Goal: Information Seeking & Learning: Learn about a topic

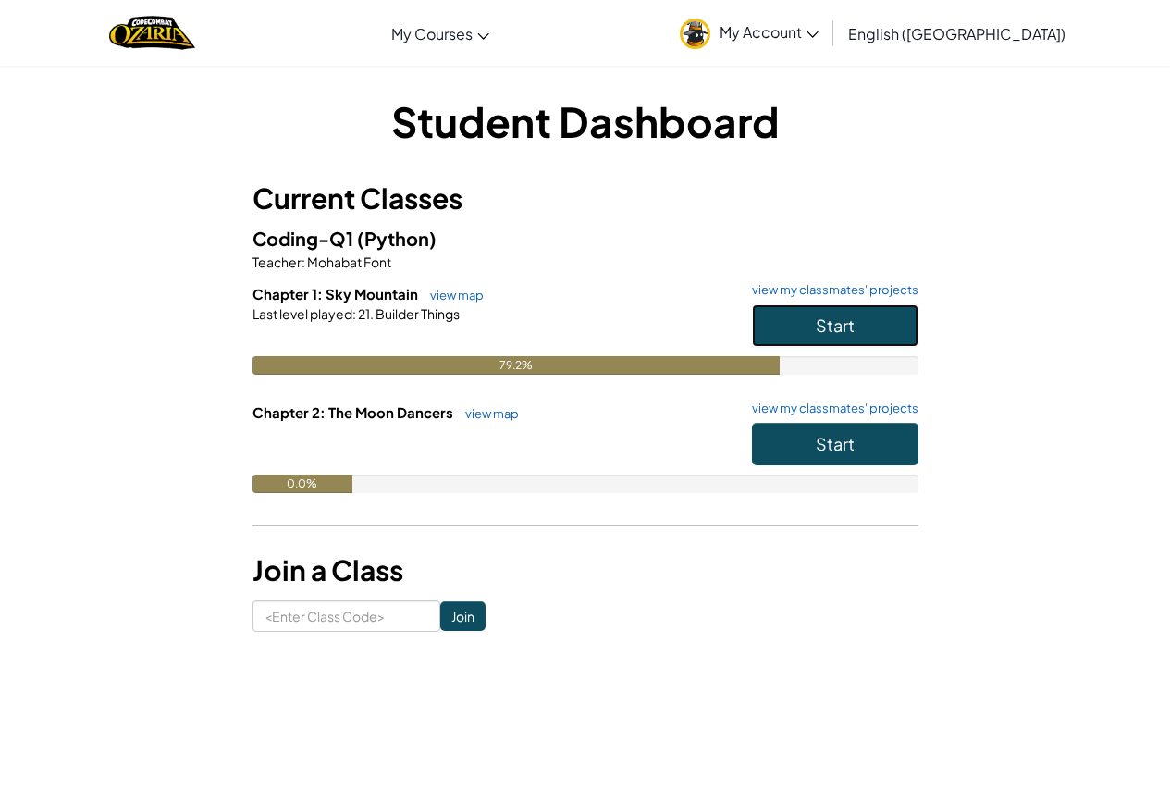
click at [812, 341] on button "Start" at bounding box center [835, 325] width 167 height 43
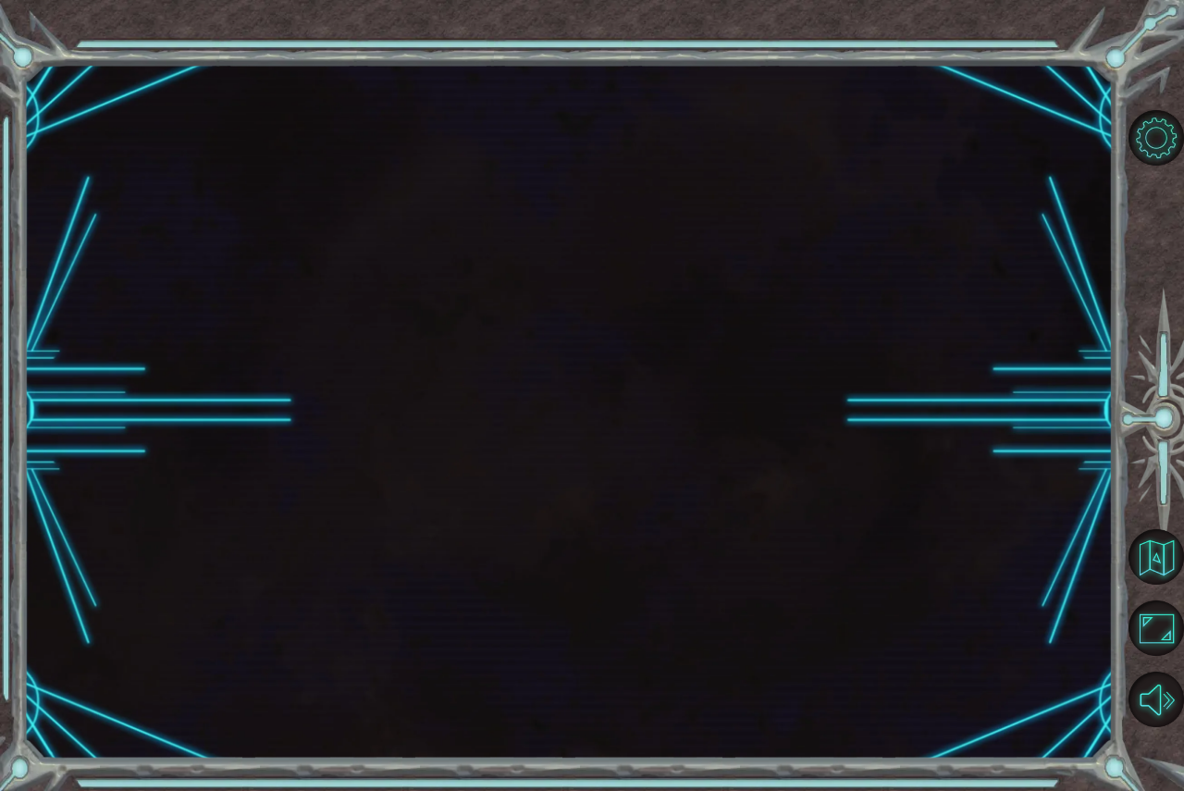
click at [812, 341] on div at bounding box center [569, 411] width 1090 height 696
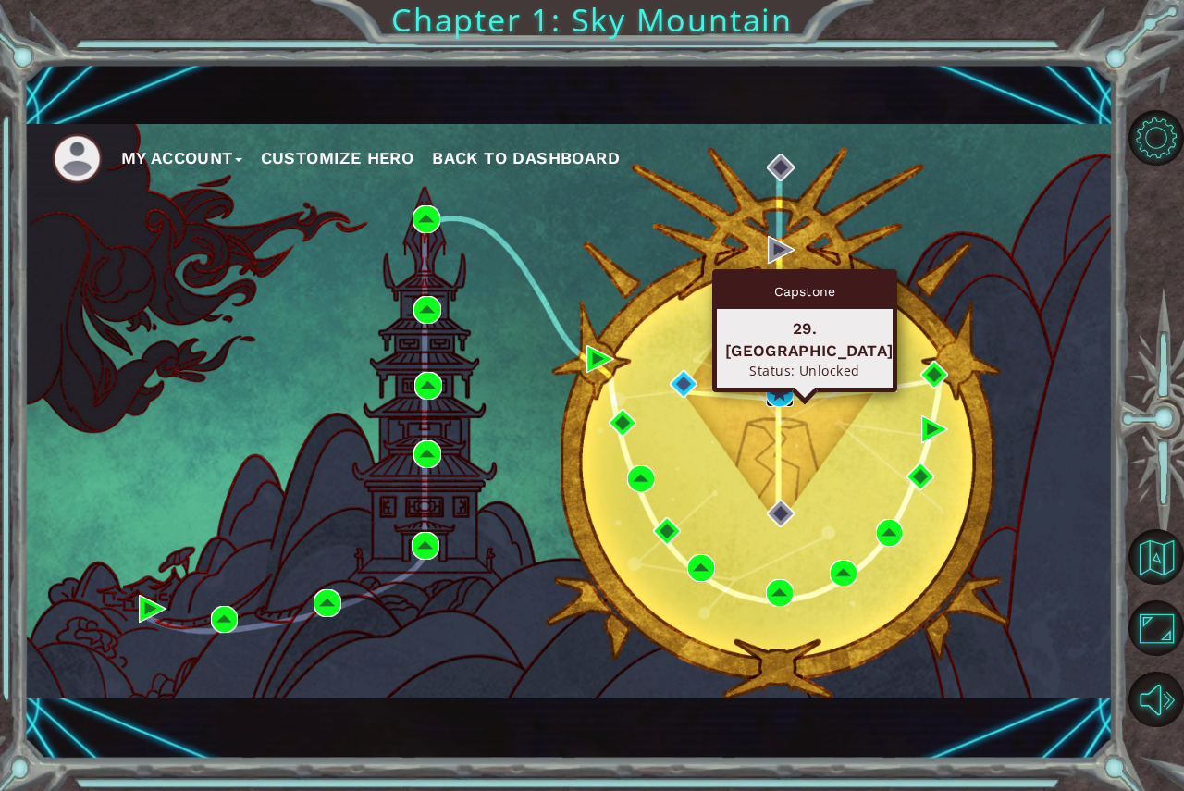
click at [781, 387] on img at bounding box center [780, 393] width 28 height 28
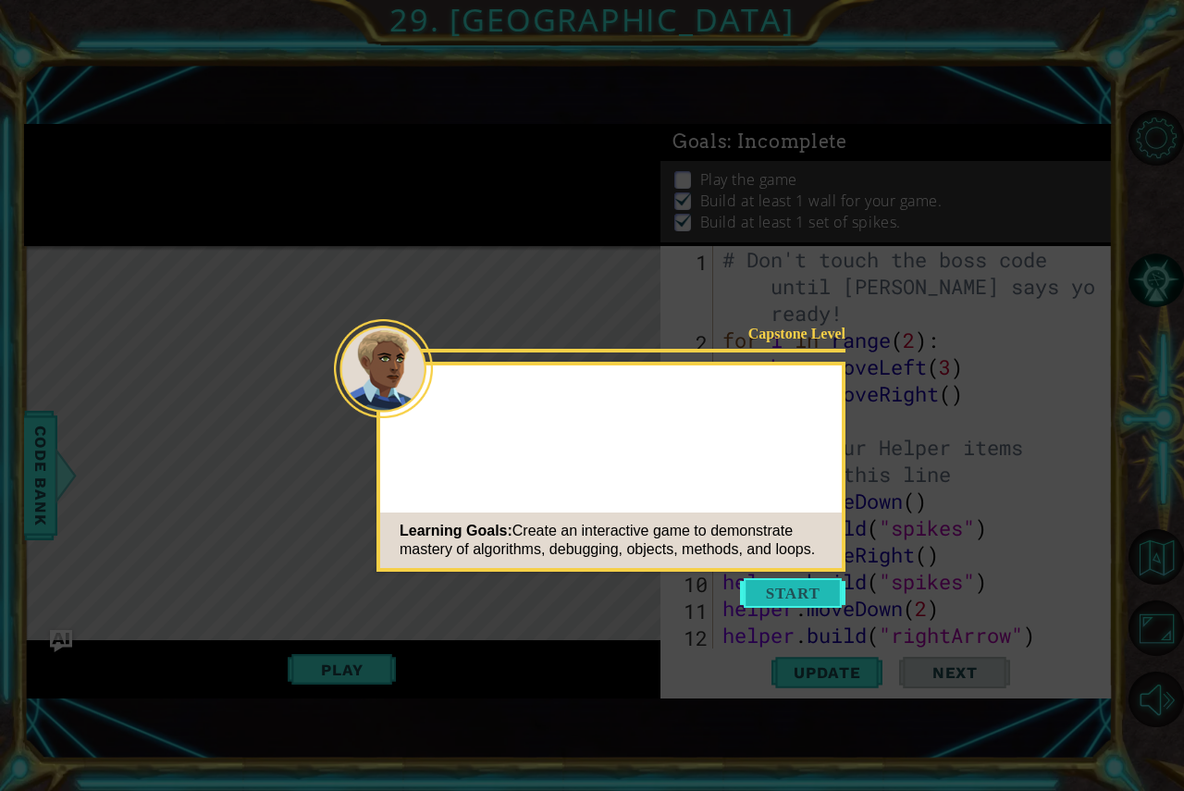
click at [759, 585] on button "Start" at bounding box center [792, 593] width 105 height 30
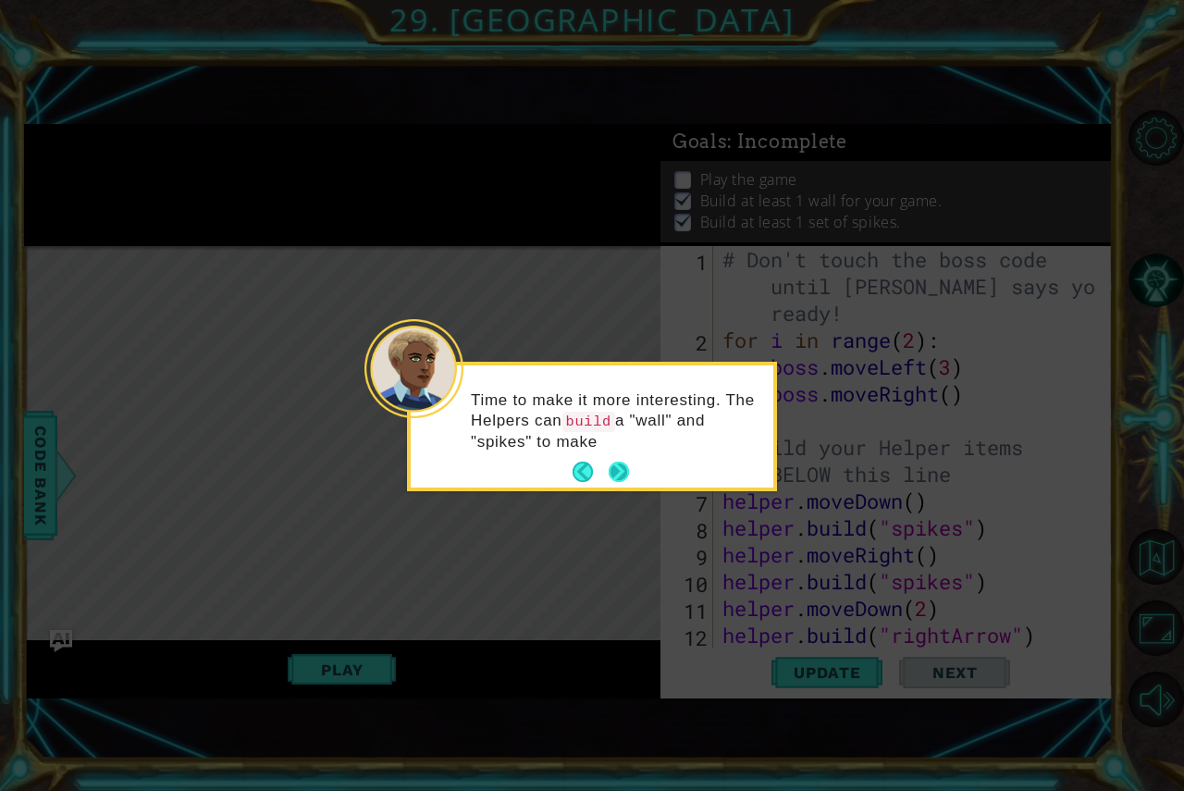
drag, startPoint x: 622, startPoint y: 456, endPoint x: 622, endPoint y: 476, distance: 19.4
click at [622, 476] on footer at bounding box center [601, 472] width 56 height 28
drag, startPoint x: 622, startPoint y: 476, endPoint x: 620, endPoint y: 465, distance: 10.3
click at [620, 465] on button "Next" at bounding box center [619, 472] width 21 height 21
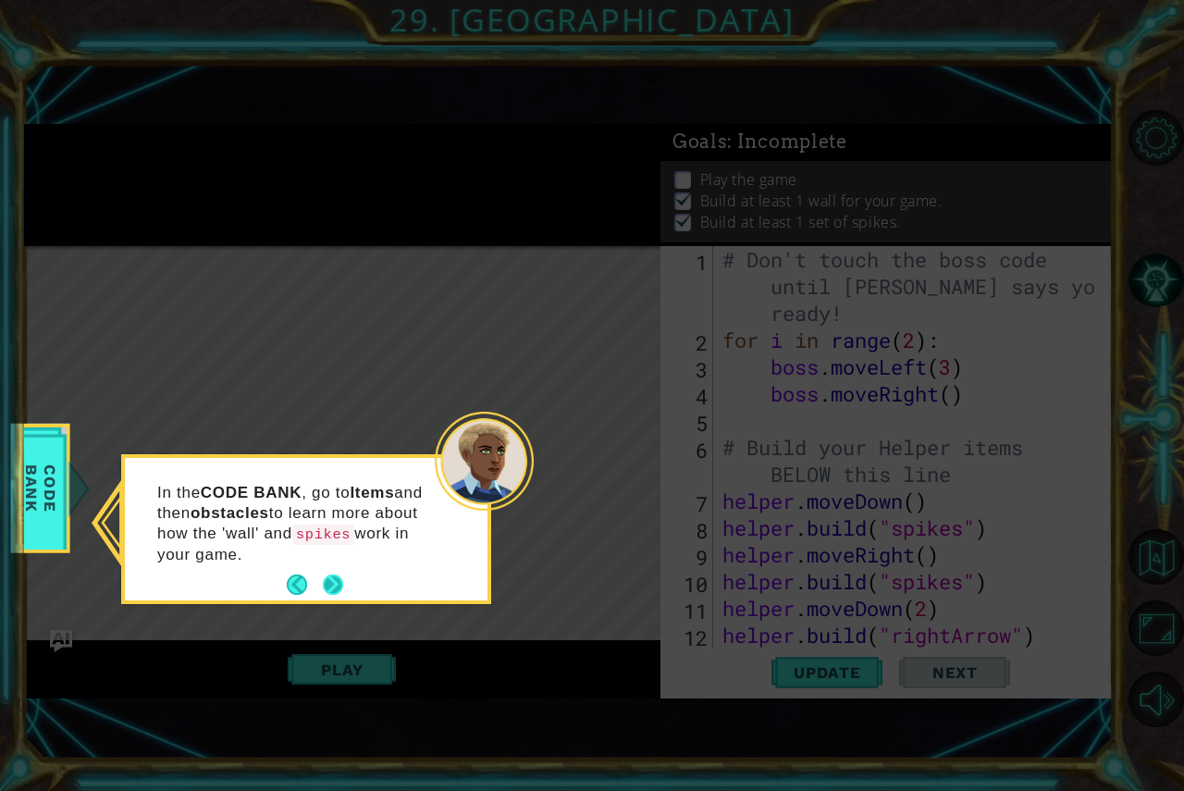
click at [336, 596] on button "Next" at bounding box center [333, 585] width 21 height 21
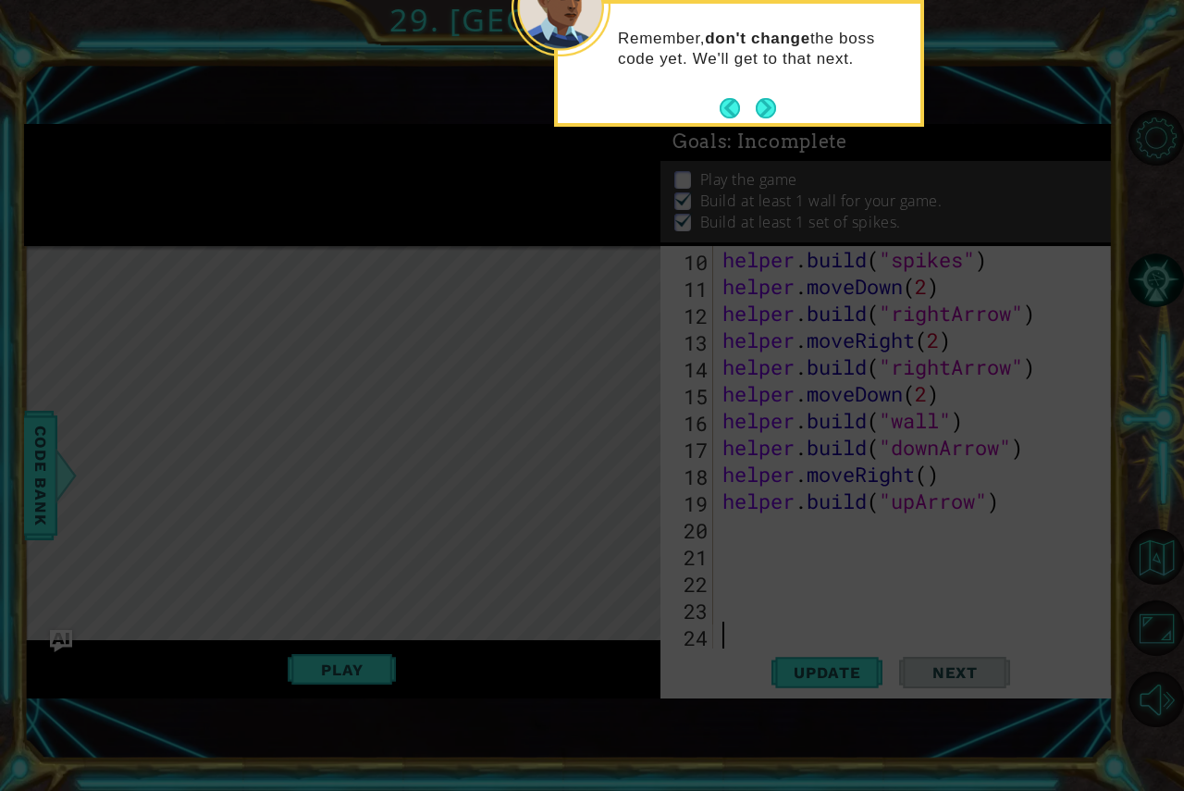
scroll to position [322, 0]
click at [761, 98] on button "Next" at bounding box center [766, 108] width 20 height 20
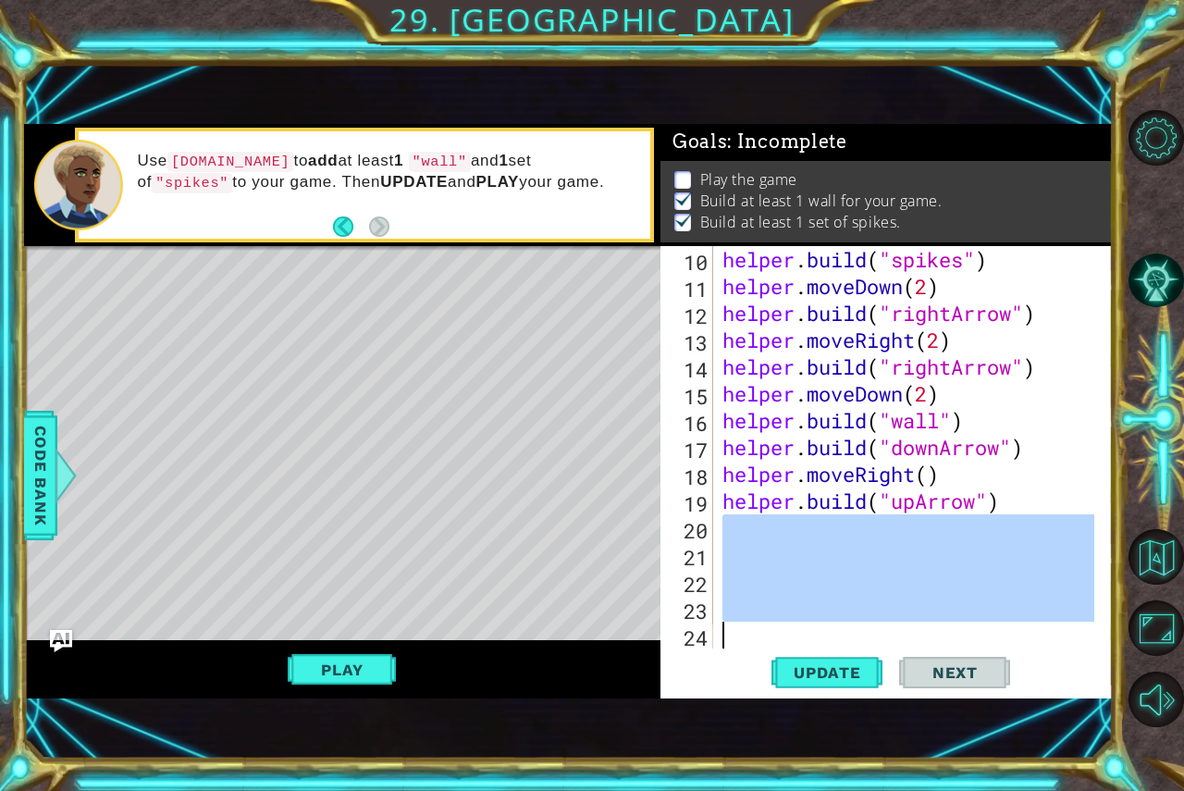
drag, startPoint x: 724, startPoint y: 529, endPoint x: 744, endPoint y: 597, distance: 70.3
click at [749, 612] on div "helper . build ( "spikes" ) helper . moveDown ( 2 ) helper . build ( "rightArro…" at bounding box center [911, 474] width 385 height 456
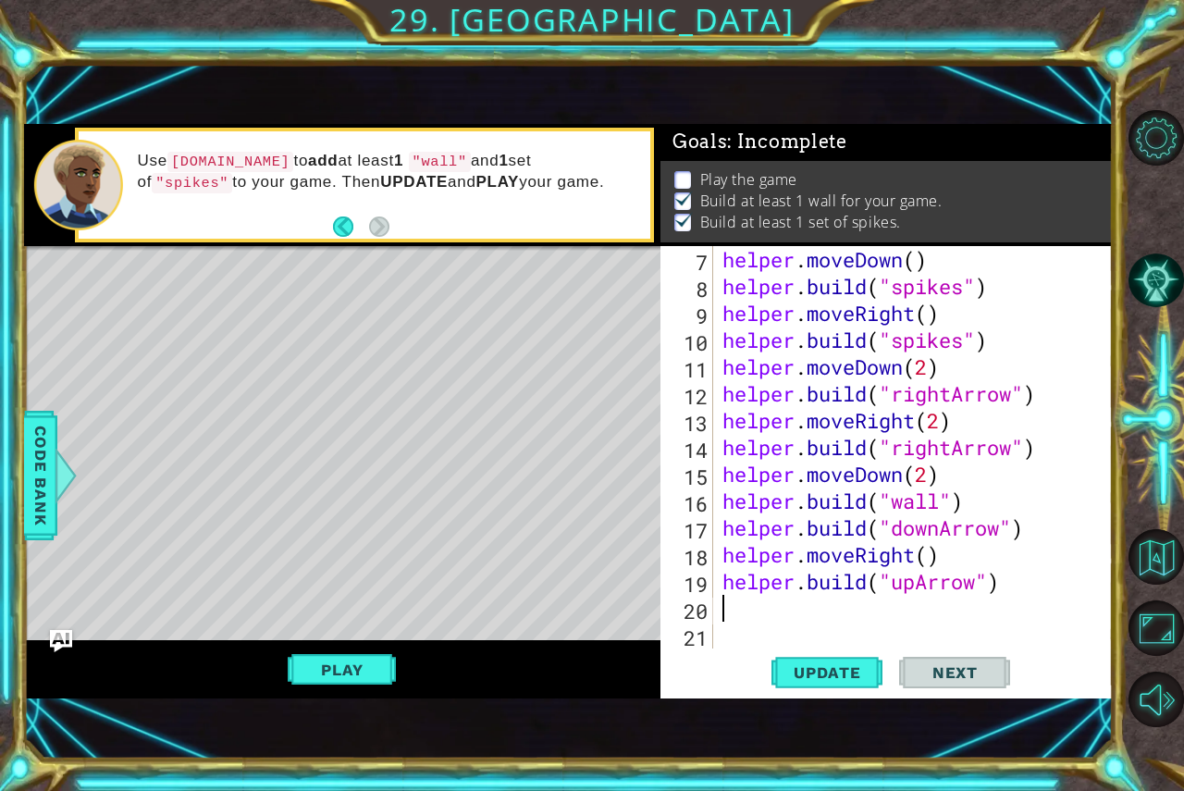
scroll to position [215, 0]
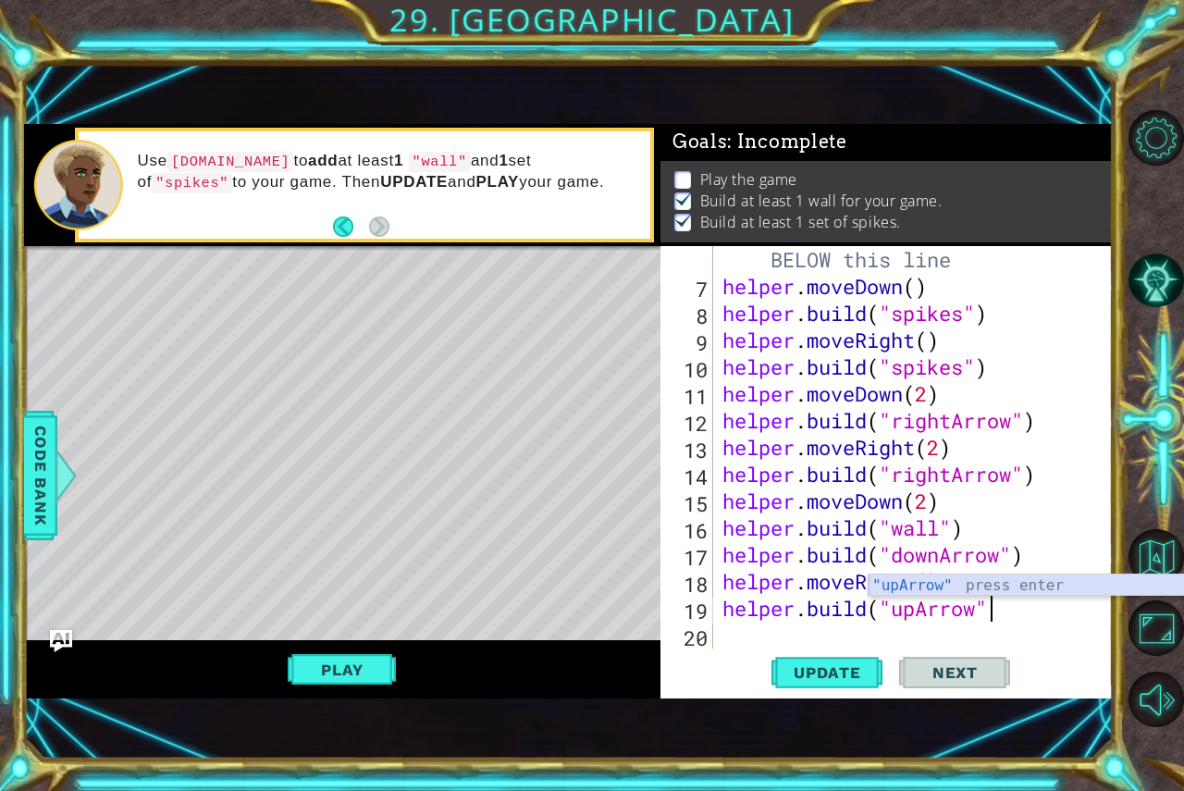
click at [977, 588] on div ""upArrow" press enter" at bounding box center [1044, 608] width 350 height 67
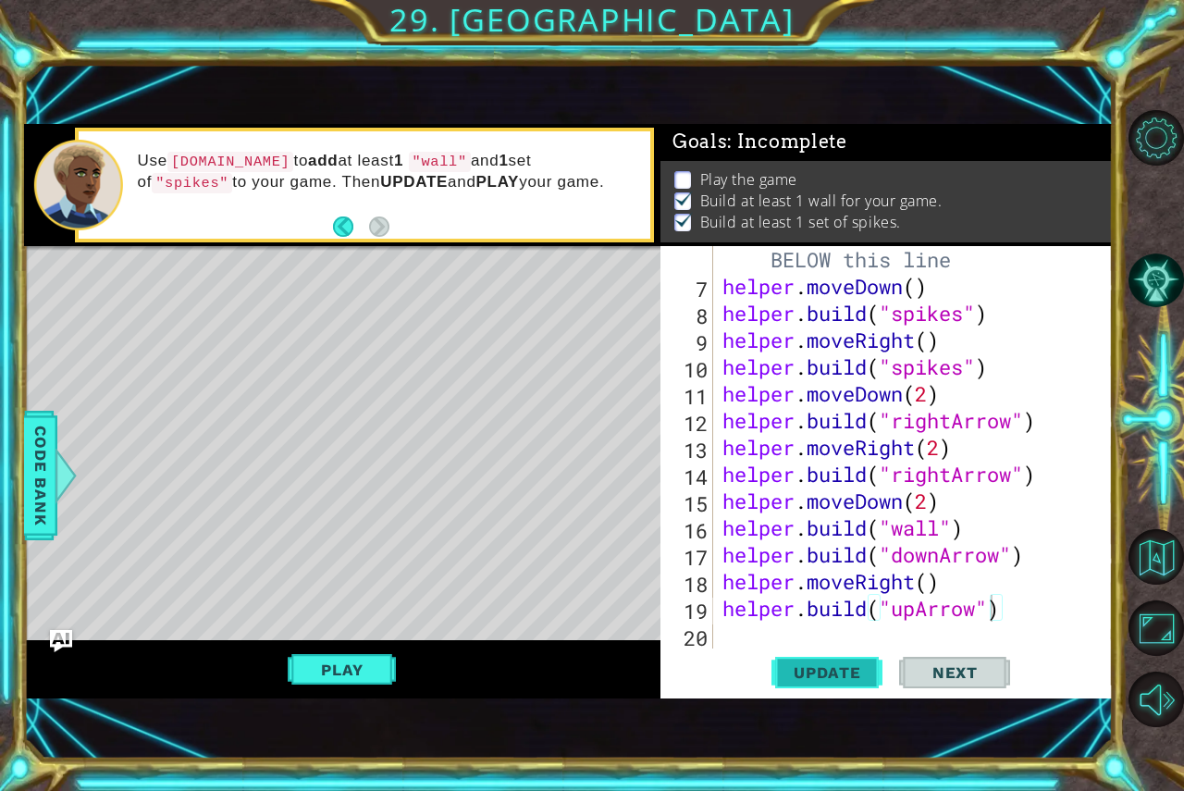
click at [840, 673] on span "Update" at bounding box center [827, 672] width 105 height 19
click at [363, 678] on button "Play" at bounding box center [342, 669] width 108 height 35
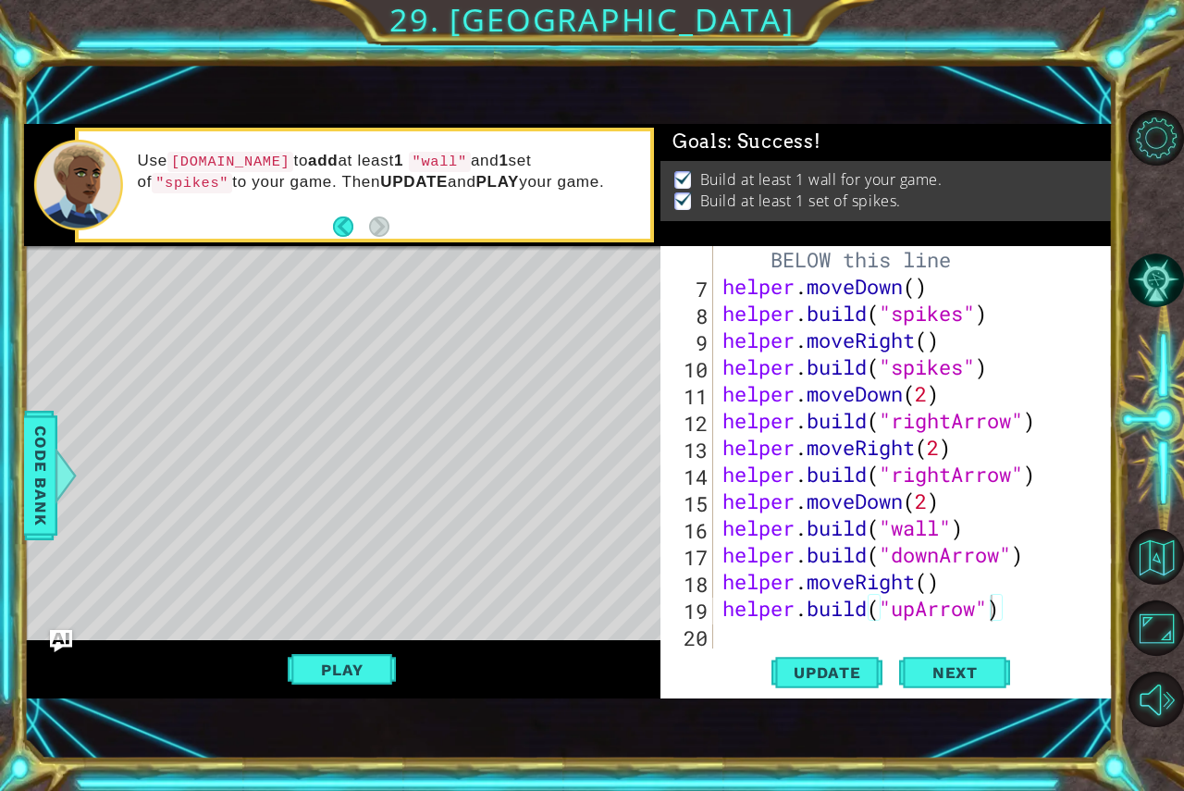
scroll to position [0, 0]
click at [981, 675] on span "Next" at bounding box center [955, 674] width 82 height 19
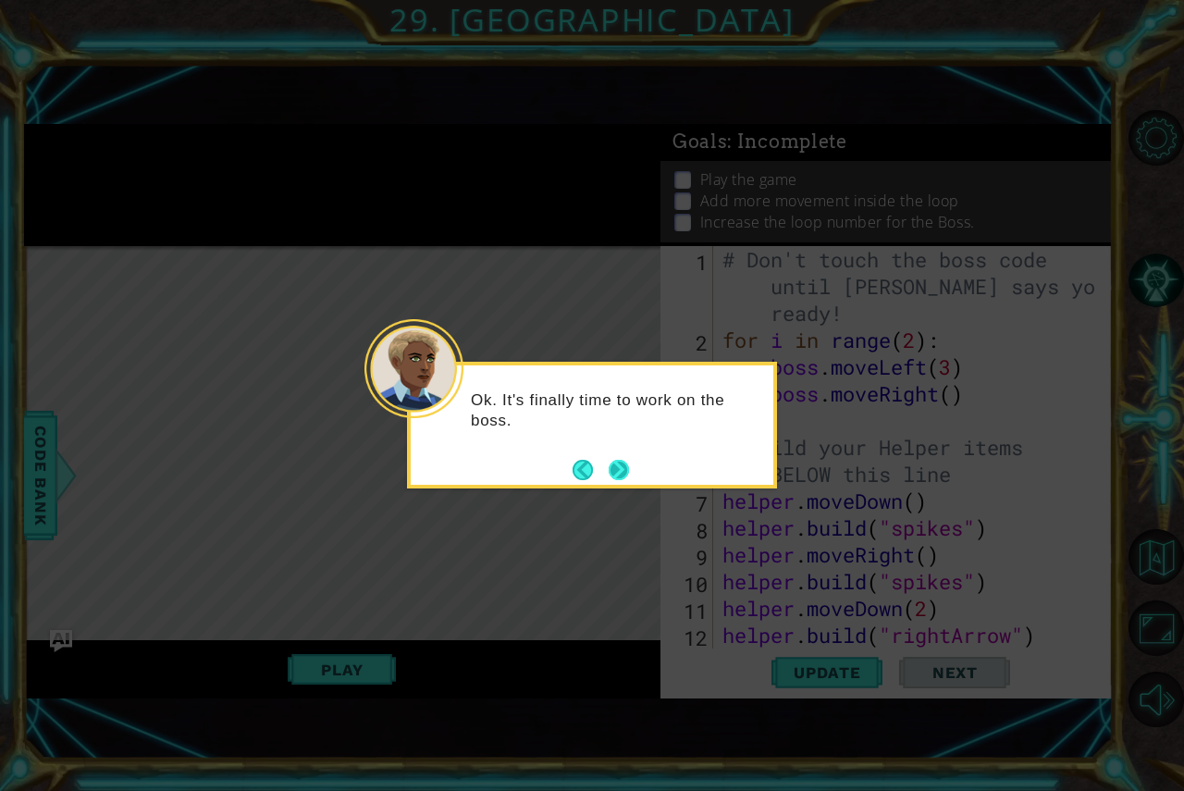
click at [618, 469] on button "Next" at bounding box center [619, 470] width 20 height 20
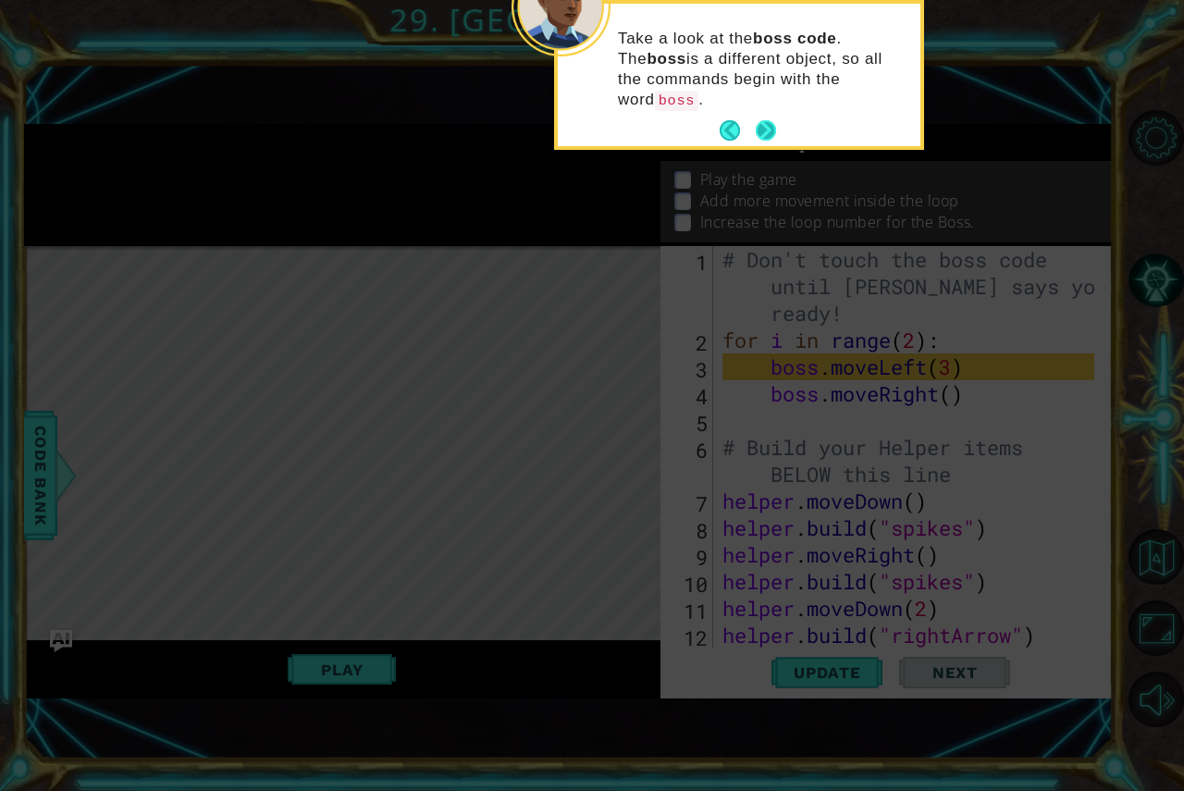
drag, startPoint x: 804, startPoint y: 132, endPoint x: 771, endPoint y: 115, distance: 37.7
click at [771, 120] on button "Next" at bounding box center [766, 130] width 20 height 20
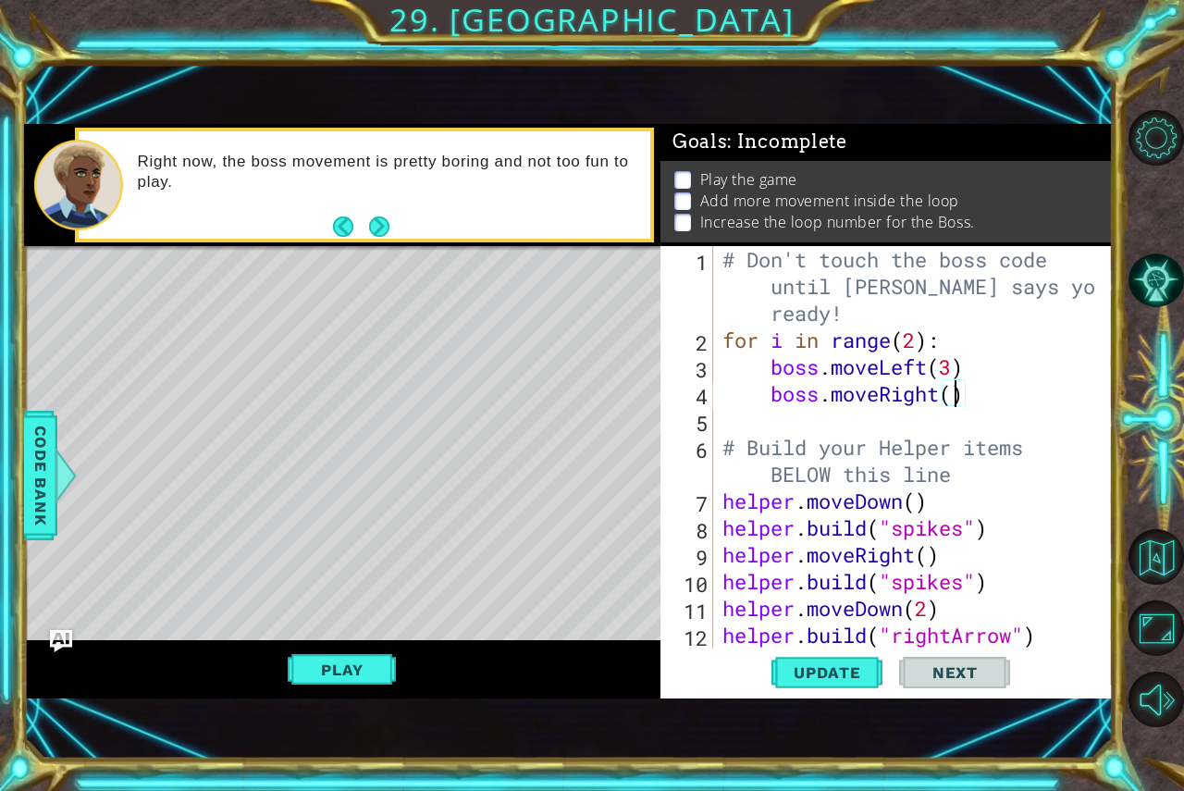
click at [957, 393] on div "# Don't touch the boss code until Vega says you're ready! for i in range ( 2 ) …" at bounding box center [911, 501] width 385 height 510
type textarea "boss.moveRight(3)"
click at [1008, 424] on div "# Don't touch the boss code until Vega says you're ready! for i in range ( 2 ) …" at bounding box center [911, 501] width 385 height 510
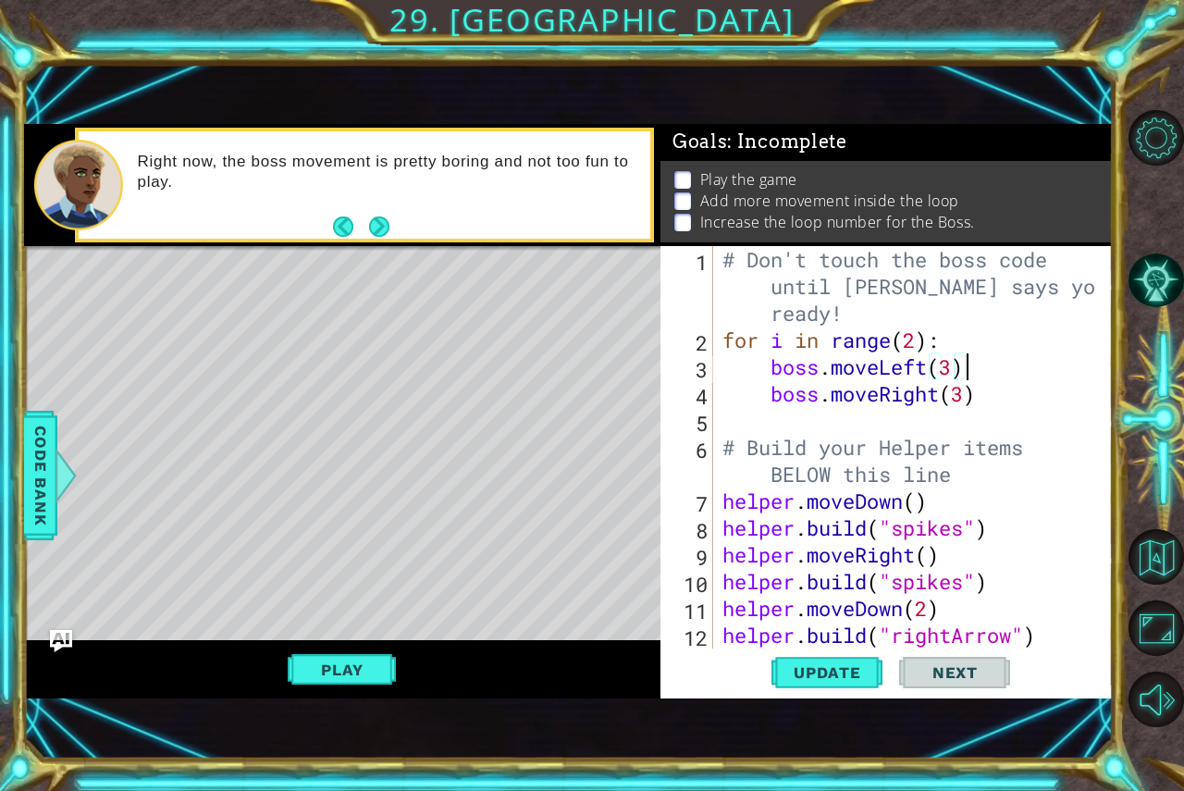
click at [1006, 374] on div "# Don't touch the boss code until Vega says you're ready! for i in range ( 2 ) …" at bounding box center [911, 501] width 385 height 510
click at [1010, 400] on div "# Don't touch the boss code until Vega says you're ready! for i in range ( 2 ) …" at bounding box center [911, 501] width 385 height 510
type textarea "boss.moveRight(3)"
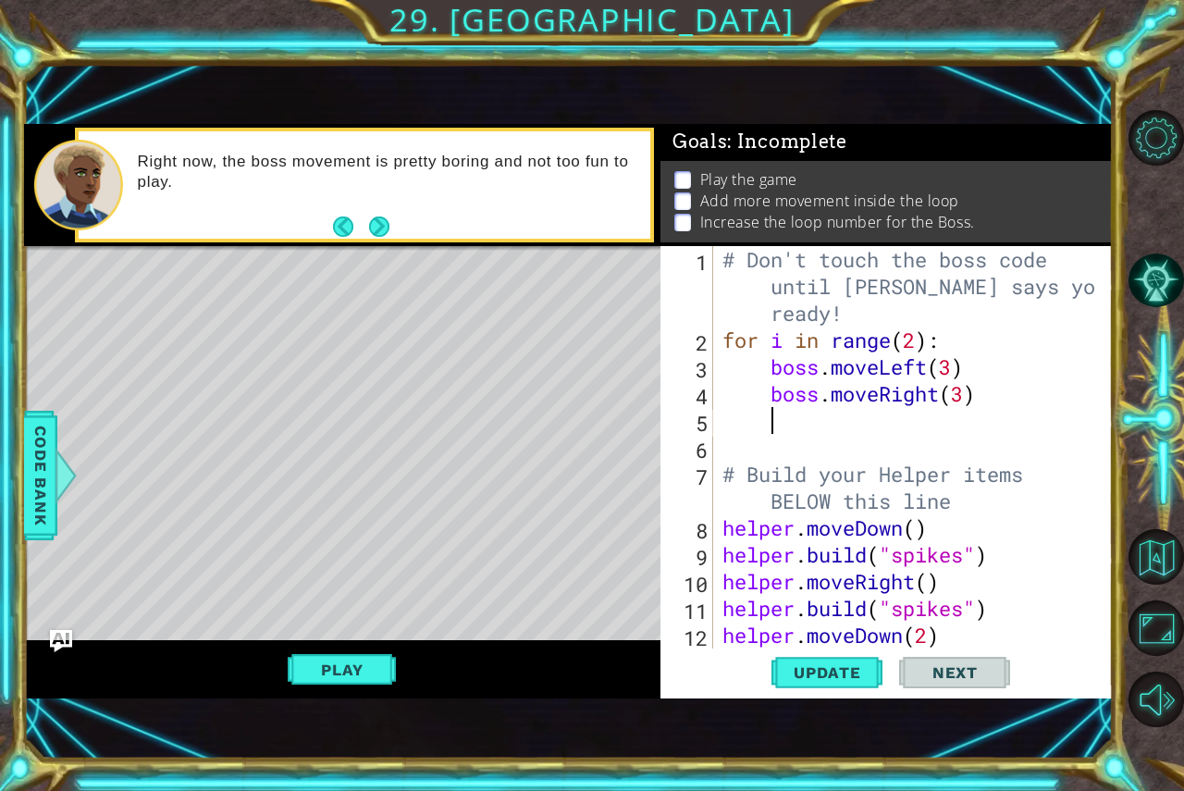
type textarea "b"
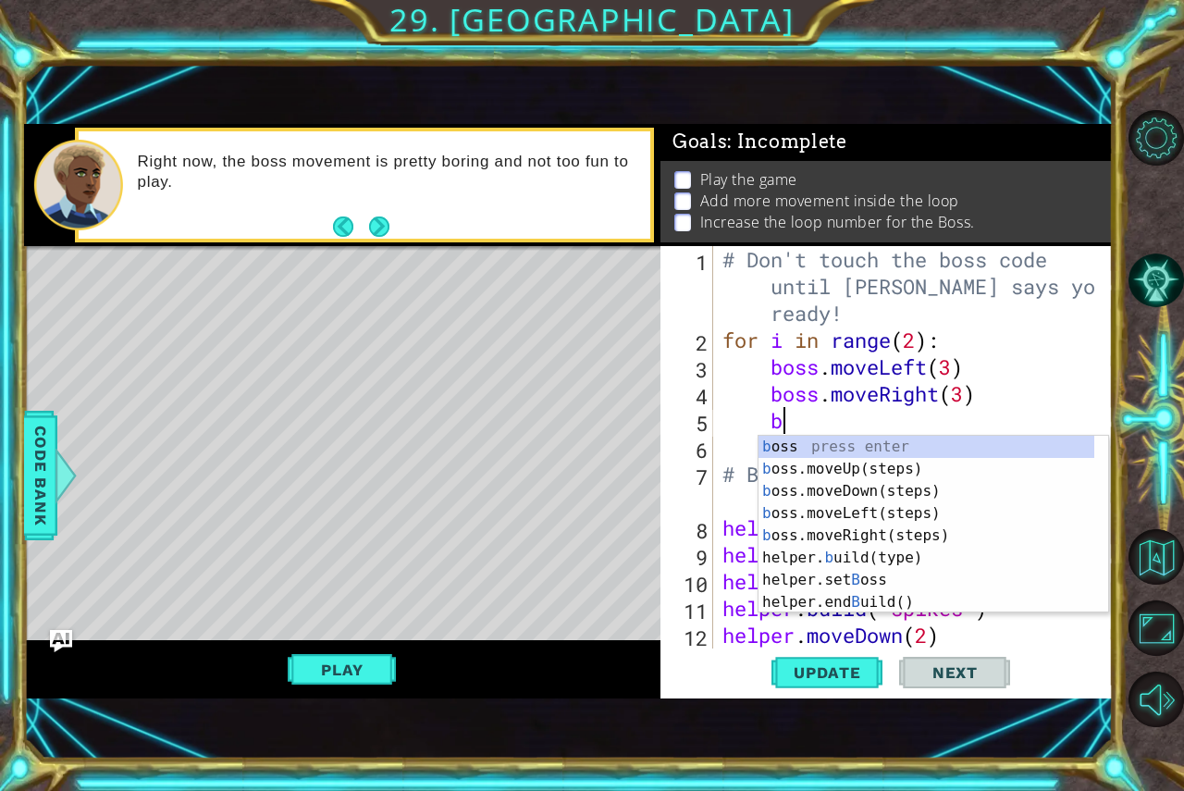
scroll to position [0, 2]
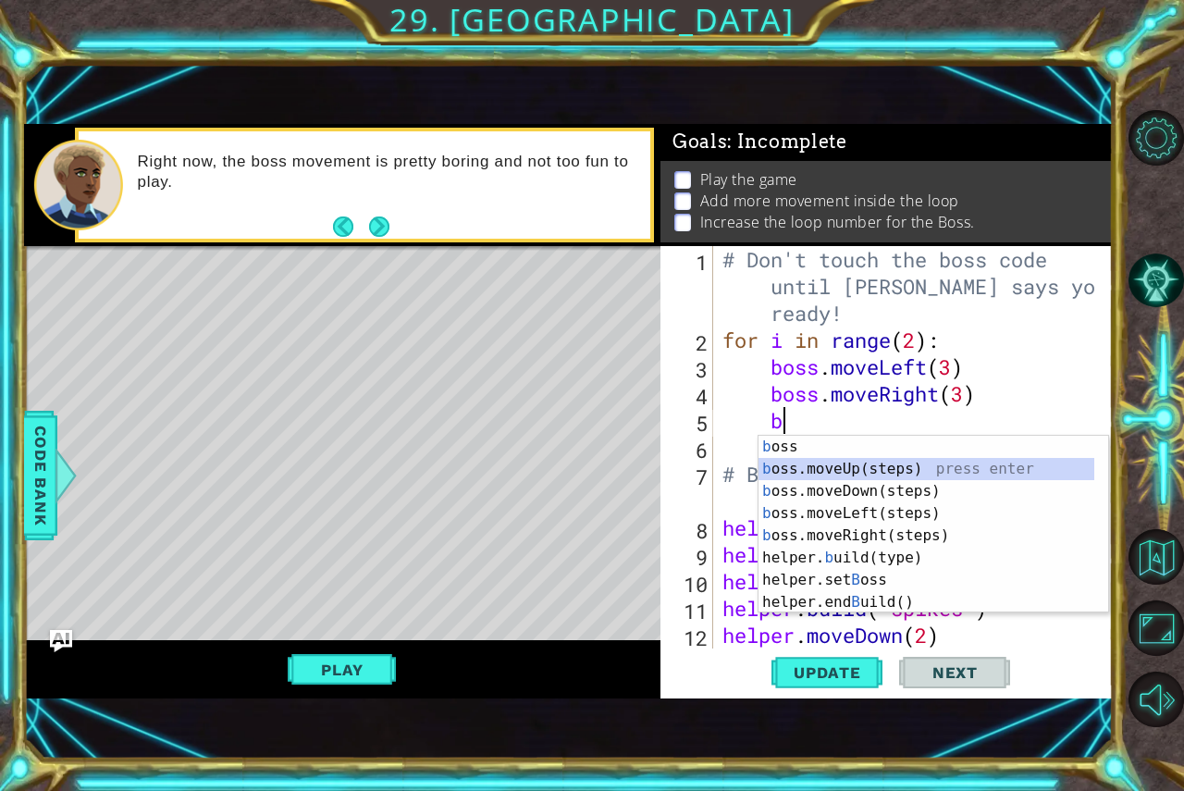
click at [825, 468] on div "b oss press enter b oss.moveUp(steps) press enter b oss.moveDown(steps) press e…" at bounding box center [927, 547] width 336 height 222
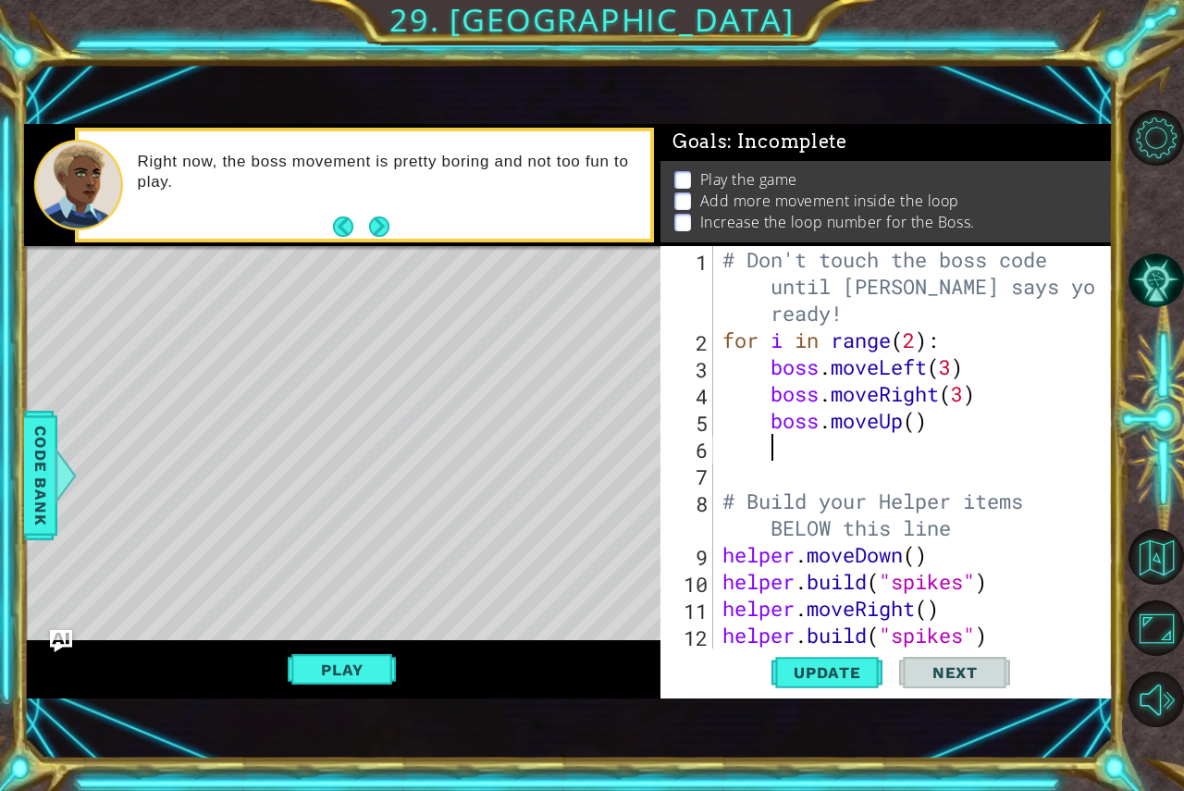
type textarea "b"
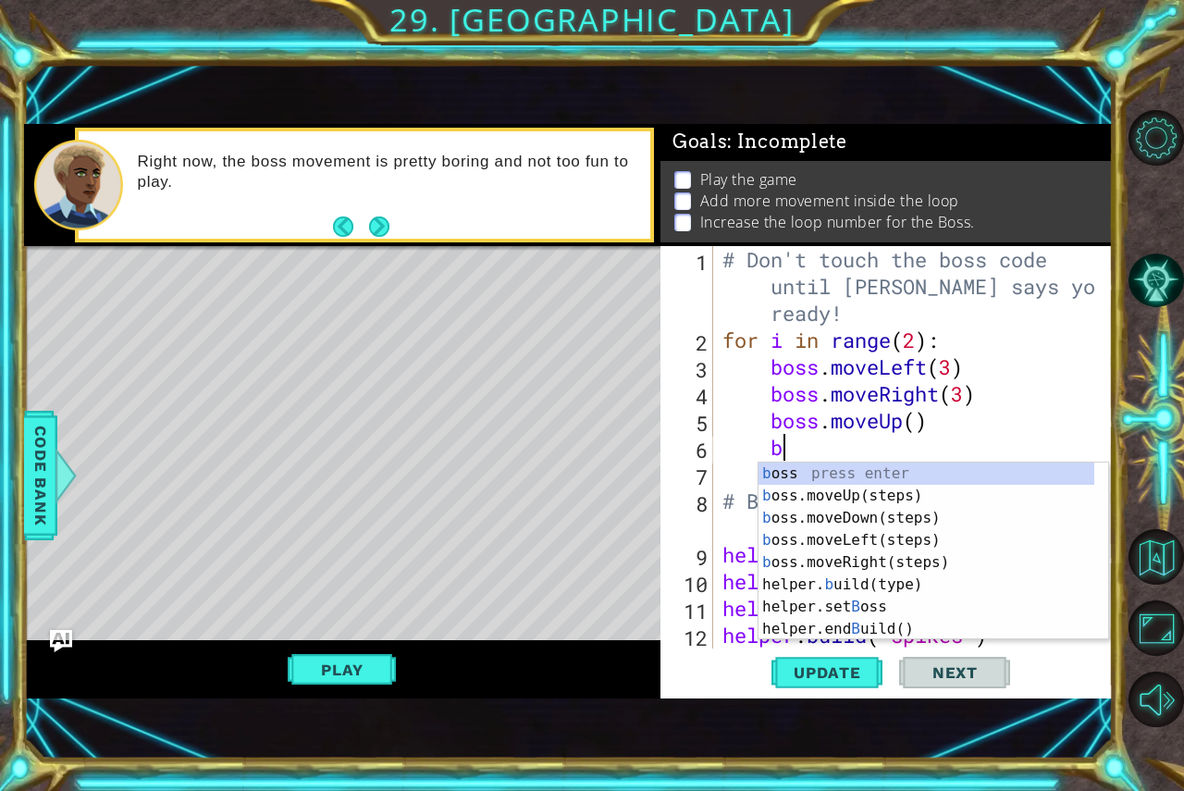
scroll to position [0, 2]
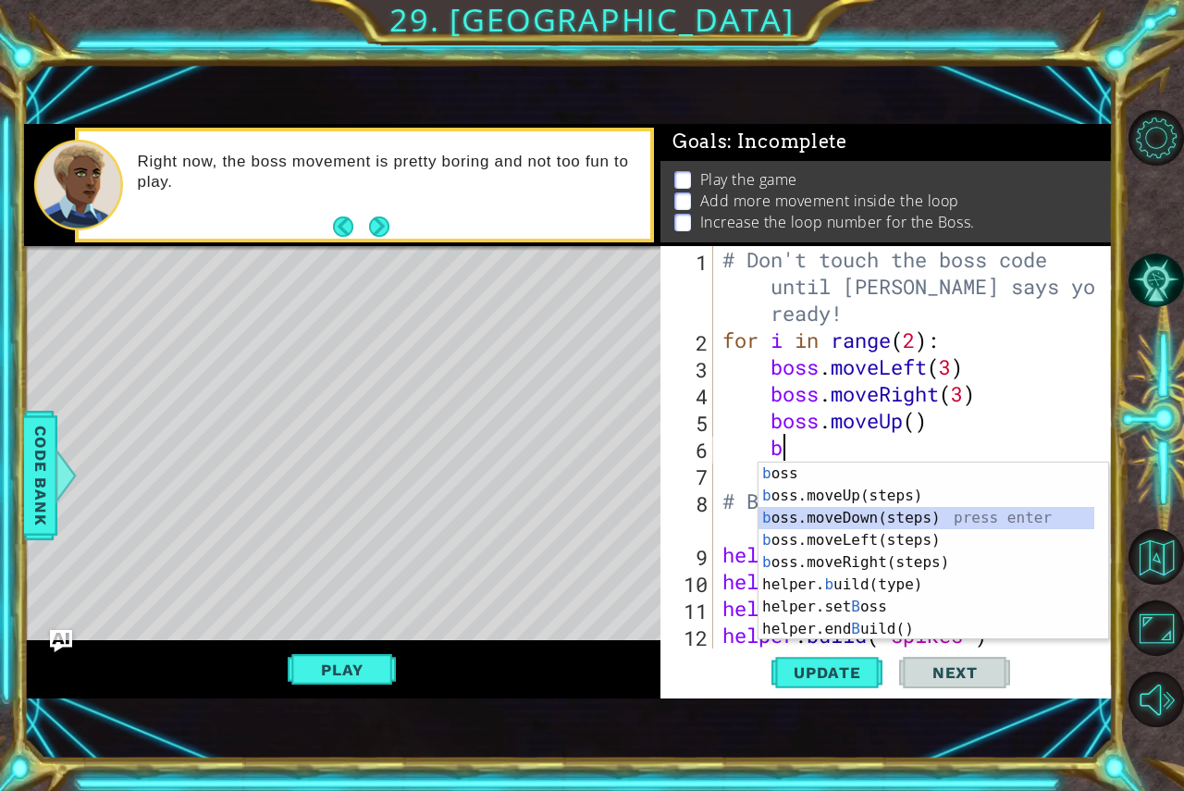
click at [849, 511] on div "b oss press enter b oss.moveUp(steps) press enter b oss.moveDown(steps) press e…" at bounding box center [927, 574] width 336 height 222
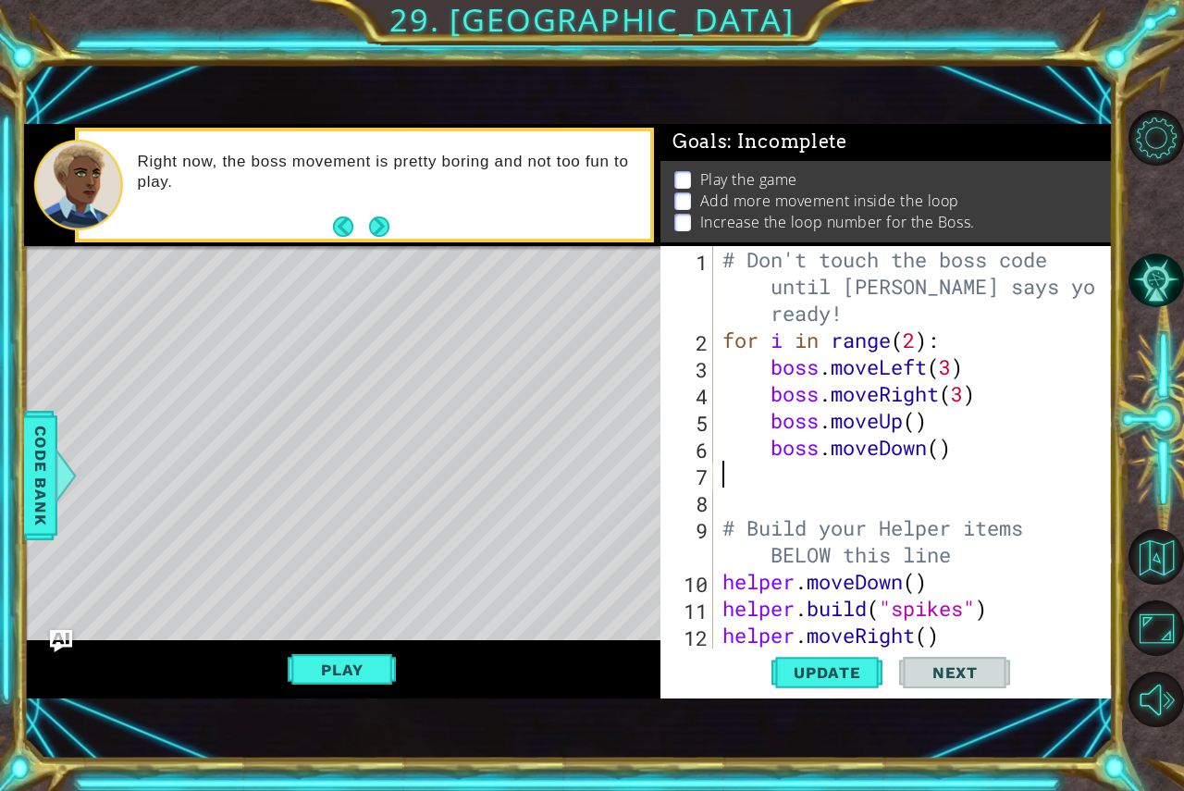
scroll to position [0, 0]
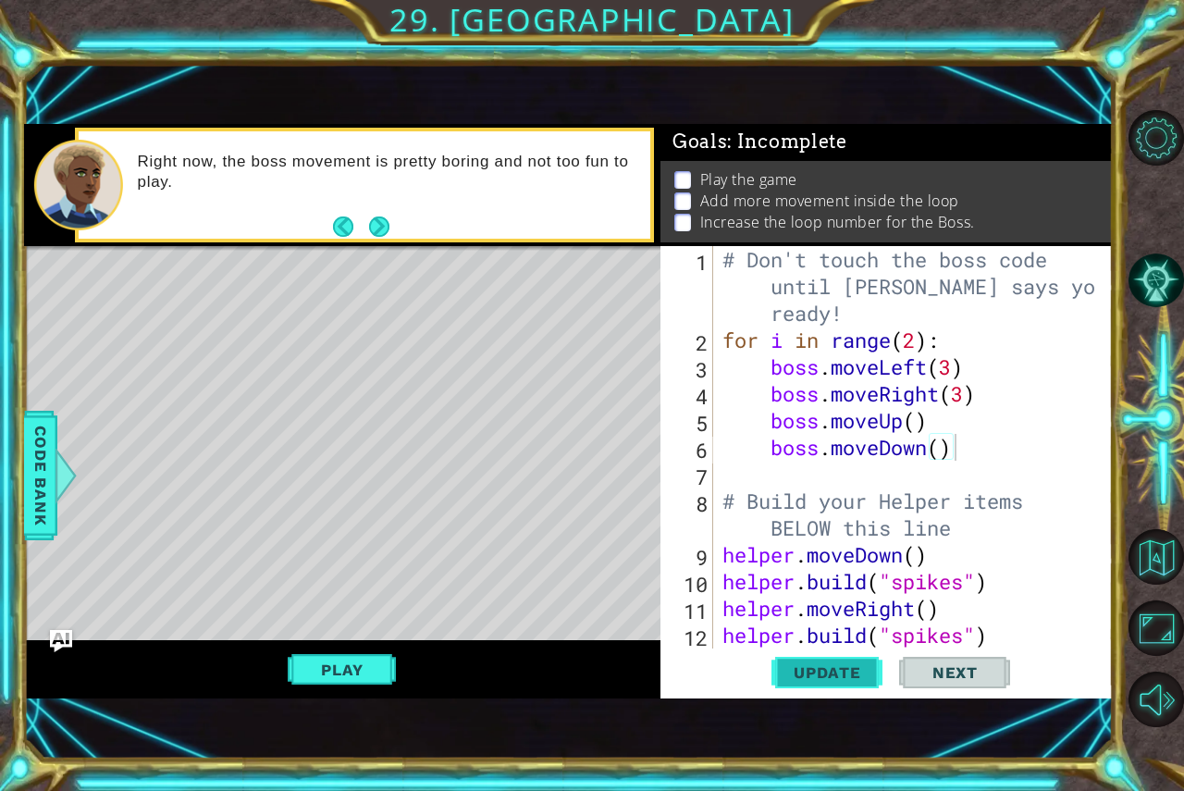
click at [828, 677] on span "Update" at bounding box center [827, 672] width 105 height 19
click at [922, 345] on div "# Don't touch the boss code until Vega says you're ready! for i in range ( 2 ) …" at bounding box center [911, 501] width 385 height 510
type textarea "for i in range(3):"
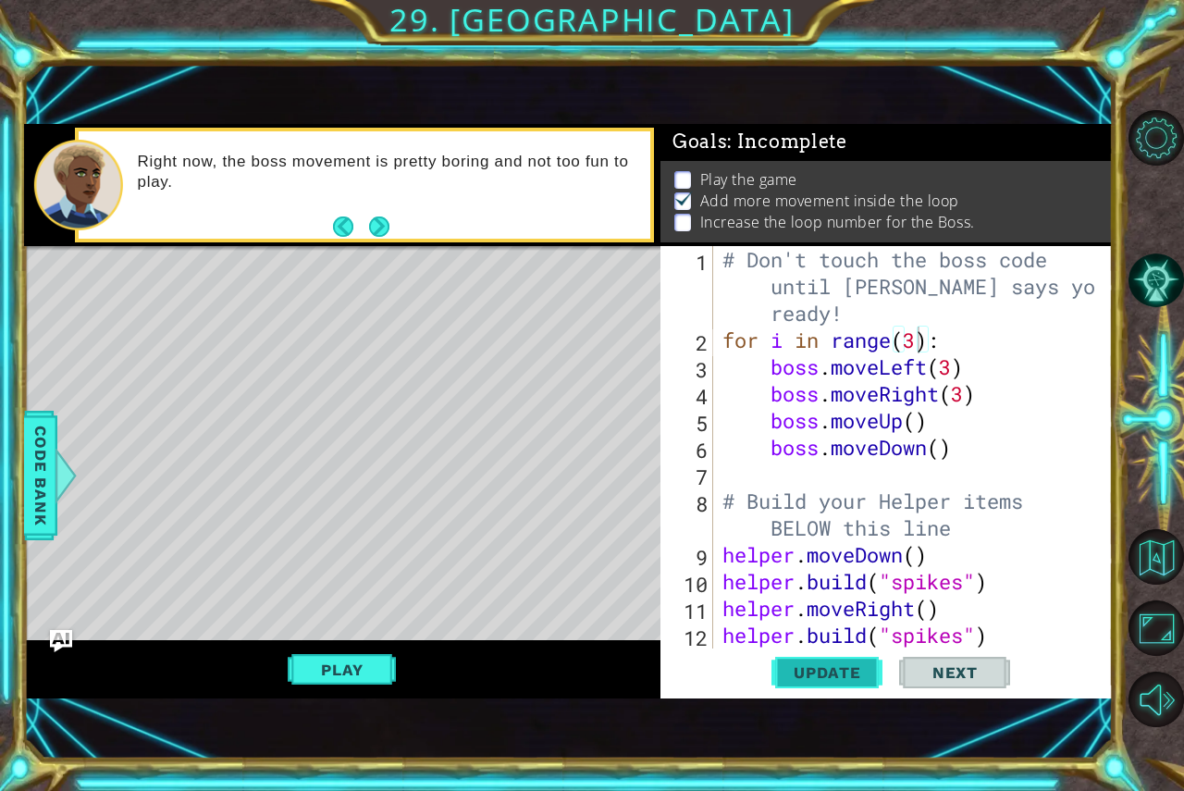
click at [810, 695] on button "Update" at bounding box center [827, 672] width 111 height 45
click at [331, 656] on button "Play" at bounding box center [342, 669] width 108 height 35
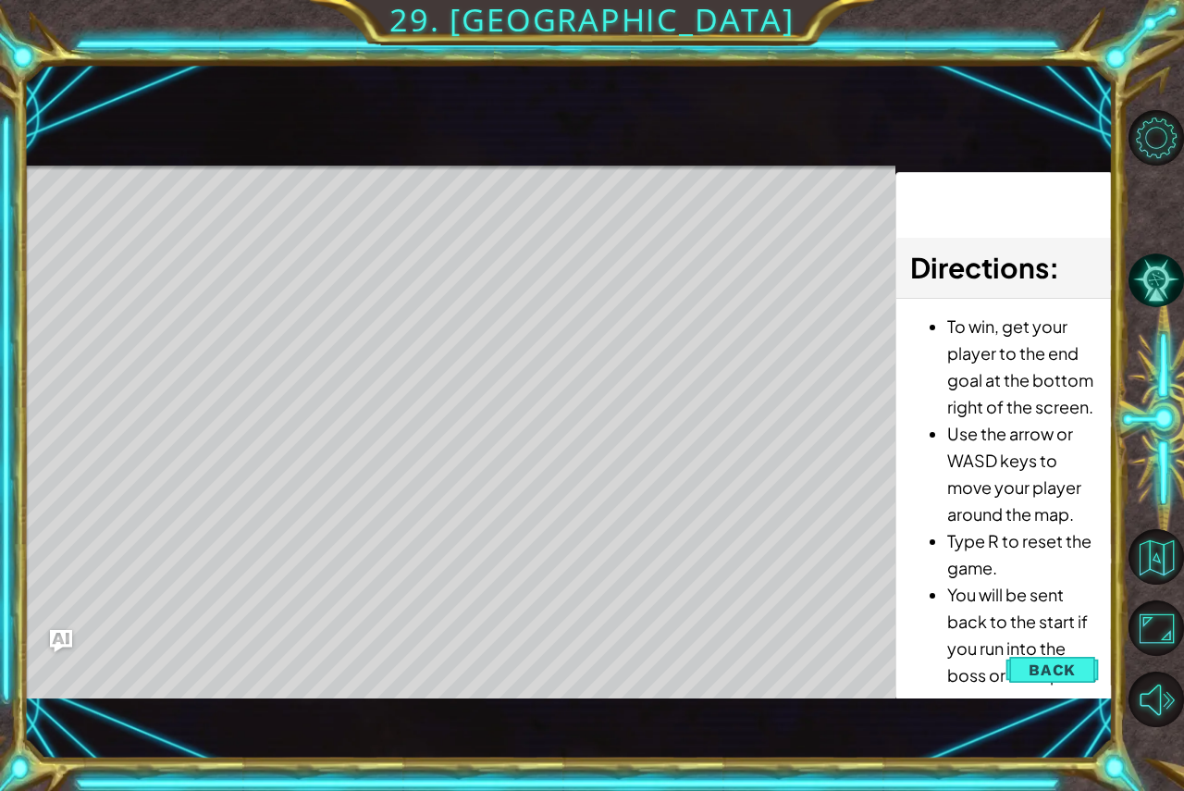
scroll to position [0, 0]
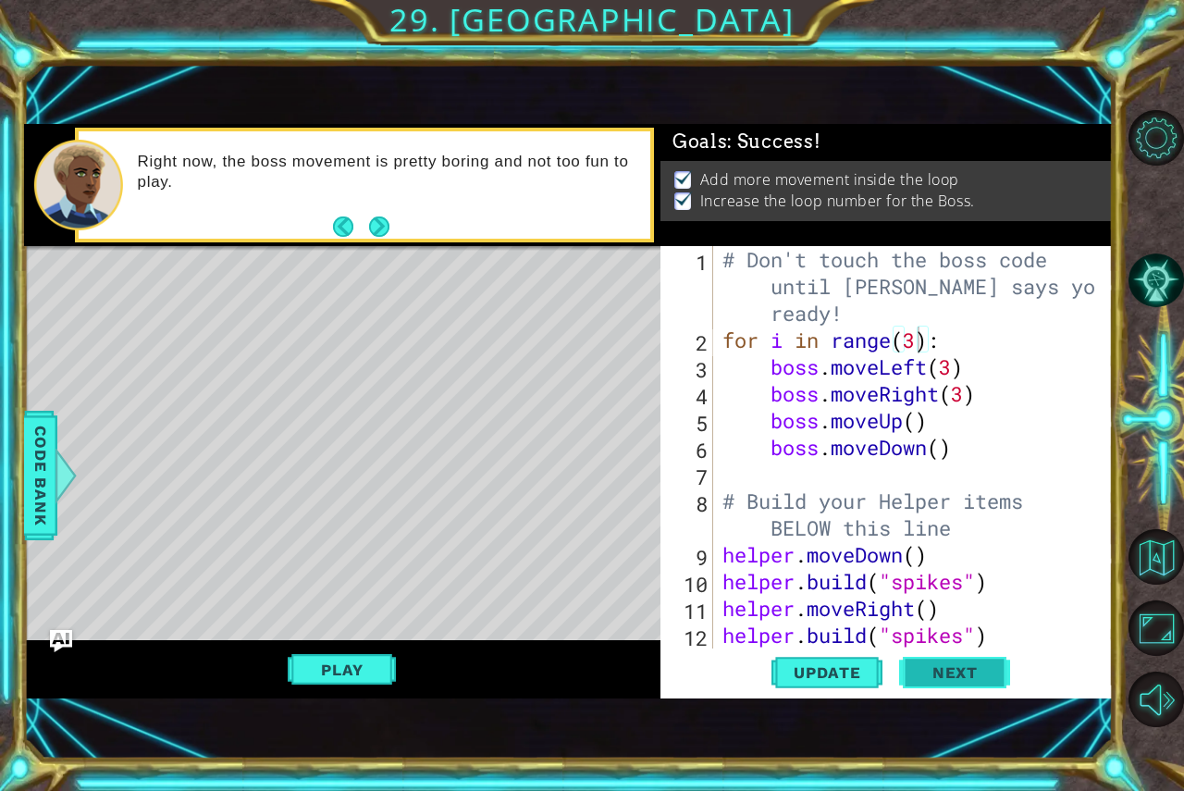
click at [934, 666] on button "Next" at bounding box center [954, 672] width 111 height 45
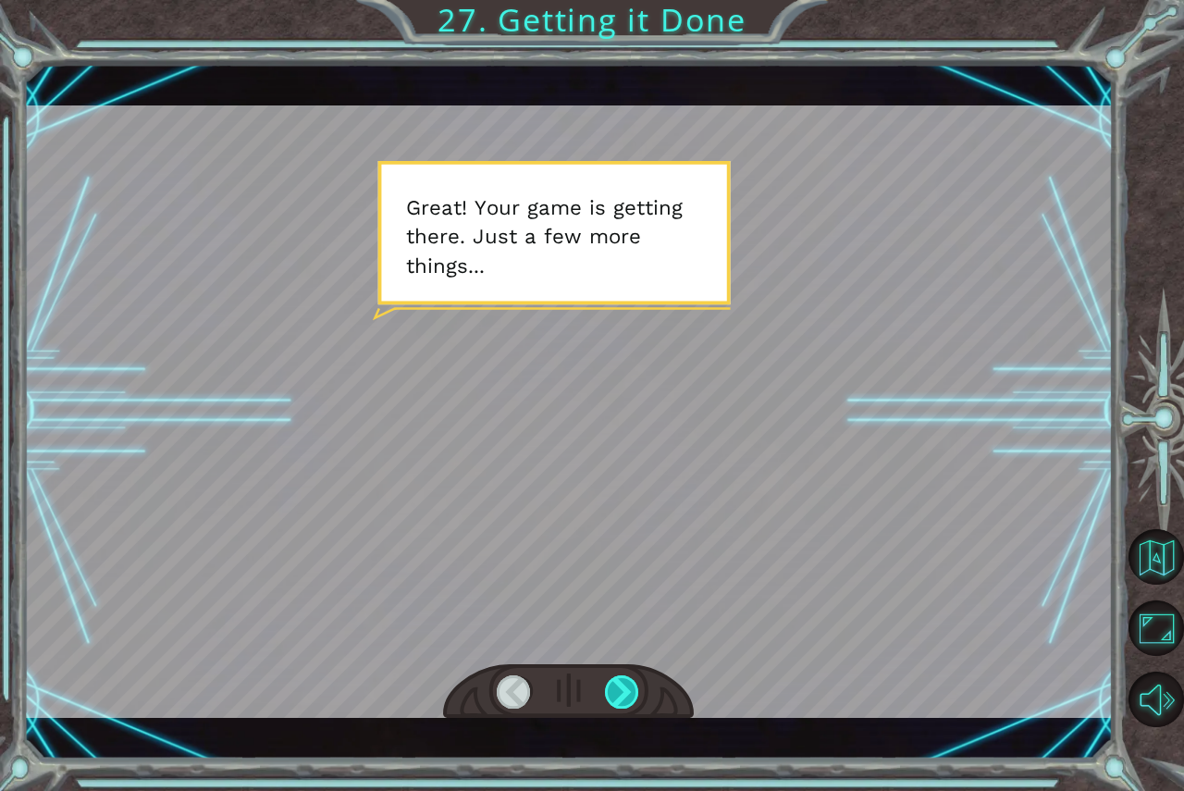
click at [624, 685] on div at bounding box center [622, 691] width 35 height 33
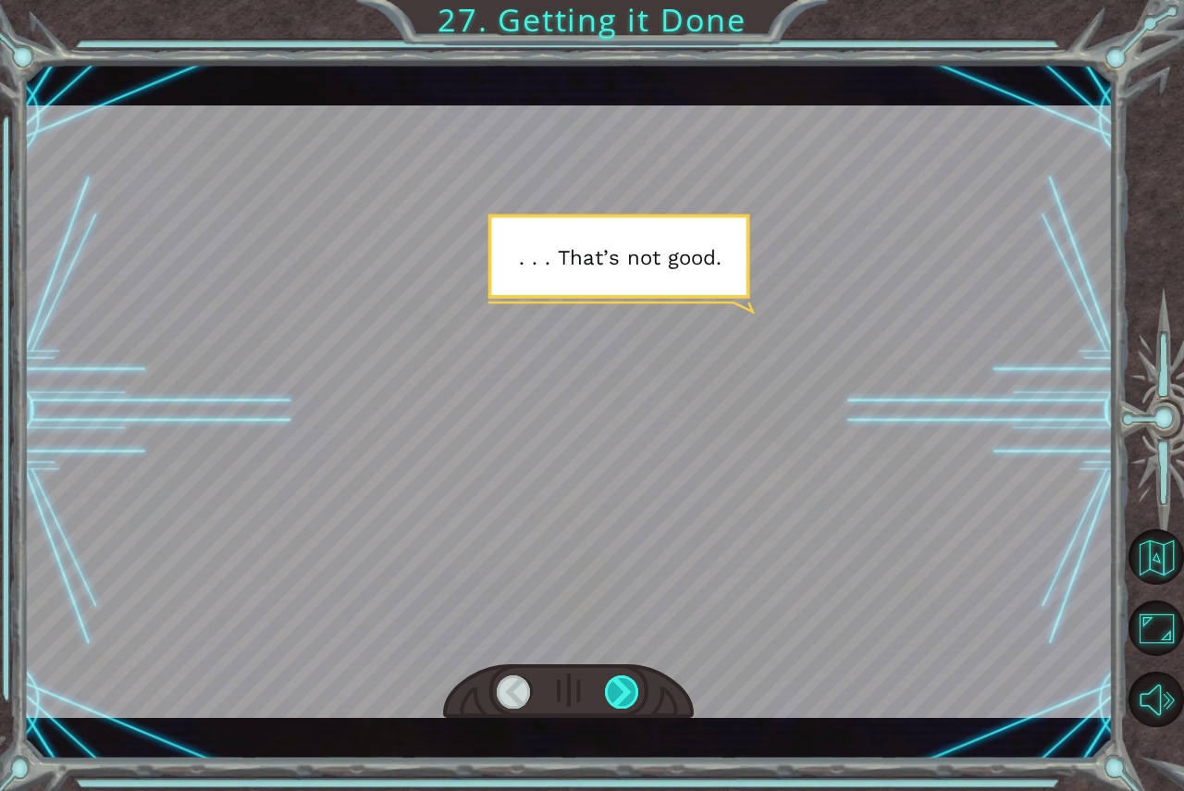
click at [624, 685] on div at bounding box center [622, 691] width 35 height 33
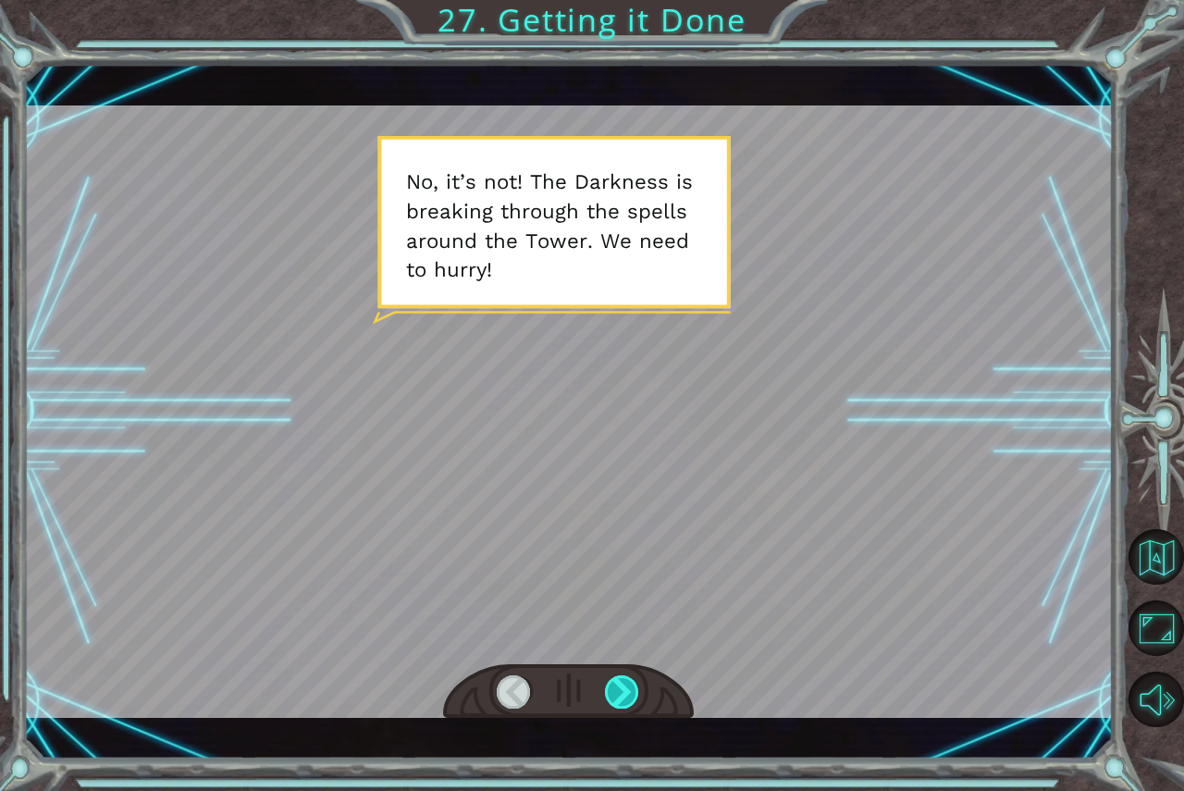
click at [624, 685] on div at bounding box center [622, 691] width 35 height 33
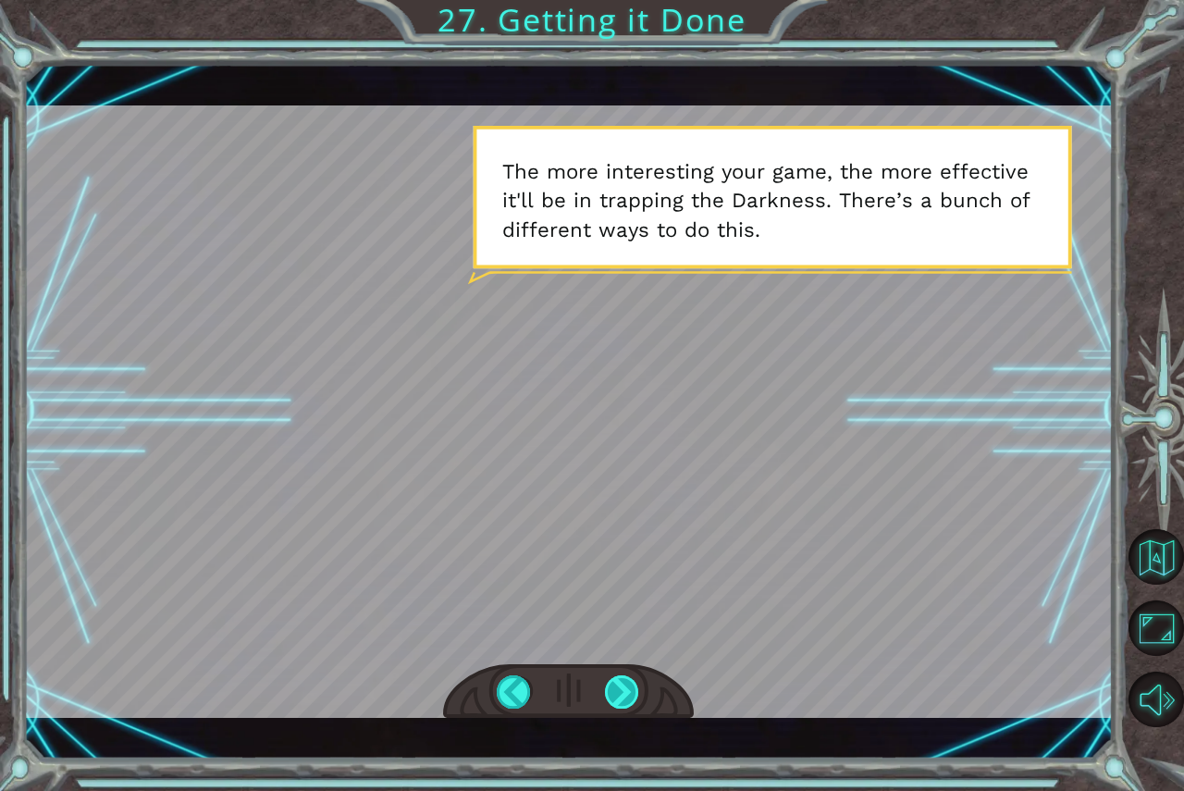
click at [624, 685] on div at bounding box center [622, 691] width 35 height 33
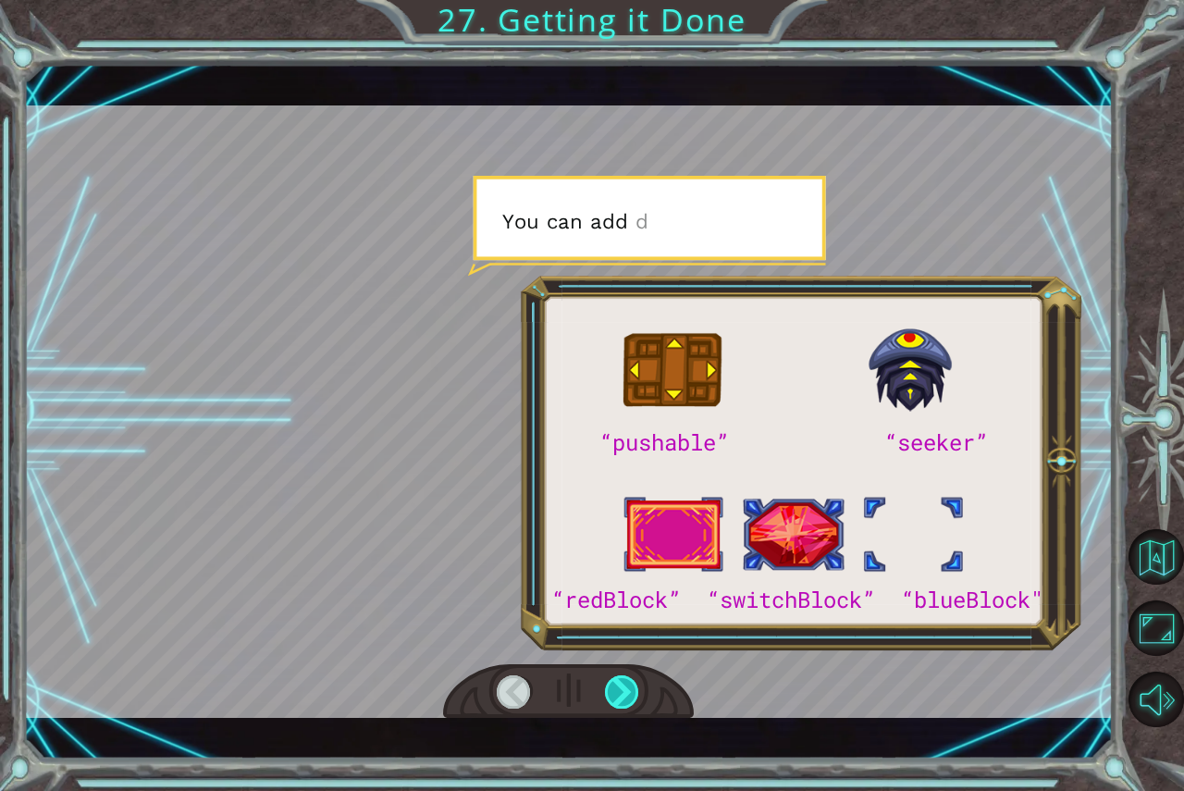
click at [624, 685] on div at bounding box center [622, 691] width 35 height 33
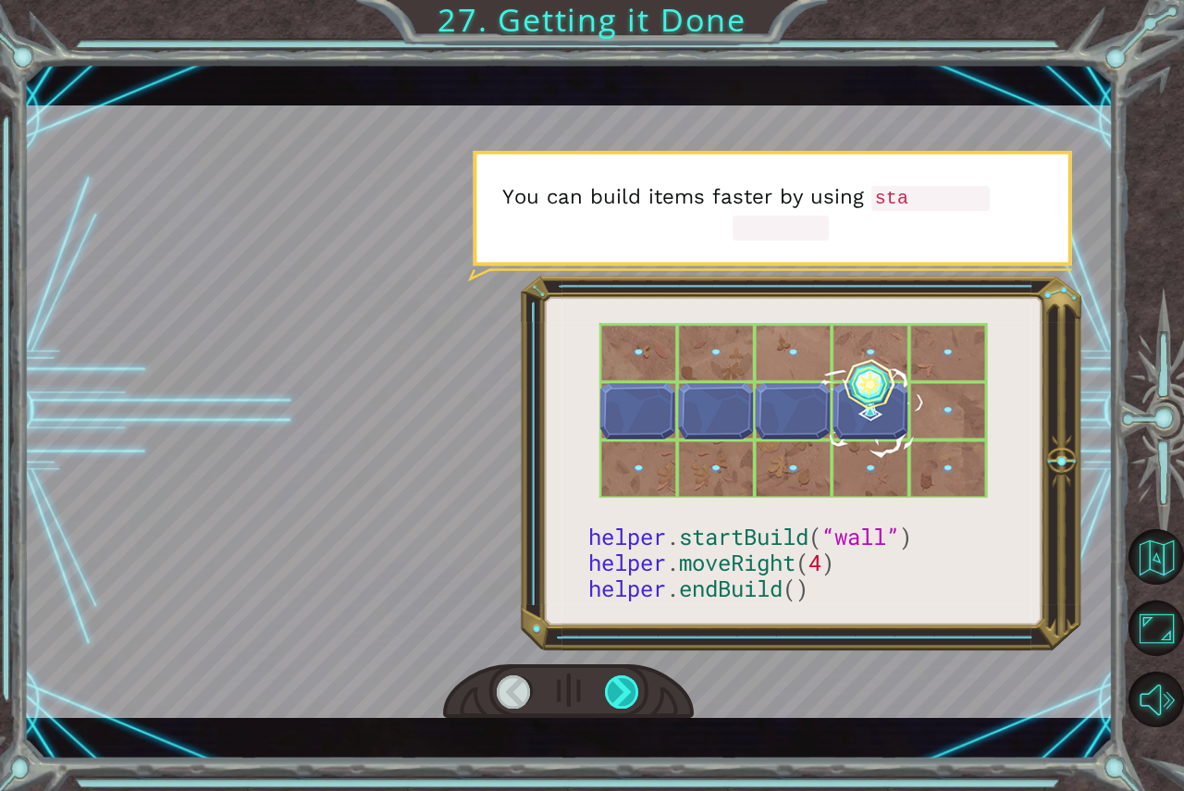
click at [624, 685] on div at bounding box center [622, 691] width 35 height 33
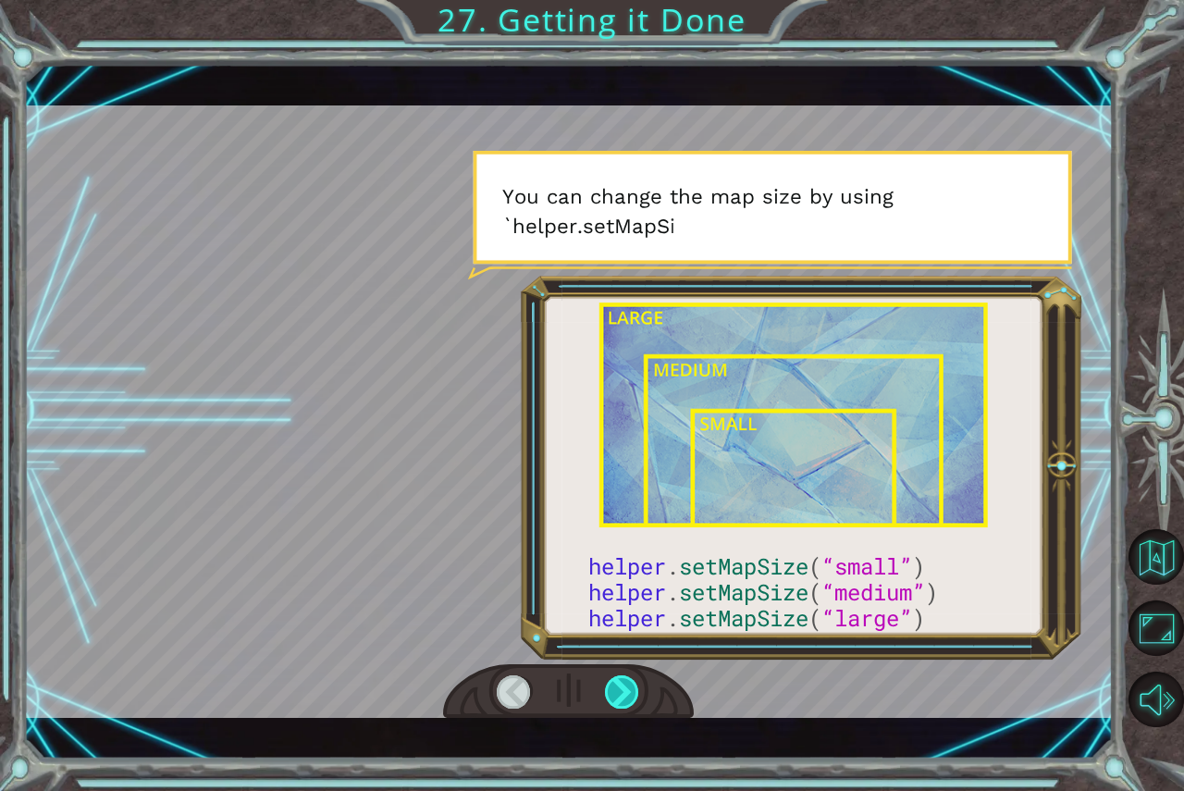
click at [624, 685] on div at bounding box center [622, 691] width 35 height 33
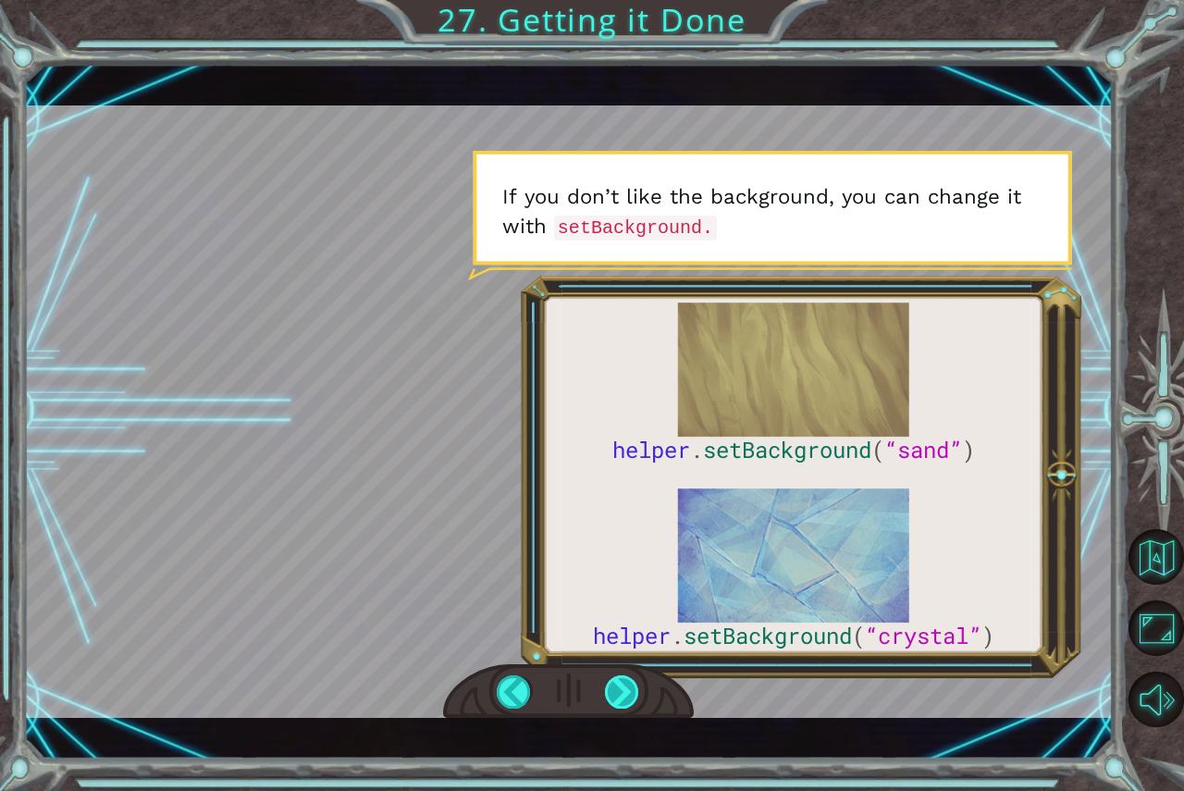
click at [624, 685] on div at bounding box center [622, 691] width 35 height 33
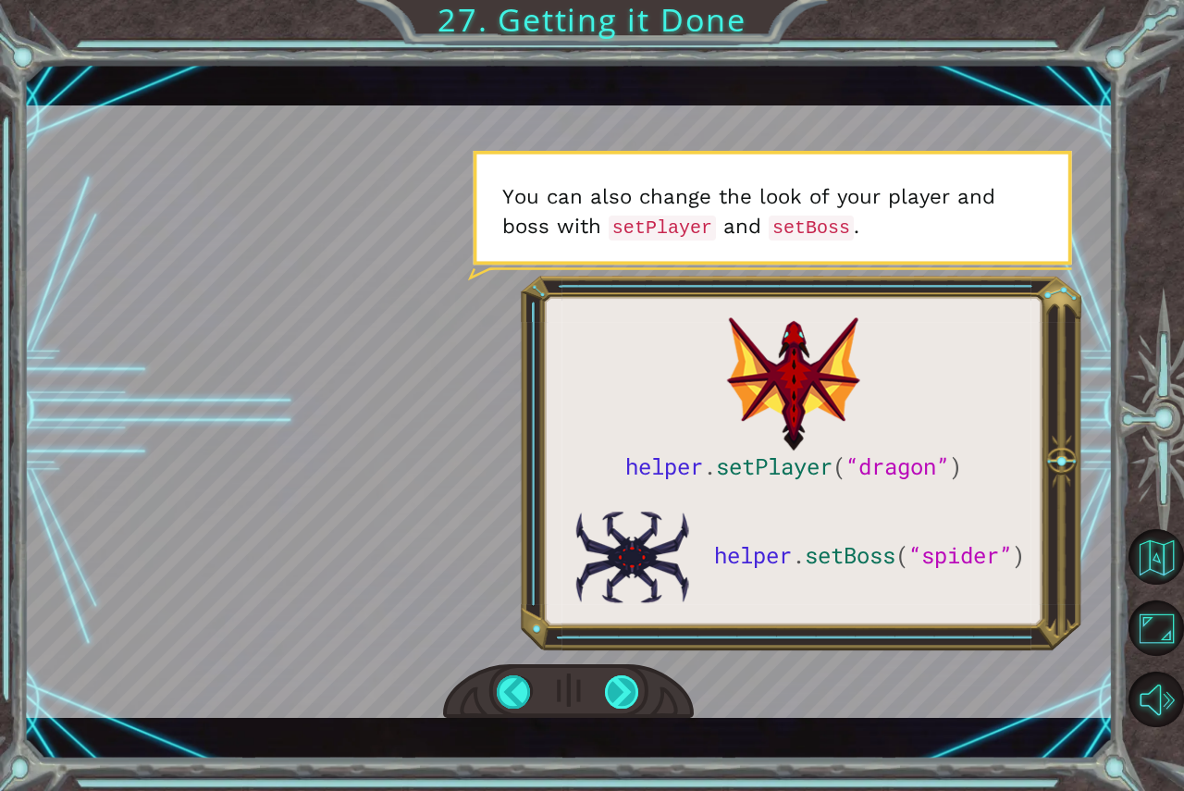
click at [613, 691] on div at bounding box center [622, 691] width 35 height 33
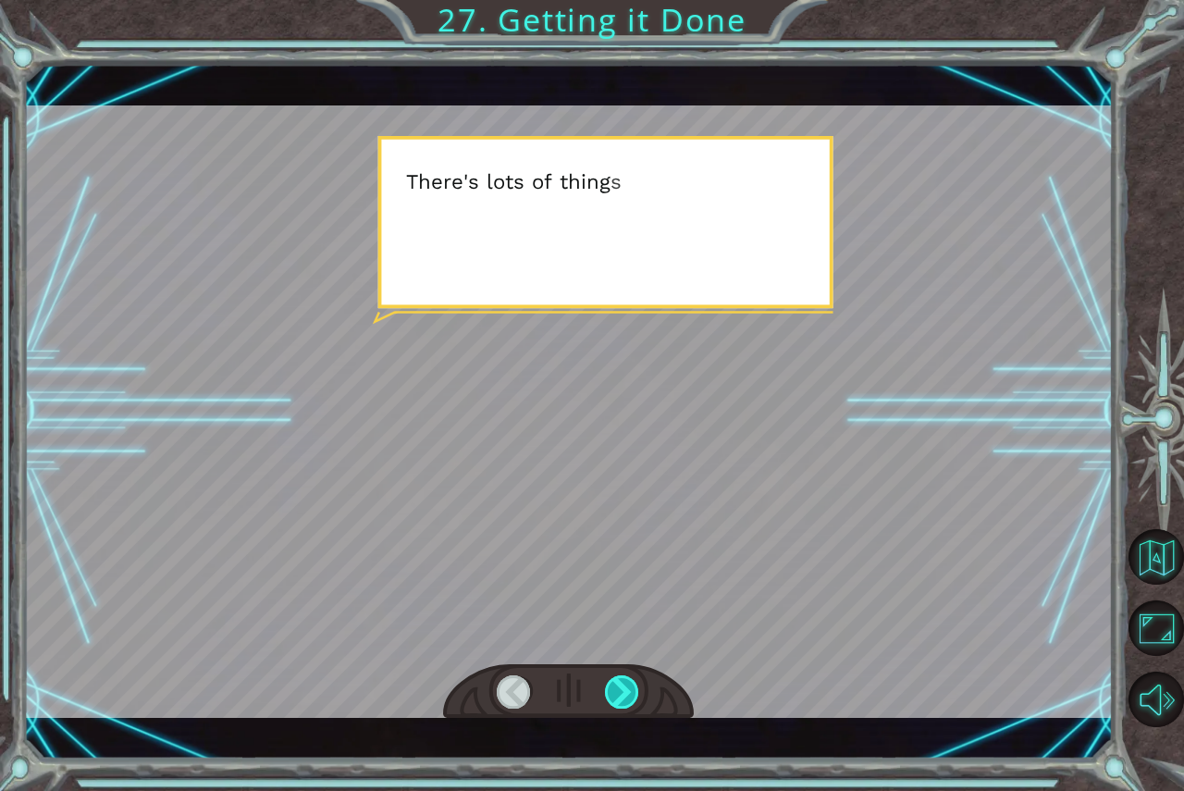
click at [613, 691] on div at bounding box center [622, 691] width 35 height 33
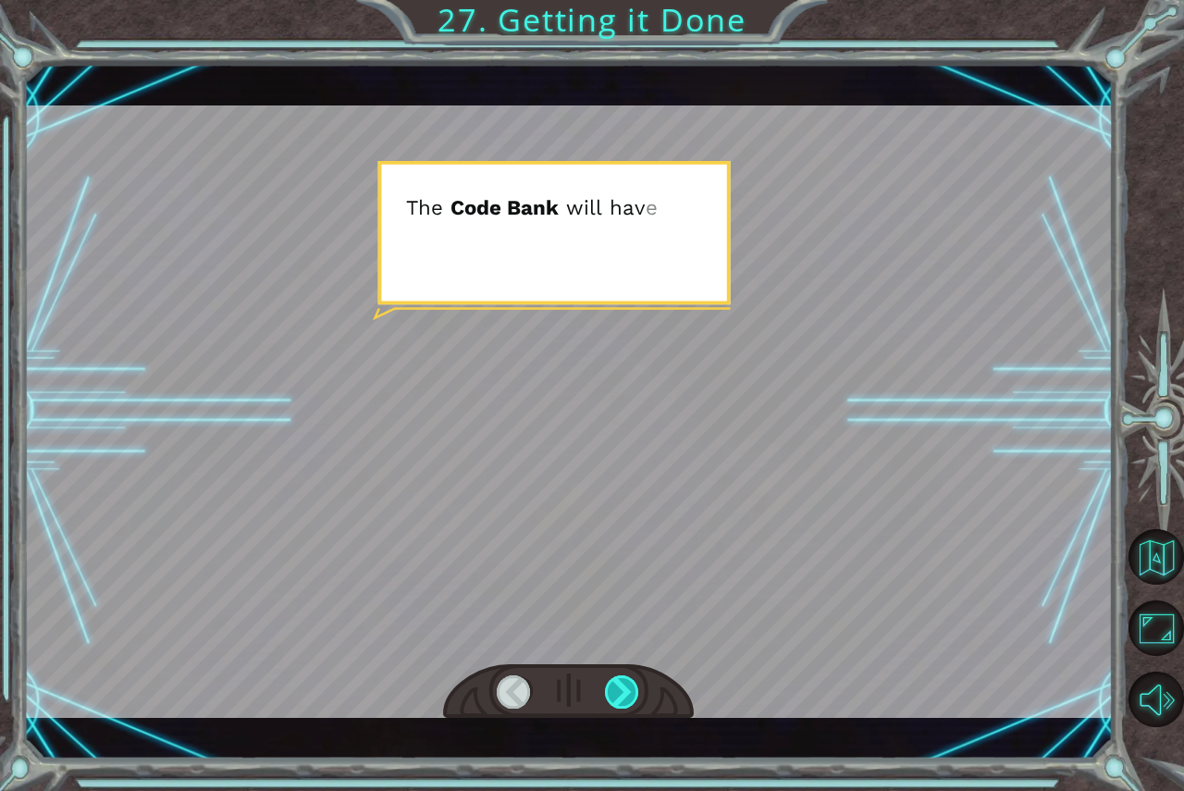
click at [613, 691] on div at bounding box center [622, 691] width 35 height 33
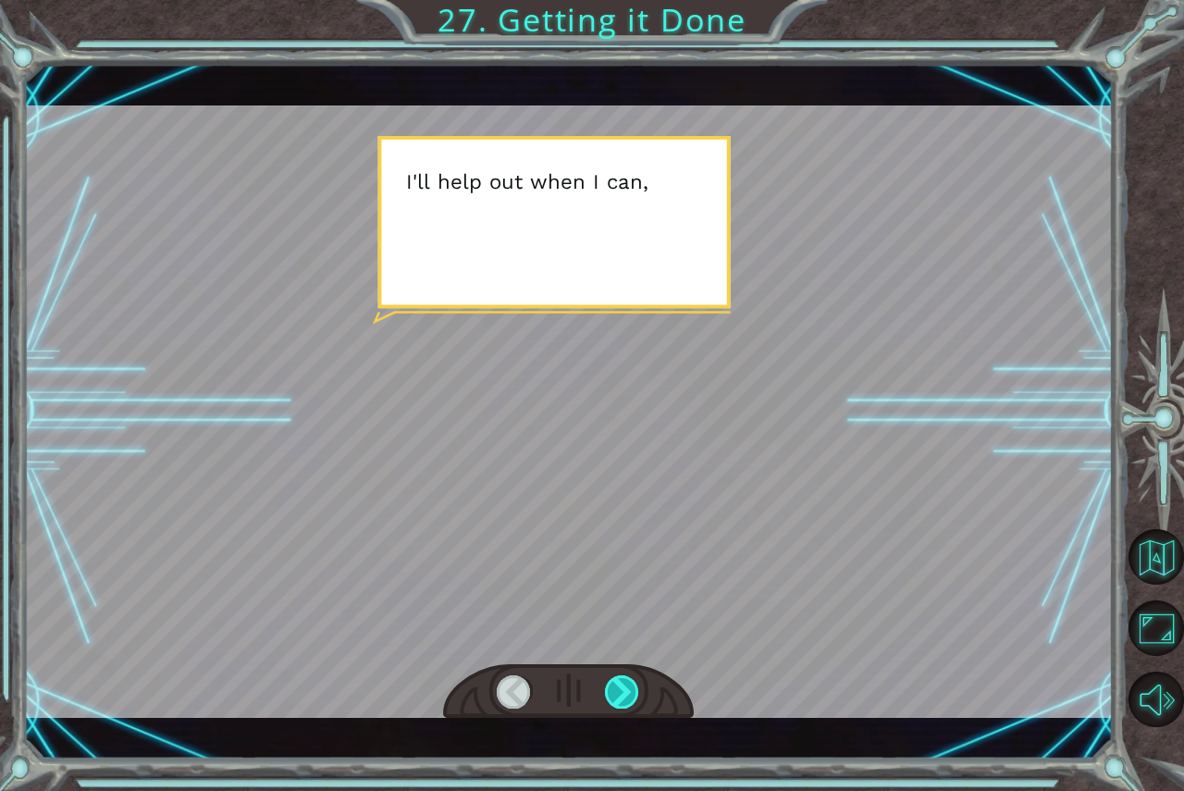
click at [613, 691] on div at bounding box center [622, 691] width 35 height 33
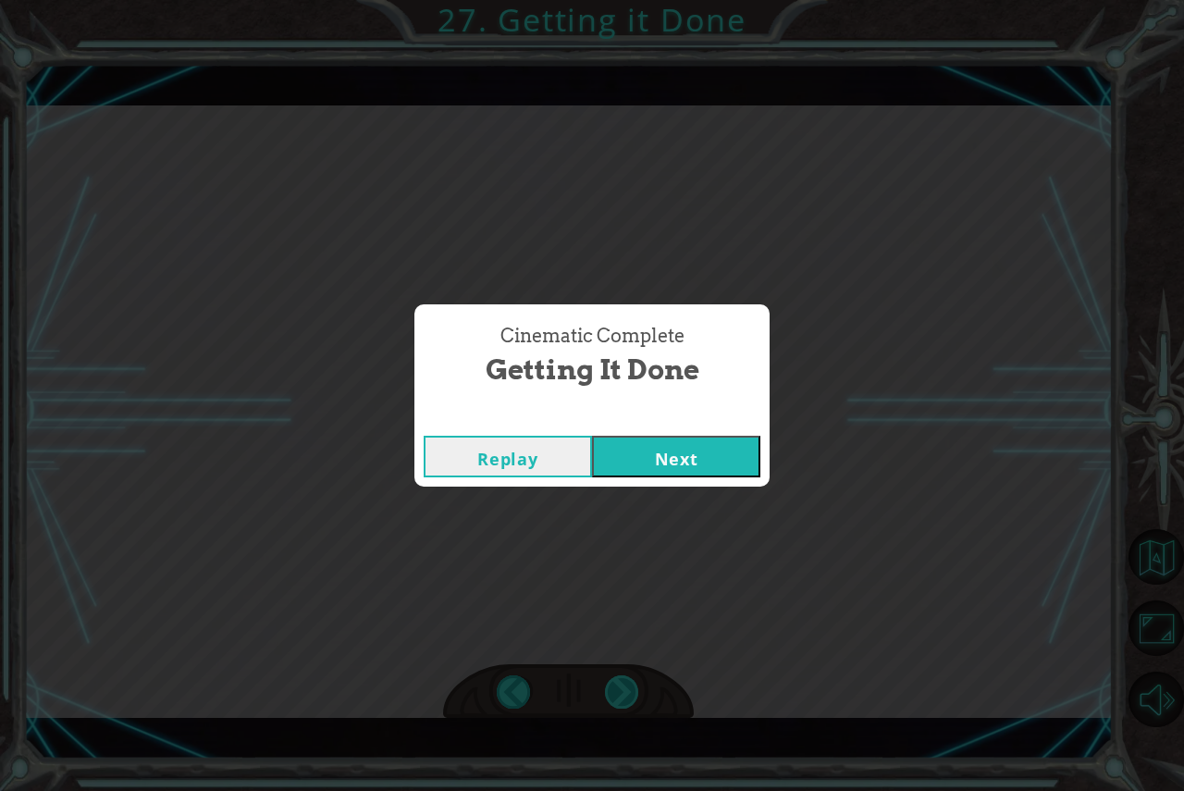
click at [613, 691] on div "Cinematic Complete Getting it Done Replay Next" at bounding box center [592, 395] width 1184 height 791
click at [639, 452] on button "Next" at bounding box center [676, 457] width 168 height 42
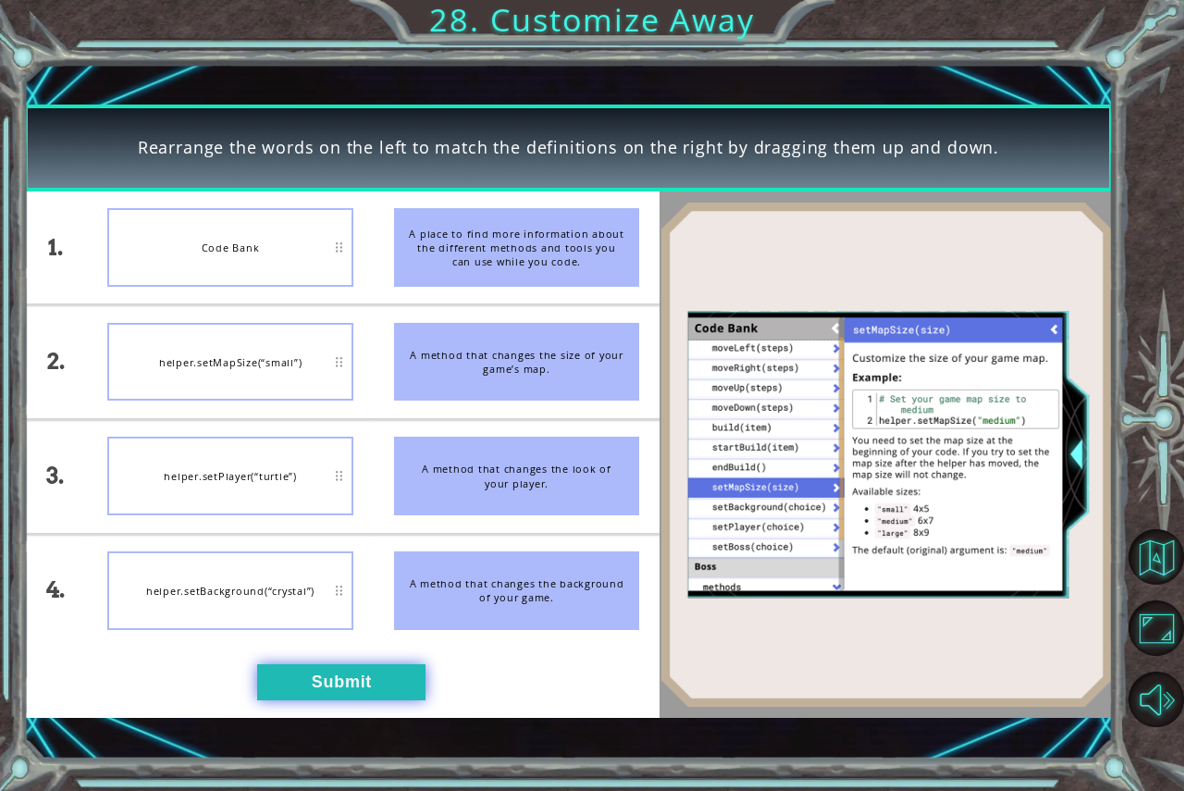
click at [393, 687] on button "Submit" at bounding box center [341, 682] width 168 height 36
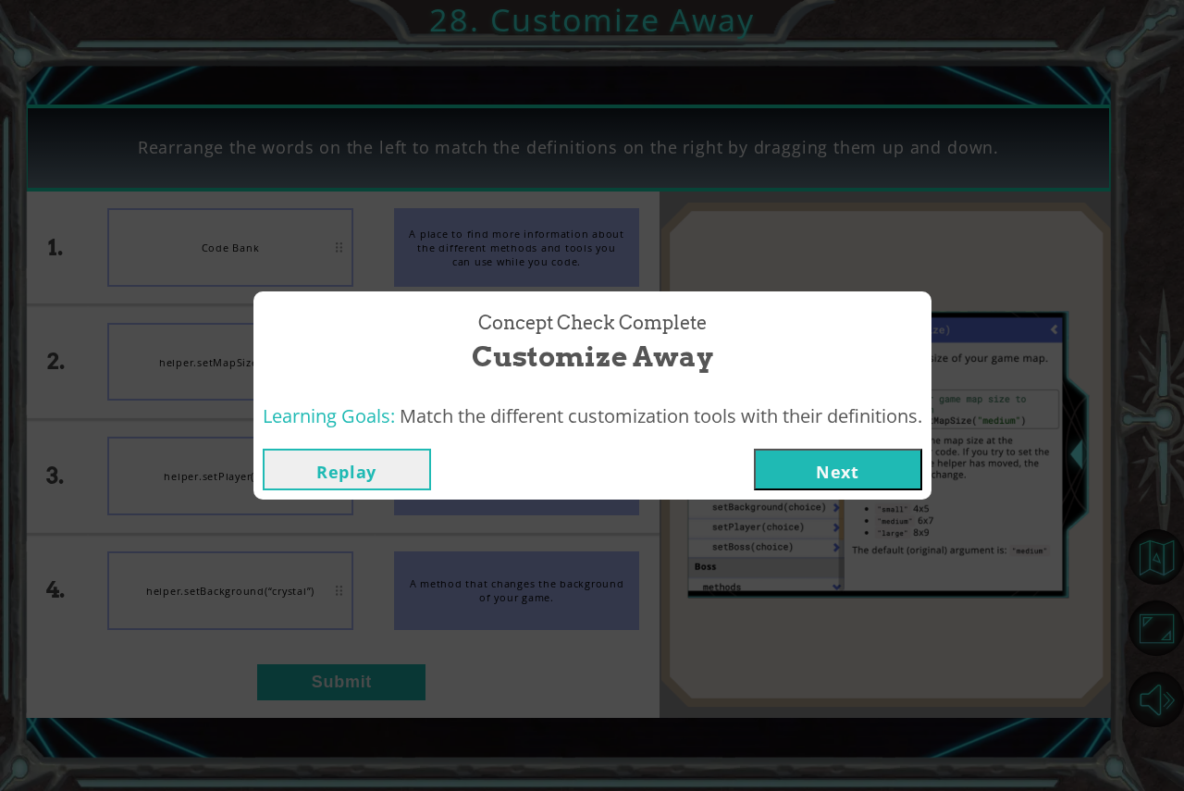
click at [811, 472] on button "Next" at bounding box center [838, 470] width 168 height 42
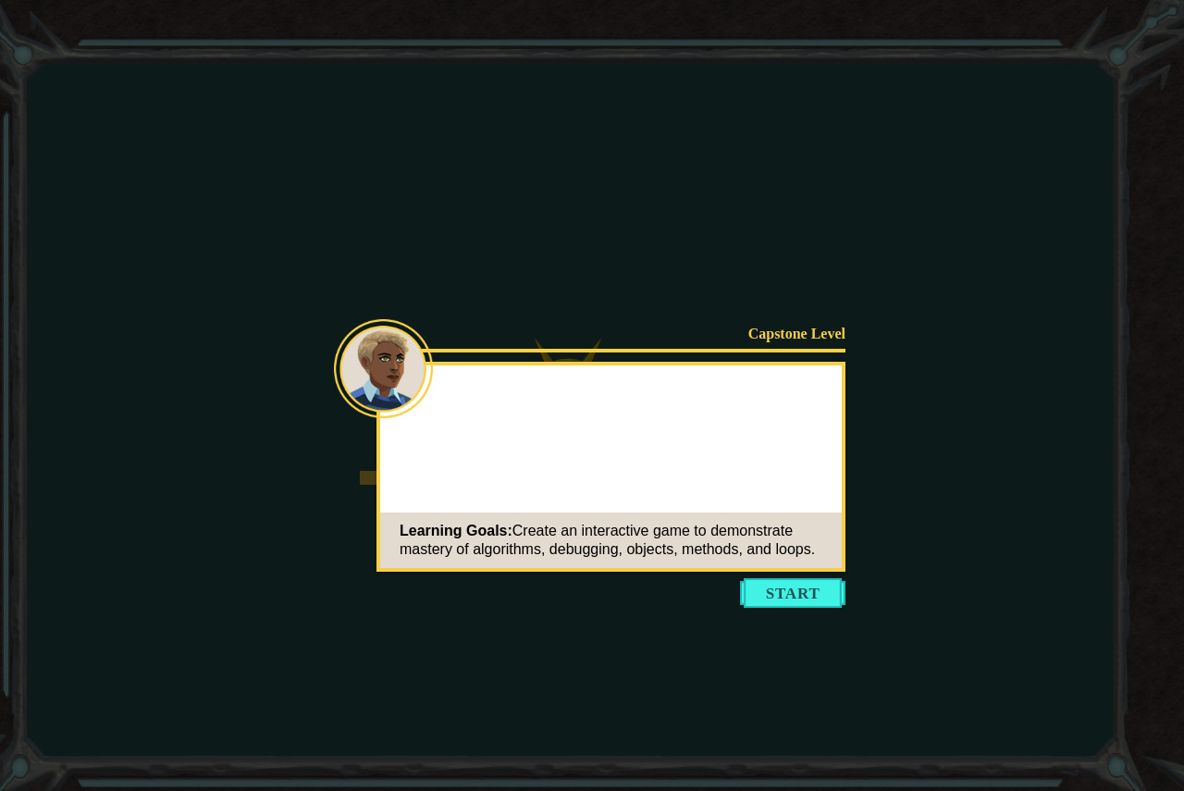
click at [783, 595] on button "Start" at bounding box center [792, 593] width 105 height 30
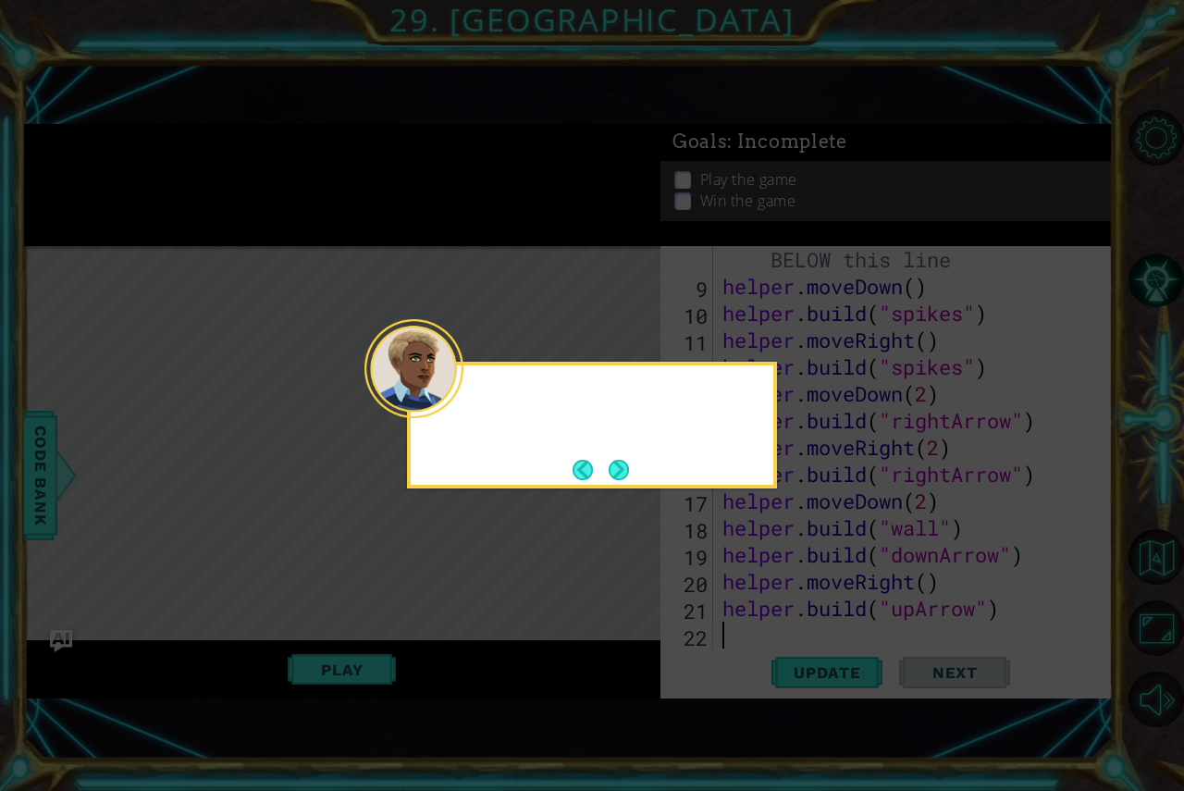
scroll to position [268, 0]
click at [614, 470] on button "Next" at bounding box center [619, 470] width 20 height 20
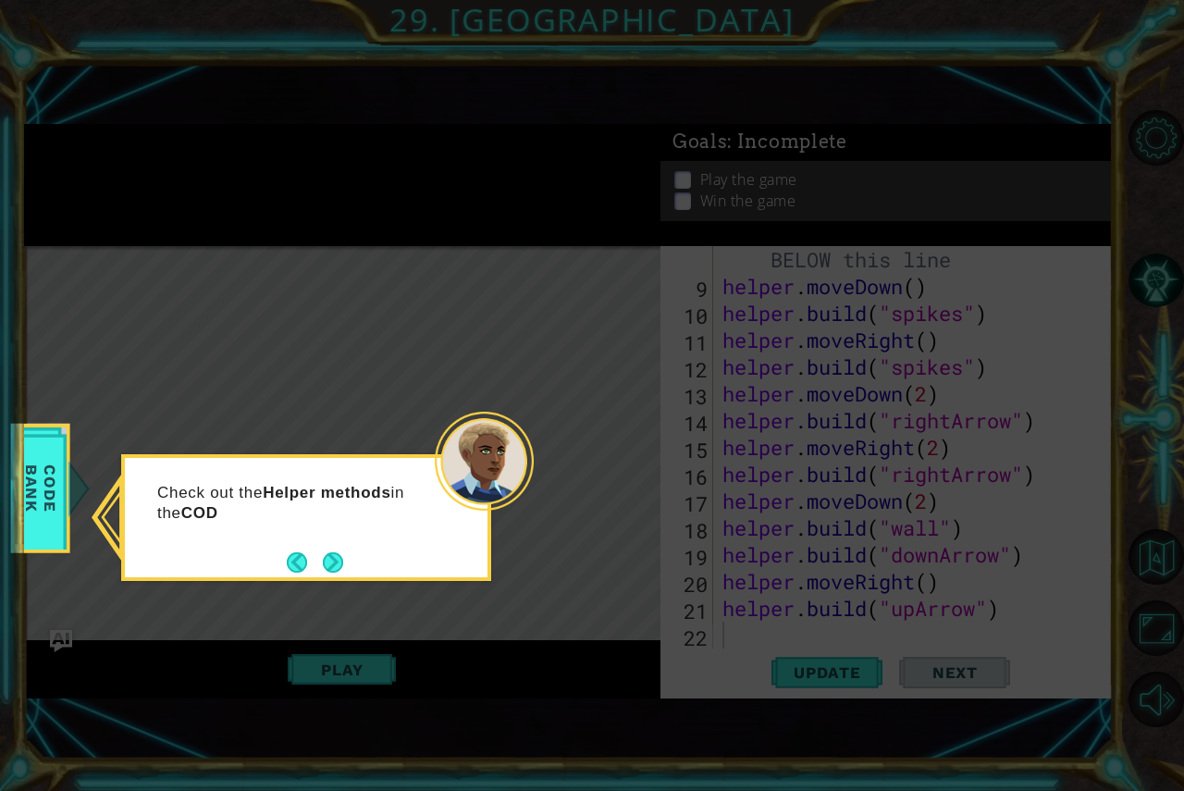
click at [311, 581] on icon at bounding box center [592, 395] width 1184 height 791
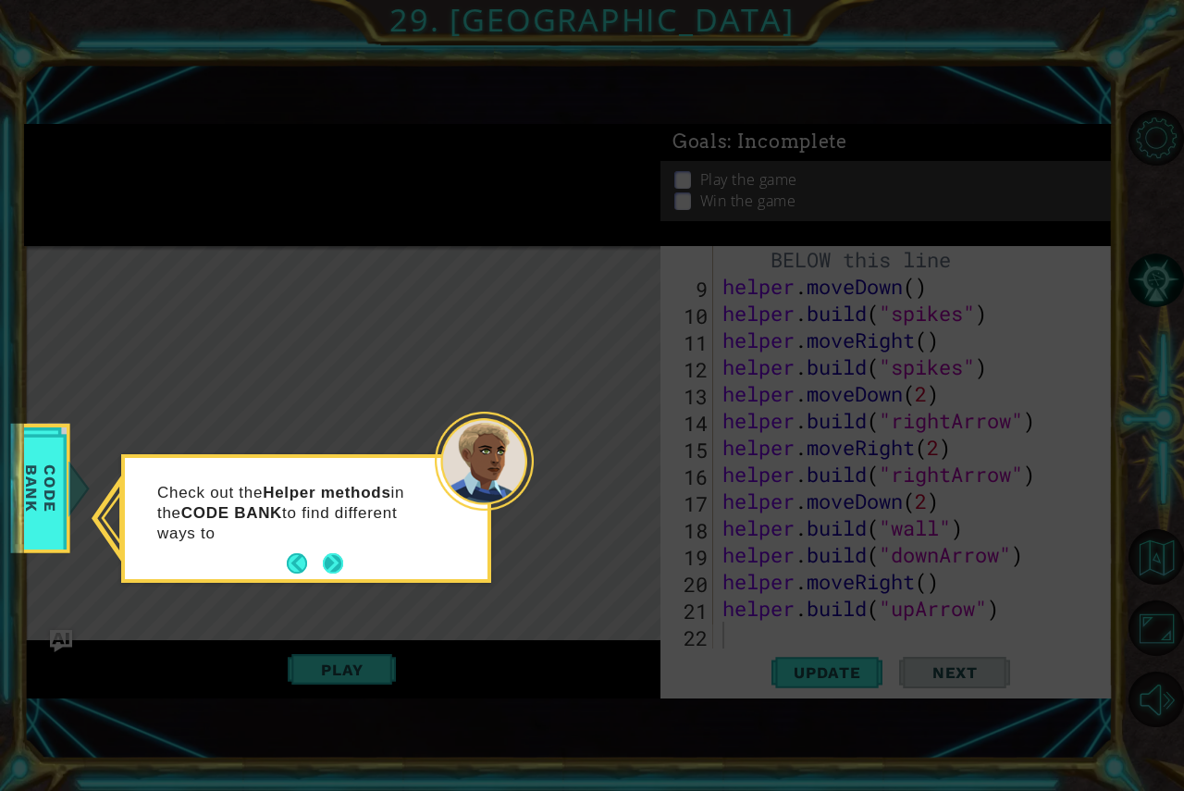
click at [328, 557] on button "Next" at bounding box center [333, 563] width 20 height 20
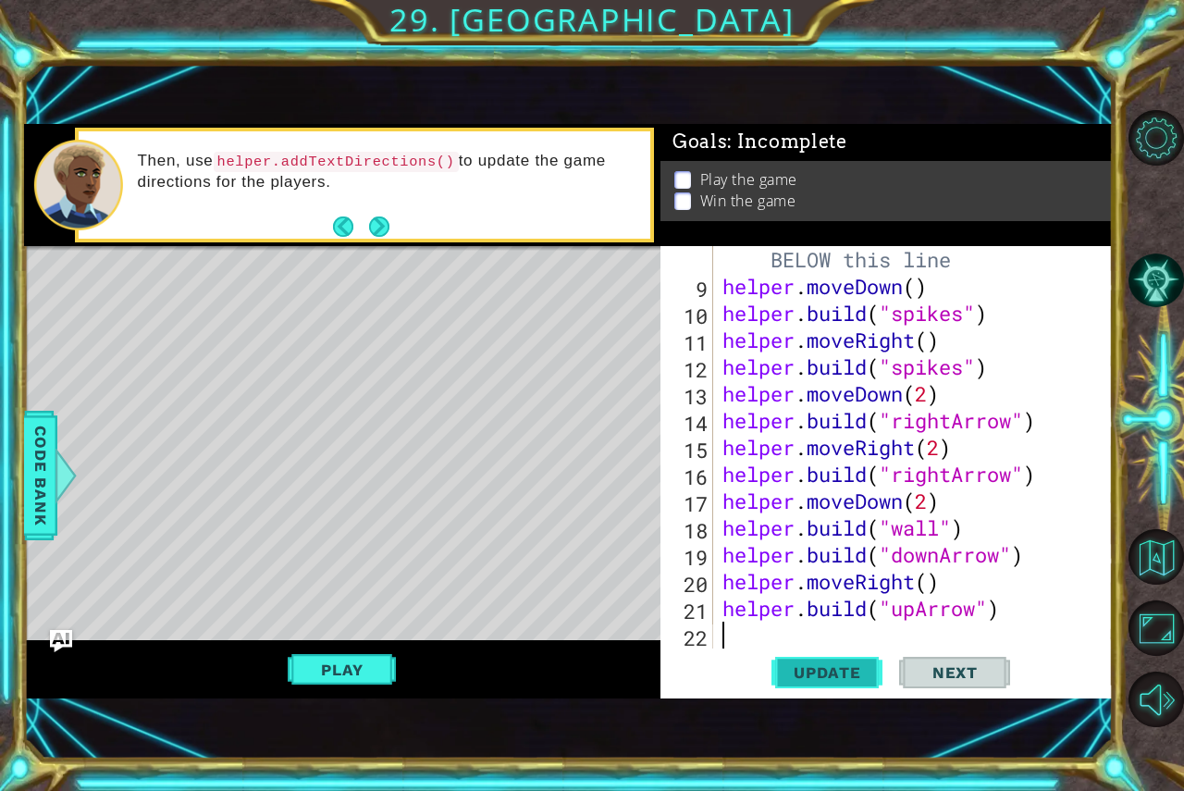
click at [815, 652] on button "Update" at bounding box center [827, 672] width 111 height 45
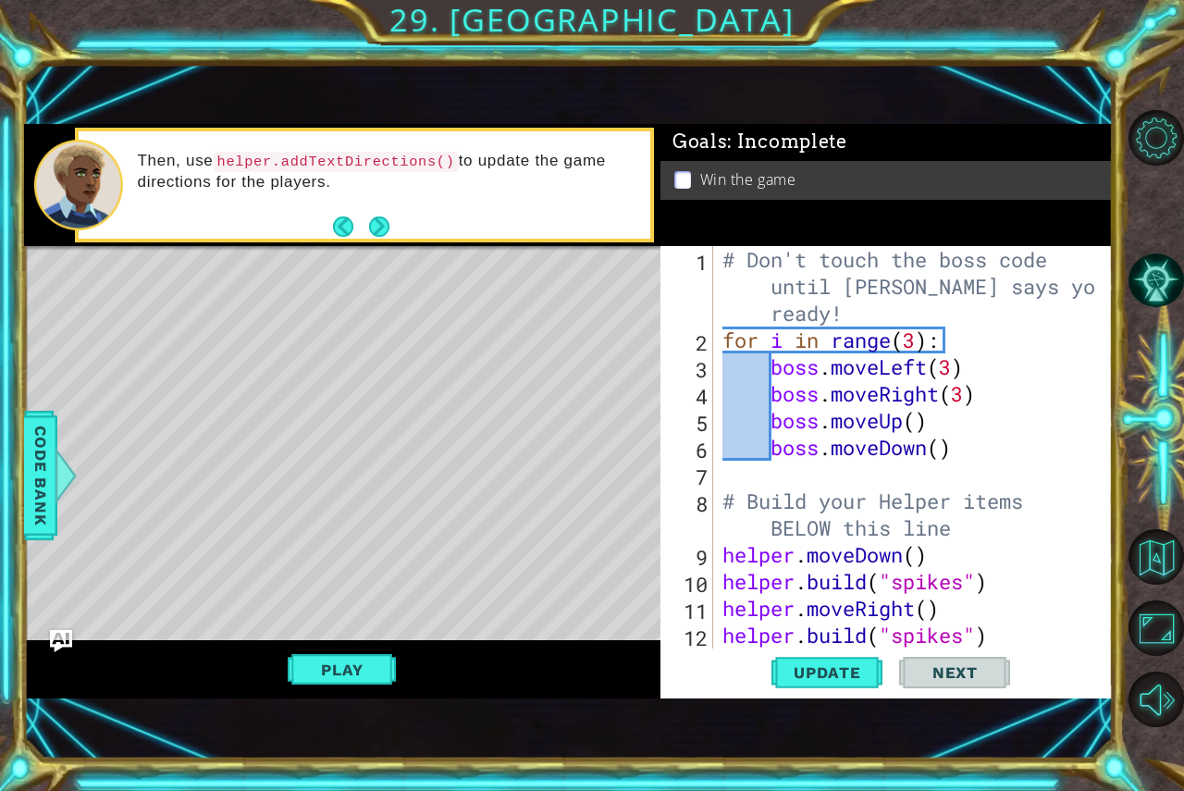
scroll to position [56, 0]
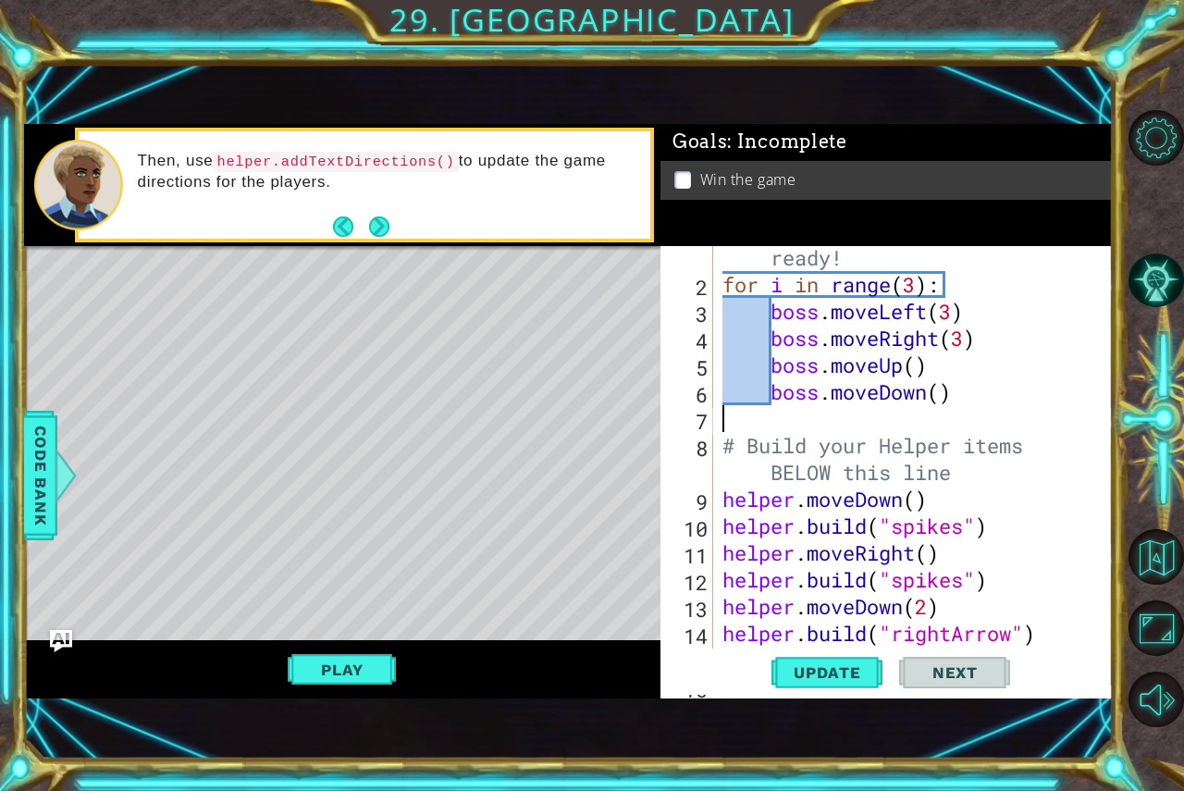
click at [732, 415] on div "# Don't touch the boss code until Vega says you're ready! for i in range ( 3 ) …" at bounding box center [911, 446] width 385 height 510
click at [774, 412] on div "# Don't touch the boss code until Vega says you're ready! for i in range ( 3 ) …" at bounding box center [911, 446] width 385 height 510
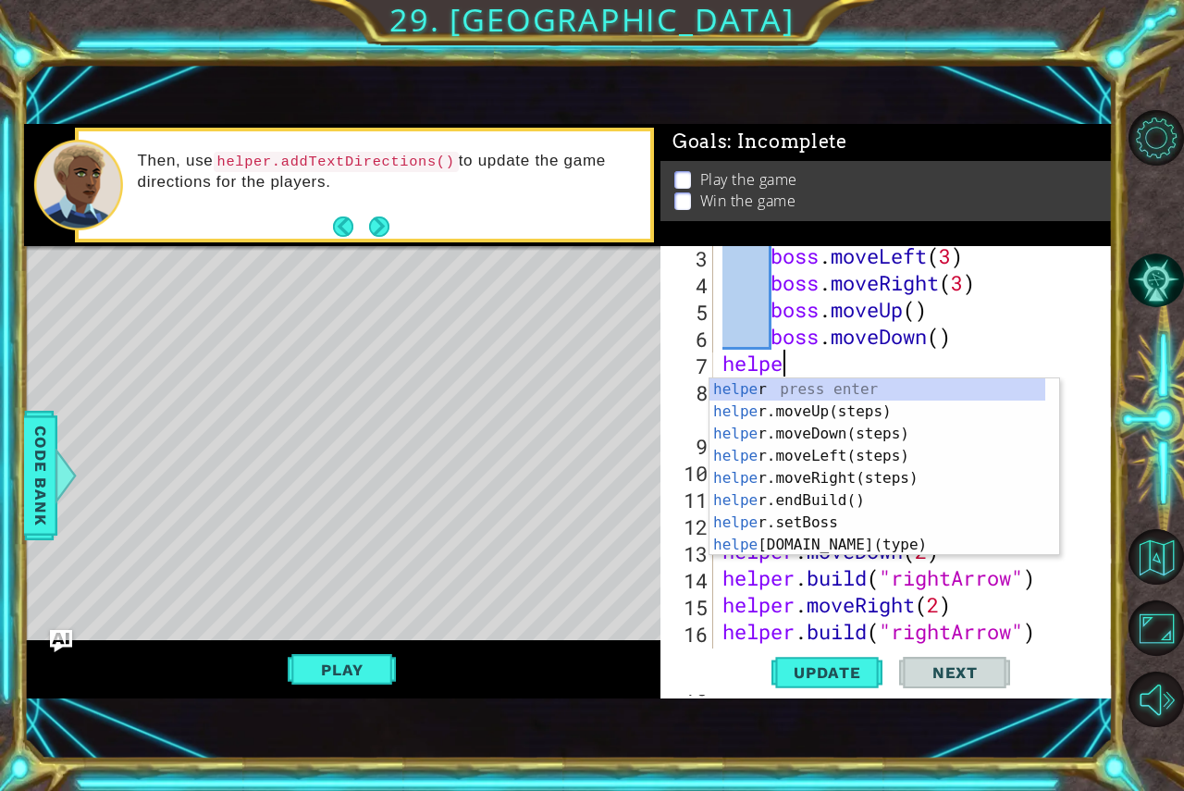
scroll to position [0, 2]
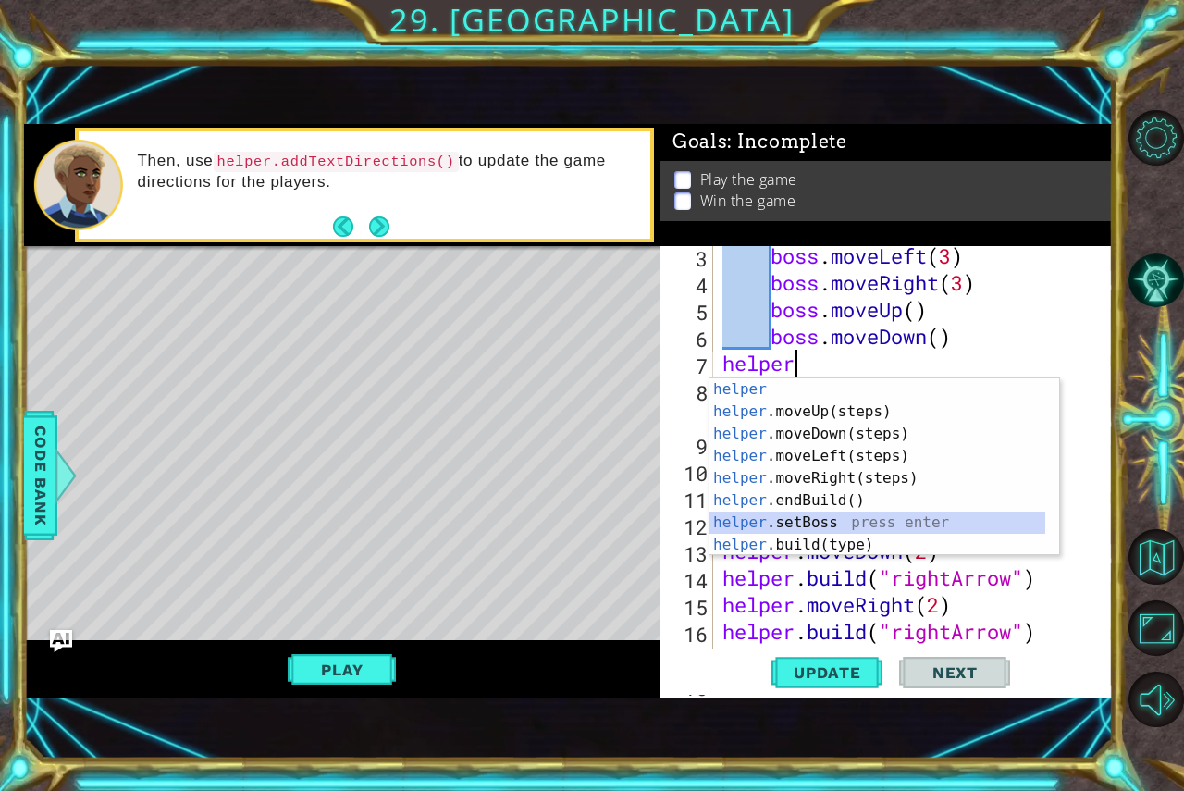
click at [860, 514] on div "helper press enter helper .moveUp(steps) press enter helper .moveDown(steps) pr…" at bounding box center [878, 489] width 336 height 222
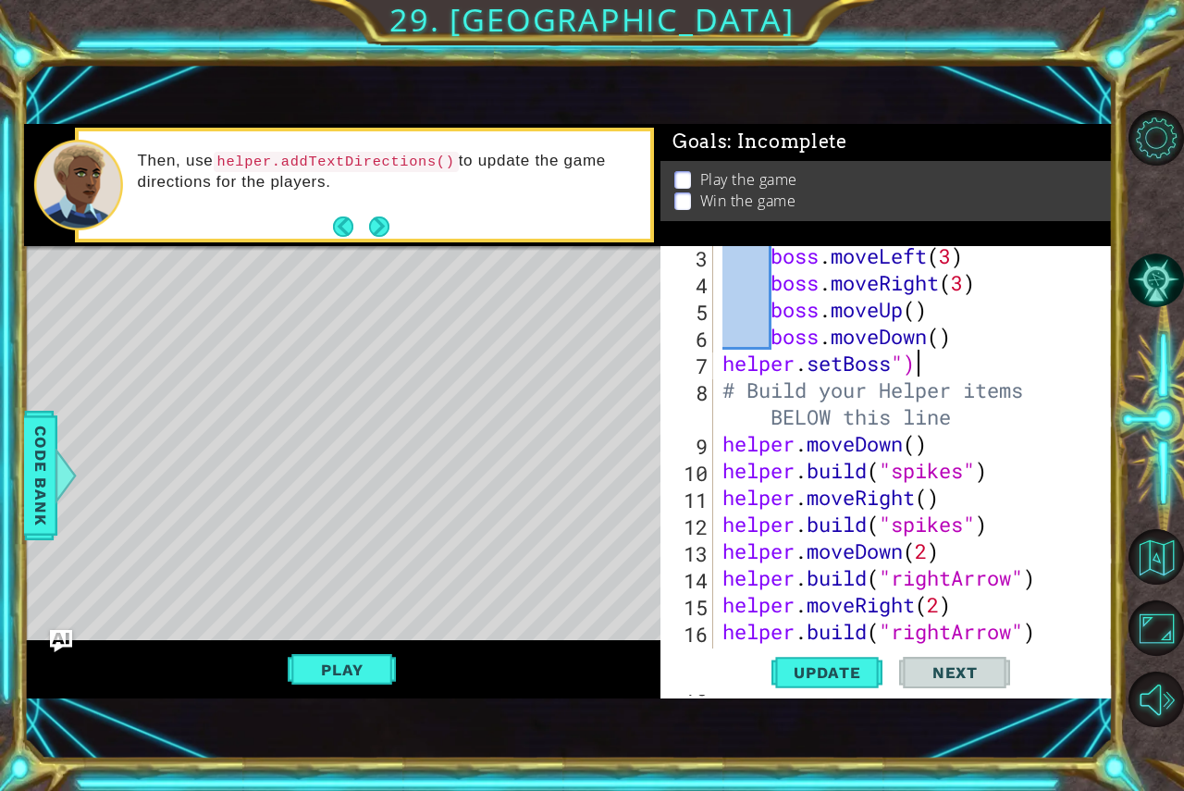
drag, startPoint x: 991, startPoint y: 370, endPoint x: 991, endPoint y: 429, distance: 59.2
click at [991, 386] on div "boss . moveLeft ( 3 ) boss . moveRight ( 3 ) boss . moveUp ( ) boss . moveDown …" at bounding box center [911, 470] width 385 height 456
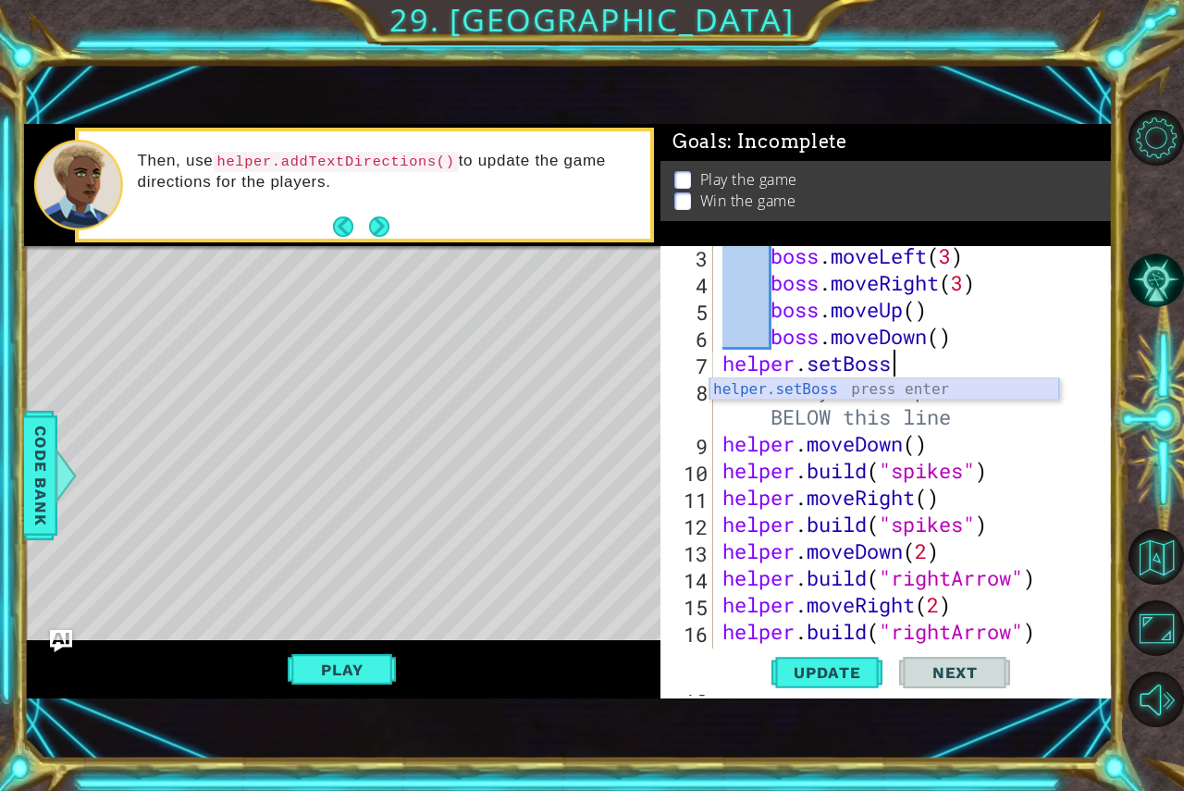
click at [947, 388] on div "helper.setBoss press enter" at bounding box center [885, 411] width 350 height 67
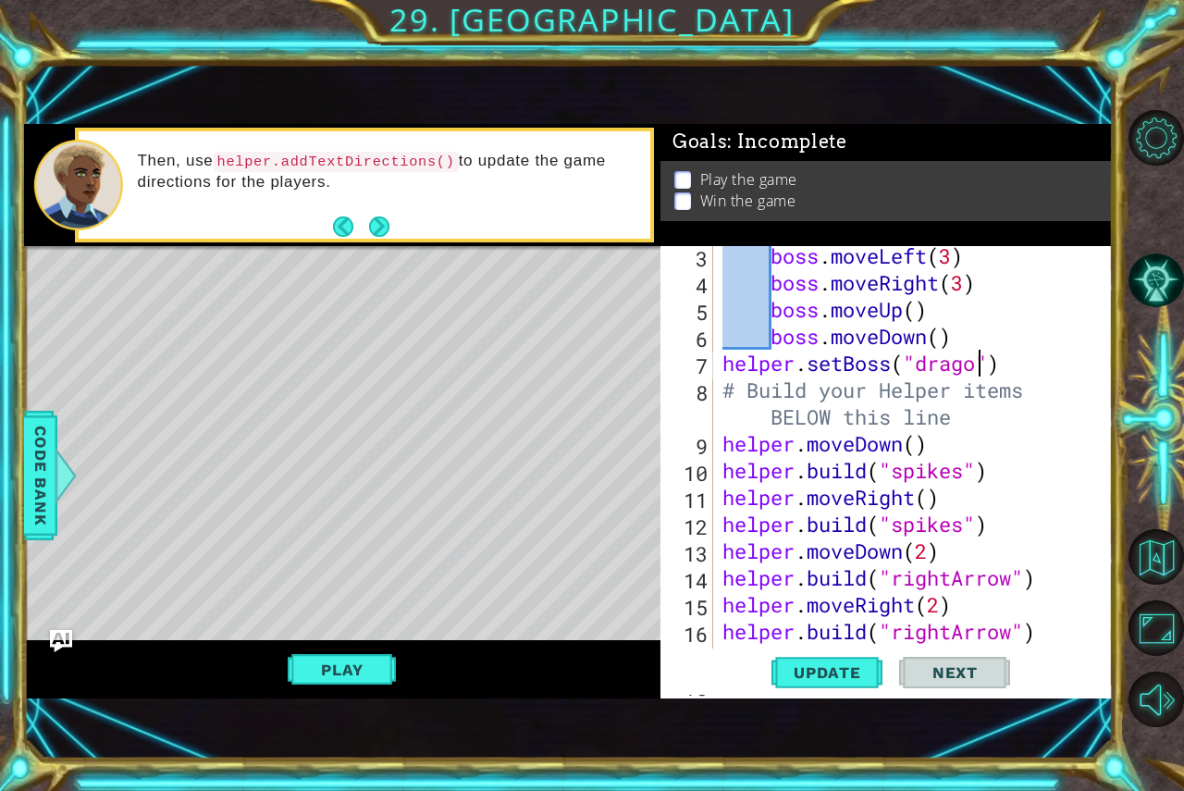
scroll to position [0, 12]
click at [826, 676] on span "Update" at bounding box center [827, 672] width 105 height 19
click at [788, 654] on button "Update" at bounding box center [827, 672] width 111 height 45
click at [1056, 392] on div "boss . moveLeft ( 3 ) boss . moveRight ( 3 ) boss . moveUp ( ) boss . moveDown …" at bounding box center [911, 470] width 385 height 456
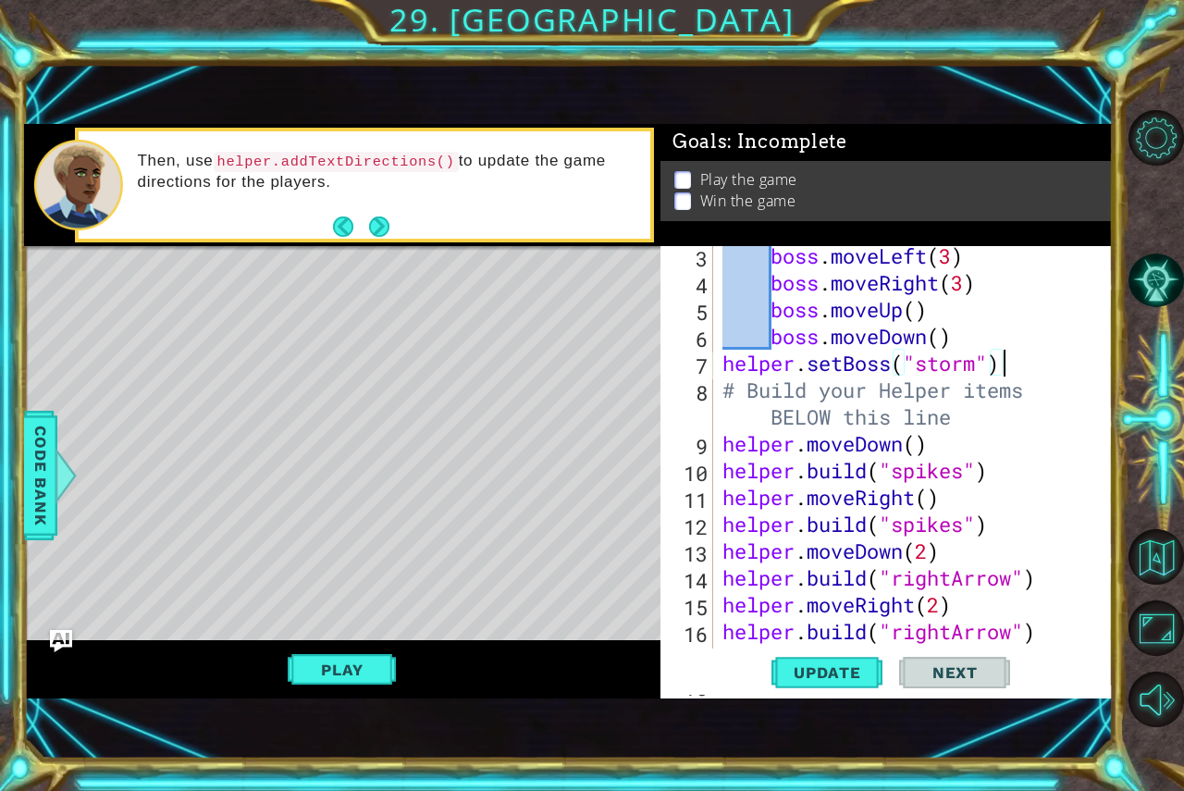
click at [1038, 351] on div "boss . moveLeft ( 3 ) boss . moveRight ( 3 ) boss . moveUp ( ) boss . moveDown …" at bounding box center [911, 470] width 385 height 456
type textarea "helper.setBoss("storm")"
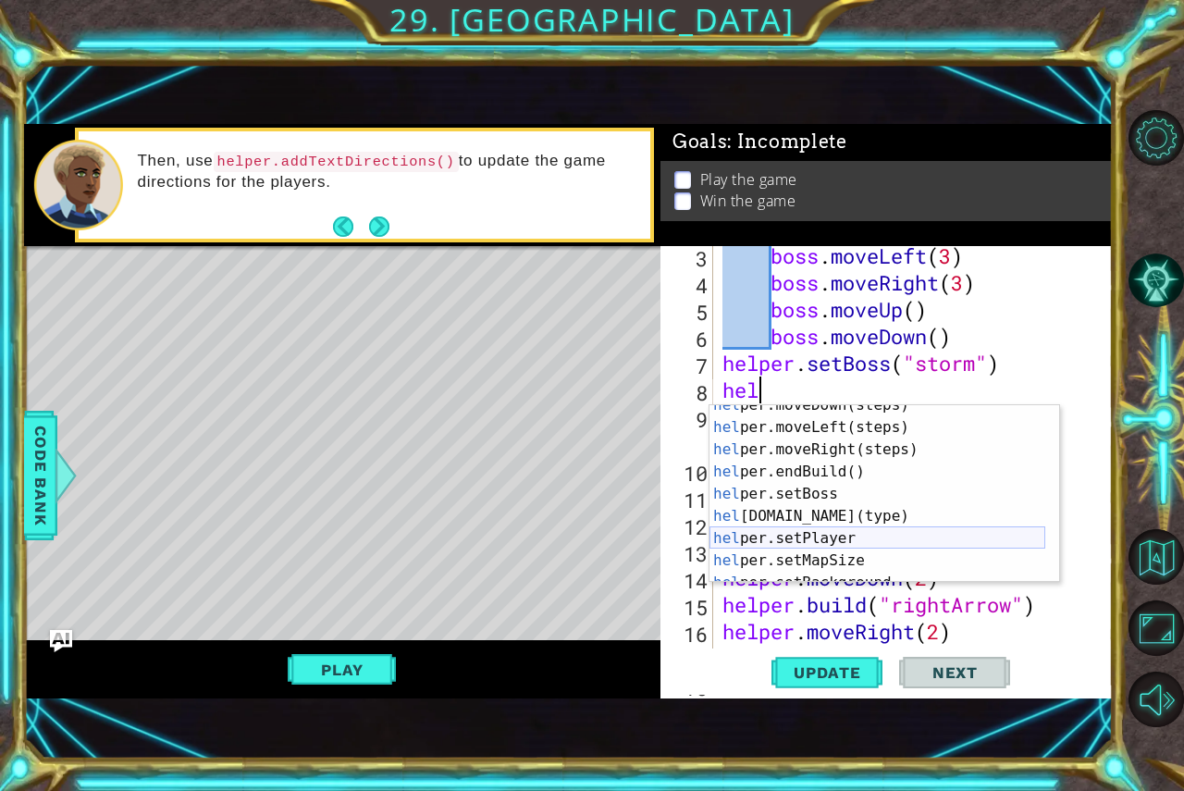
scroll to position [56, 0]
drag, startPoint x: 1009, startPoint y: 531, endPoint x: 1022, endPoint y: 530, distance: 12.1
click at [1022, 530] on div "hel per.moveDown(steps) press enter hel per.moveLeft(steps) press enter hel per…" at bounding box center [878, 505] width 336 height 222
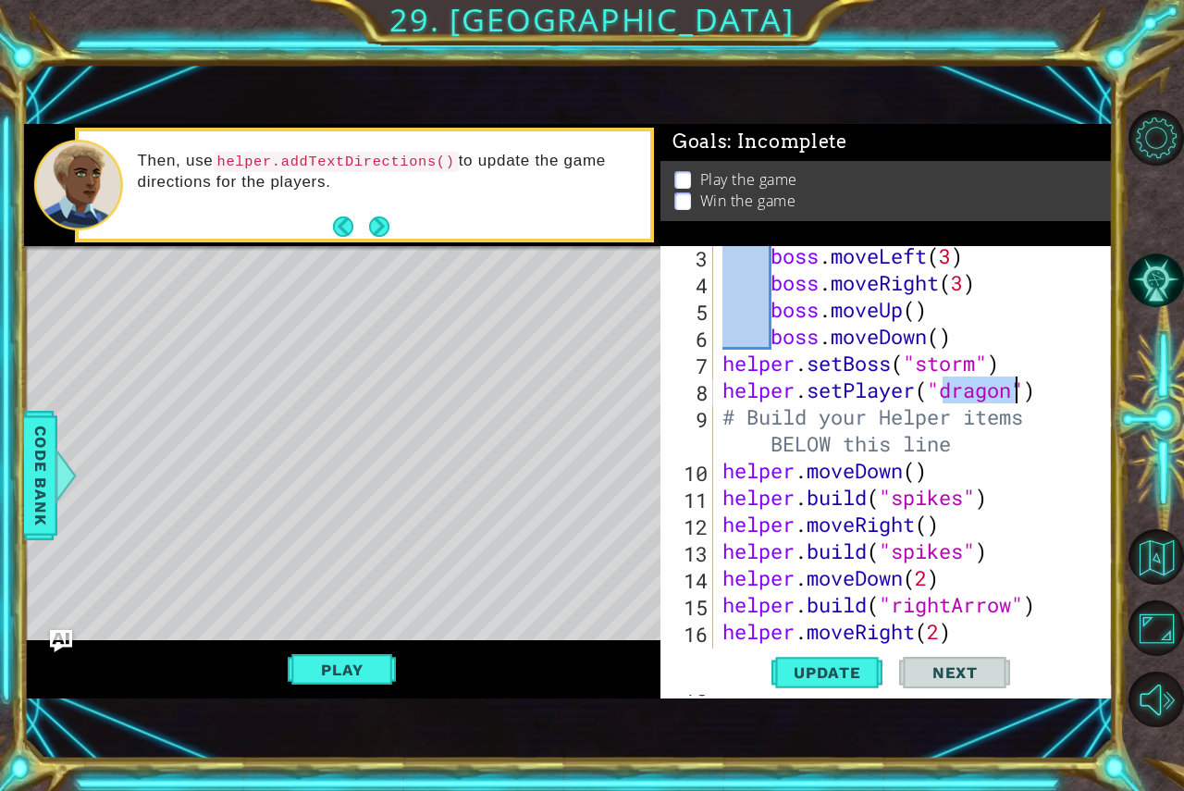
scroll to position [134, 0]
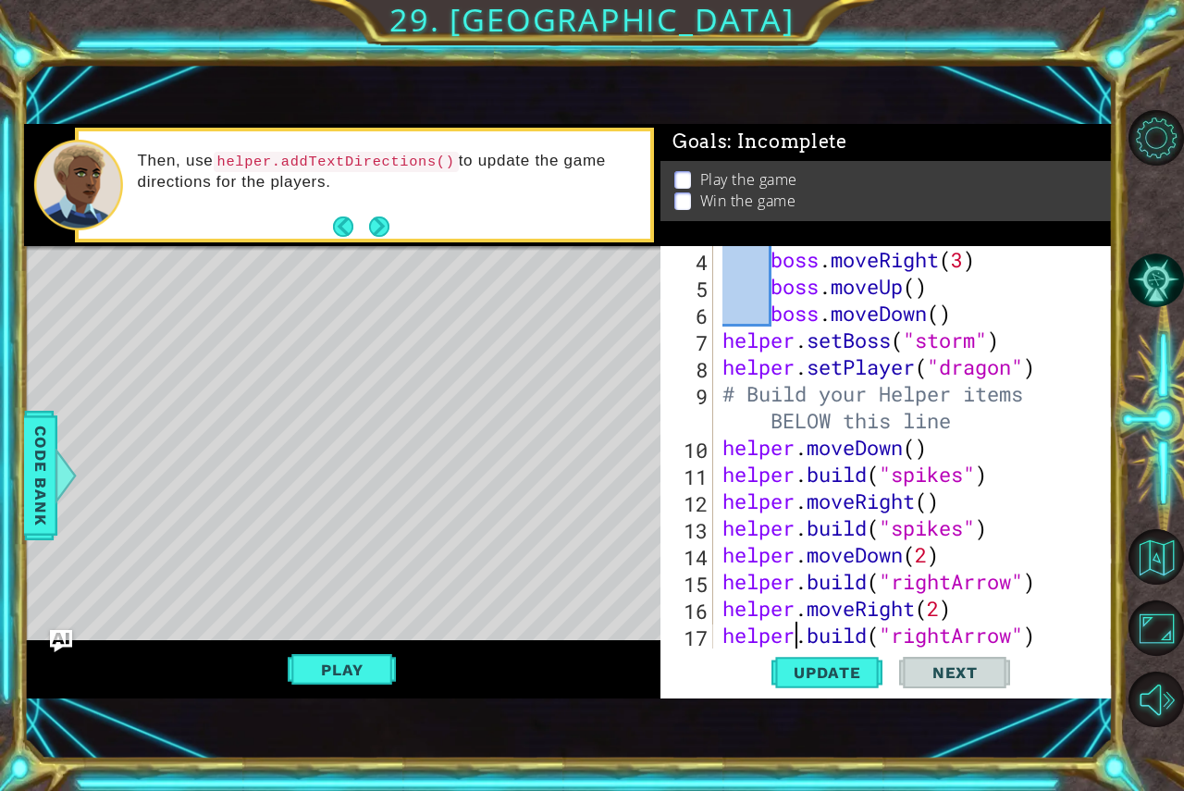
click at [795, 647] on div "boss . moveRight ( 3 ) boss . moveUp ( ) boss . moveDown ( ) helper . setBoss (…" at bounding box center [911, 474] width 385 height 456
type textarea "helper.build("rightArrow")"
click at [840, 673] on span "Update" at bounding box center [827, 672] width 105 height 19
click at [310, 660] on button "Play" at bounding box center [342, 669] width 108 height 35
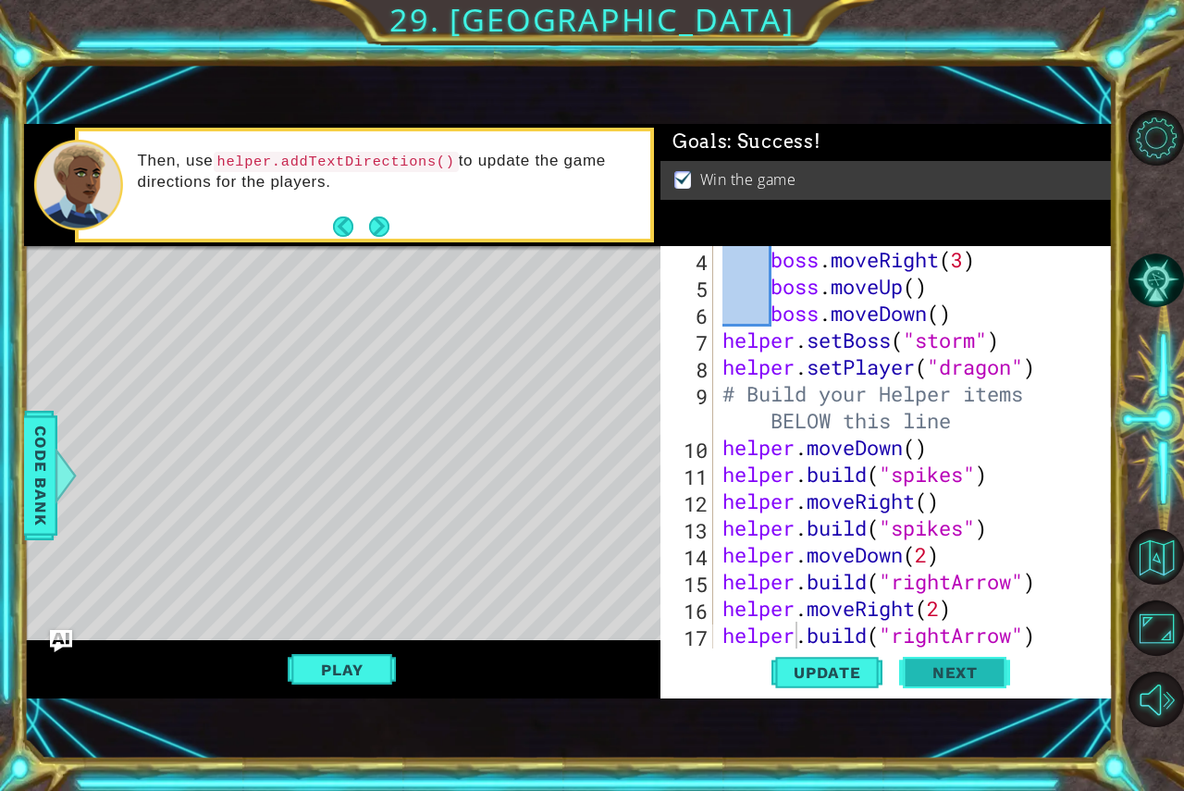
click at [992, 688] on button "Next" at bounding box center [954, 672] width 111 height 45
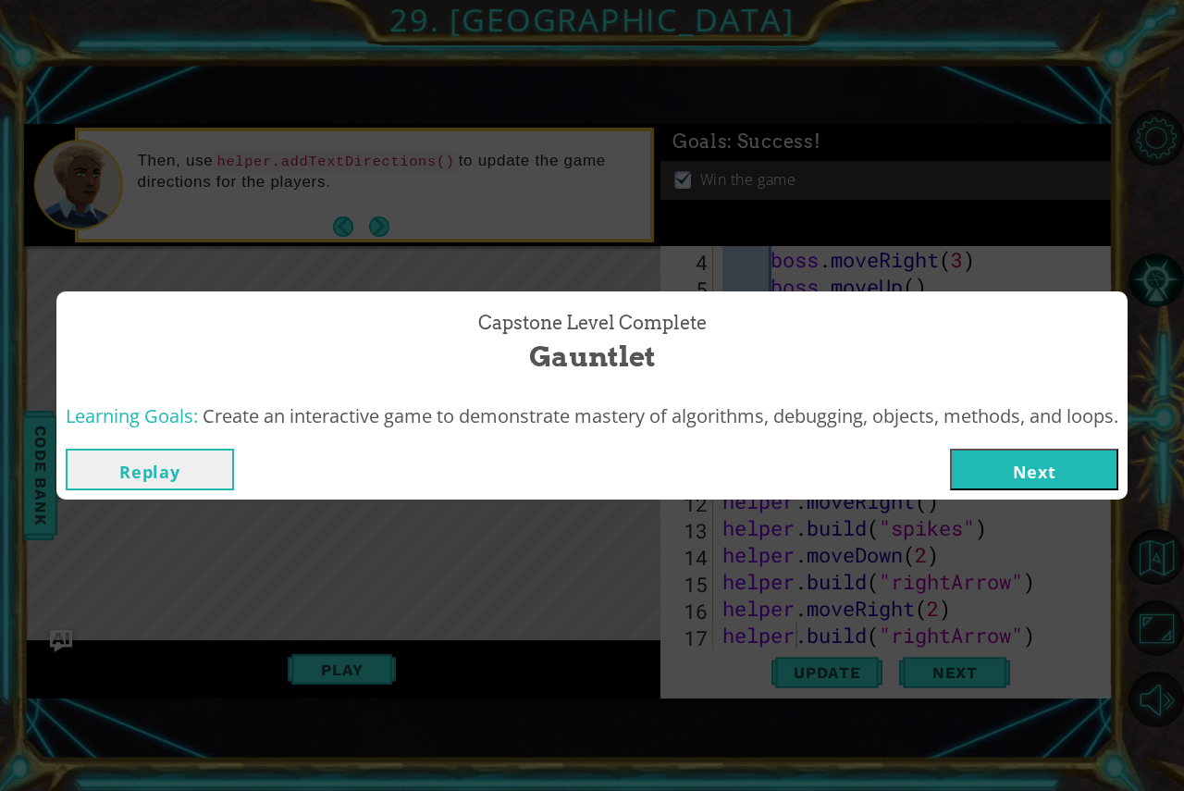
click at [998, 468] on button "Next" at bounding box center [1034, 470] width 168 height 42
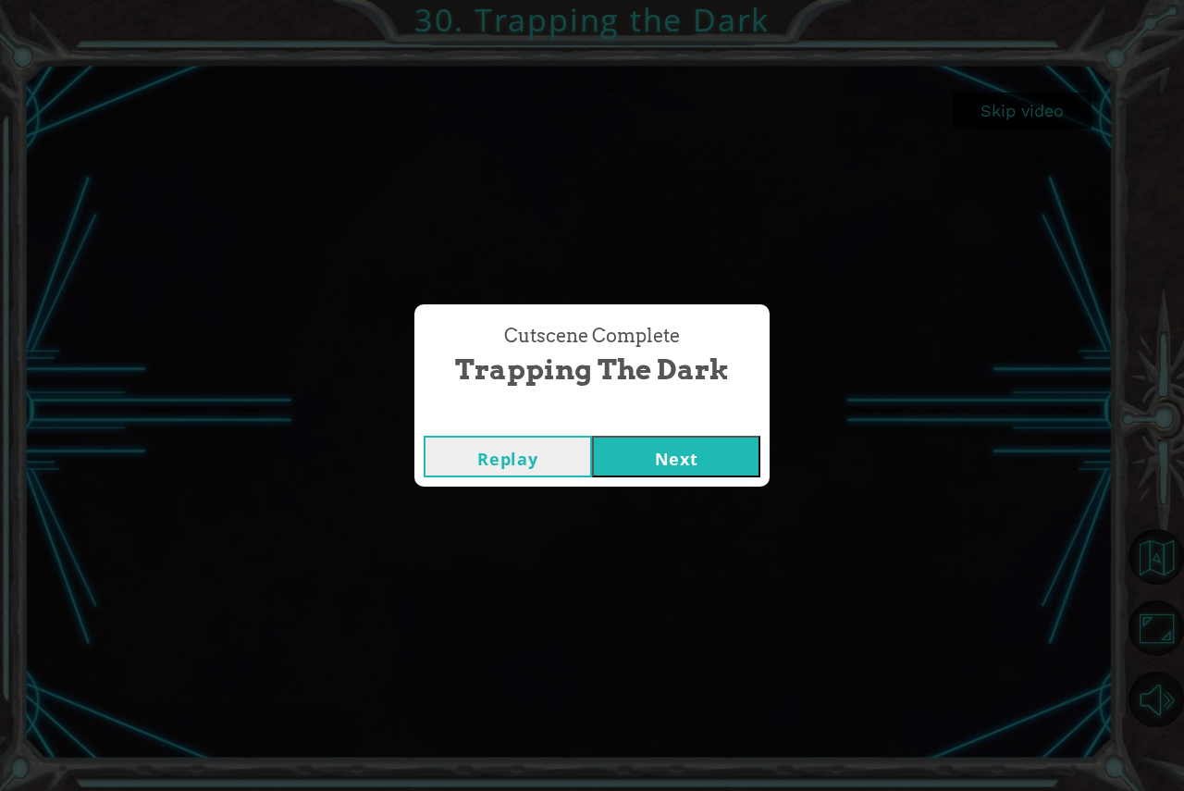
click at [678, 466] on button "Next" at bounding box center [676, 457] width 168 height 42
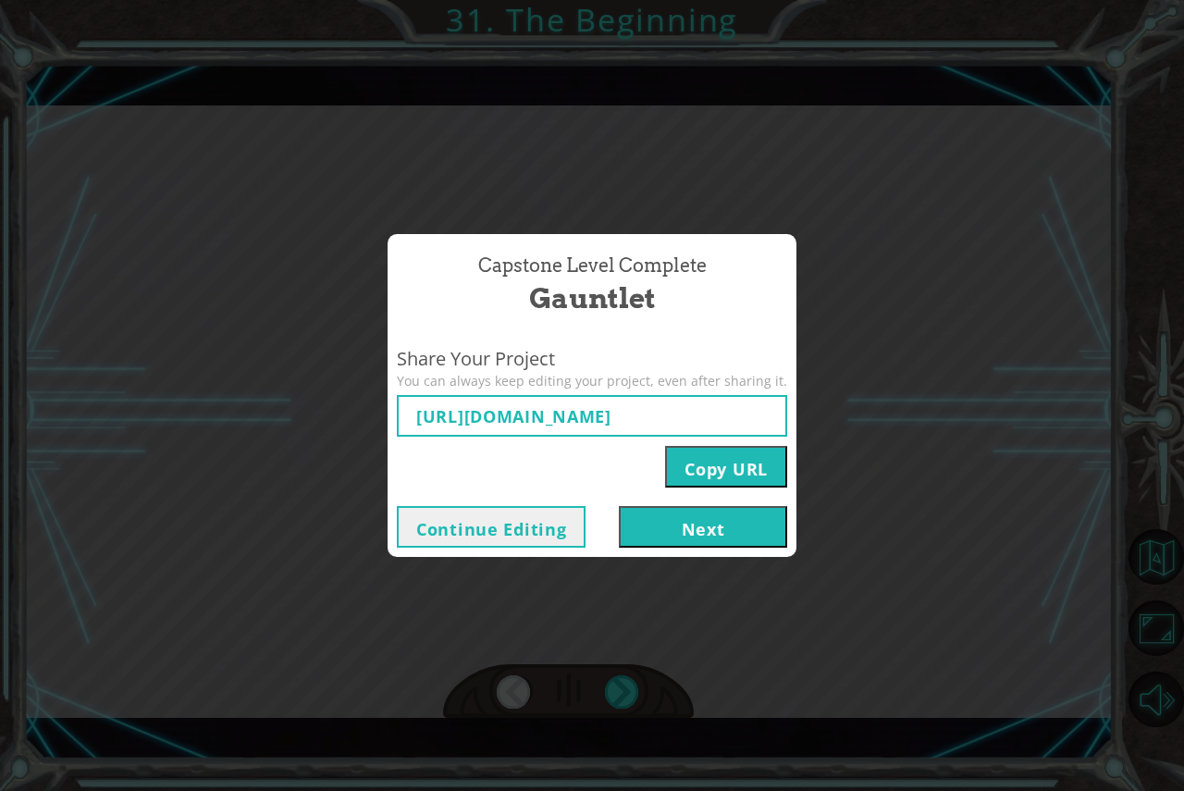
click button "Next" at bounding box center [703, 527] width 168 height 42
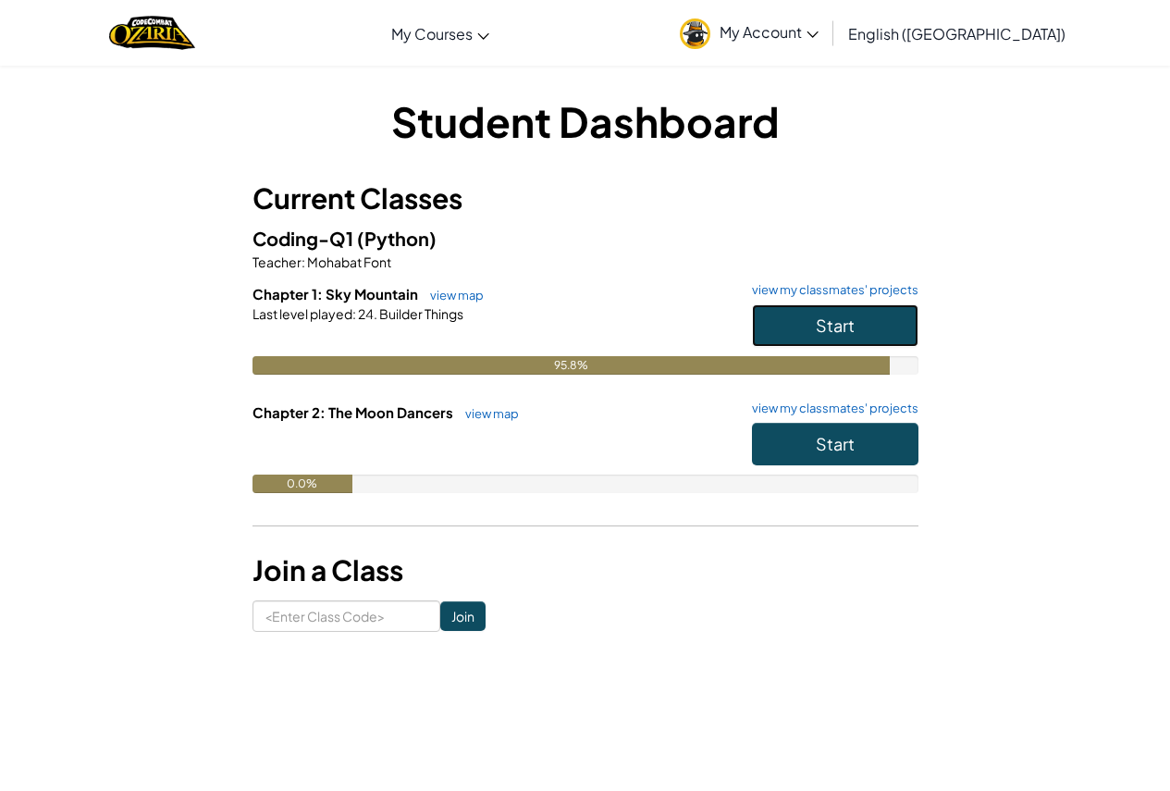
click at [833, 314] on button "Start" at bounding box center [835, 325] width 167 height 43
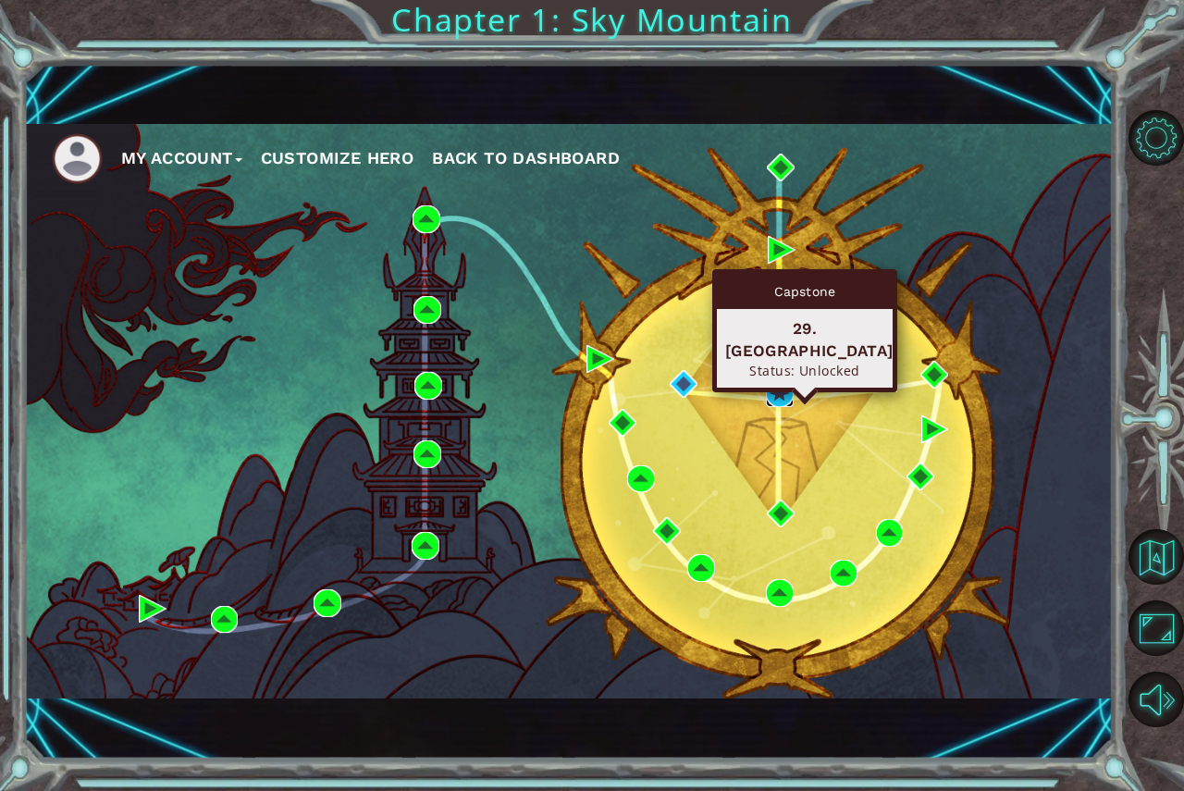
click at [784, 390] on img at bounding box center [780, 393] width 28 height 28
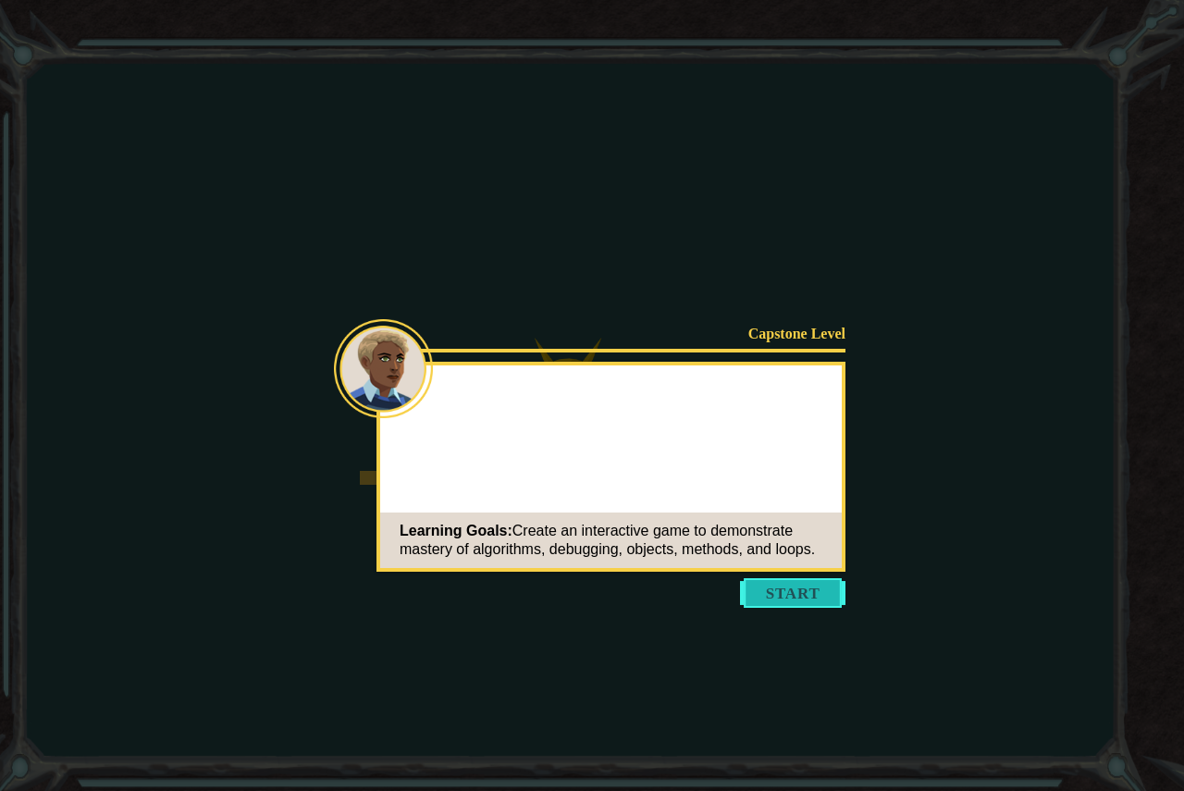
click at [770, 595] on button "Start" at bounding box center [792, 593] width 105 height 30
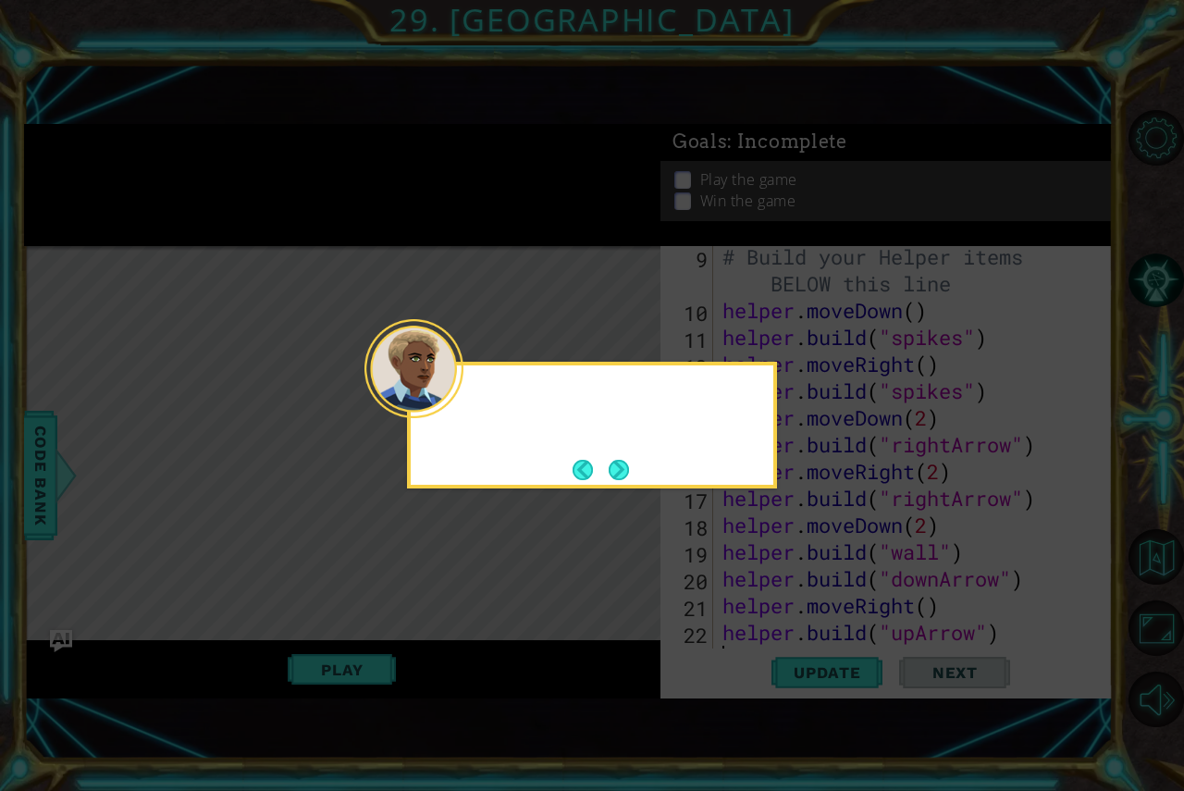
scroll to position [295, 0]
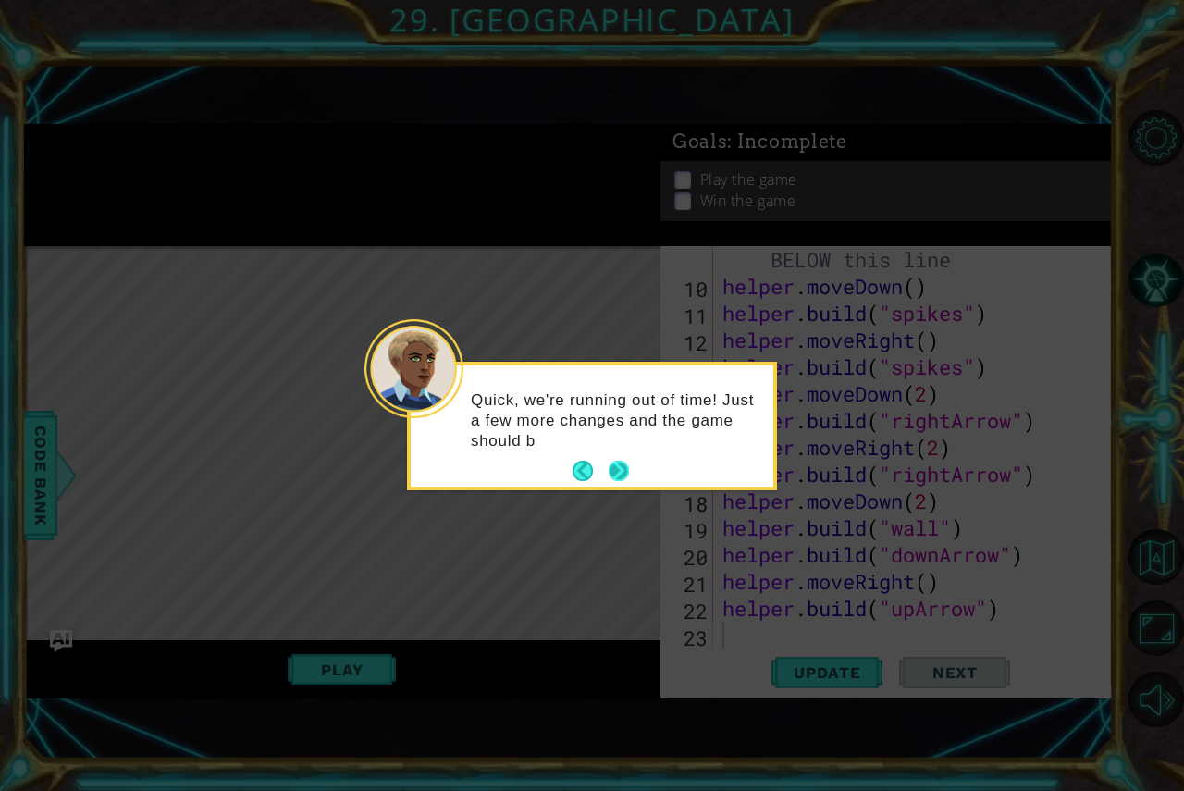
click at [625, 477] on button "Next" at bounding box center [619, 471] width 20 height 20
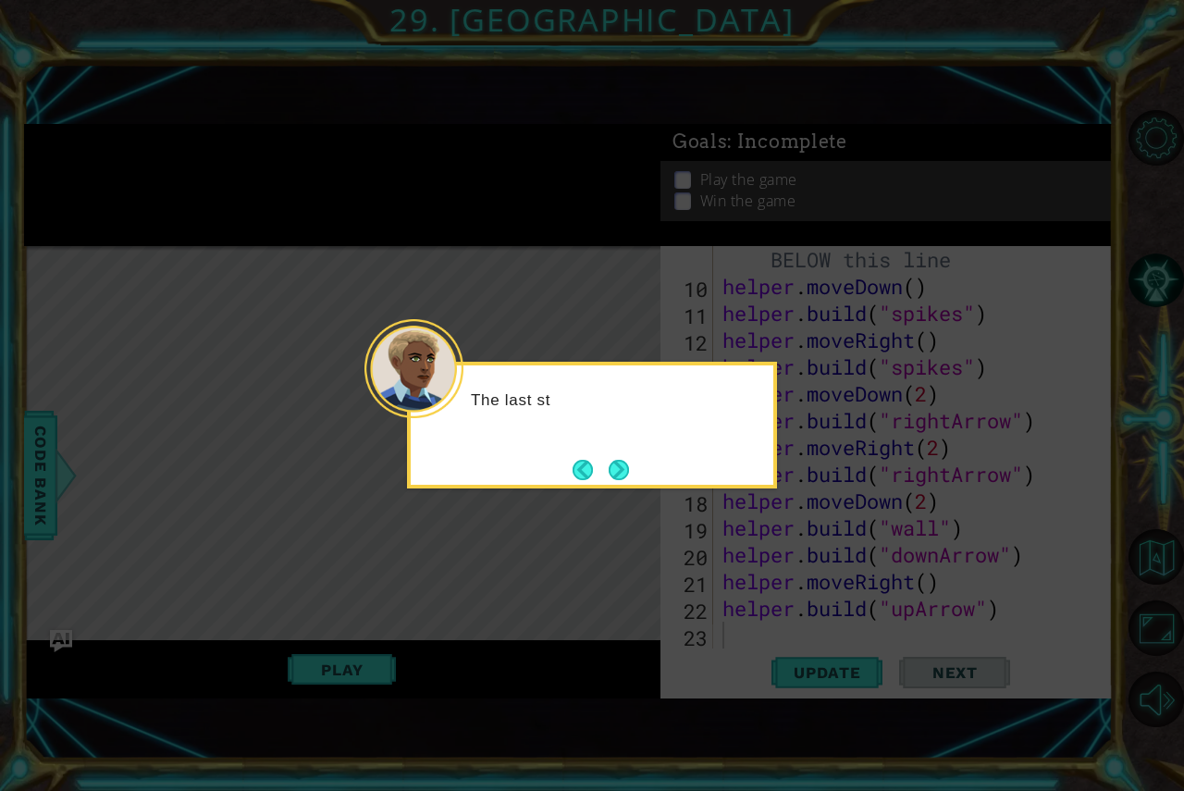
click at [627, 451] on div "The last st" at bounding box center [592, 425] width 370 height 127
click at [612, 458] on button "Next" at bounding box center [619, 470] width 24 height 24
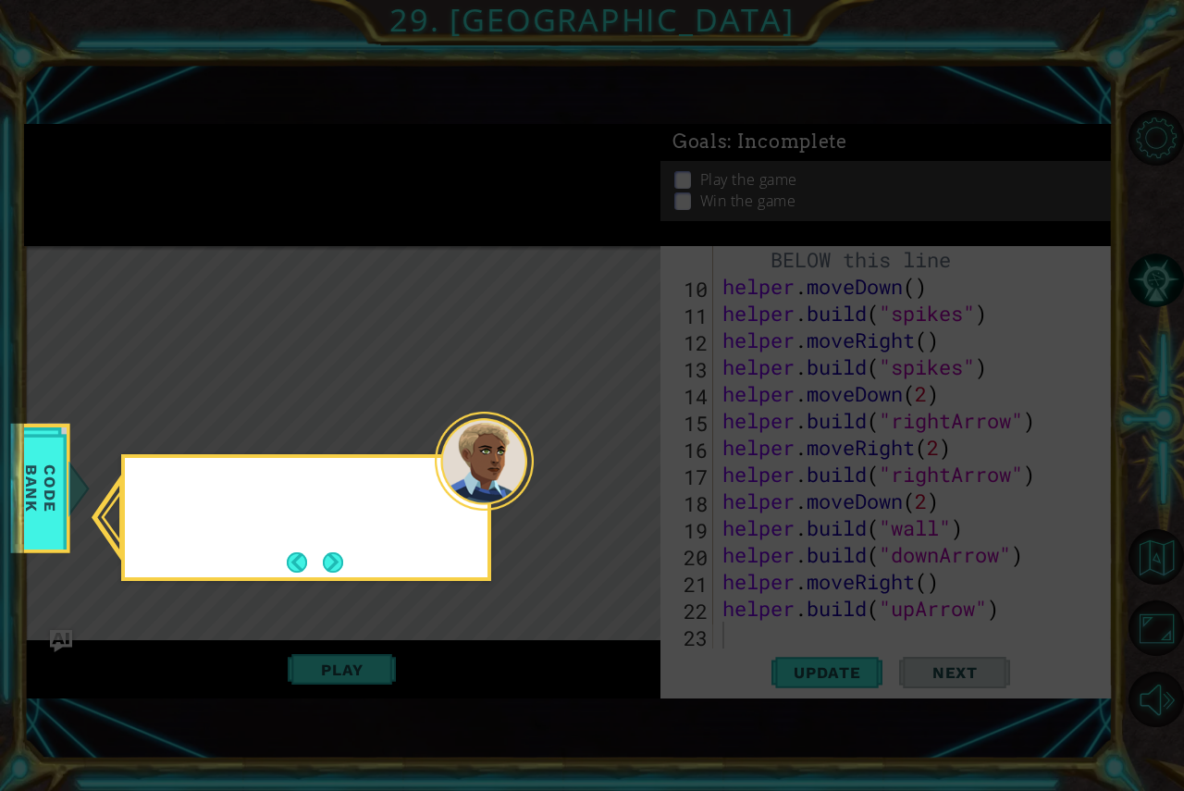
click at [612, 458] on icon at bounding box center [592, 395] width 1184 height 791
click at [340, 559] on button "Next" at bounding box center [333, 561] width 21 height 21
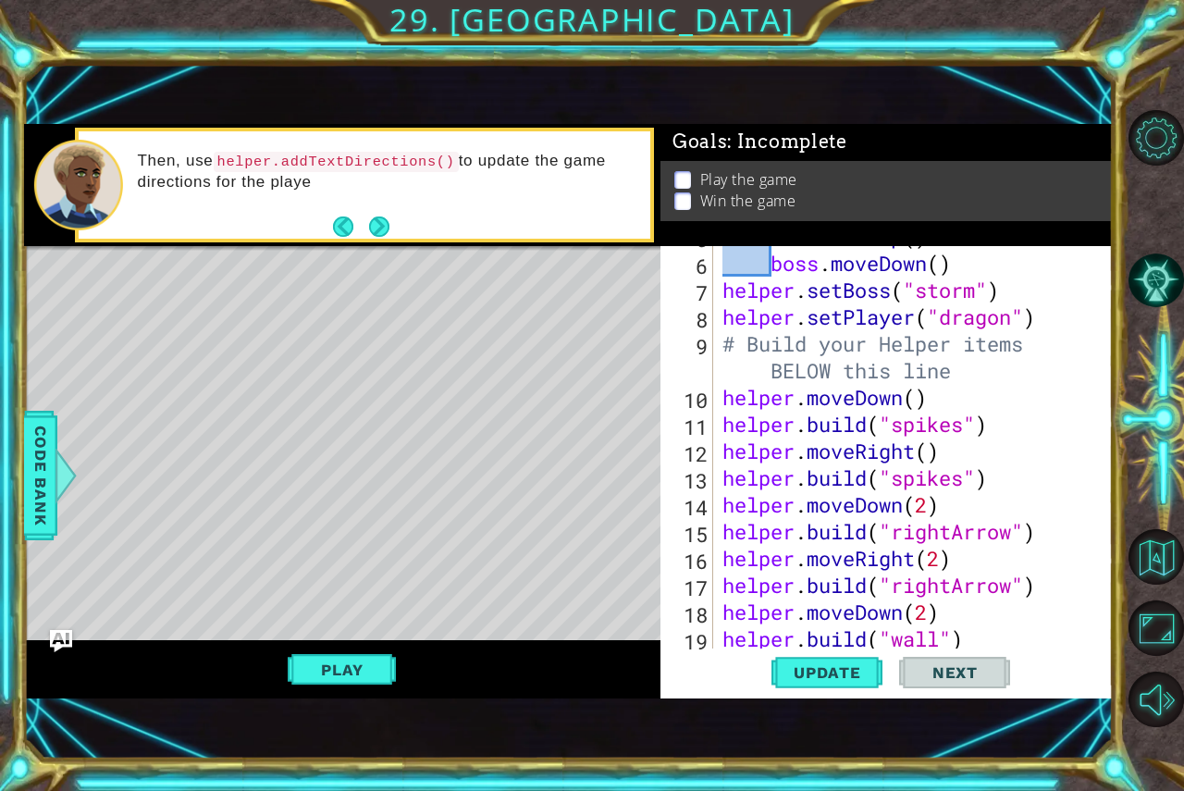
scroll to position [129, 0]
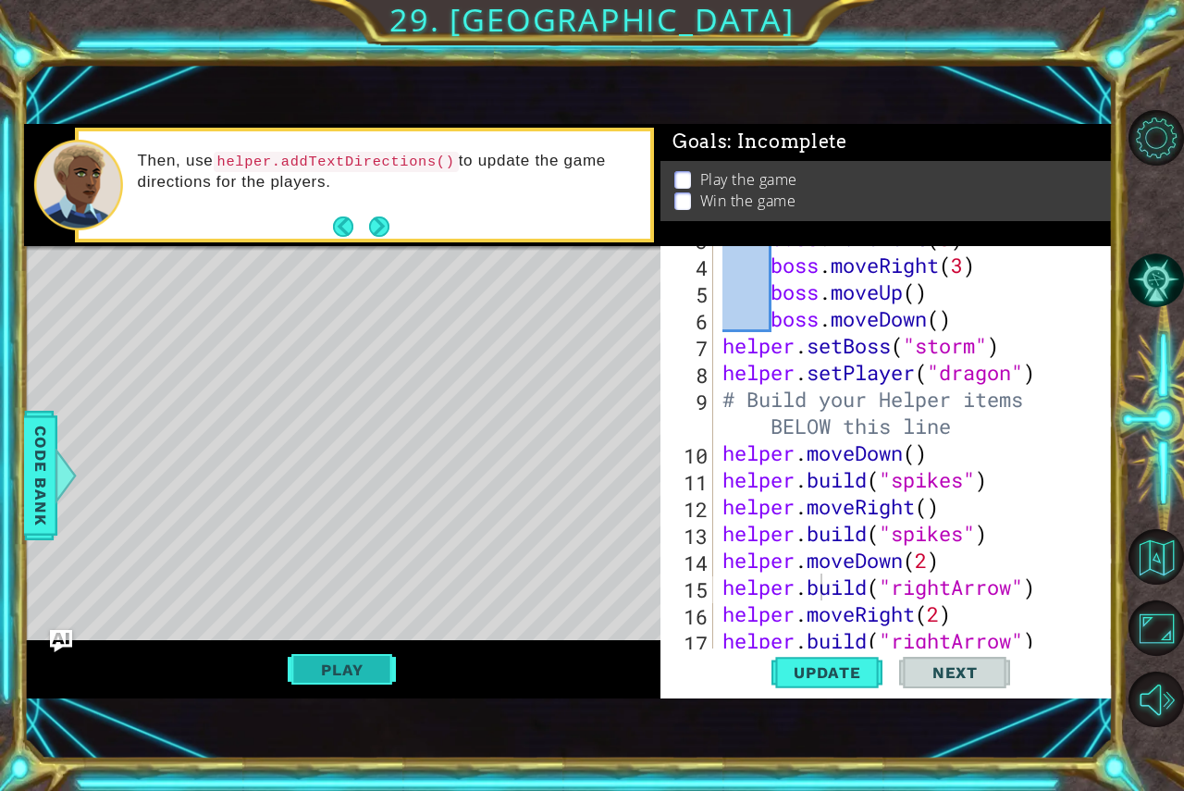
drag, startPoint x: 820, startPoint y: 586, endPoint x: 366, endPoint y: 654, distance: 458.5
click at [366, 654] on button "Play" at bounding box center [342, 669] width 108 height 35
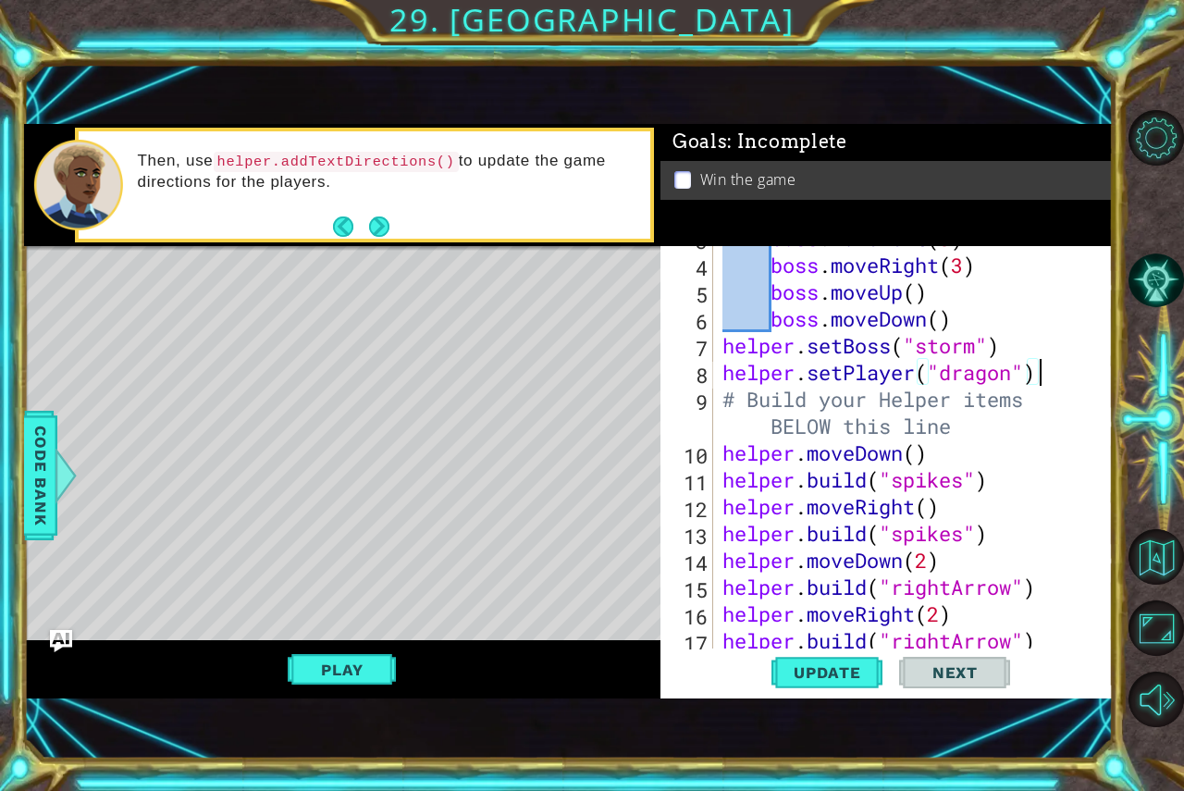
click at [1059, 370] on div "boss . moveLeft ( 3 ) boss . moveRight ( 3 ) boss . moveUp ( ) boss . moveDown …" at bounding box center [911, 453] width 385 height 456
type textarea "helper.setPlayer("dragon")"
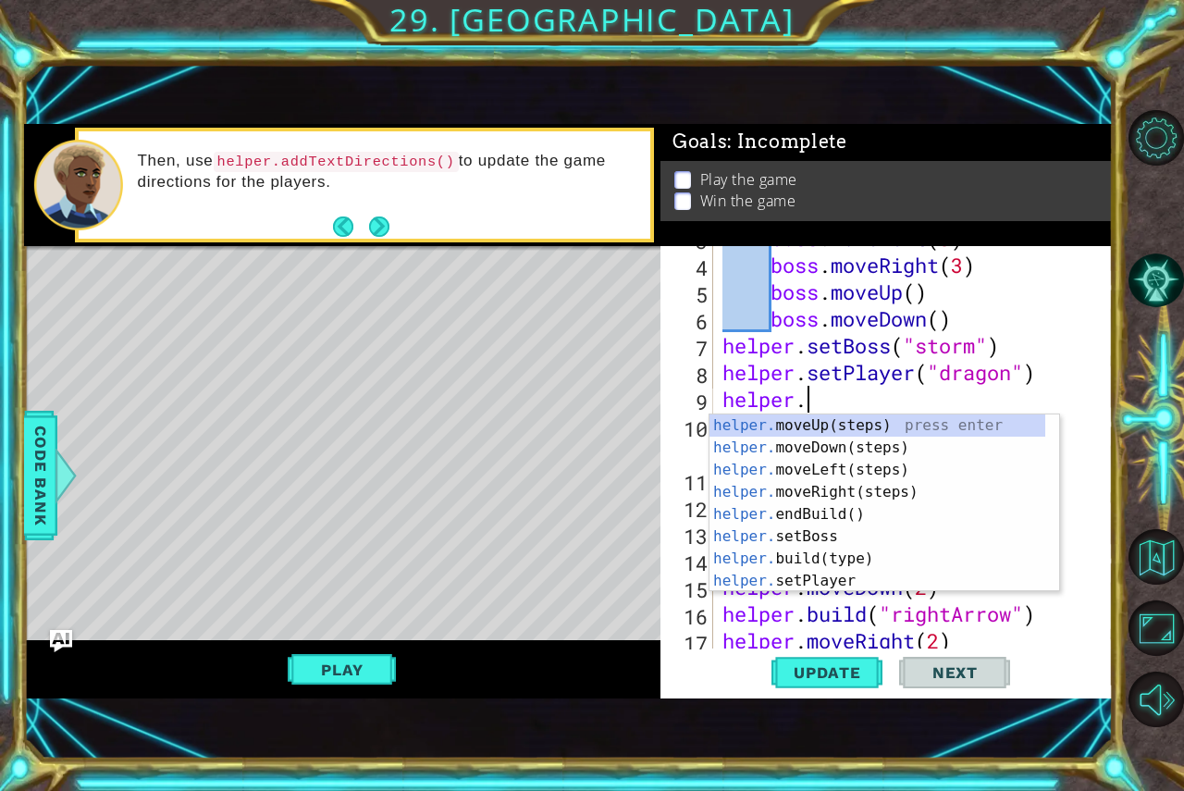
scroll to position [0, 3]
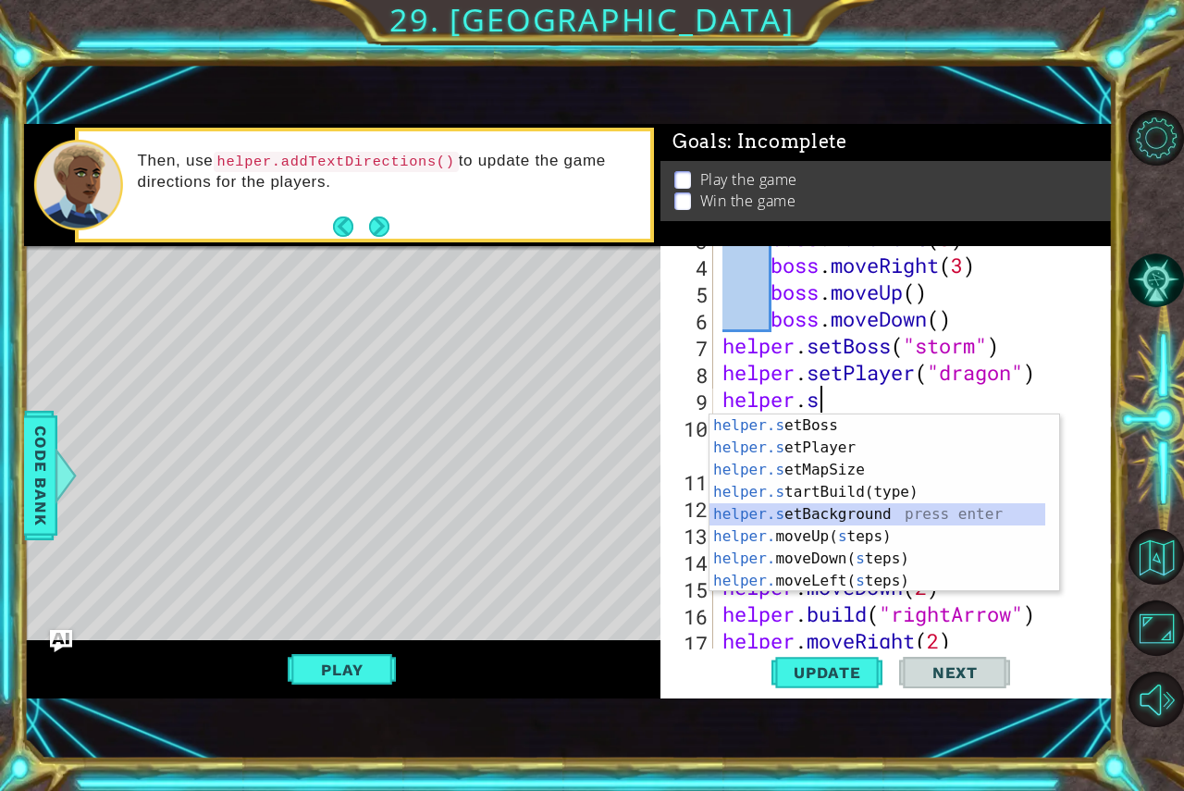
click at [964, 506] on div "helper.s etBoss press enter helper.s etPlayer press enter helper.s etMapSize pr…" at bounding box center [878, 526] width 336 height 222
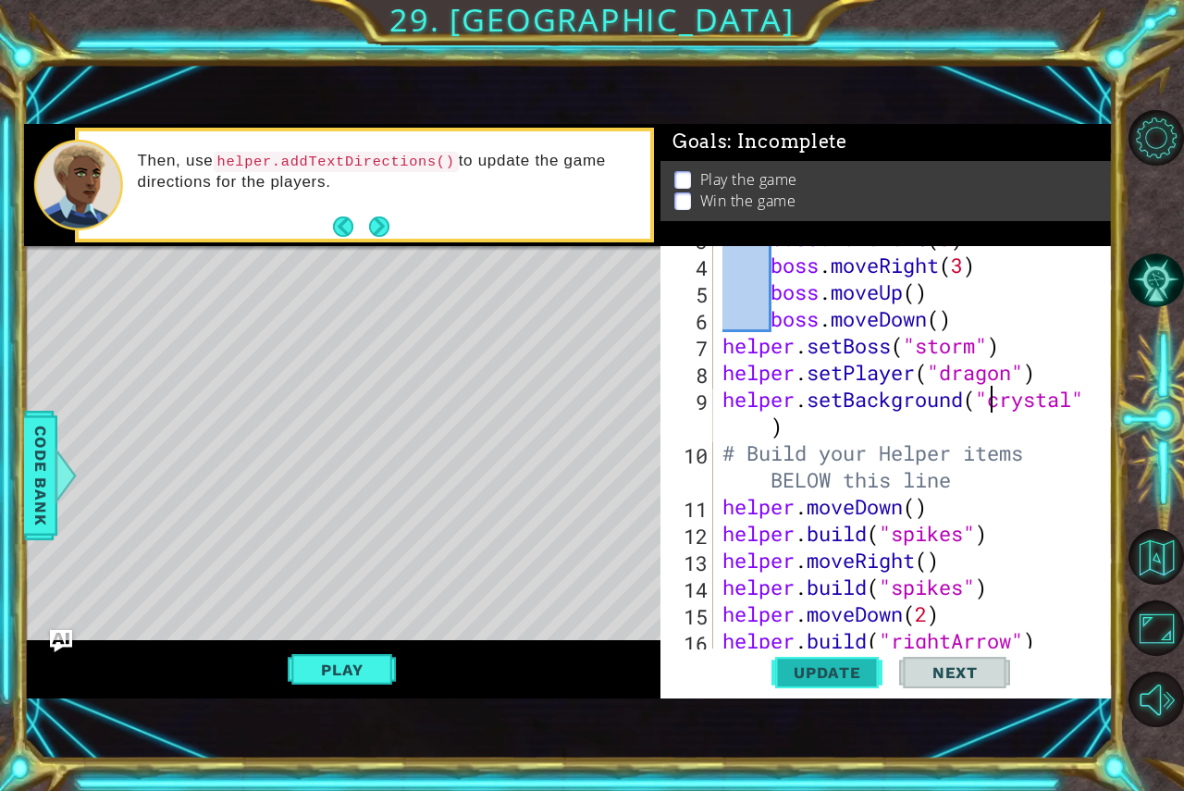
type textarea "helper.setBackground("crystal")"
click at [811, 671] on span "Update" at bounding box center [827, 672] width 105 height 19
click at [391, 679] on button "Play" at bounding box center [342, 669] width 108 height 35
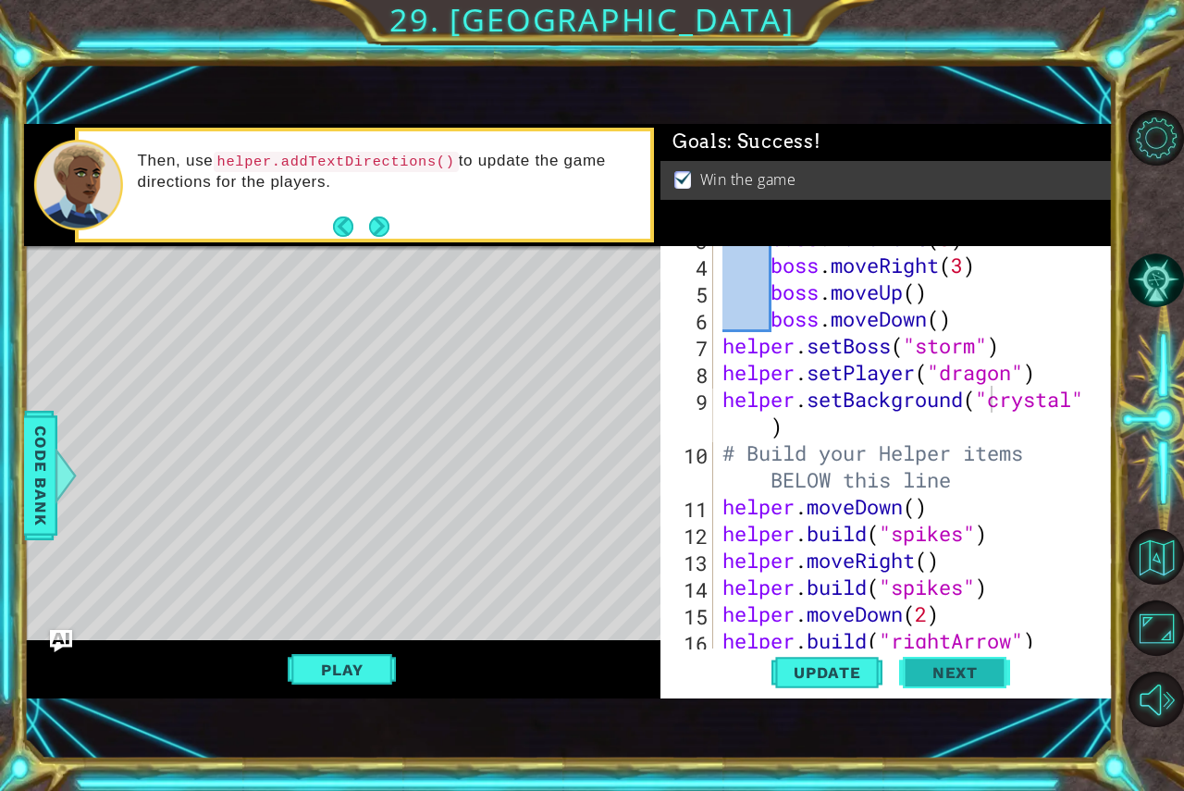
click at [961, 688] on button "Next" at bounding box center [954, 674] width 111 height 45
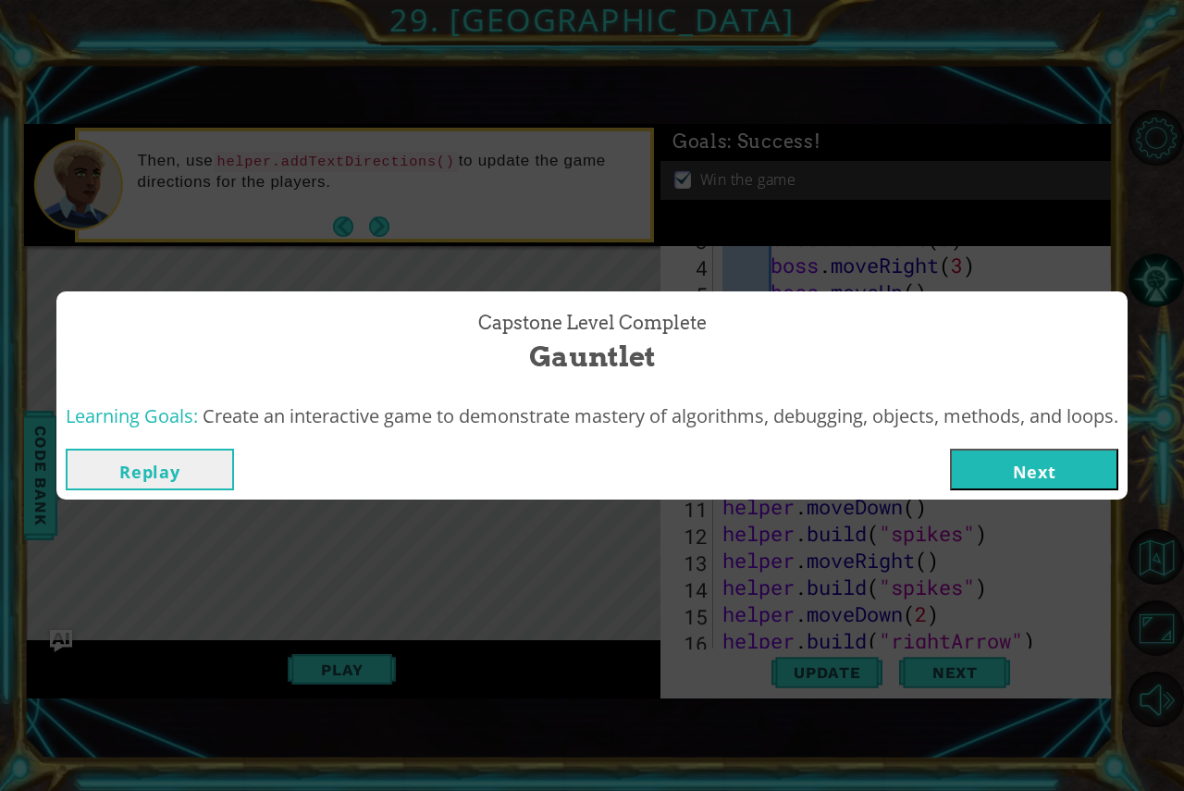
click at [1042, 449] on button "Next" at bounding box center [1034, 470] width 168 height 42
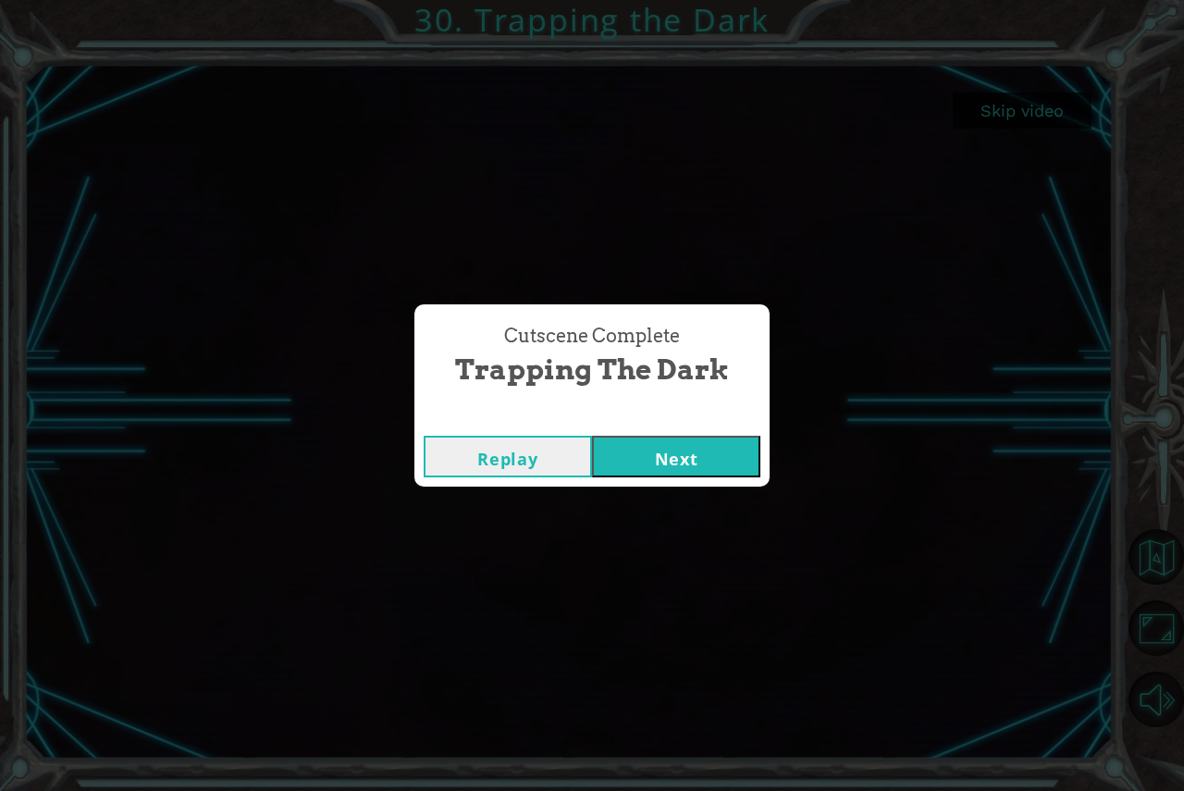
click at [686, 466] on button "Next" at bounding box center [676, 457] width 168 height 42
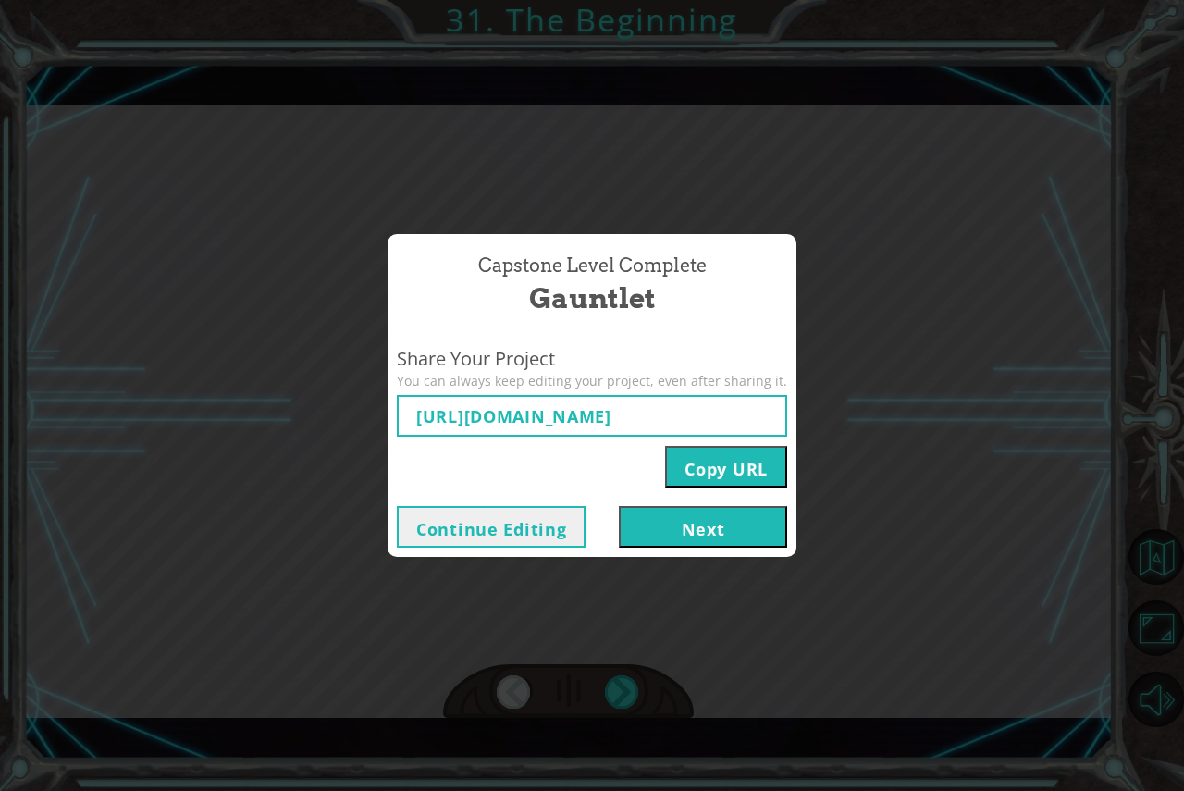
click at [656, 547] on button "Next" at bounding box center [703, 527] width 168 height 42
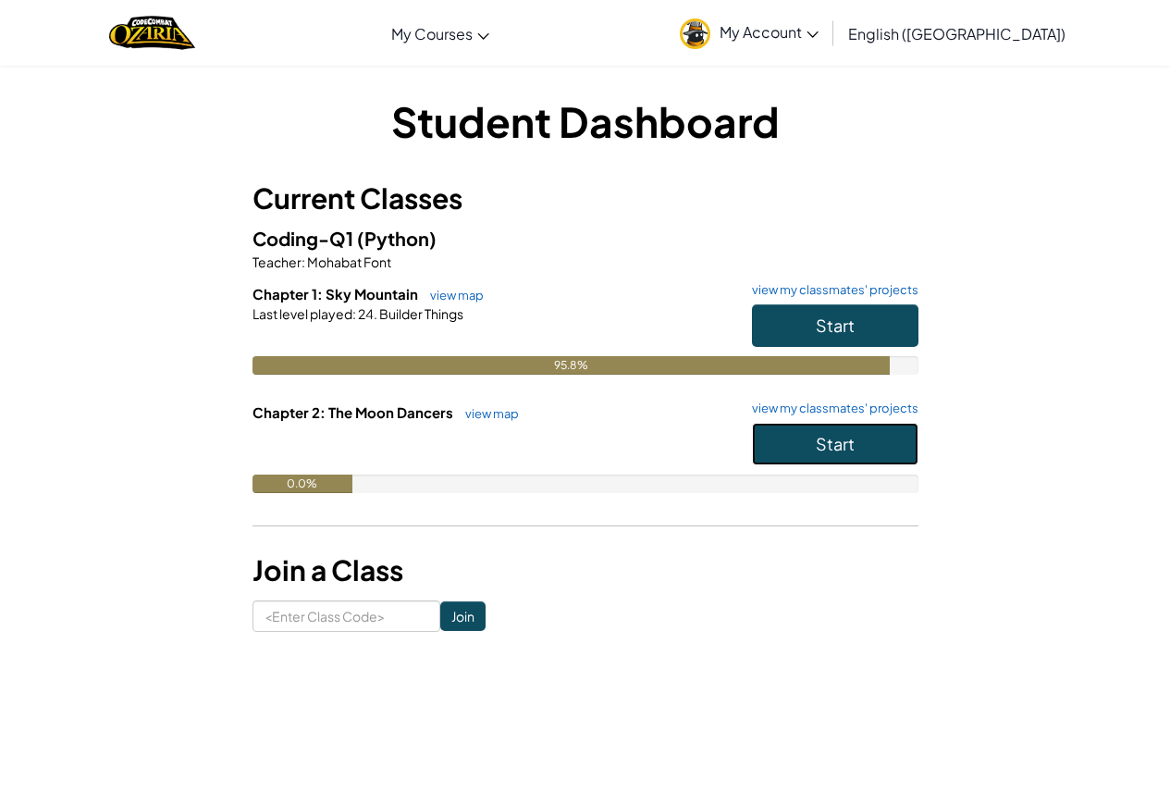
click at [847, 448] on span "Start" at bounding box center [835, 443] width 39 height 21
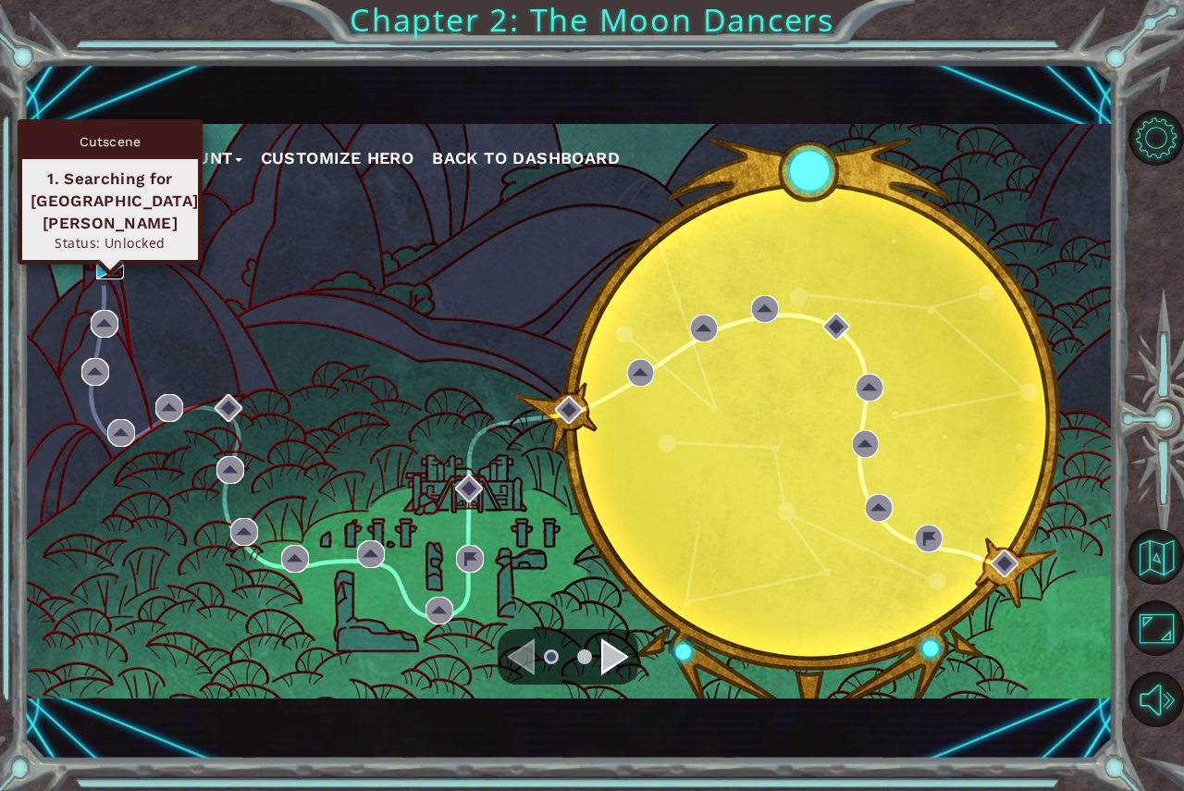
click at [103, 254] on img at bounding box center [110, 266] width 28 height 28
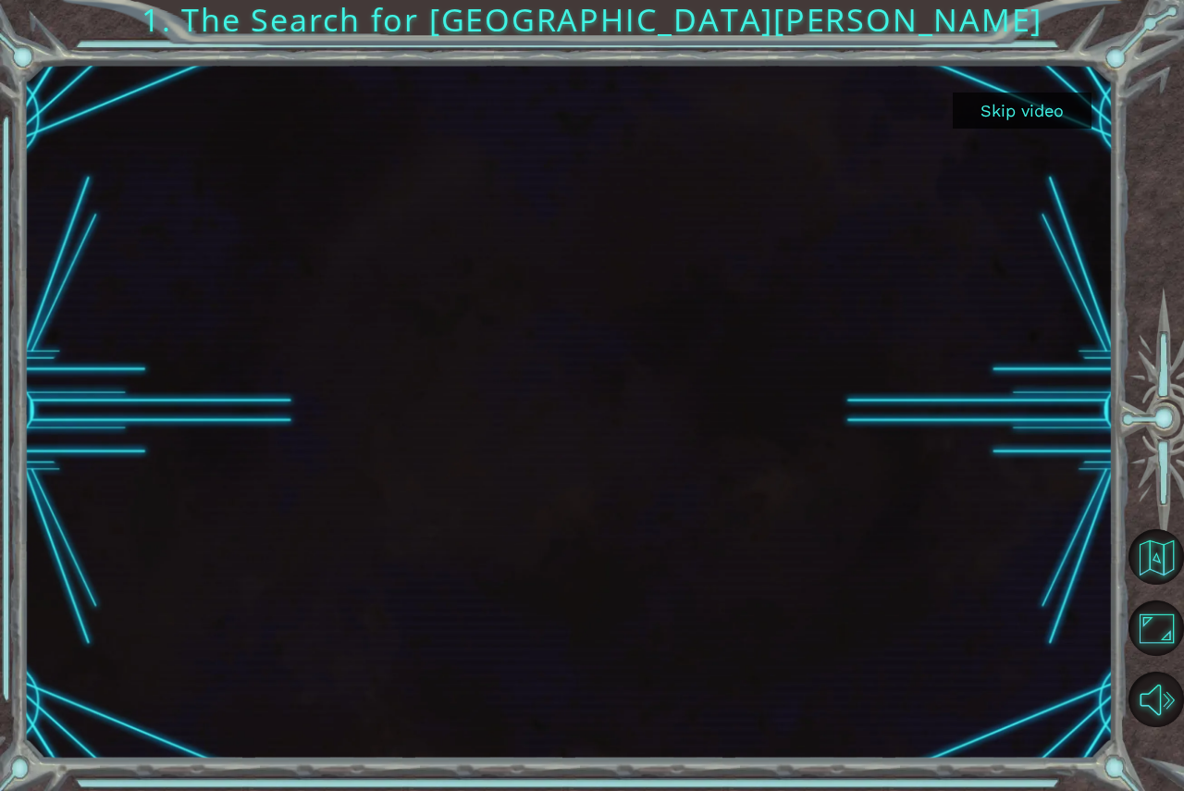
click at [1130, 0] on html "Skip video 1. The Search for Star Wells 1 2 3 4 5 6 7 8 9 b oss press enter b o…" at bounding box center [592, 395] width 1184 height 791
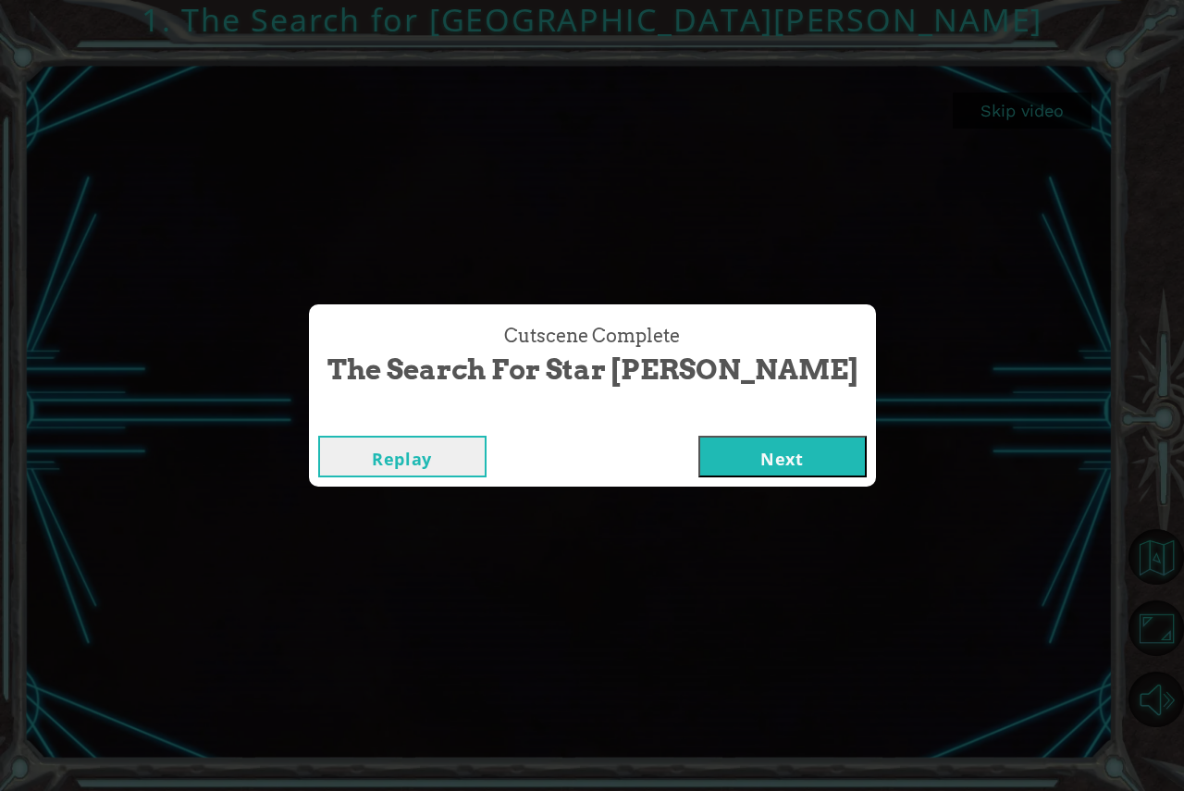
click at [700, 464] on button "Next" at bounding box center [783, 457] width 168 height 42
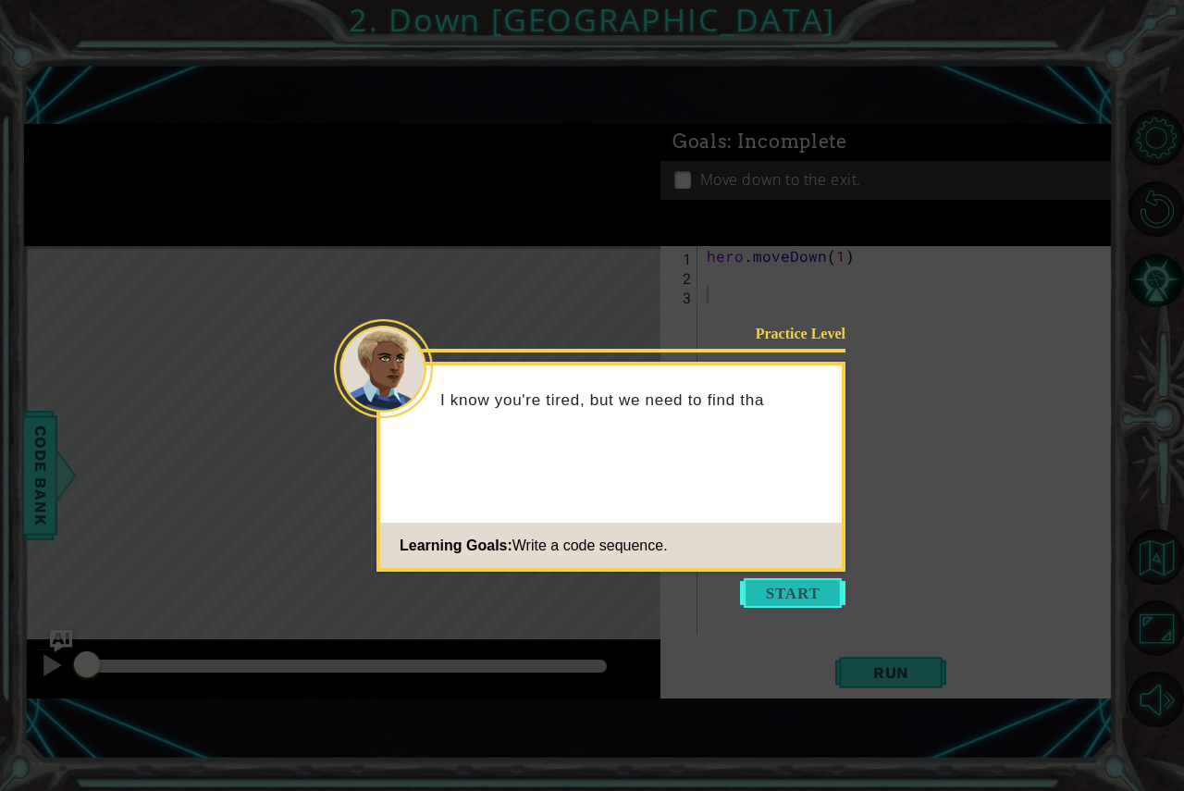
click at [808, 603] on button "Start" at bounding box center [792, 593] width 105 height 30
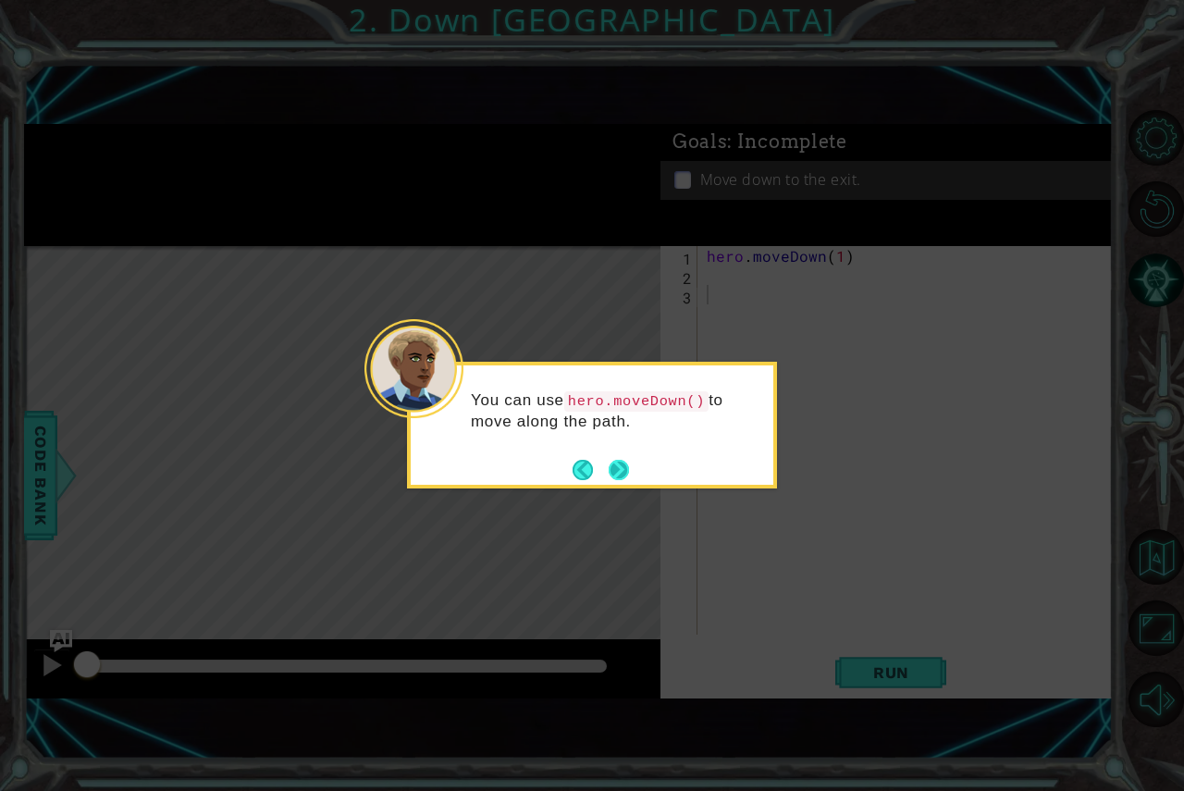
click at [609, 468] on footer at bounding box center [601, 470] width 56 height 28
click at [632, 468] on div "You can use hero.moveDown() to move along the path." at bounding box center [592, 425] width 370 height 127
click at [621, 468] on button "Next" at bounding box center [618, 469] width 25 height 25
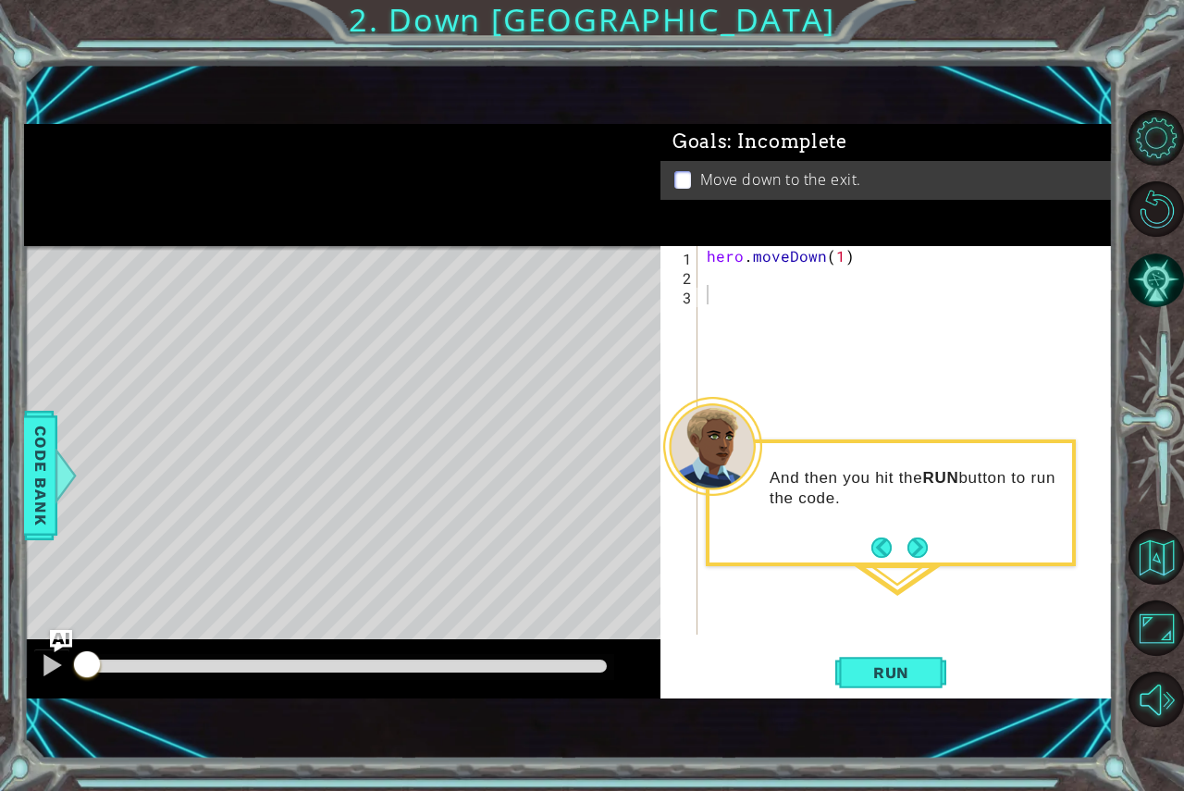
click at [924, 538] on button "Next" at bounding box center [917, 547] width 21 height 21
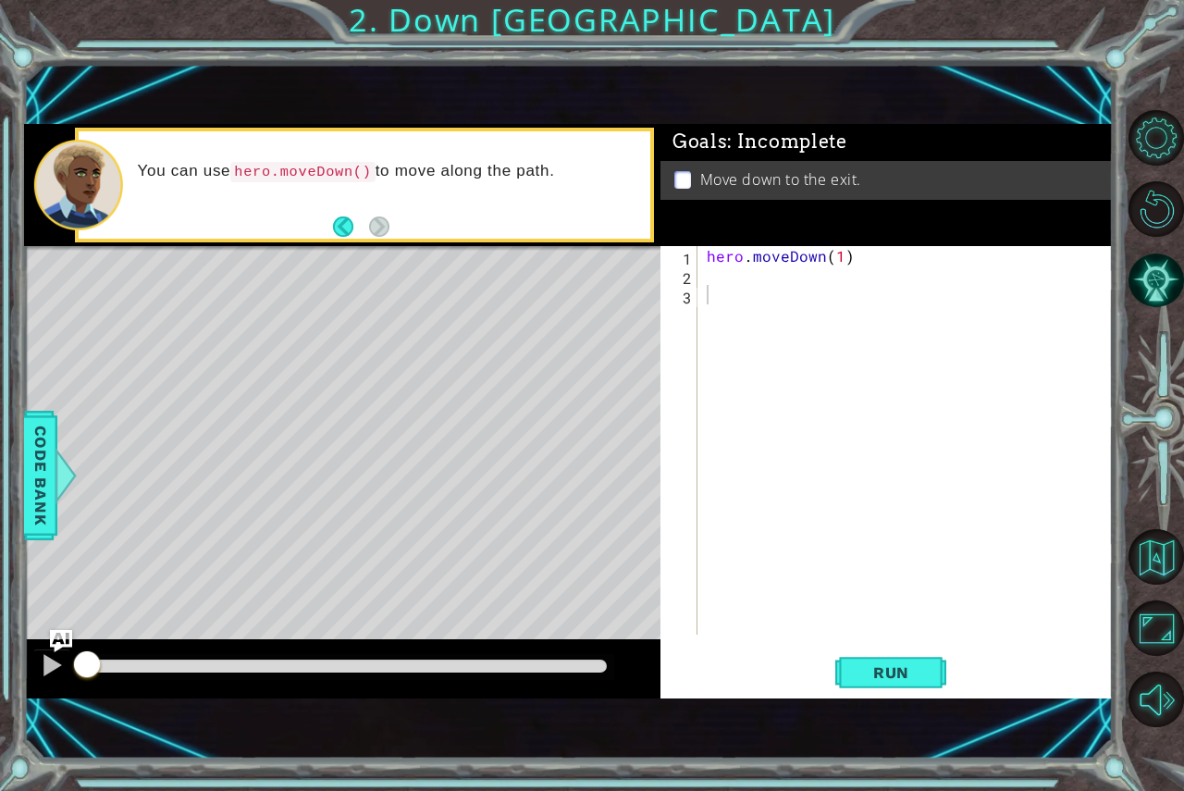
click at [700, 271] on div "1 2 3 hero . moveDown ( 1 ) ההההההההההההההההההההההההההההההההההההההההההההההההההה…" at bounding box center [885, 440] width 448 height 389
click at [712, 270] on div "hero . moveDown ( 1 )" at bounding box center [910, 459] width 415 height 427
drag, startPoint x: 832, startPoint y: 251, endPoint x: 832, endPoint y: 268, distance: 17.6
click at [831, 252] on div "hero . moveDown ( 1 )" at bounding box center [910, 459] width 415 height 427
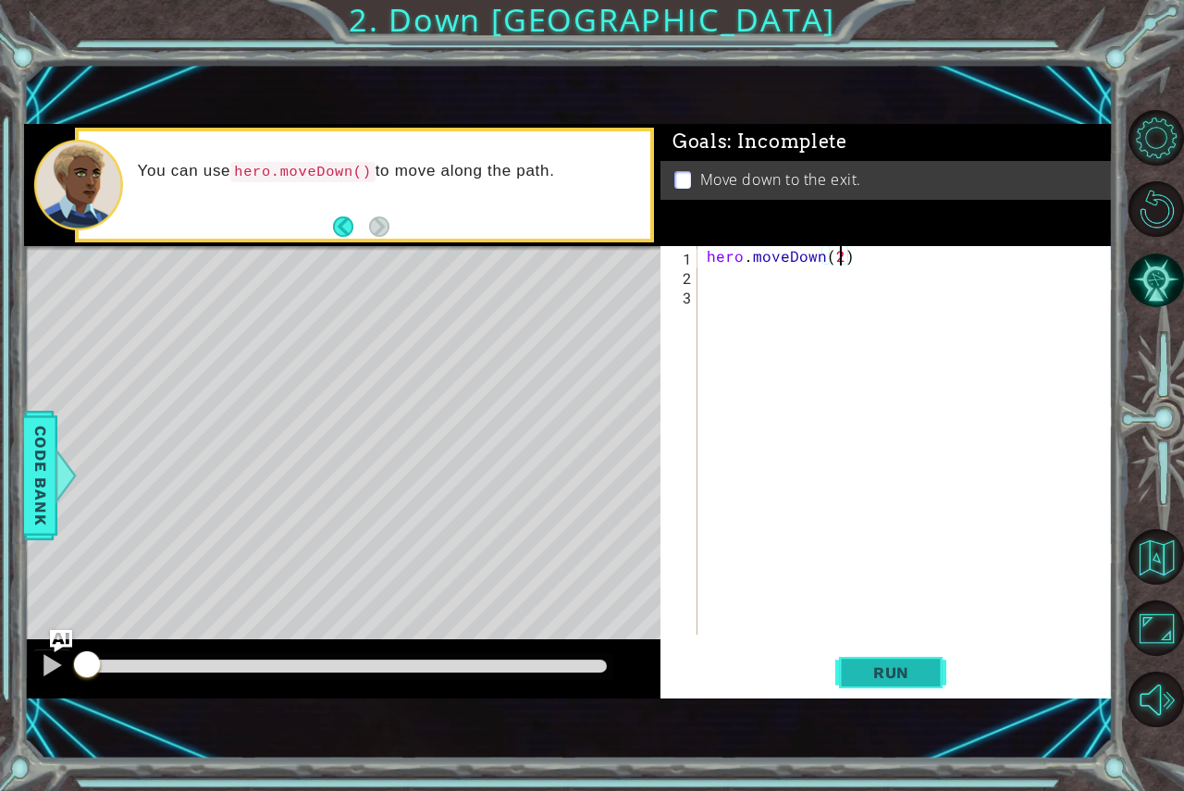
type textarea "hero.moveDown(2)"
click at [857, 679] on span "Run" at bounding box center [891, 672] width 73 height 19
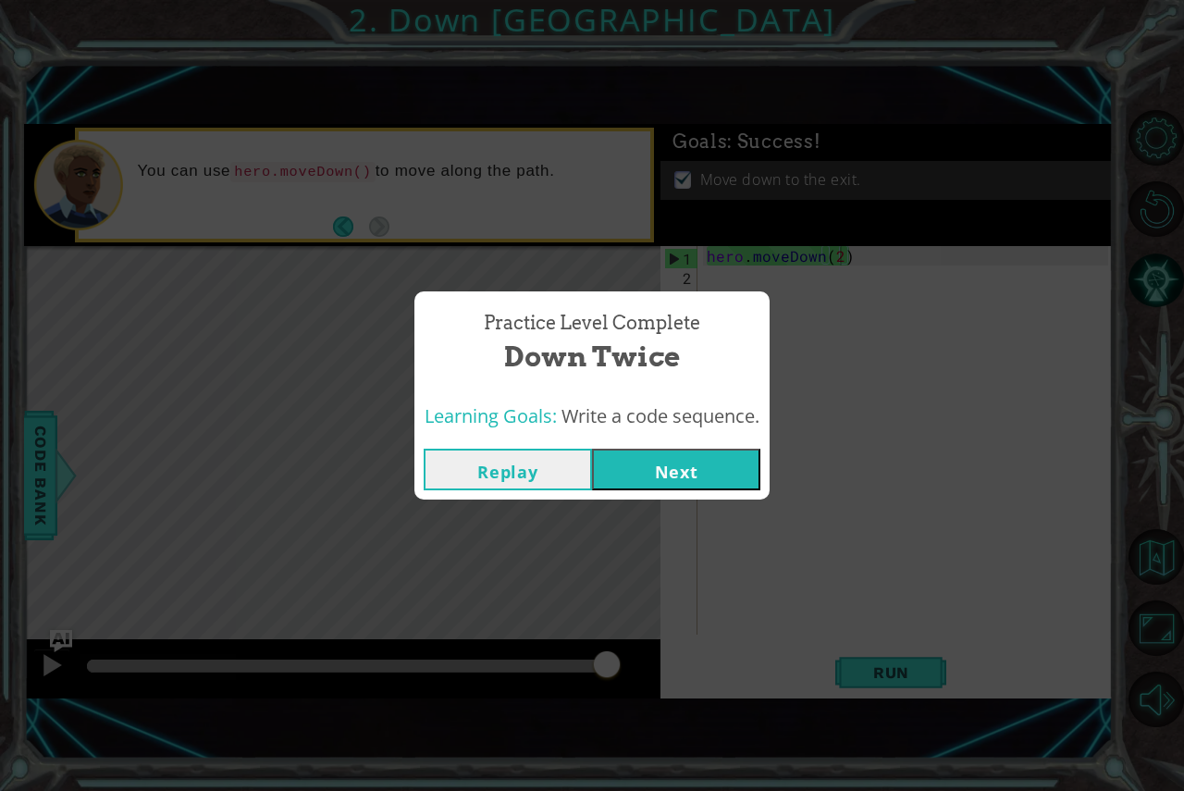
click at [661, 490] on div "Replay Next" at bounding box center [592, 470] width 355 height 60
click at [646, 440] on div "Replay Next" at bounding box center [592, 470] width 355 height 60
click at [643, 483] on button "Next" at bounding box center [676, 470] width 168 height 42
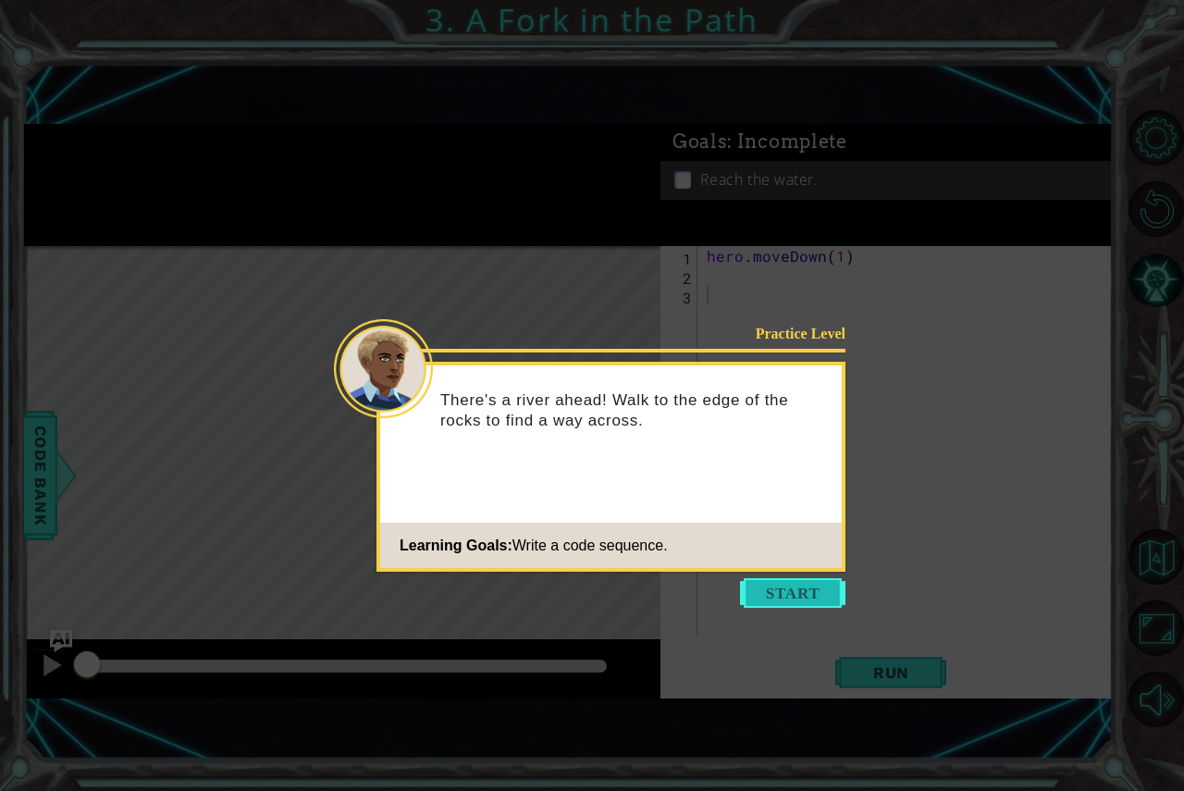
drag, startPoint x: 812, startPoint y: 594, endPoint x: 807, endPoint y: 575, distance: 20.2
click at [809, 584] on button "Start" at bounding box center [792, 593] width 105 height 30
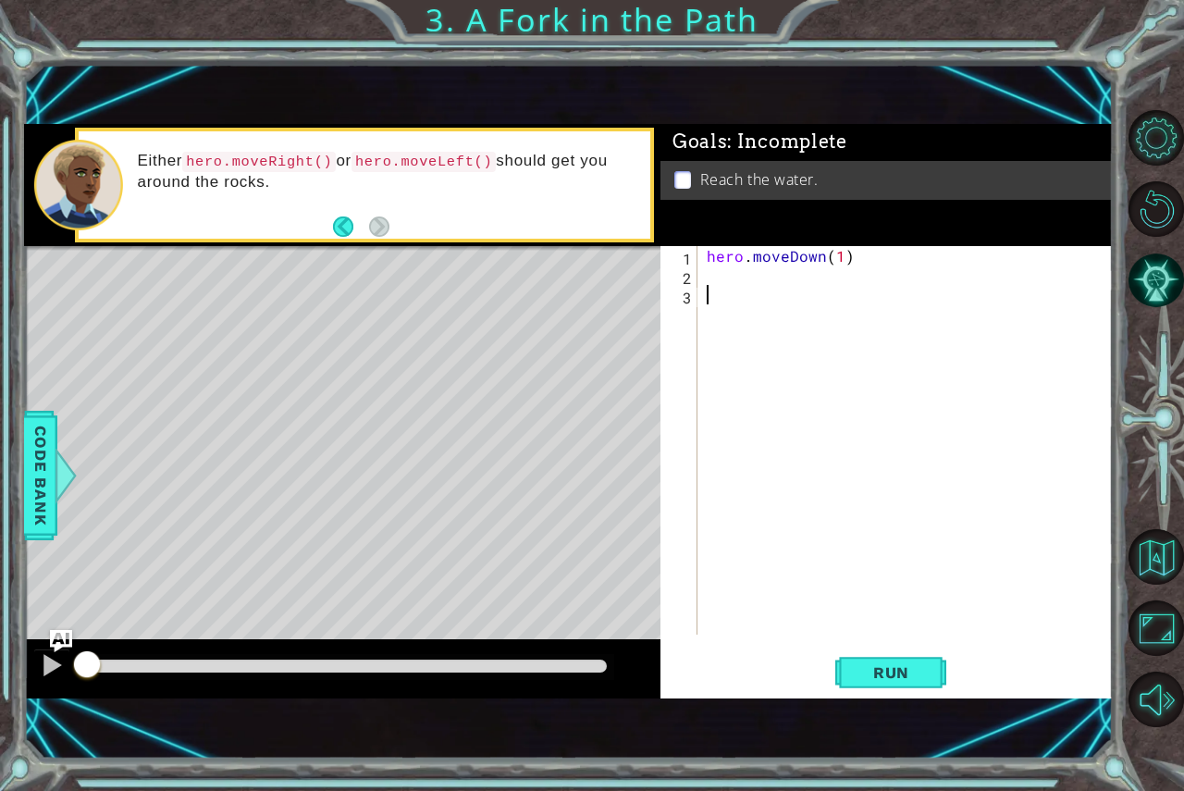
click at [753, 280] on div "hero . moveDown ( 1 )" at bounding box center [910, 459] width 415 height 427
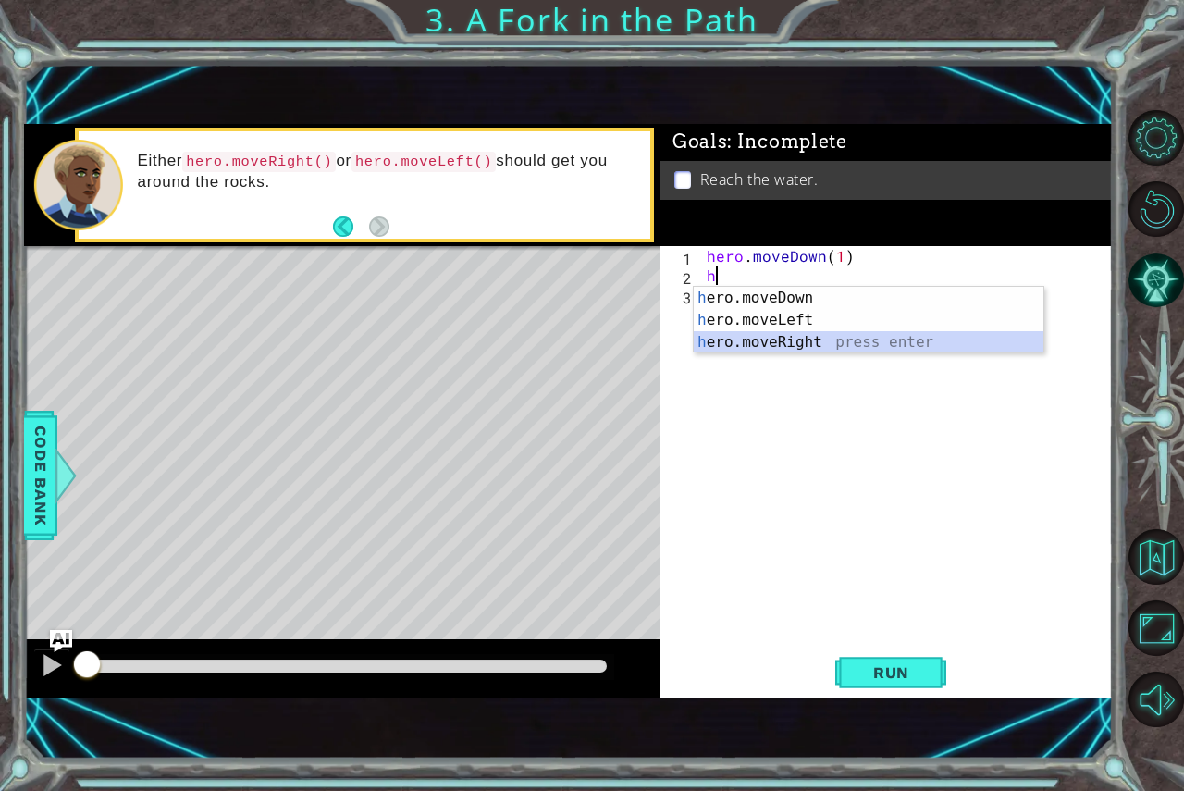
click at [818, 337] on div "h ero.moveDown press enter h ero.moveLeft press enter h ero.moveRight press ent…" at bounding box center [869, 342] width 350 height 111
type textarea "hero.moveRight(1)"
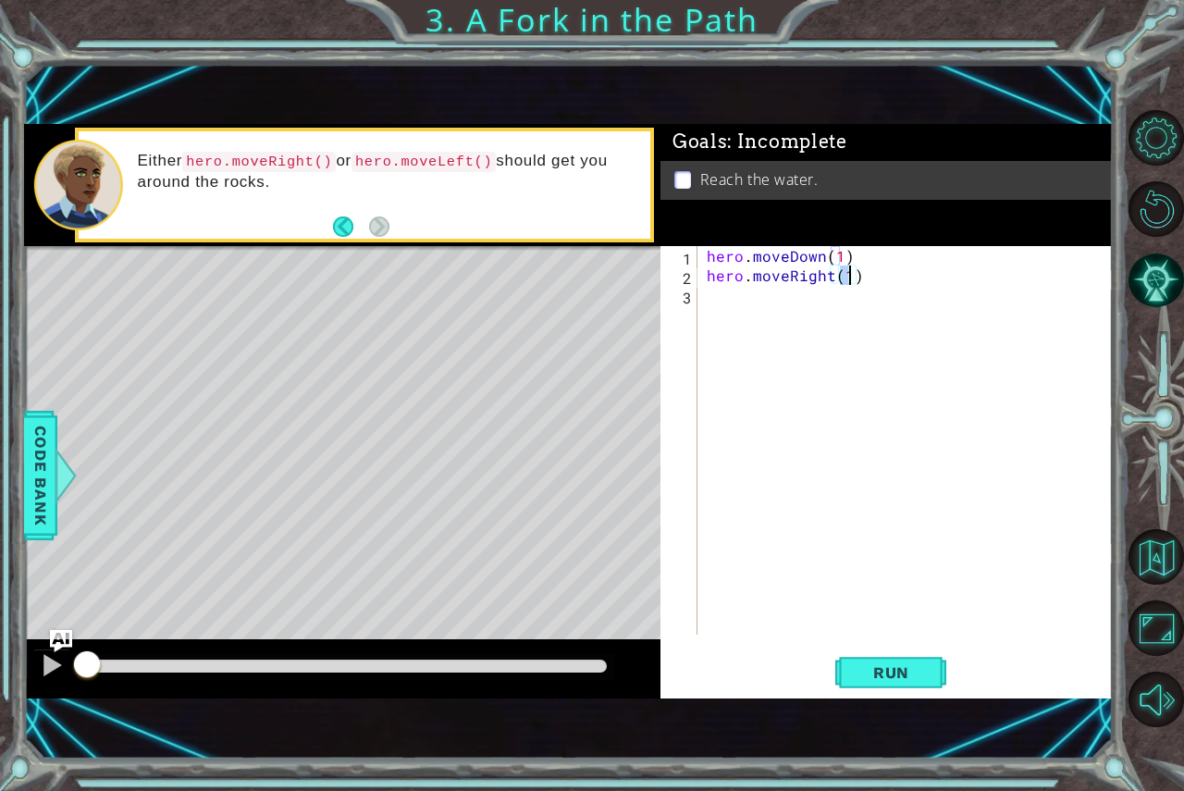
click at [818, 337] on div "hero . moveDown ( 1 ) hero . moveRight ( 1 )" at bounding box center [910, 459] width 415 height 427
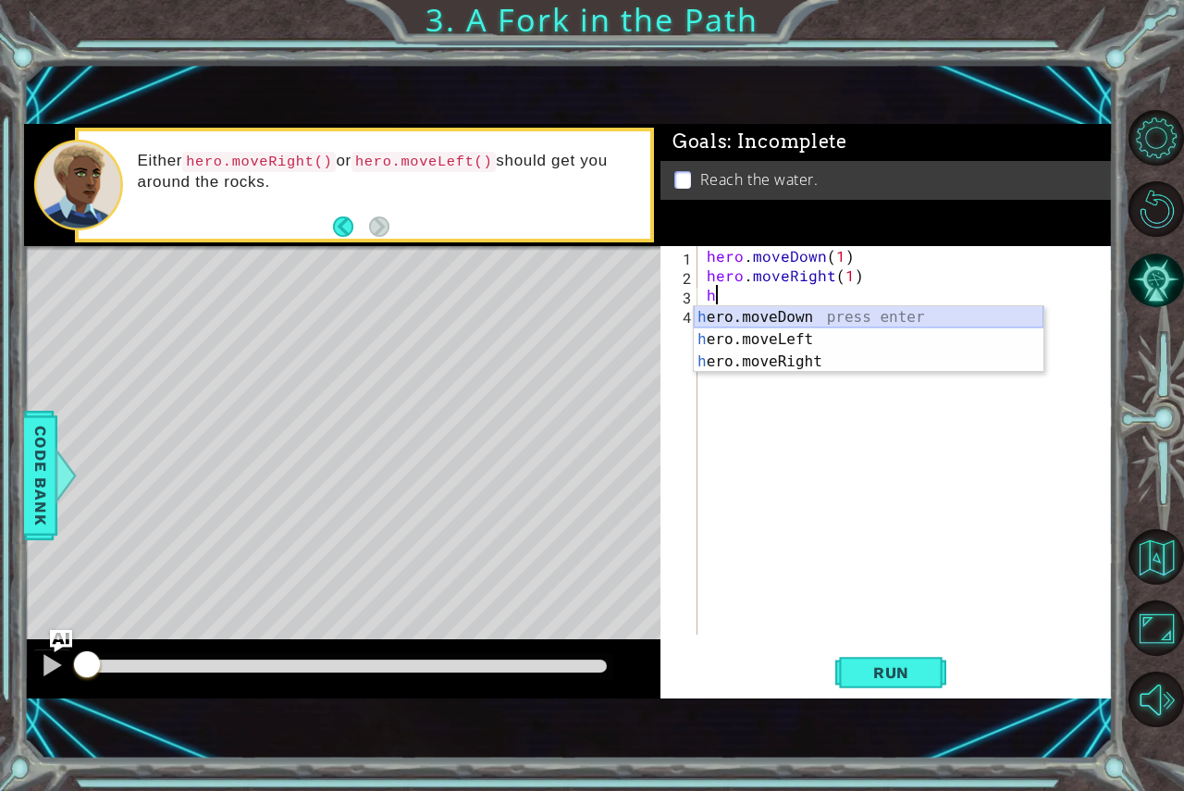
click at [898, 313] on div "h ero.moveDown press enter h ero.moveLeft press enter h ero.moveRight press ent…" at bounding box center [869, 361] width 350 height 111
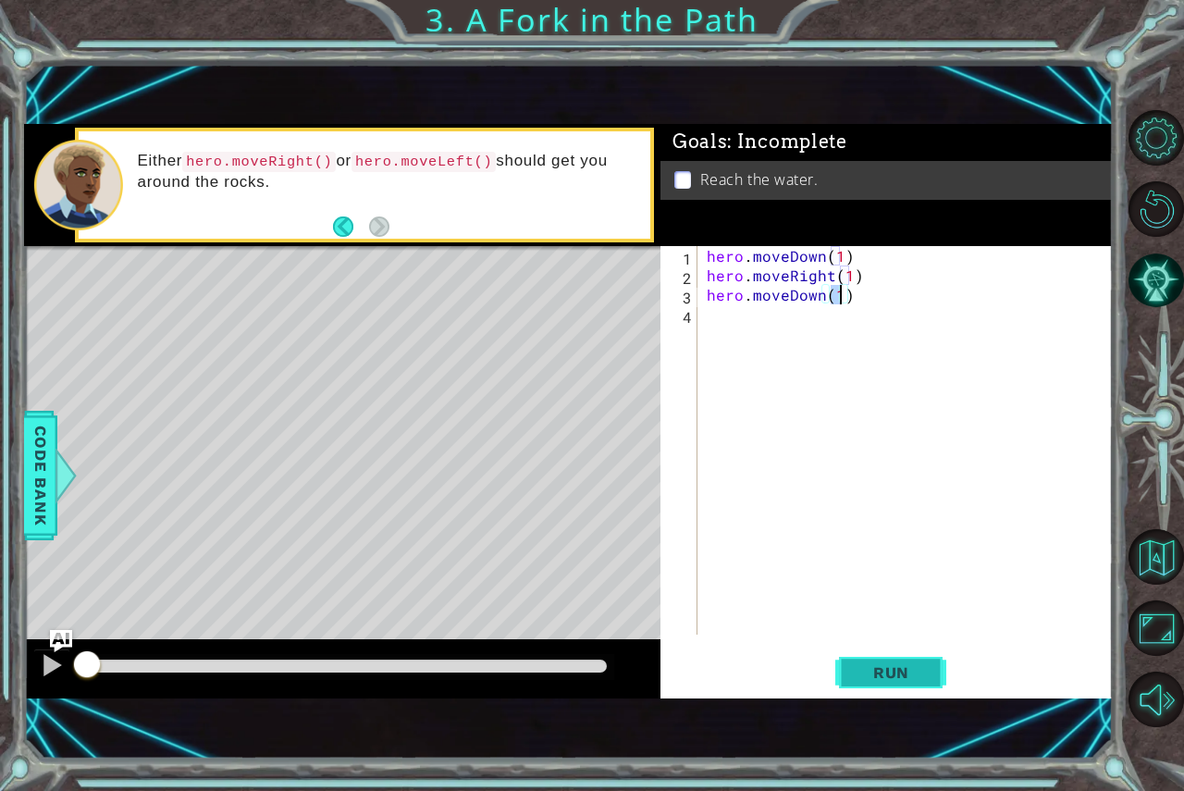
type textarea "hero.moveDown(1)"
click at [868, 671] on span "Run" at bounding box center [891, 672] width 73 height 19
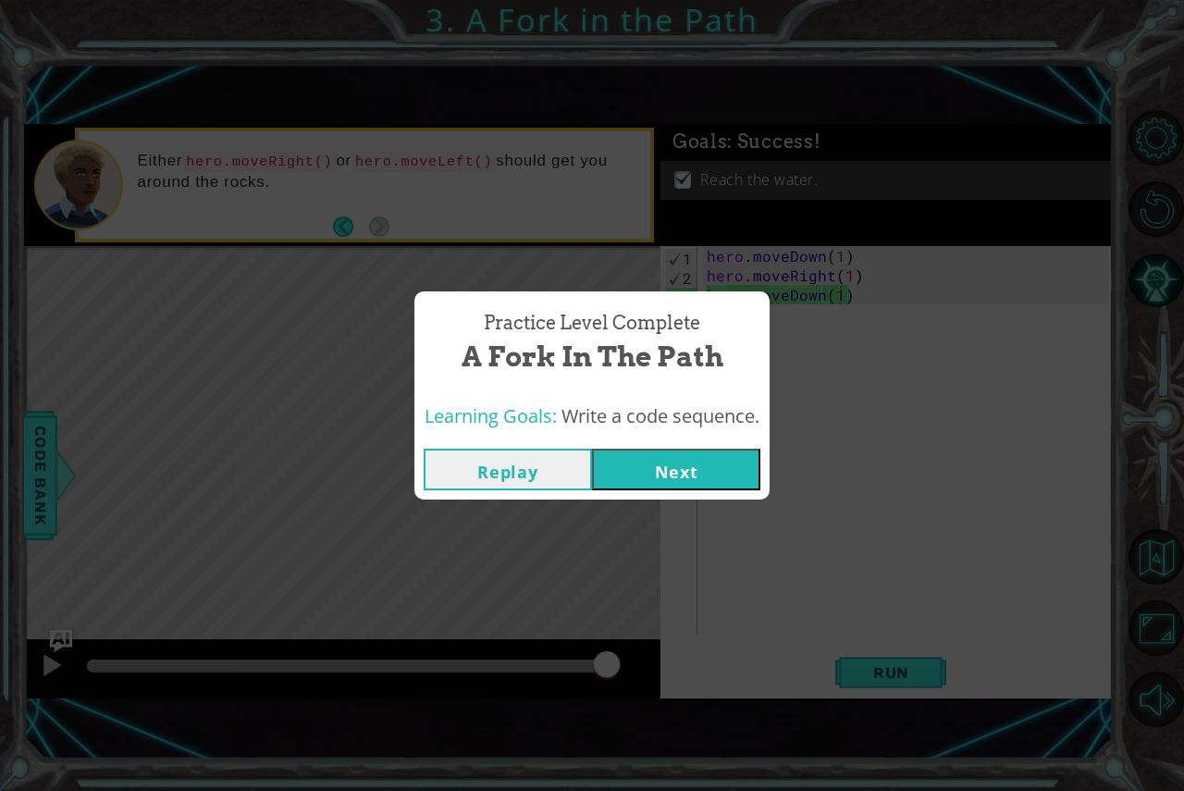
click at [671, 458] on button "Next" at bounding box center [676, 470] width 168 height 42
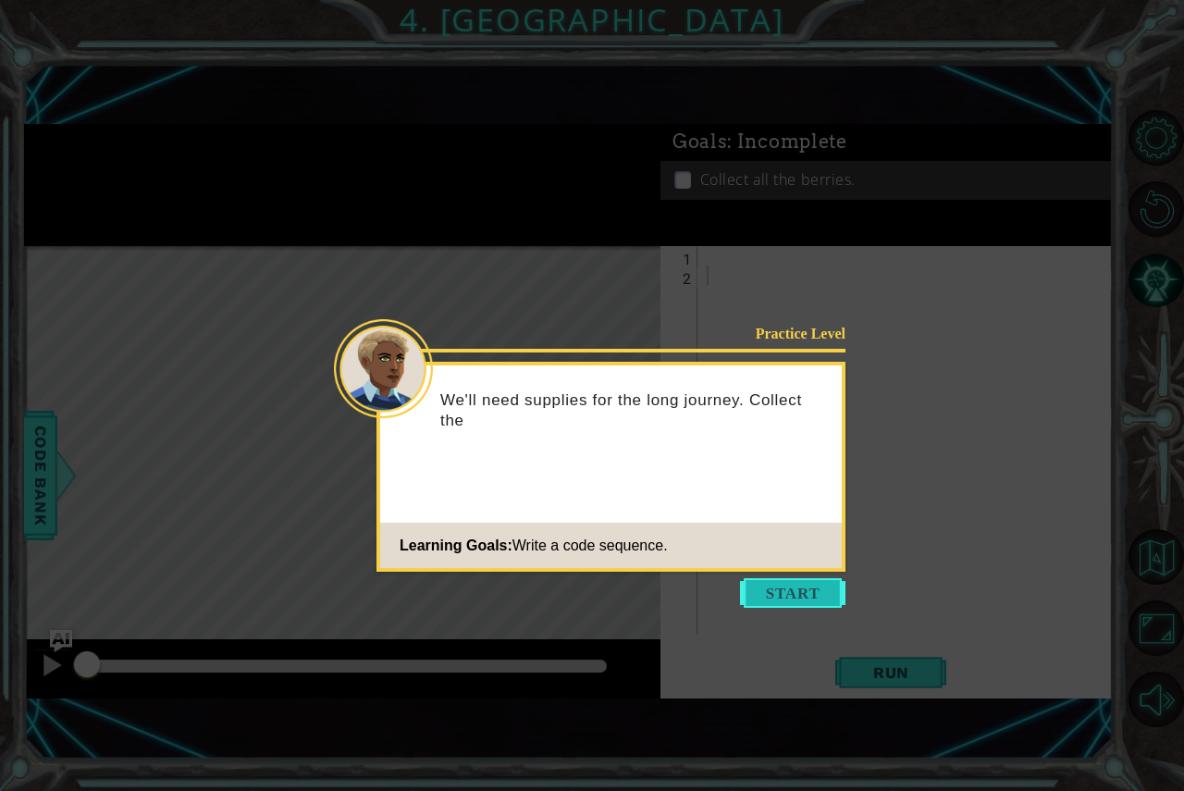
click at [827, 588] on button "Start" at bounding box center [792, 593] width 105 height 30
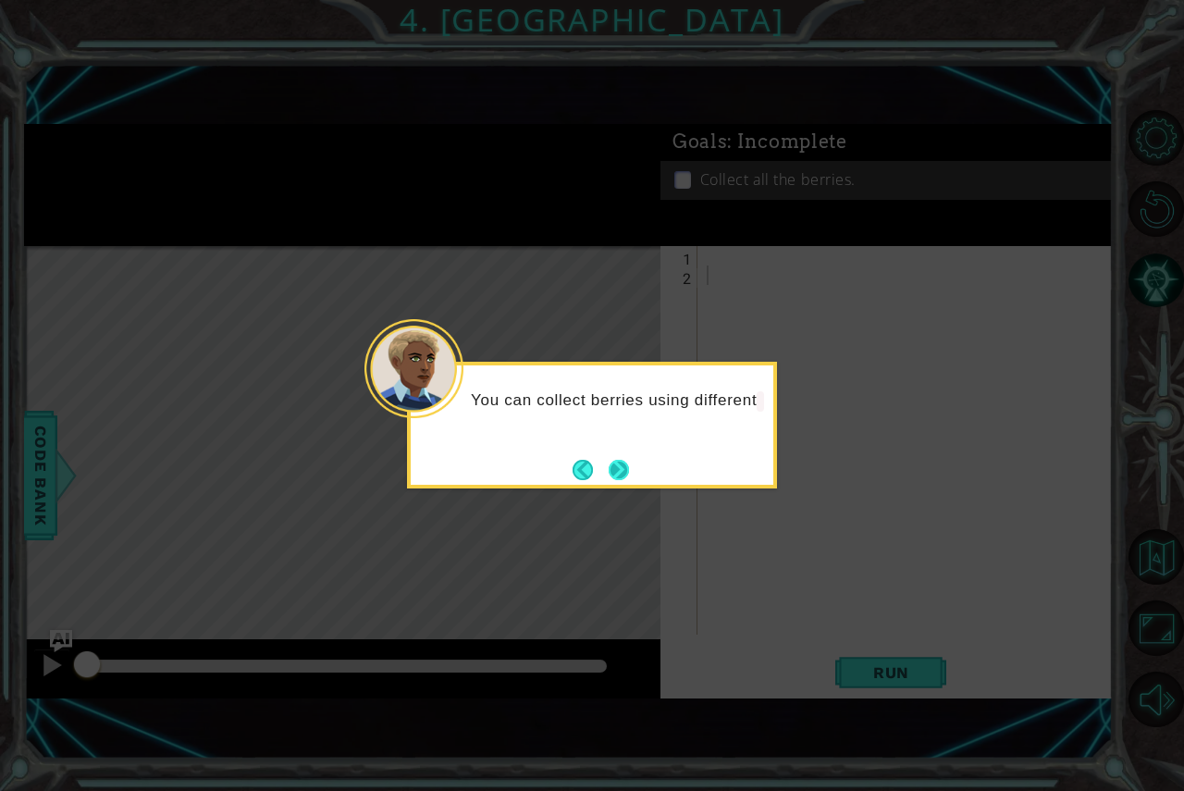
click at [608, 463] on button "Next" at bounding box center [619, 470] width 22 height 22
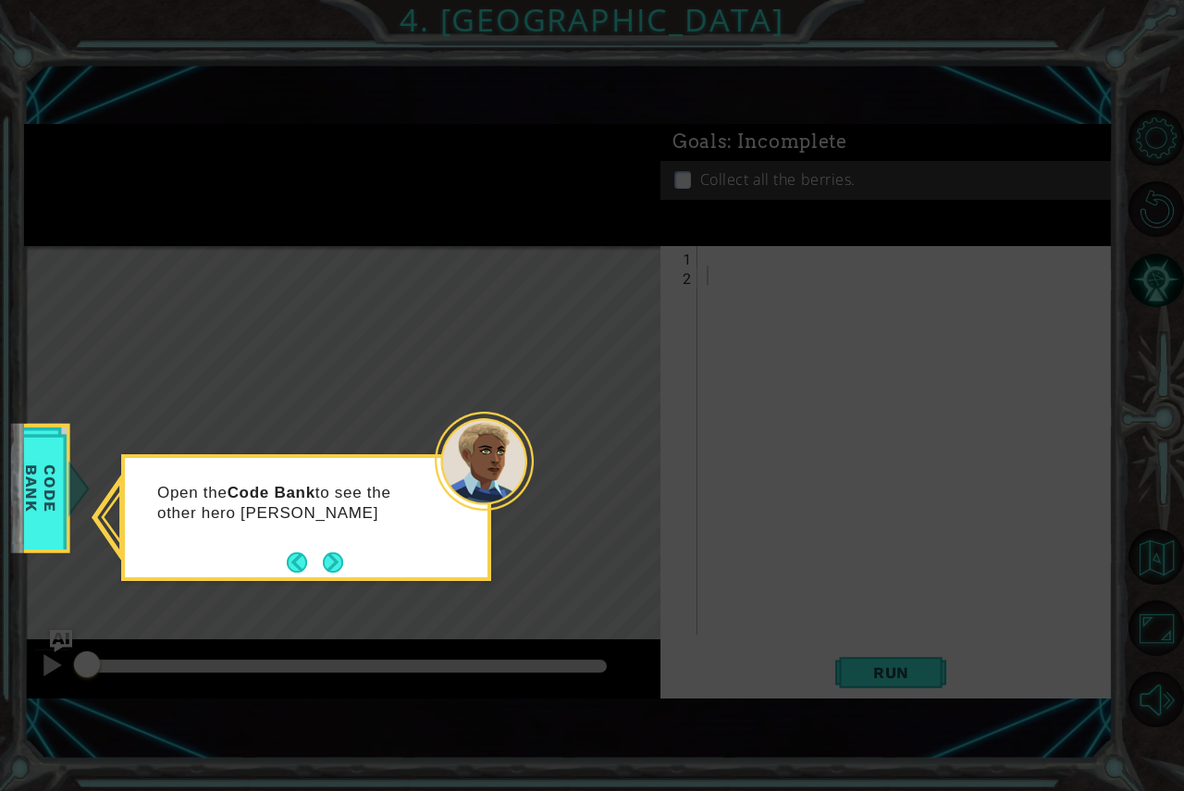
click at [351, 570] on div "Open the Code Bank to see the other hero metho" at bounding box center [306, 517] width 370 height 127
click at [351, 570] on div "Open the Code Bank to see the other hero methods." at bounding box center [306, 517] width 370 height 127
click at [331, 550] on footer at bounding box center [315, 563] width 56 height 28
click at [331, 552] on button "Next" at bounding box center [333, 562] width 20 height 20
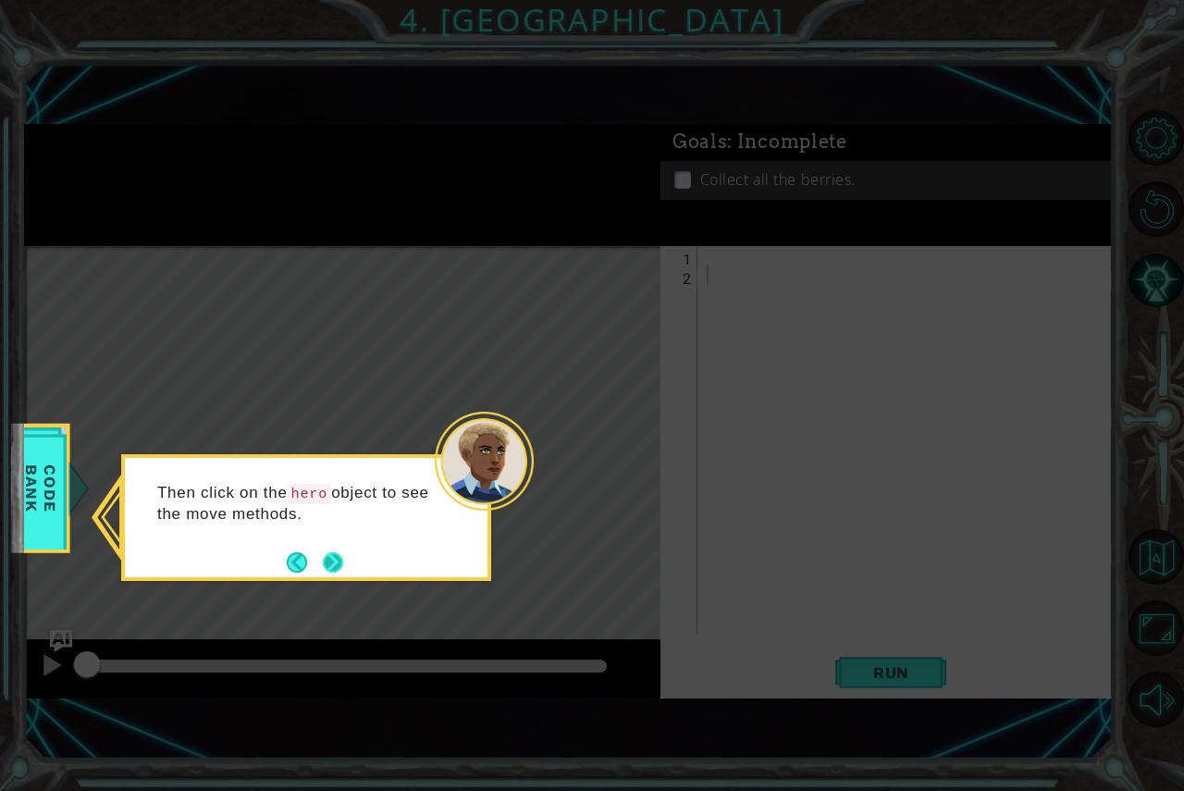
click at [337, 557] on button "Next" at bounding box center [333, 562] width 20 height 20
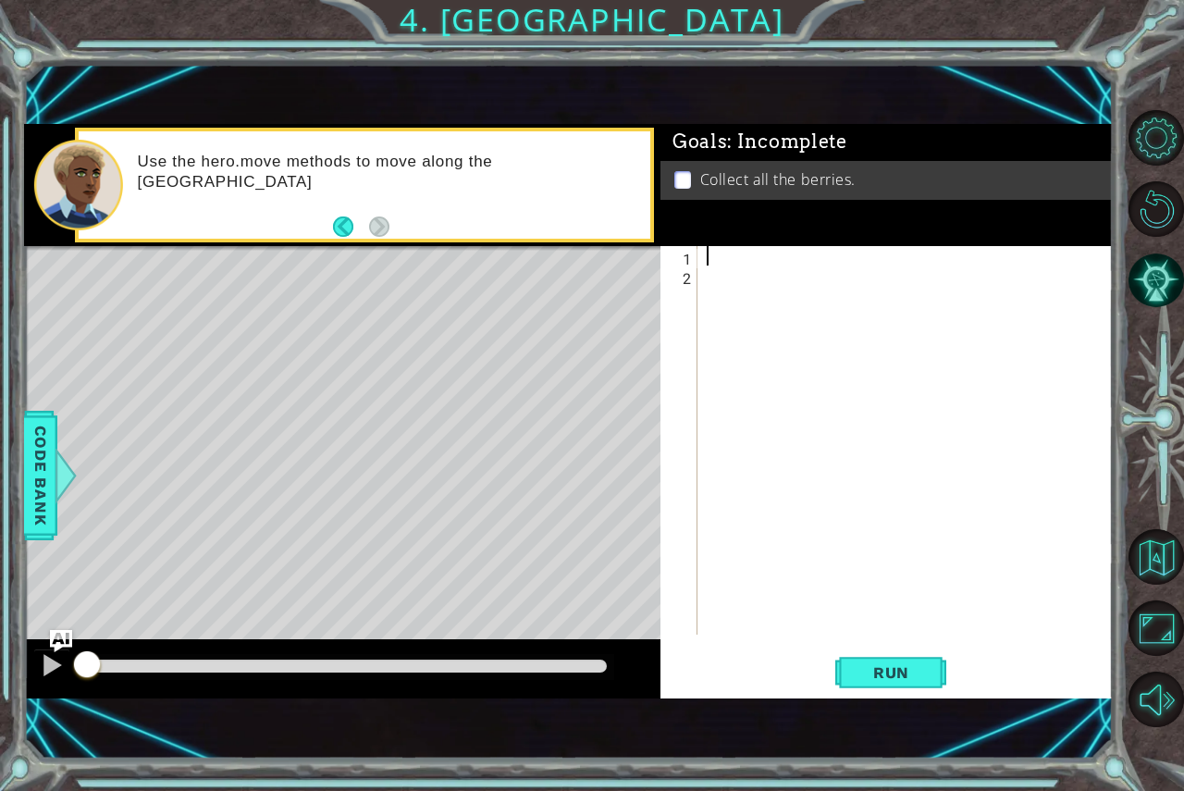
click at [726, 257] on div at bounding box center [910, 459] width 415 height 427
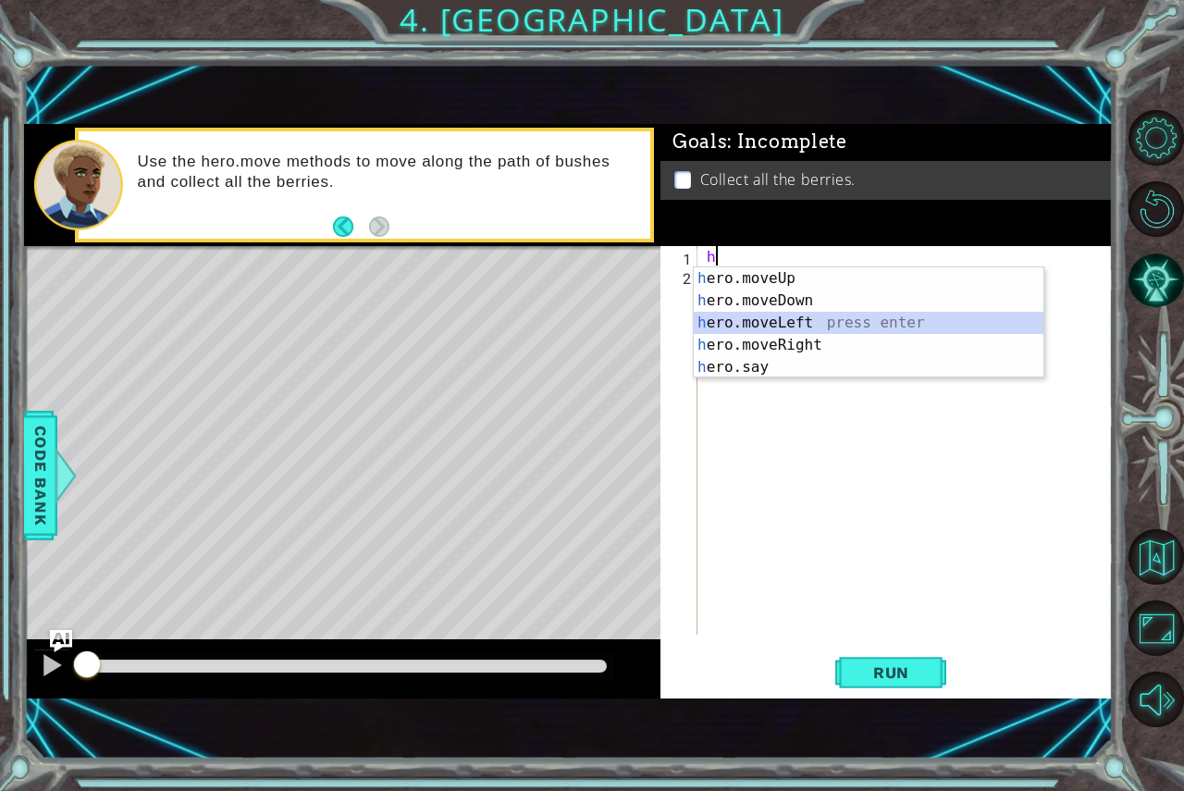
click at [825, 325] on div "h ero.moveUp press enter h ero.moveDown press enter h ero.moveLeft press enter …" at bounding box center [869, 344] width 350 height 155
type textarea "hero.moveLeft(1)"
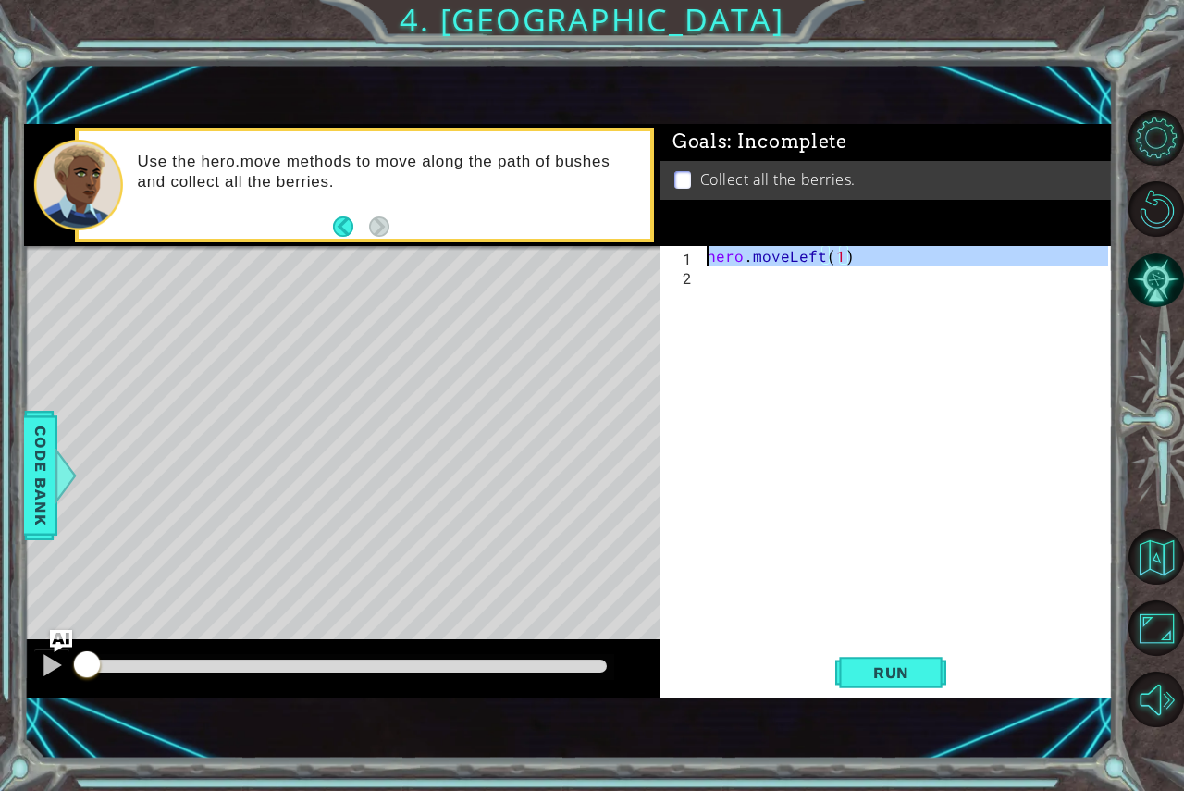
click at [825, 325] on div "hero . moveLeft ( 1 )" at bounding box center [910, 459] width 415 height 427
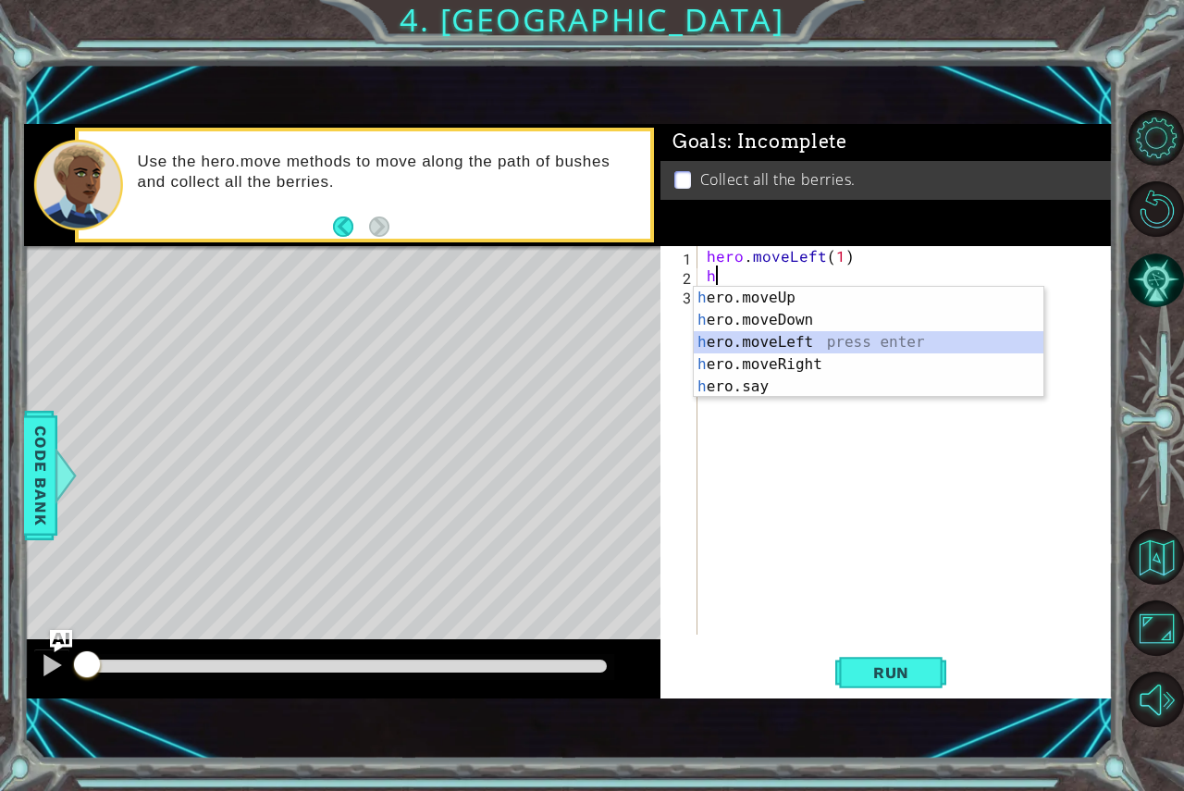
click at [798, 334] on div "h ero.moveUp press enter h ero.moveDown press enter h ero.moveLeft press enter …" at bounding box center [869, 364] width 350 height 155
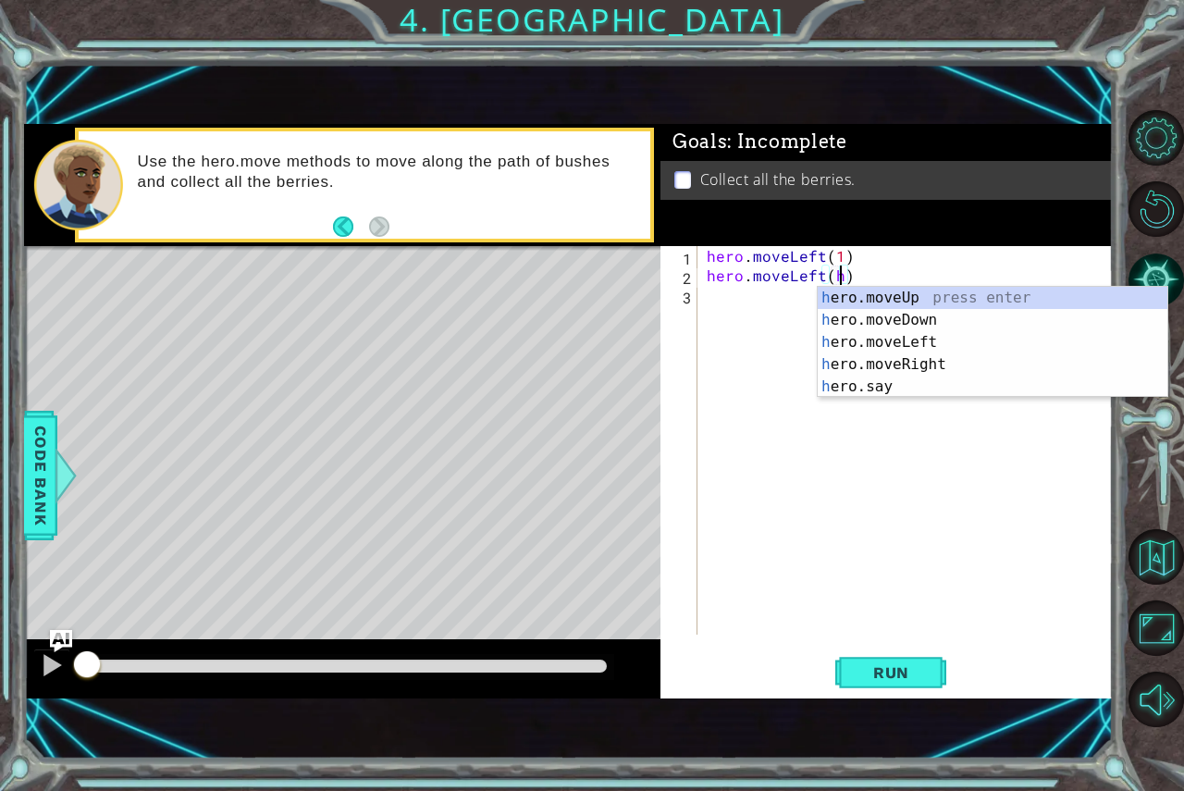
scroll to position [0, 7]
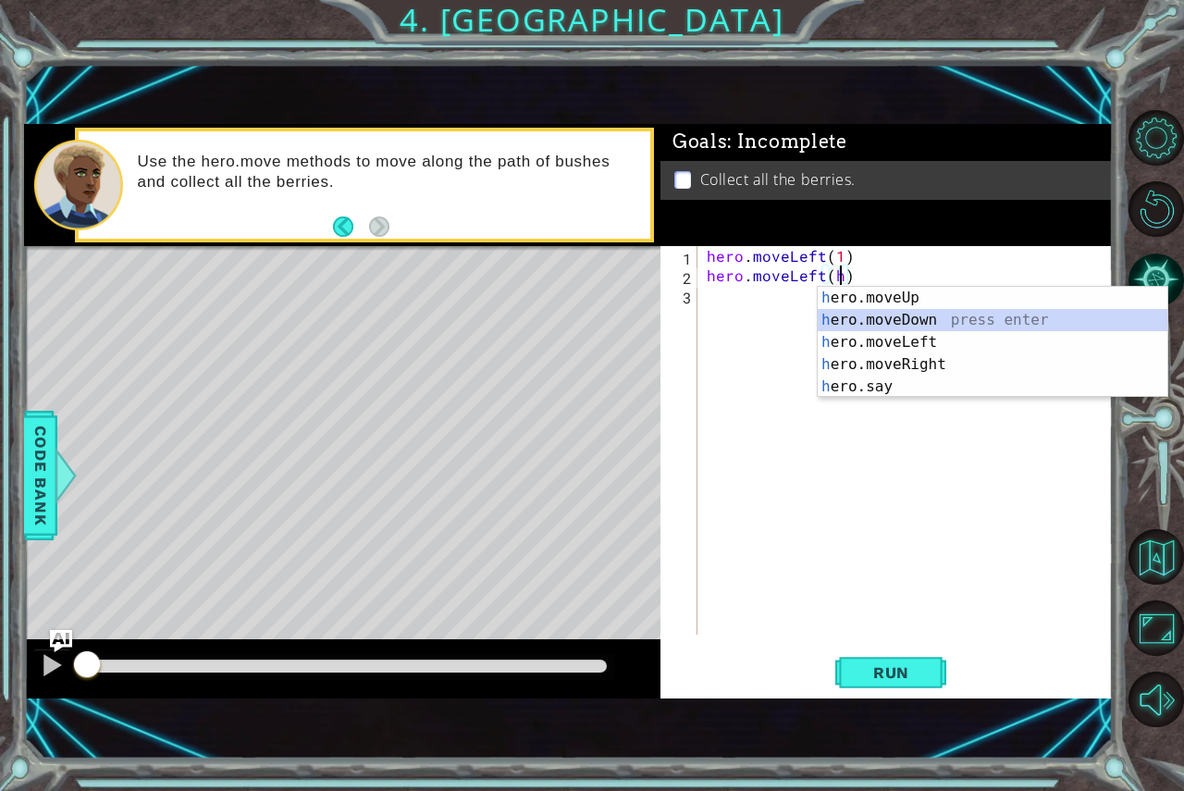
click at [914, 321] on div "h ero.moveUp press enter h ero.moveDown press enter h ero.moveLeft press enter …" at bounding box center [993, 364] width 350 height 155
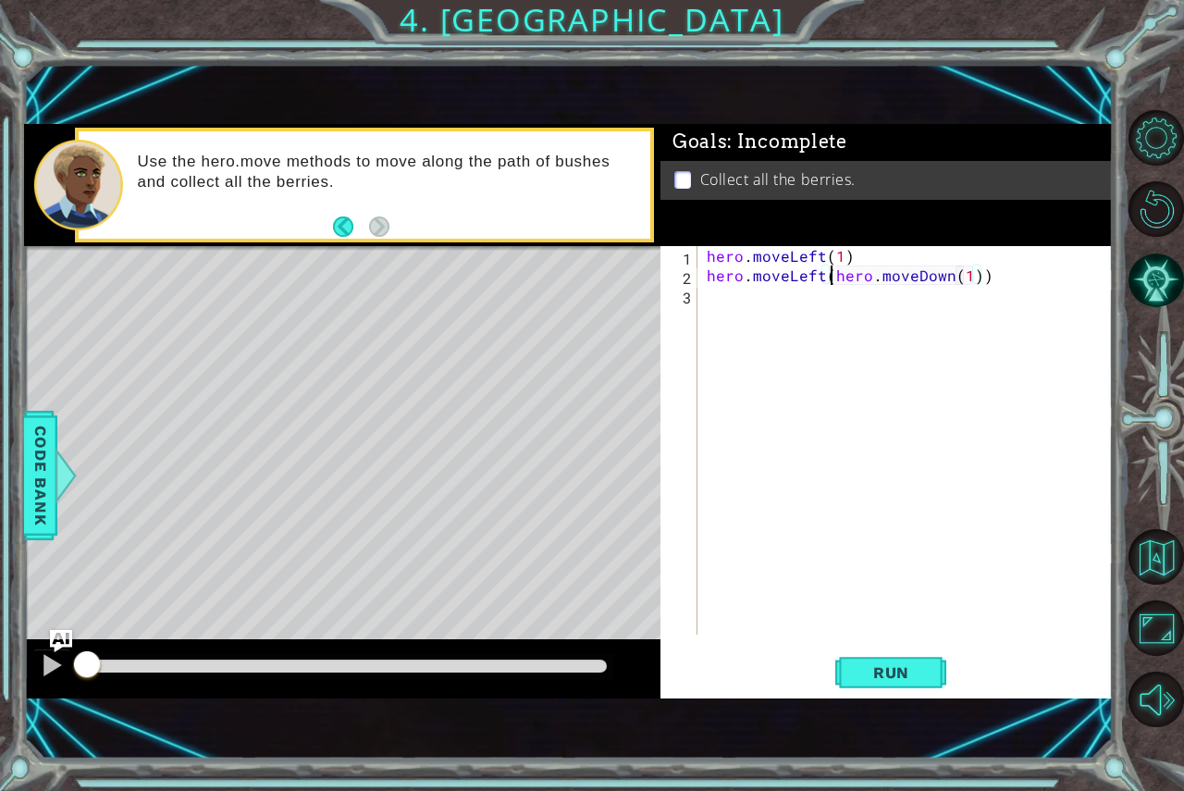
click at [835, 283] on div "hero . moveLeft ( 1 ) hero . moveLeft ( hero . moveDown ( 1 ))" at bounding box center [910, 459] width 415 height 427
click at [882, 294] on div "hero . moveLeft ( 1 ) hero . moveLeft ( hero . moveDown ( 1 ))" at bounding box center [910, 459] width 415 height 427
type textarea "hero.moveDown(1)"
click at [801, 318] on div "hero . moveLeft ( 1 ) hero . moveLeft ( hero . moveDown ( 1 )" at bounding box center [910, 459] width 415 height 427
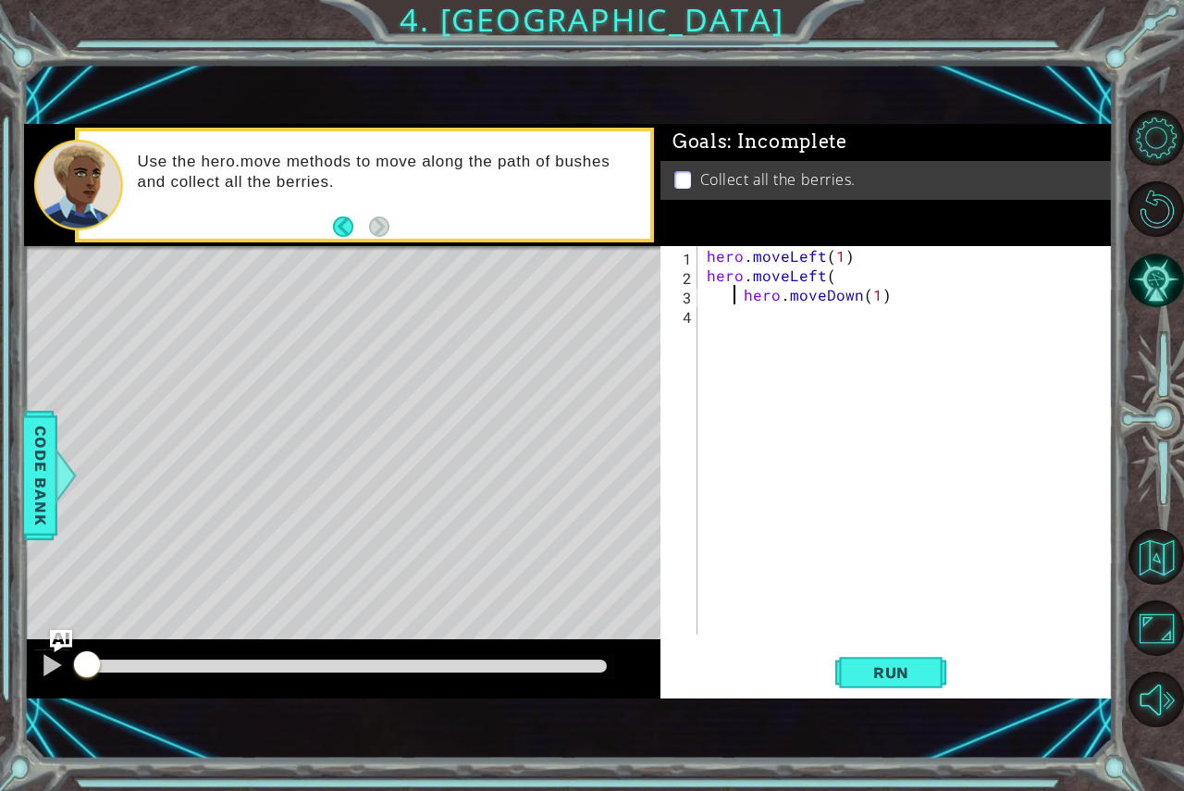
click at [737, 302] on div "hero . moveLeft ( 1 ) hero . moveLeft ( hero . moveDown ( 1 )" at bounding box center [910, 459] width 415 height 427
click at [850, 274] on div "hero . moveLeft ( 1 ) hero . moveLeft ( hero . moveDown ( 1 )" at bounding box center [910, 459] width 415 height 427
drag, startPoint x: 847, startPoint y: 267, endPoint x: 663, endPoint y: 290, distance: 184.5
click at [663, 290] on div "hero.moveLeft( 1 2 3 4 hero . moveLeft ( 1 ) hero . moveLeft ( hero . moveDown …" at bounding box center [885, 440] width 448 height 389
click at [663, 268] on div "hero.moveLeft( hero.moveDown(1) 1 2 3 4 hero . moveLeft ( 1 ) hero . moveLeft (…" at bounding box center [885, 440] width 448 height 389
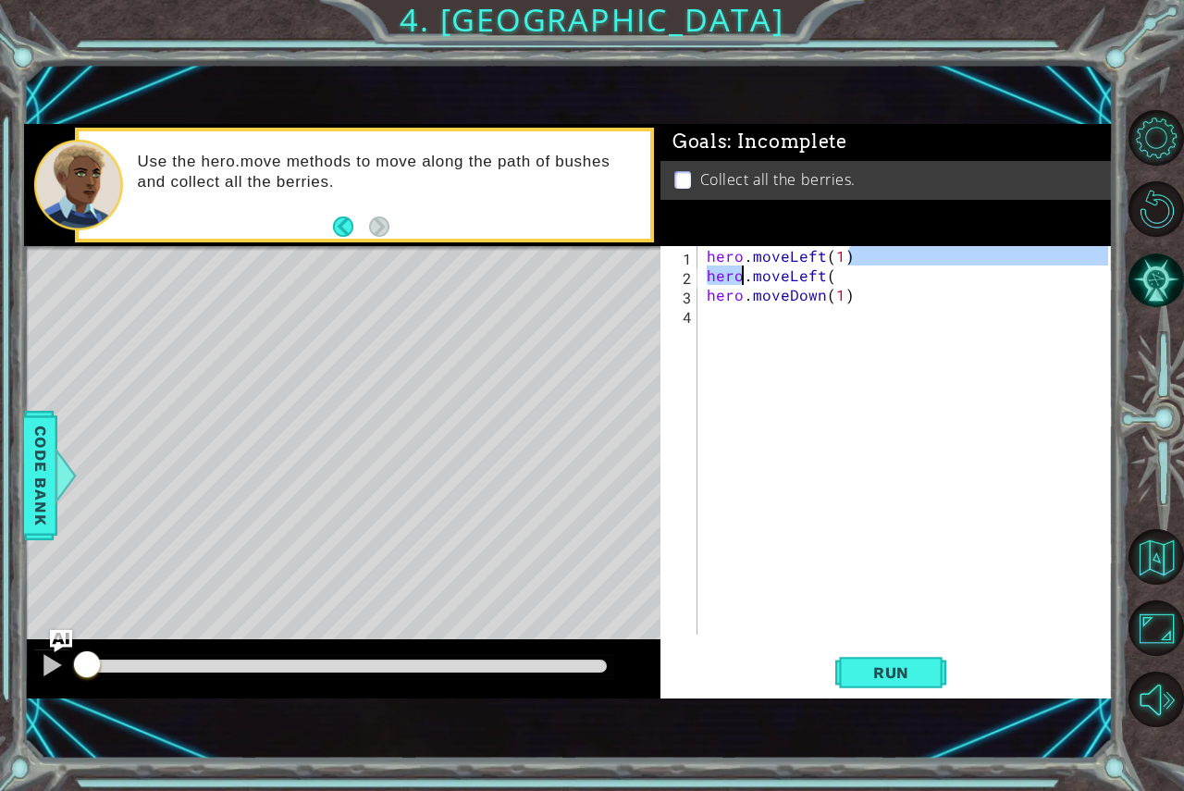
drag, startPoint x: 874, startPoint y: 266, endPoint x: 798, endPoint y: 303, distance: 85.7
click at [798, 303] on div "hero . moveLeft ( 1 ) hero . moveLeft ( hero . moveDown ( 1 )" at bounding box center [910, 459] width 415 height 427
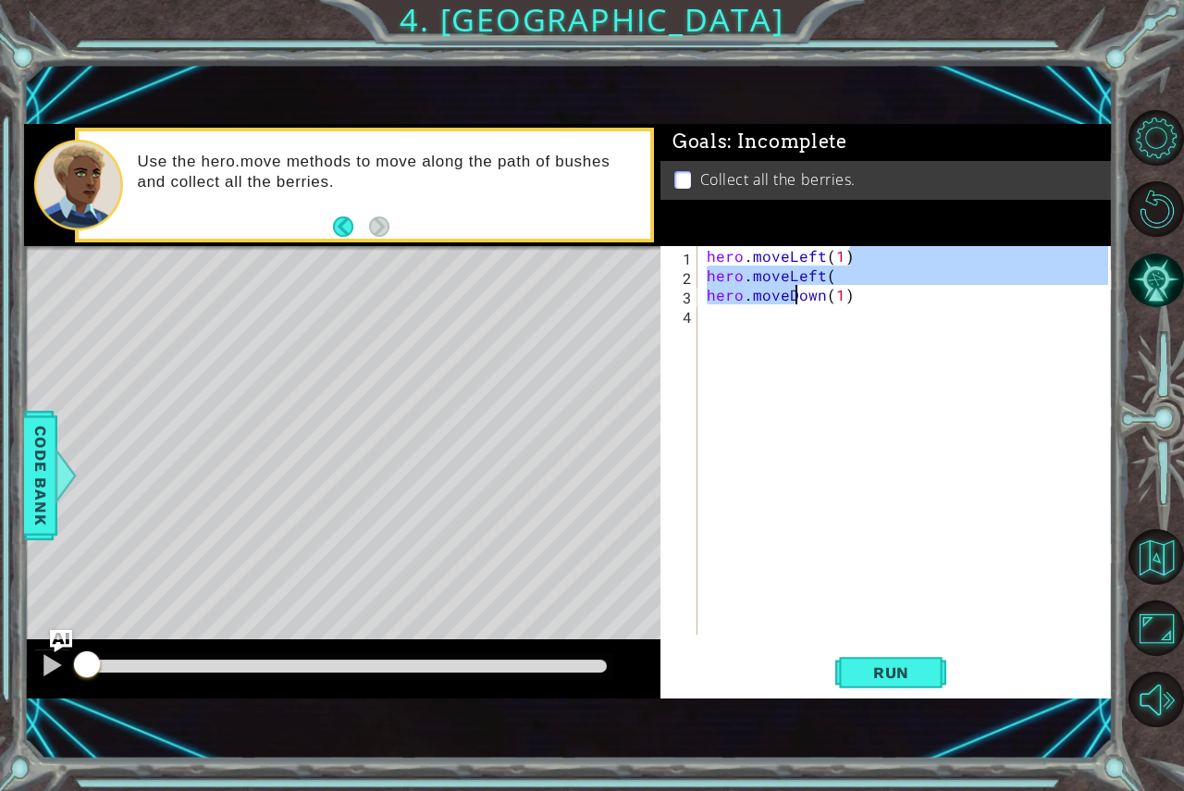
click at [898, 283] on div "hero . moveLeft ( 1 ) hero . moveLeft ( hero . moveDown ( 1 )" at bounding box center [905, 440] width 405 height 389
type textarea "hero.moveLeft("
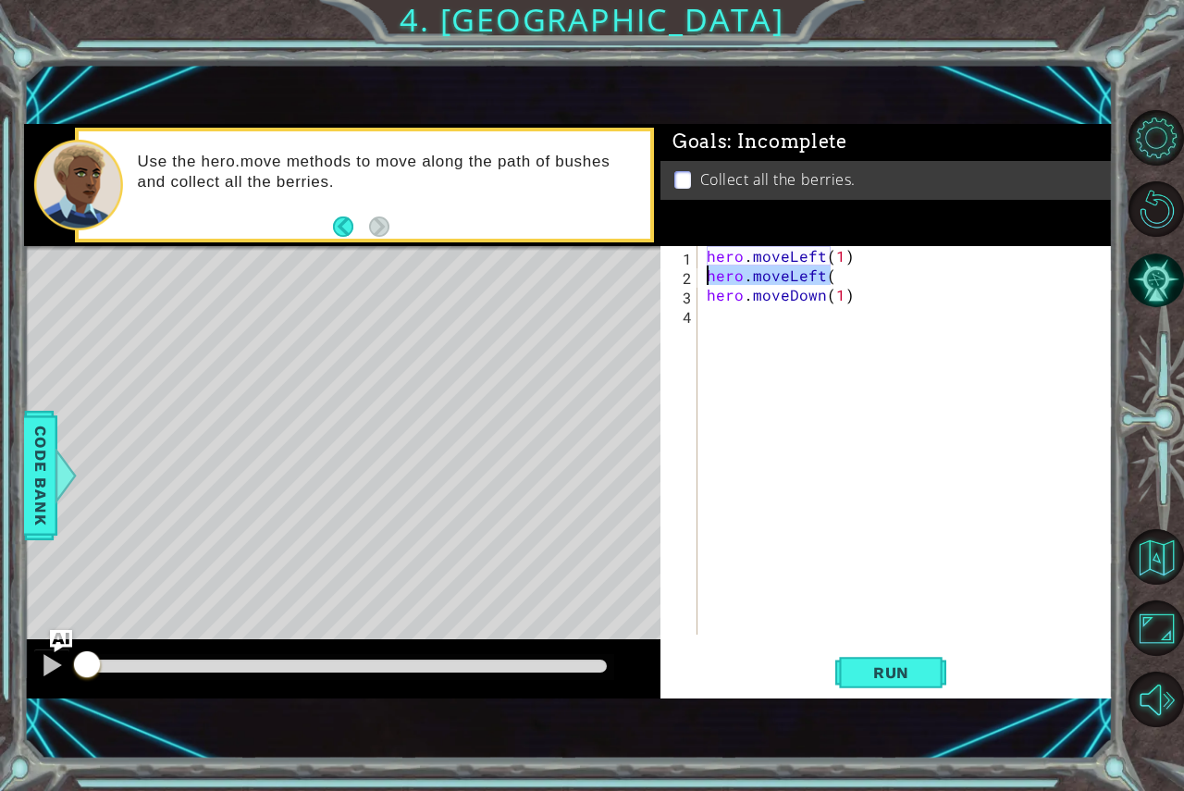
drag, startPoint x: 874, startPoint y: 276, endPoint x: 706, endPoint y: 282, distance: 168.5
click at [706, 282] on div "hero . moveLeft ( 1 ) hero . moveLeft ( hero . moveDown ( 1 )" at bounding box center [910, 459] width 415 height 427
click at [833, 254] on div "hero . moveLeft ( 1 ) hero . moveDown ( 1 )" at bounding box center [910, 459] width 415 height 427
click at [837, 275] on div "hero . moveLeft ( 2 ) hero . moveDown ( 1 )" at bounding box center [910, 459] width 415 height 427
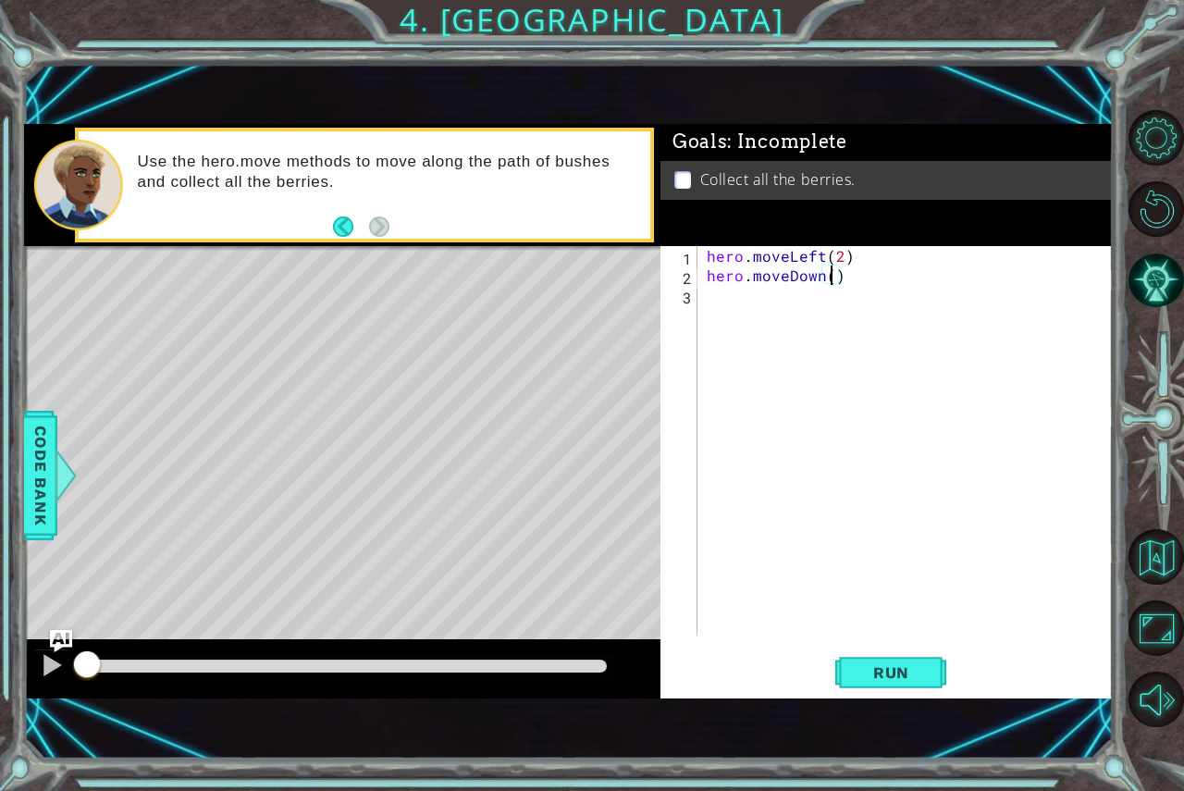
type textarea "hero.moveDown(2)"
click at [762, 316] on div "hero . moveLeft ( 2 ) hero . moveDown ( 2 )" at bounding box center [910, 459] width 415 height 427
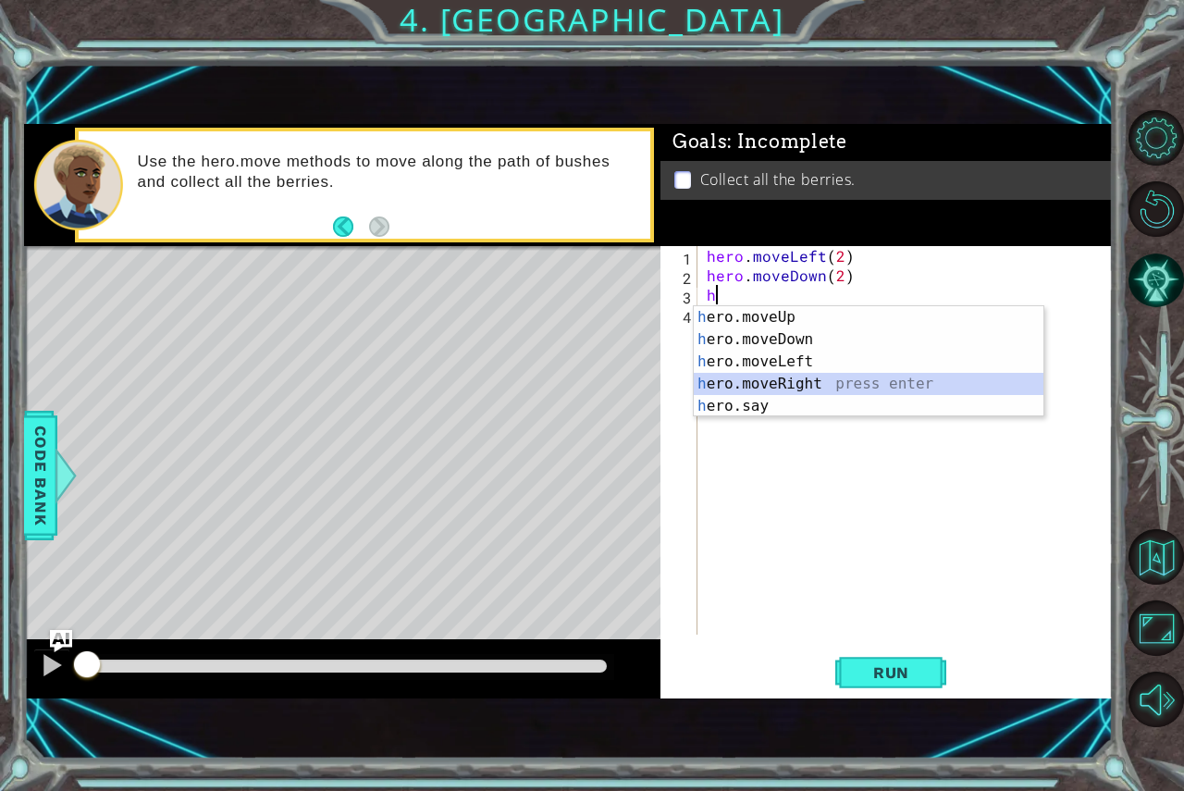
click at [759, 378] on div "h ero.moveUp press enter h ero.moveDown press enter h ero.moveLeft press enter …" at bounding box center [869, 383] width 350 height 155
type textarea "hero.moveRight(1)"
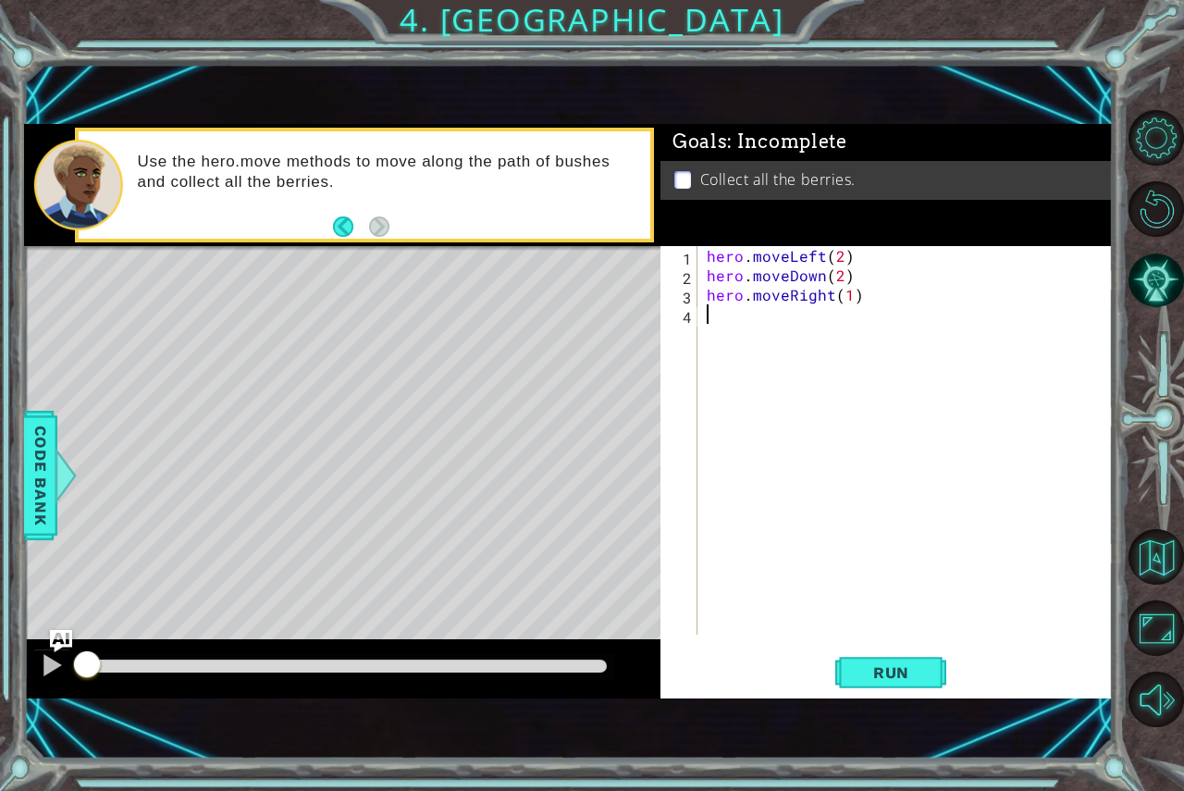
click at [739, 308] on div "hero . moveLeft ( 2 ) hero . moveDown ( 2 ) hero . moveRight ( 1 )" at bounding box center [910, 459] width 415 height 427
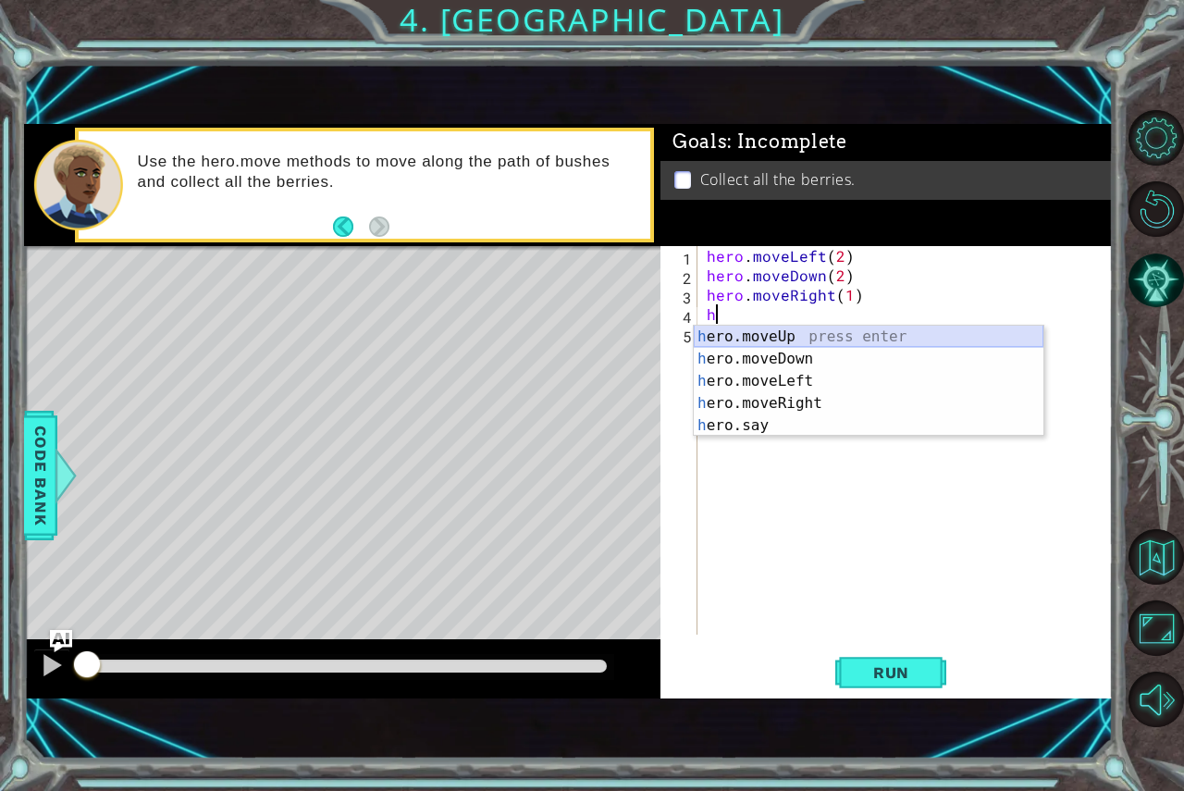
click at [809, 340] on div "h ero.moveUp press enter h ero.moveDown press enter h ero.moveLeft press enter …" at bounding box center [869, 403] width 350 height 155
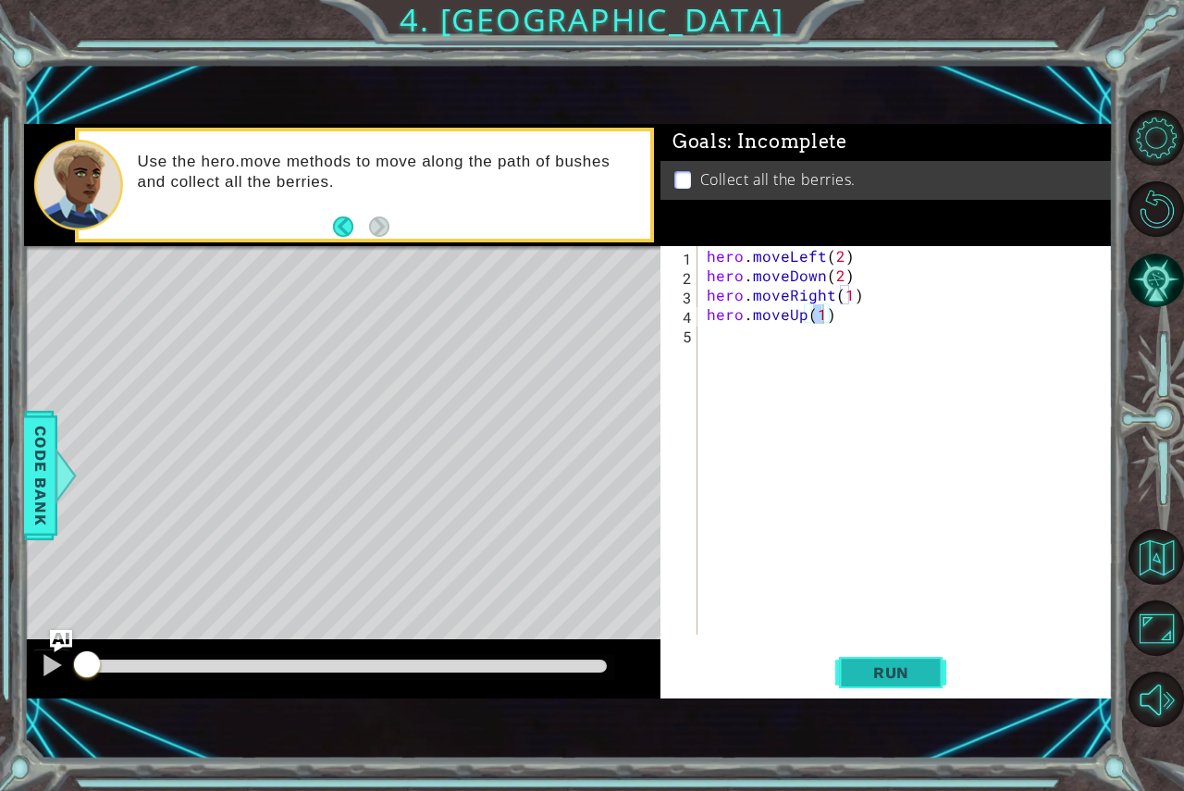
click at [871, 679] on span "Run" at bounding box center [891, 672] width 73 height 19
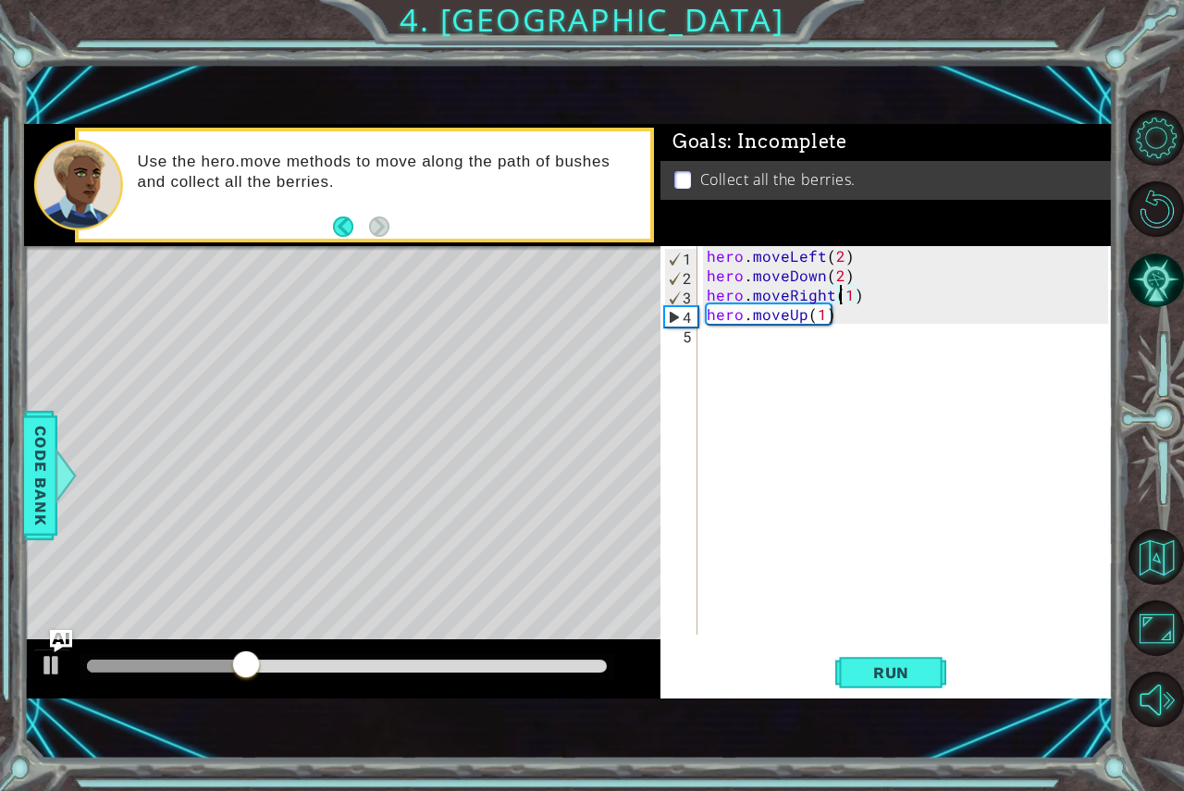
click at [841, 295] on div "hero . moveLeft ( 2 ) hero . moveDown ( 2 ) hero . moveRight ( 1 ) hero . moveU…" at bounding box center [910, 459] width 415 height 427
drag, startPoint x: 920, startPoint y: 659, endPoint x: 908, endPoint y: 660, distance: 12.1
click at [908, 660] on button "Run" at bounding box center [891, 672] width 111 height 45
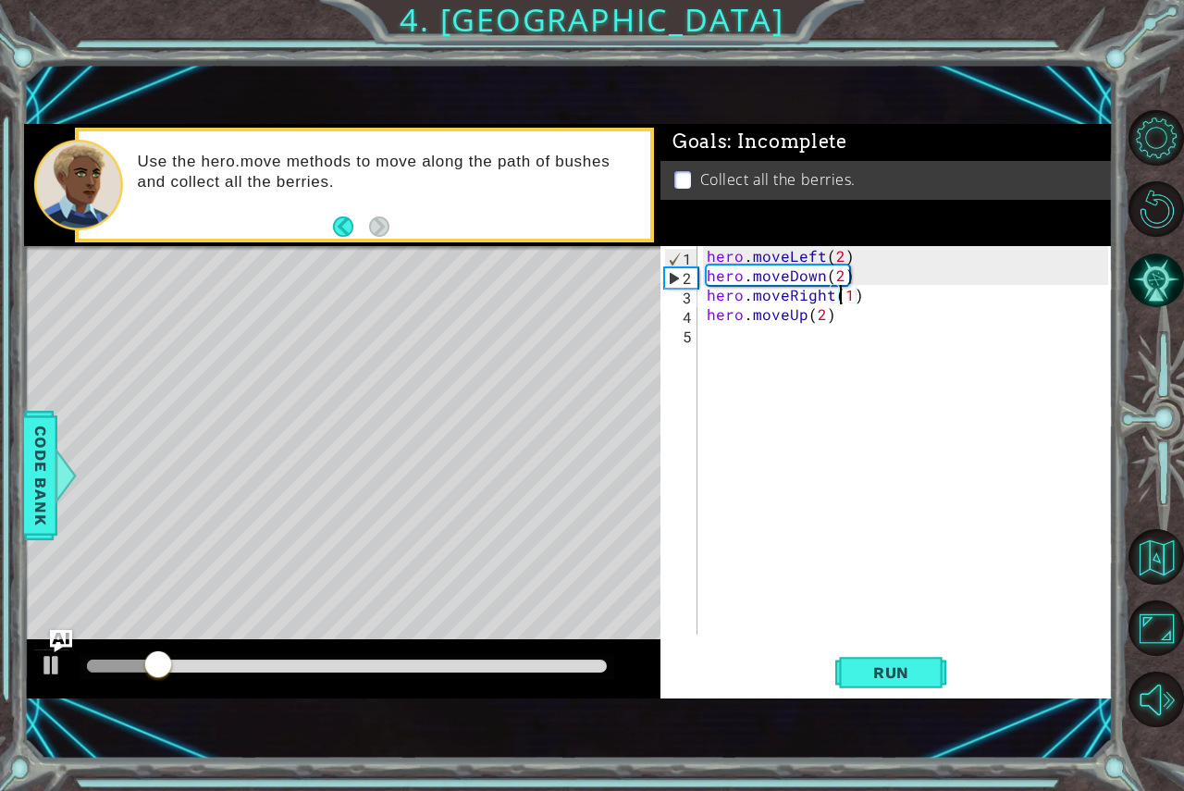
click at [844, 302] on div "hero . moveLeft ( 2 ) hero . moveDown ( 2 ) hero . moveRight ( 1 ) hero . moveU…" at bounding box center [910, 459] width 415 height 427
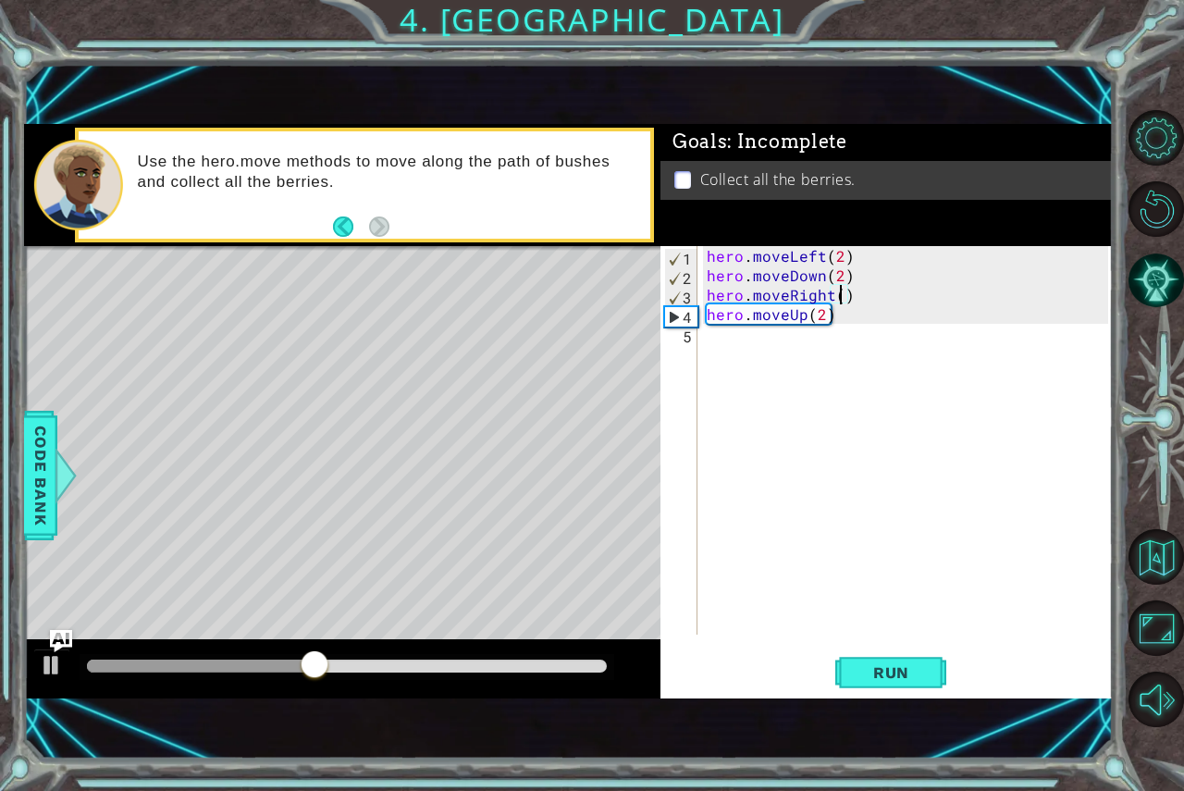
scroll to position [0, 8]
type textarea "hero.moveRight(2)"
click at [865, 665] on span "Run" at bounding box center [891, 672] width 73 height 19
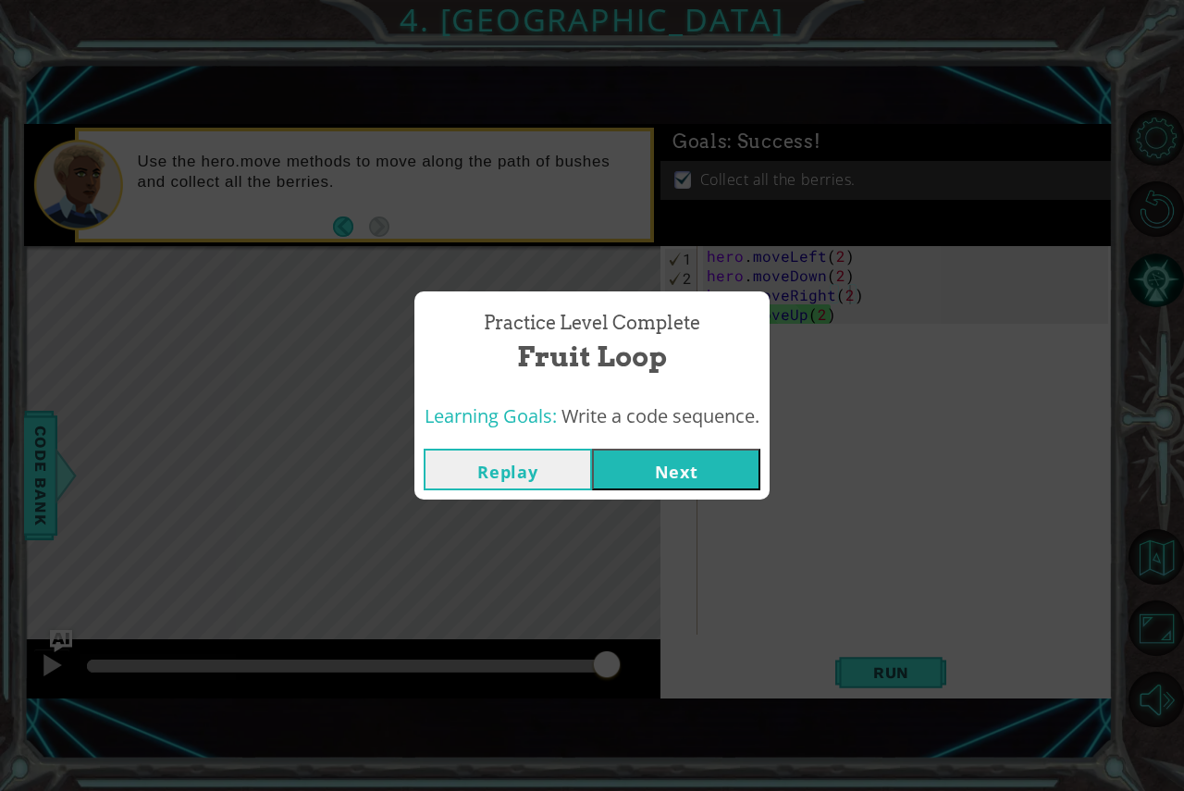
click at [685, 490] on div "Replay Next" at bounding box center [592, 470] width 355 height 60
click at [694, 478] on button "Next" at bounding box center [676, 470] width 168 height 42
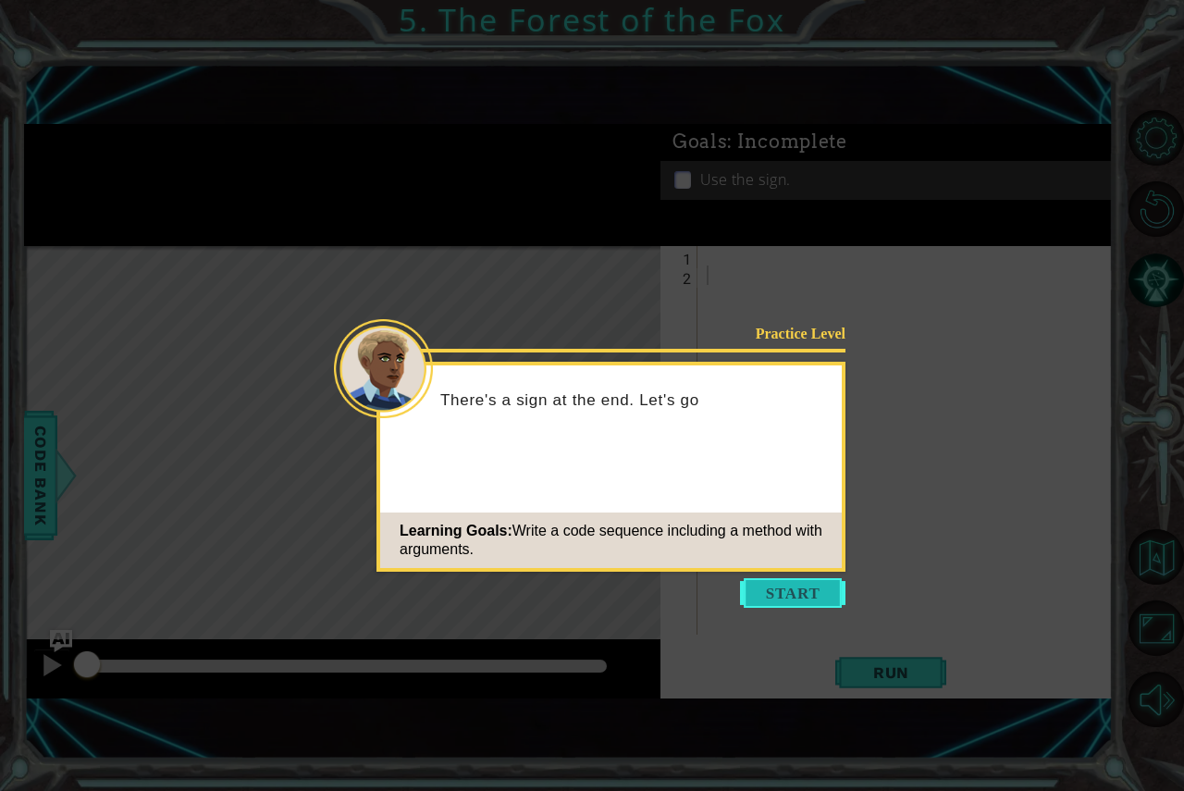
click at [780, 598] on button "Start" at bounding box center [792, 593] width 105 height 30
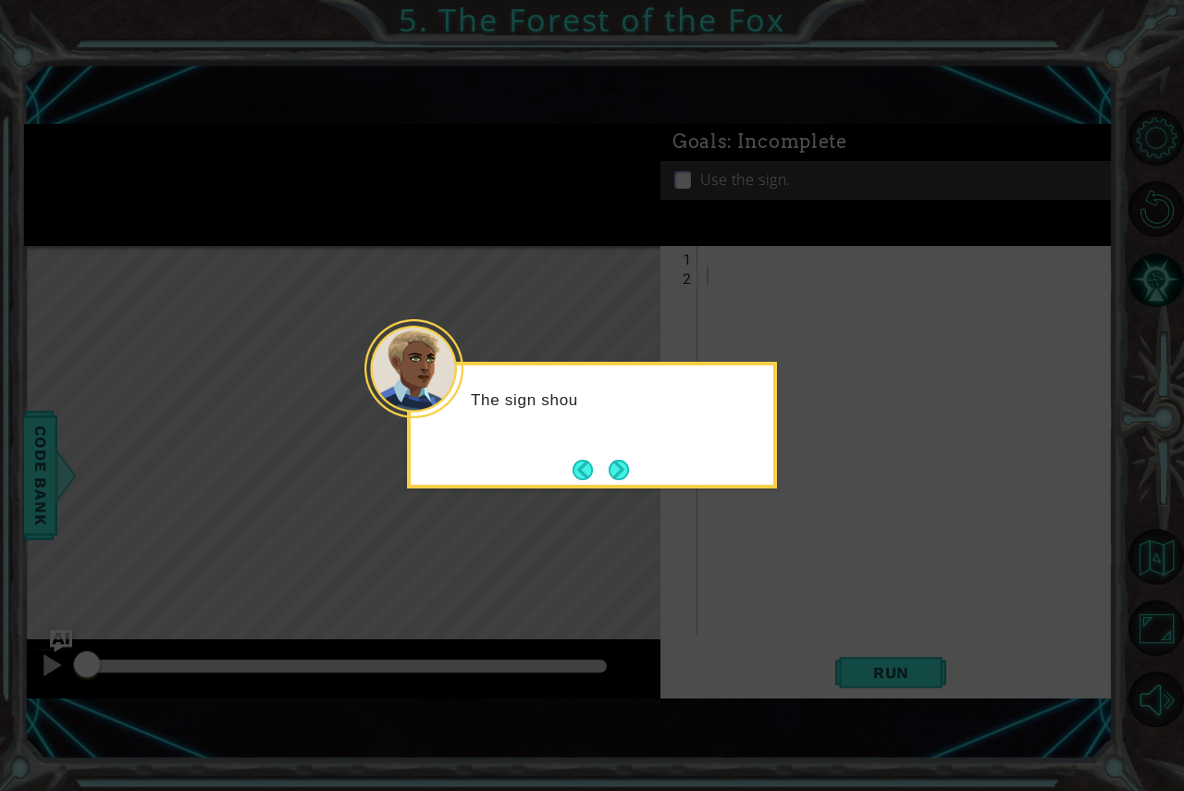
click at [780, 598] on icon at bounding box center [592, 395] width 1184 height 791
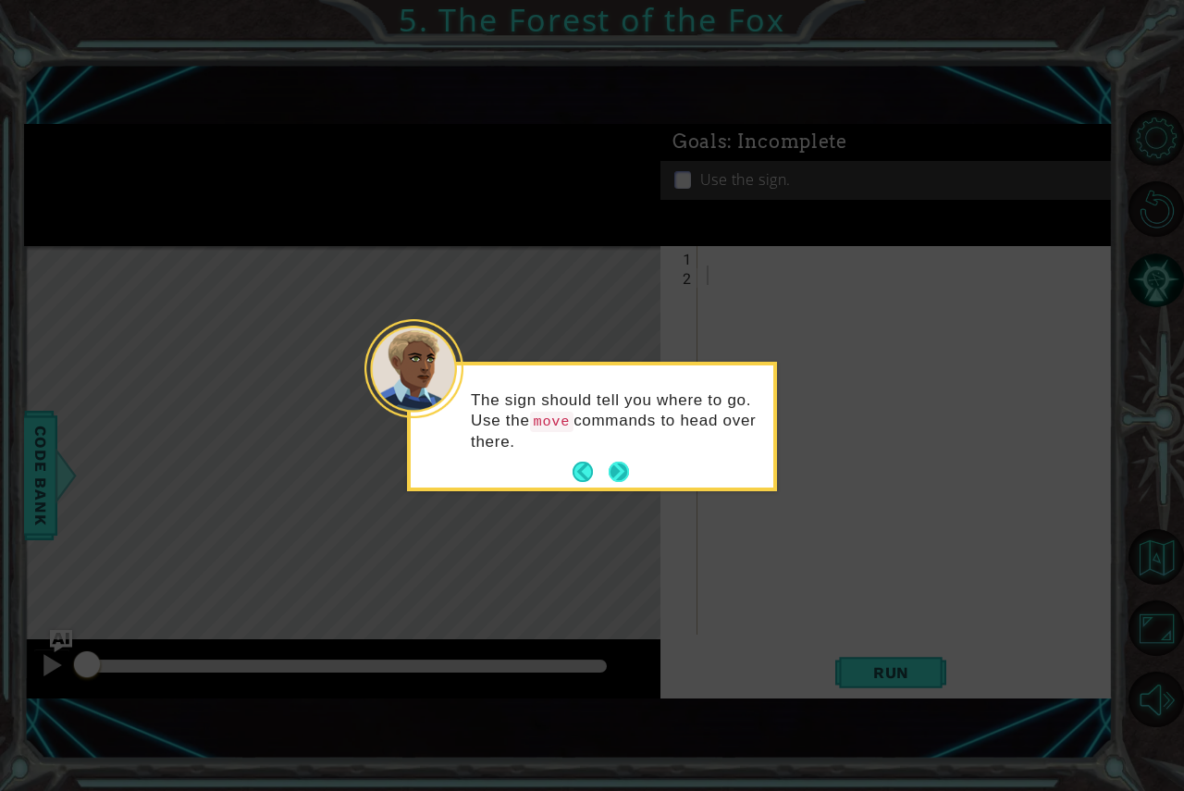
click at [617, 467] on button "Next" at bounding box center [619, 472] width 20 height 20
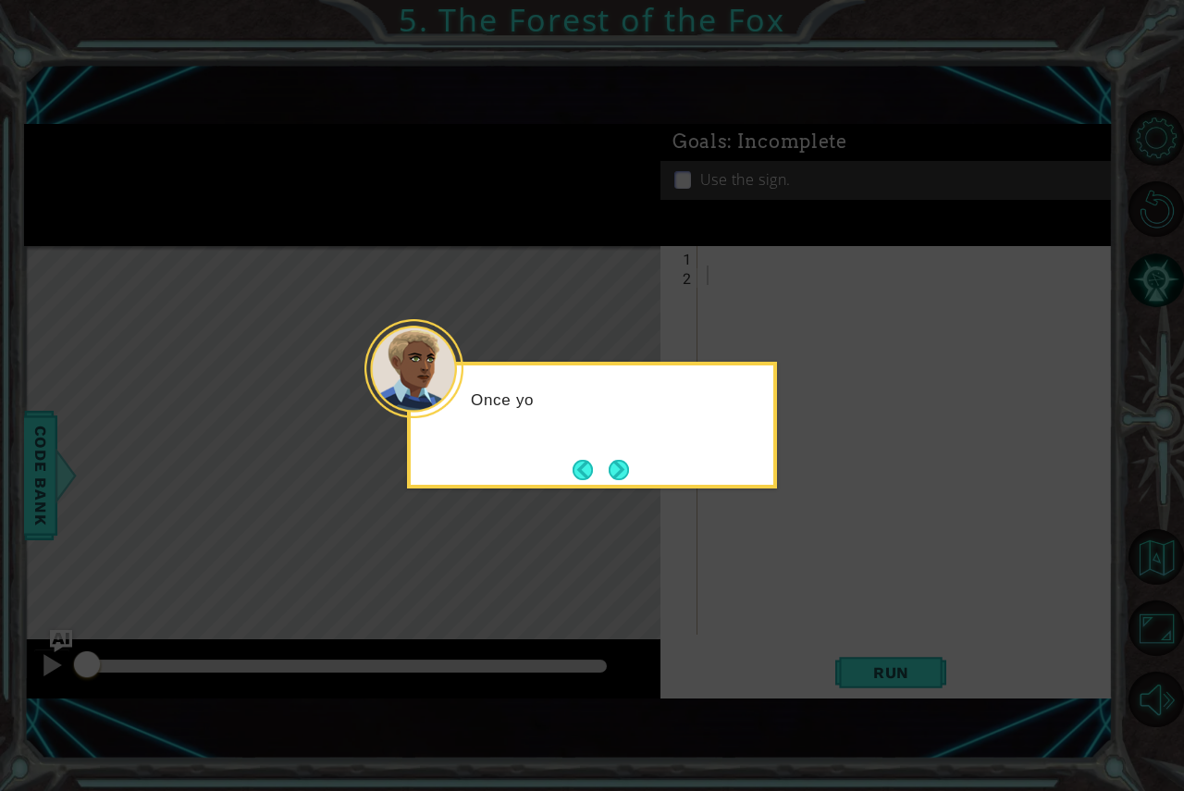
click at [617, 467] on button "Next" at bounding box center [619, 470] width 20 height 20
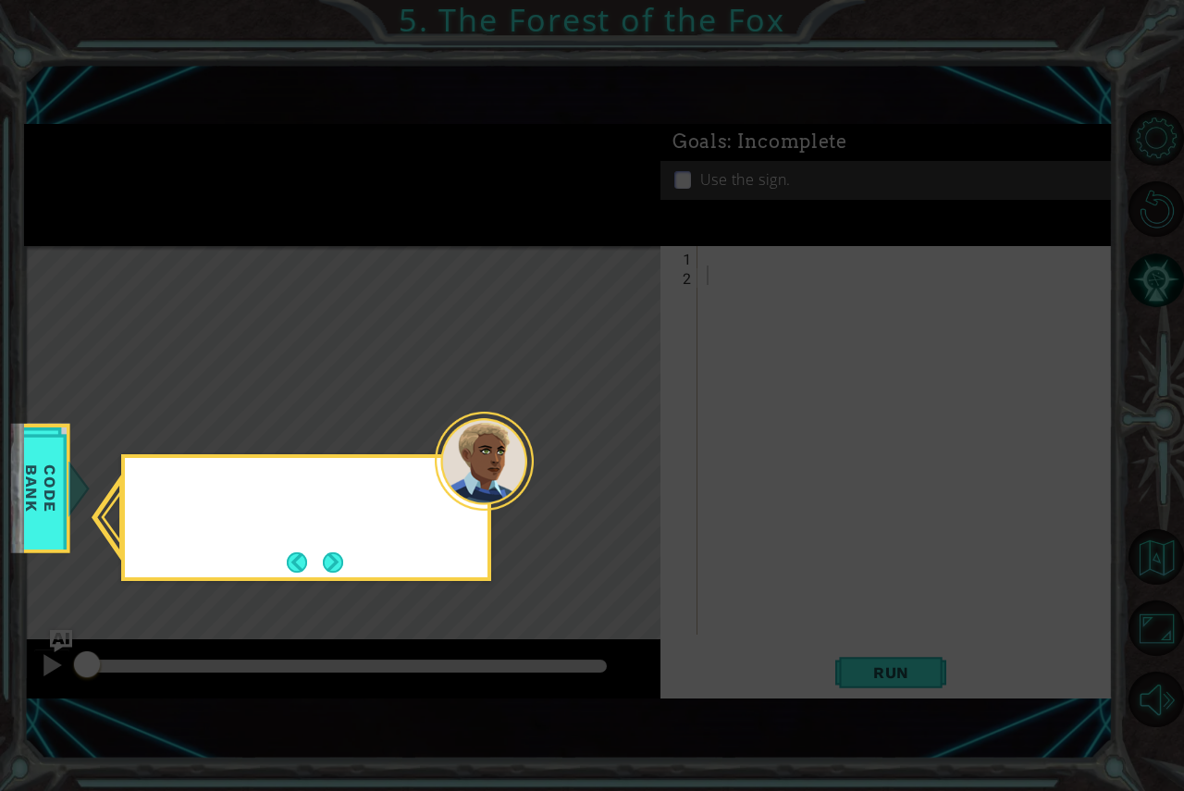
click at [617, 467] on icon at bounding box center [592, 395] width 1184 height 791
click at [329, 551] on footer at bounding box center [315, 563] width 56 height 28
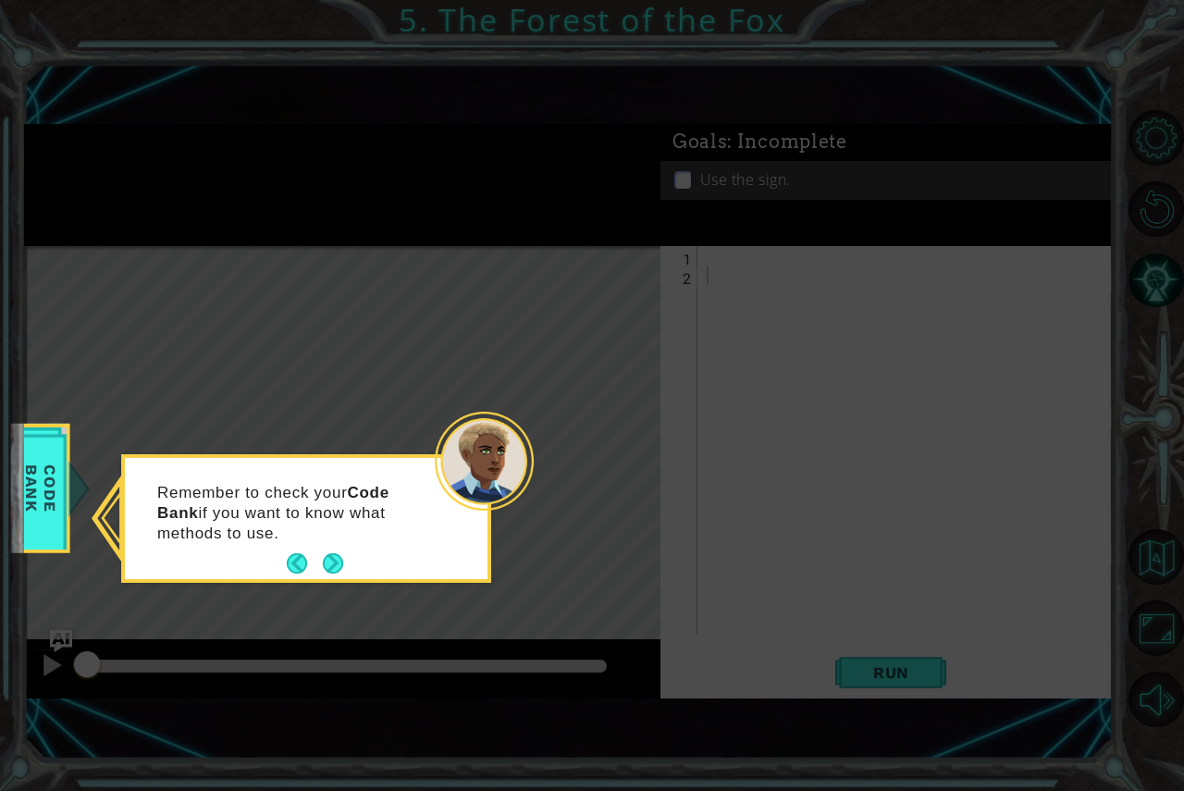
click at [356, 576] on div "Remember to check your Code Bank if you want to know what methods to use." at bounding box center [306, 522] width 363 height 114
click at [341, 568] on button "Next" at bounding box center [333, 563] width 20 height 20
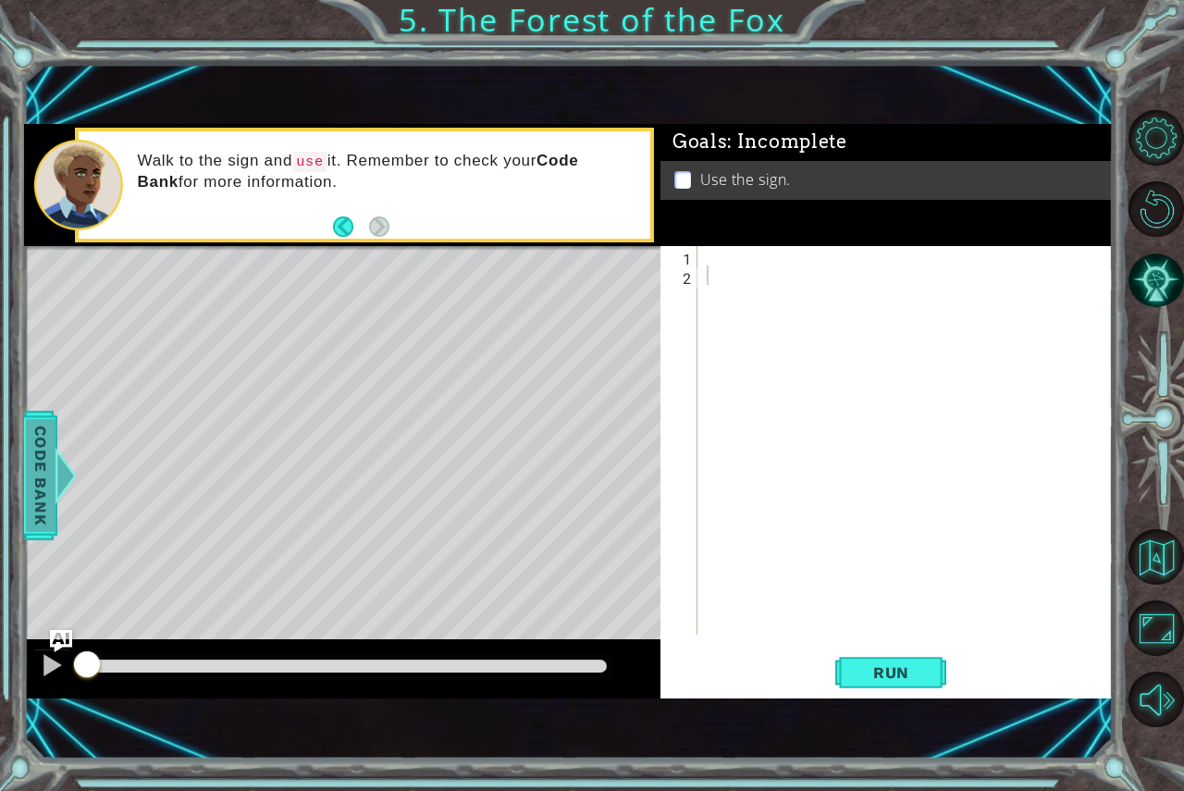
click at [58, 491] on div at bounding box center [65, 476] width 23 height 56
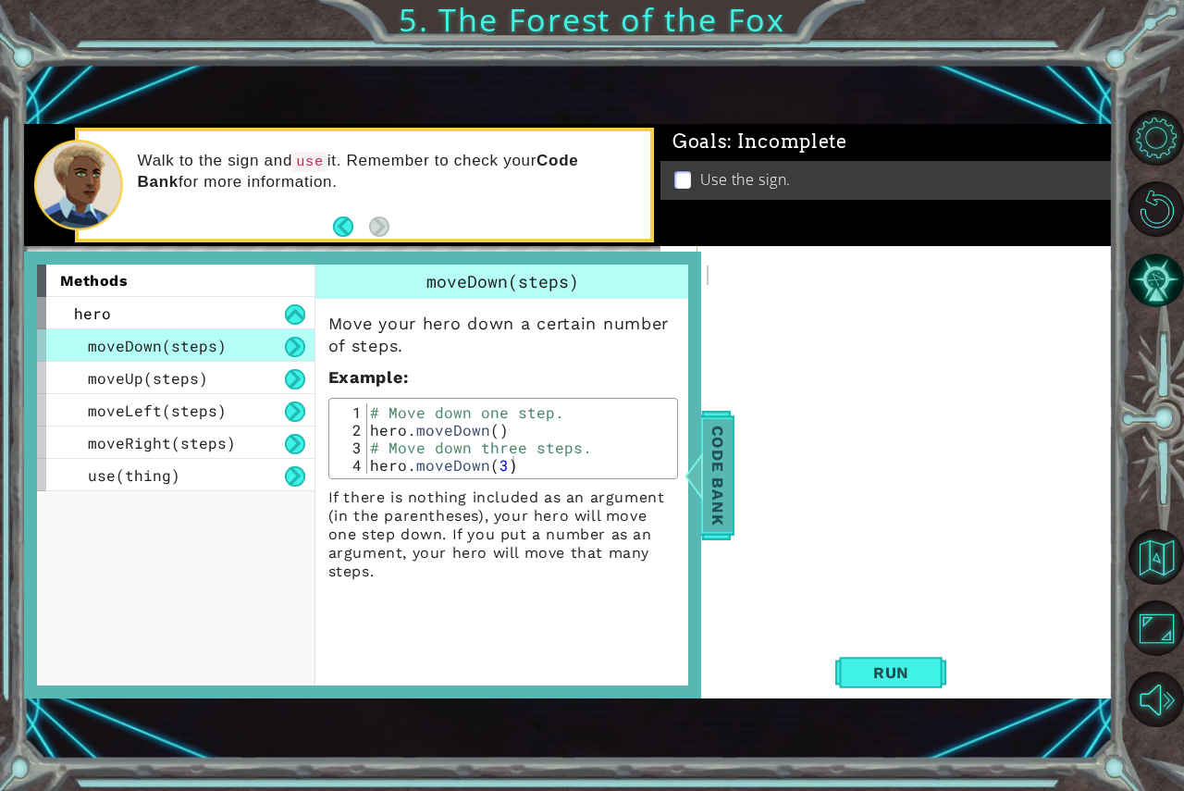
click at [700, 477] on div at bounding box center [693, 476] width 23 height 56
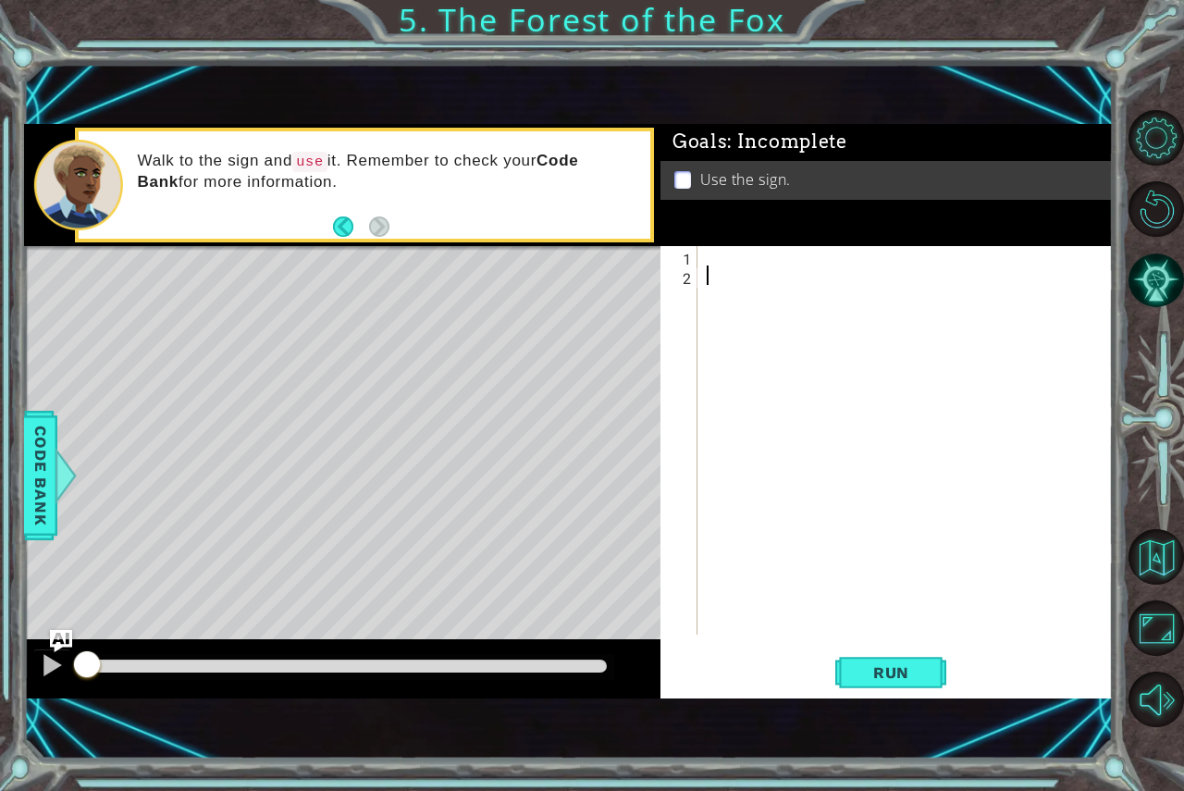
click at [705, 297] on div at bounding box center [910, 459] width 415 height 427
click at [711, 265] on div at bounding box center [910, 459] width 415 height 427
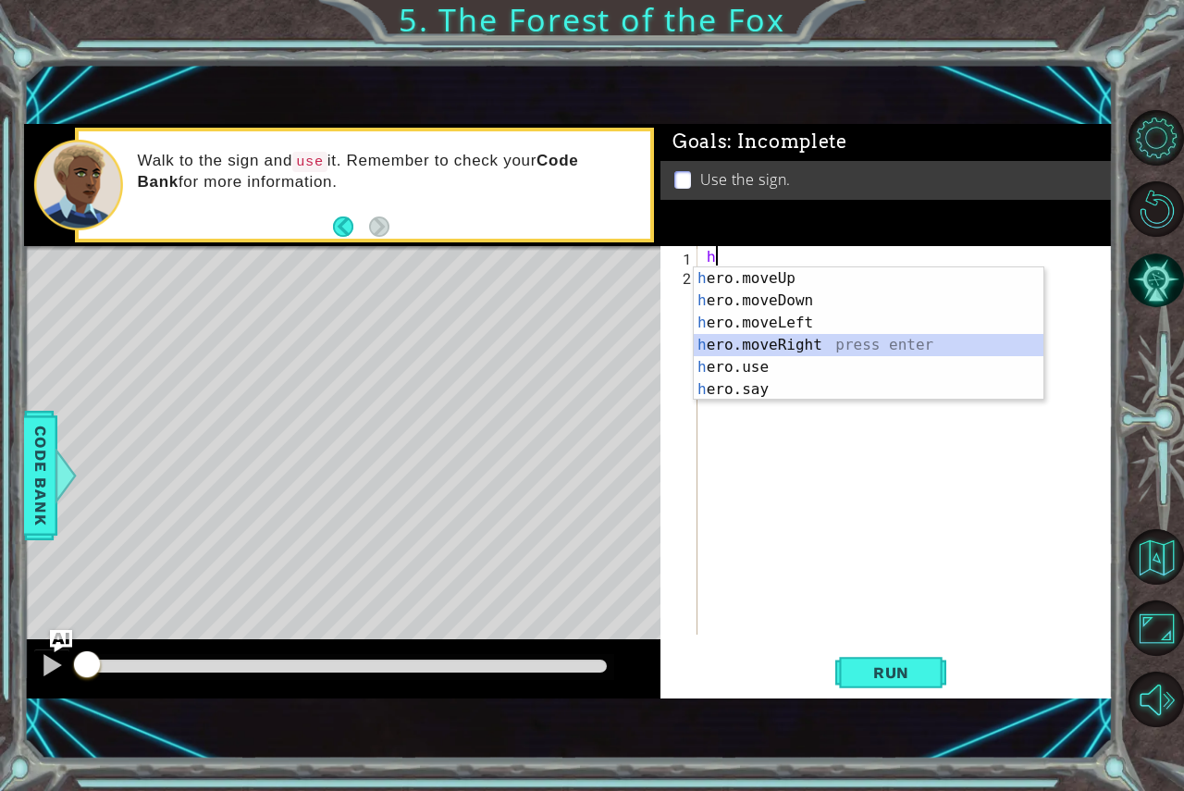
click at [791, 351] on div "h ero.moveUp press enter h ero.moveDown press enter h ero.moveLeft press enter …" at bounding box center [869, 356] width 350 height 178
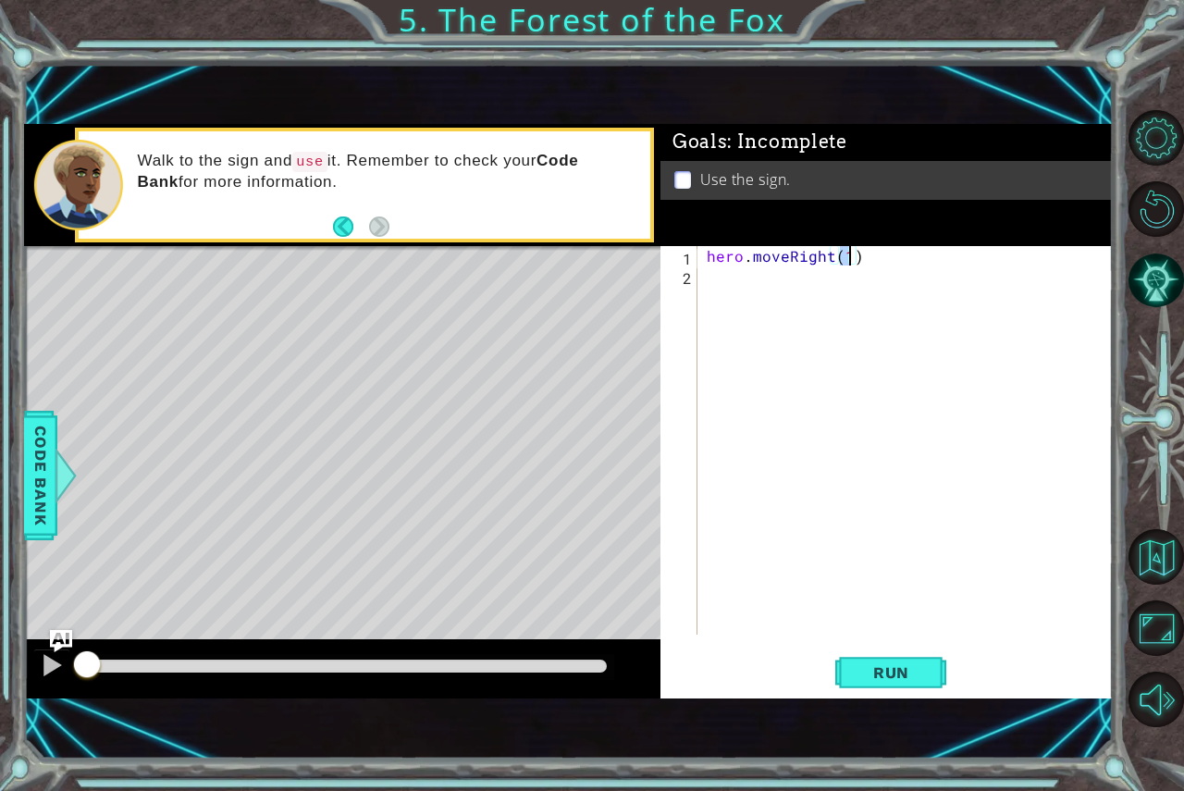
scroll to position [0, 8]
type textarea "hero.moveRight(1)"
click at [895, 276] on div "hero . moveRight ( 1 )" at bounding box center [910, 459] width 415 height 427
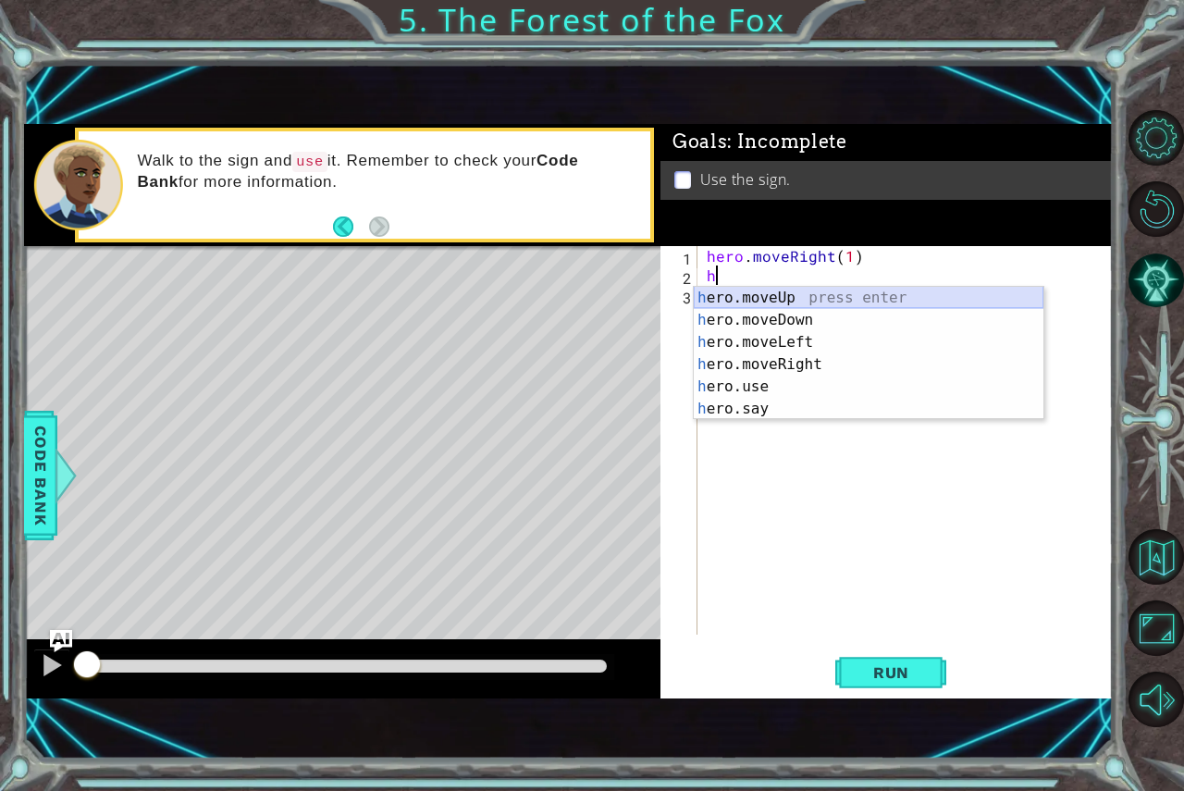
click at [799, 289] on div "h ero.moveUp press enter h ero.moveDown press enter h ero.moveLeft press enter …" at bounding box center [869, 376] width 350 height 178
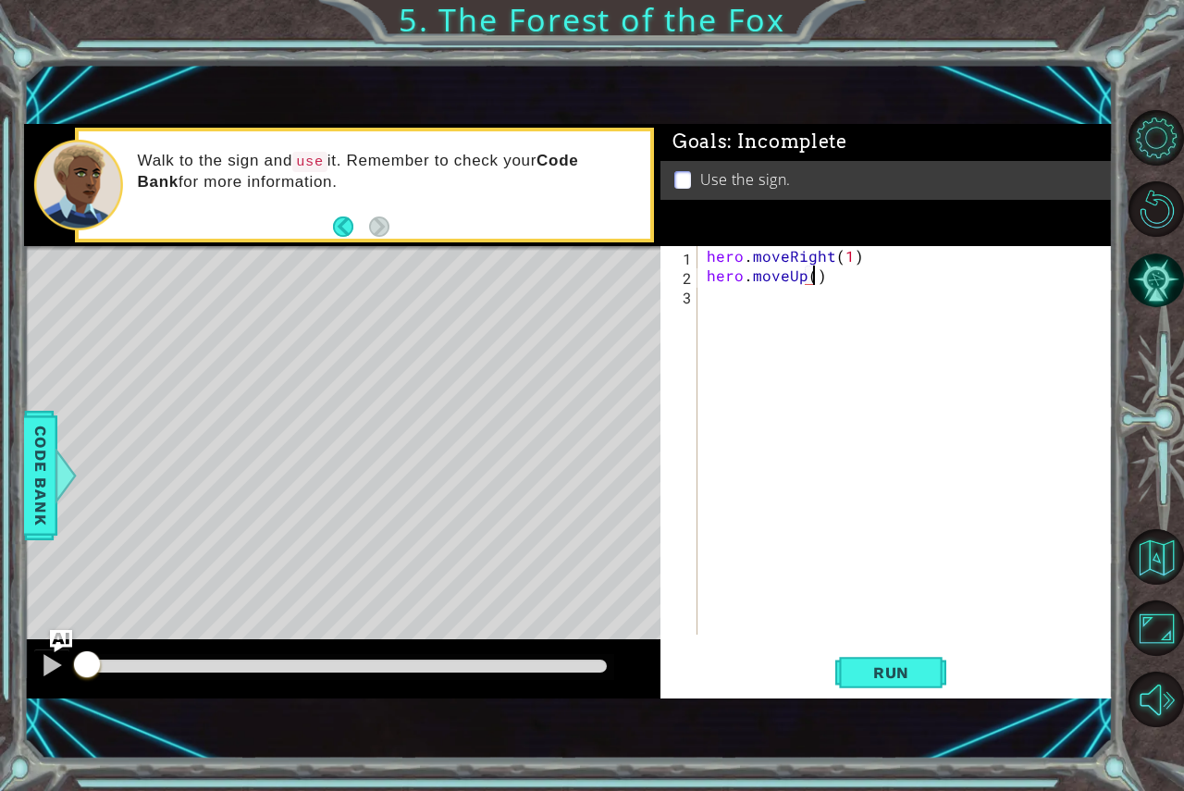
scroll to position [0, 6]
type textarea "hero.moveUp(1)"
click at [743, 324] on div "hero . moveRight ( 1 ) hero . moveUp ( 1 )" at bounding box center [910, 459] width 415 height 427
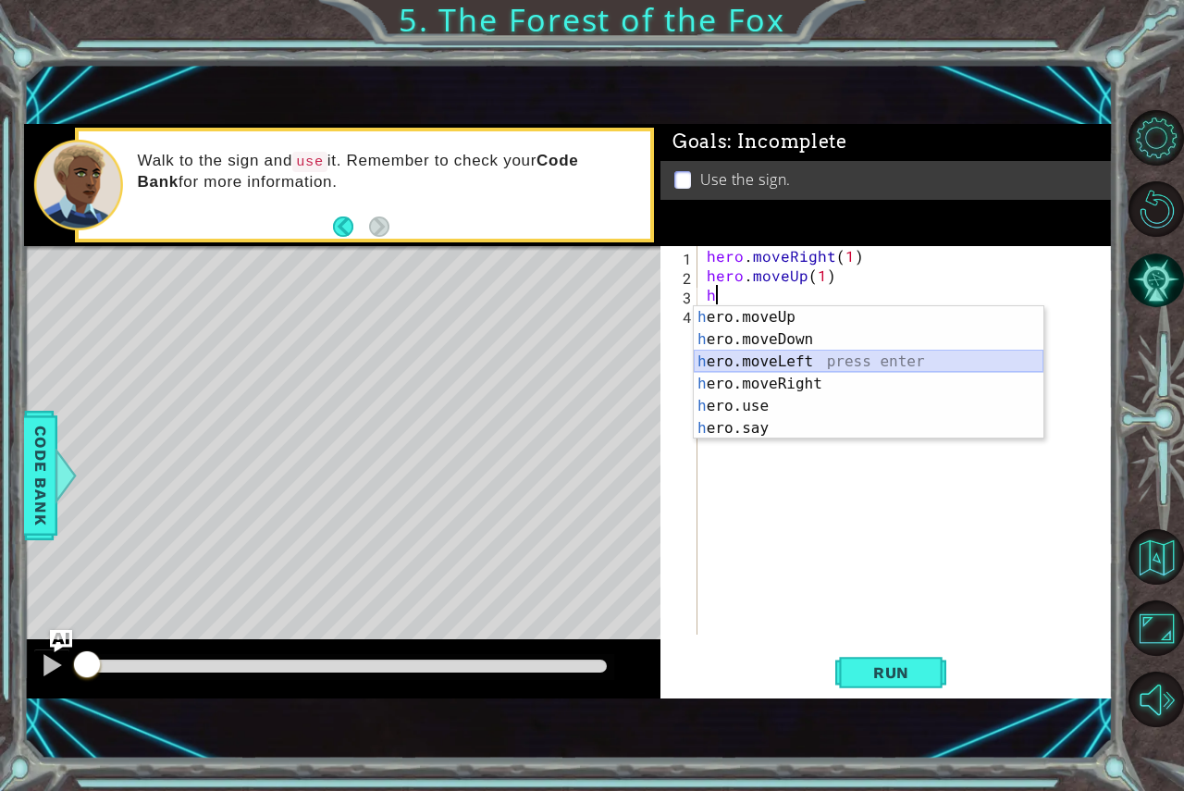
click at [777, 363] on div "h ero.moveUp press enter h ero.moveDown press enter h ero.moveLeft press enter …" at bounding box center [869, 395] width 350 height 178
type textarea "hero.moveLeft(1)"
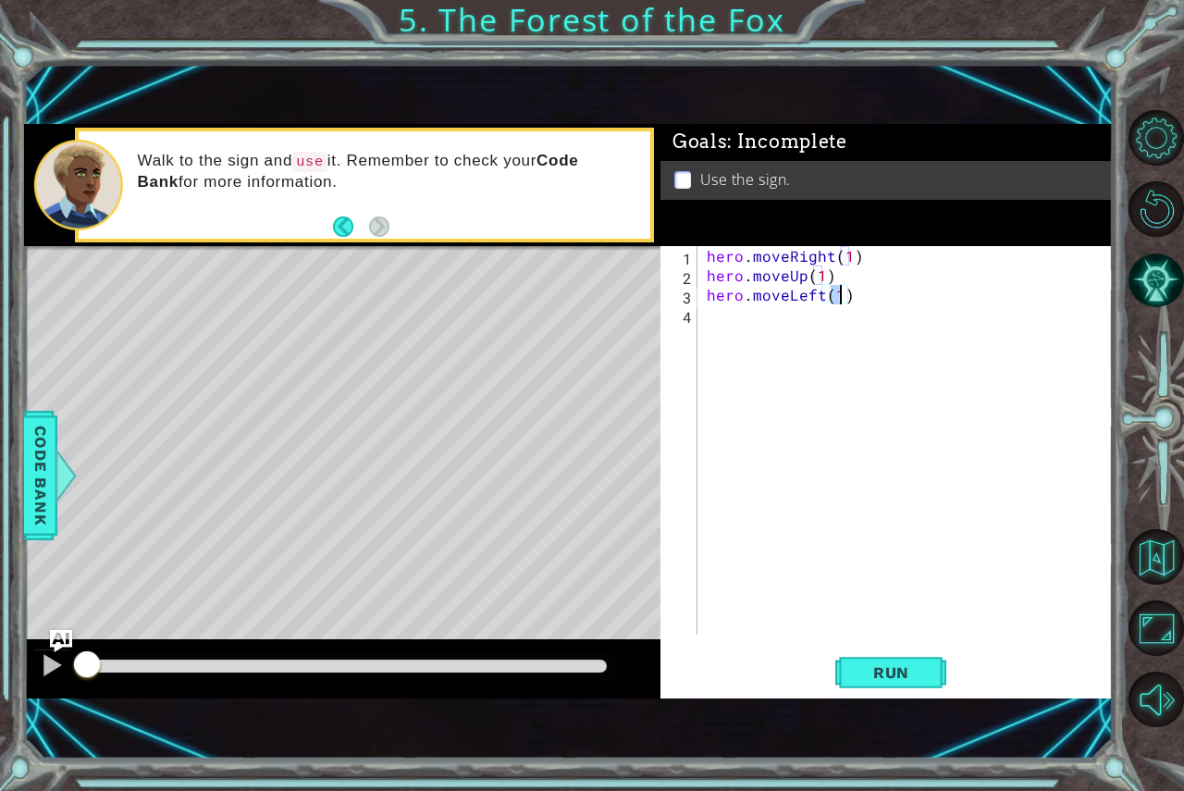
click at [767, 364] on div "hero . moveRight ( 1 ) hero . moveUp ( 1 ) hero . moveLeft ( 1 )" at bounding box center [910, 459] width 415 height 427
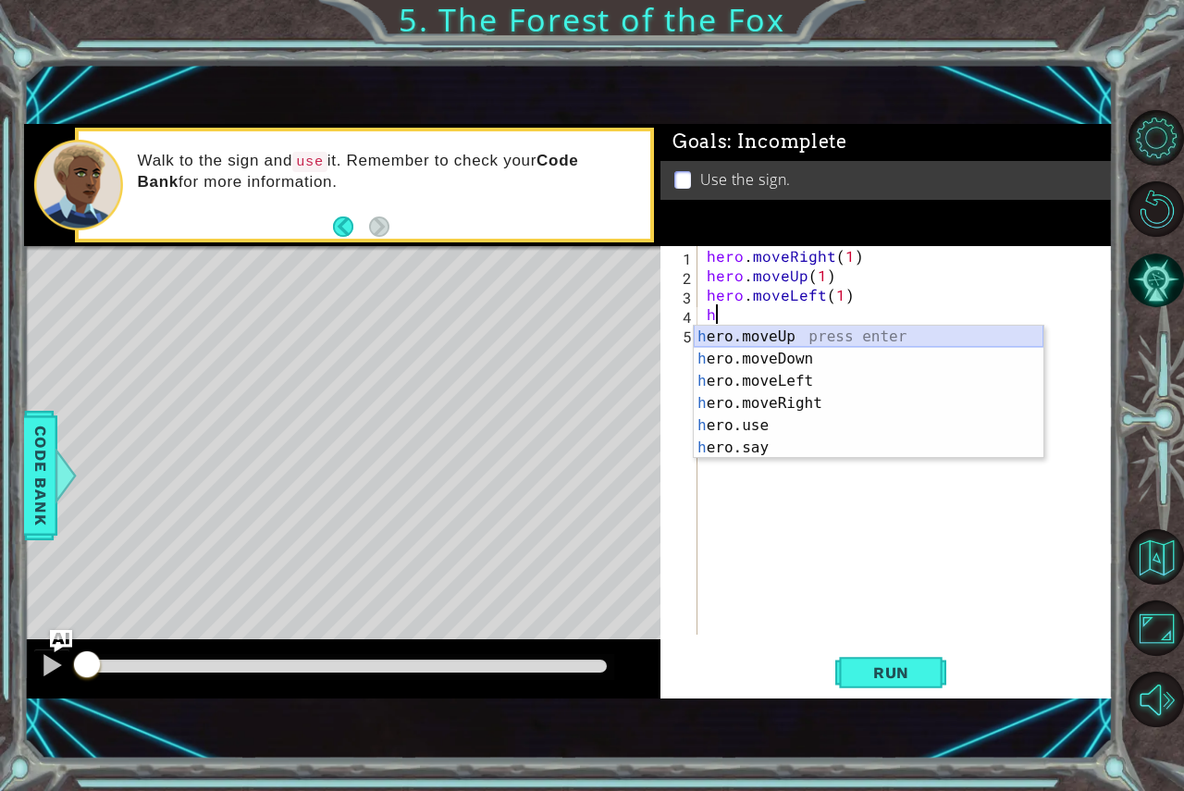
click at [815, 333] on div "h ero.moveUp press enter h ero.moveDown press enter h ero.moveLeft press enter …" at bounding box center [869, 415] width 350 height 178
type textarea "hero.moveUp(1)"
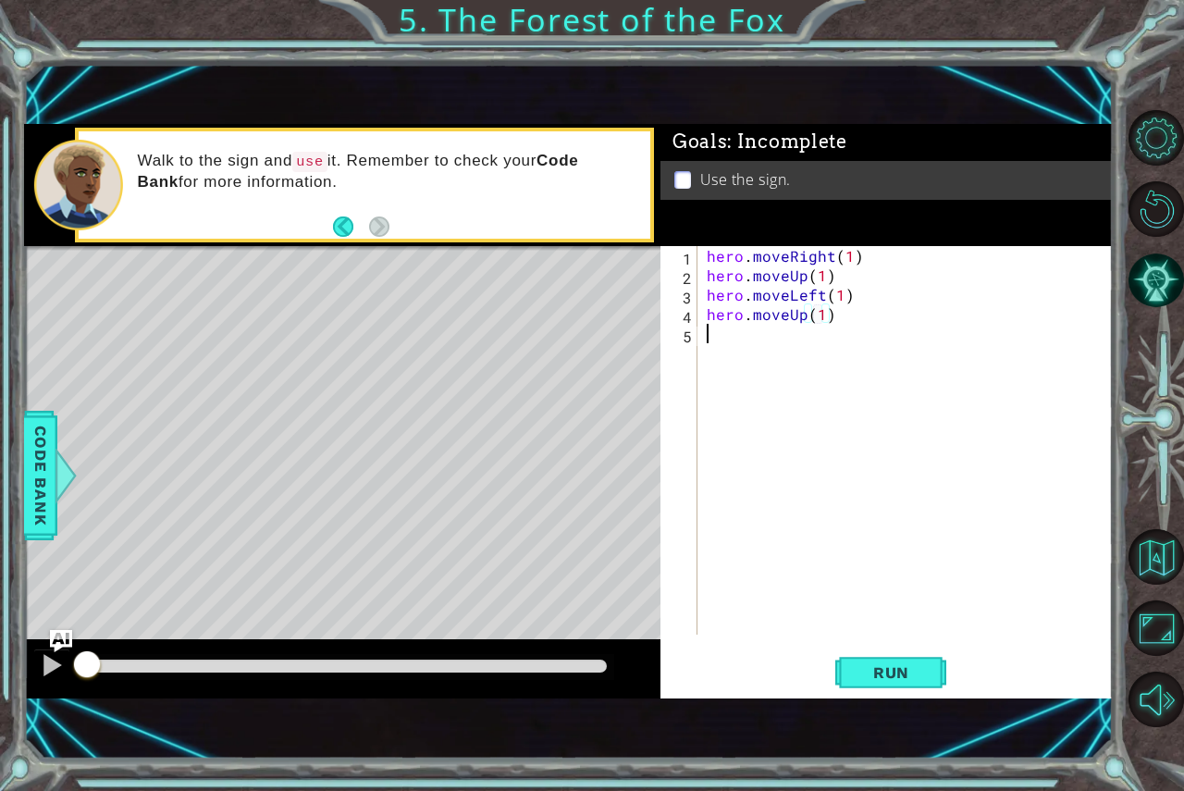
click at [789, 342] on div "hero . moveRight ( 1 ) hero . moveUp ( 1 ) hero . moveLeft ( 1 ) hero . moveUp …" at bounding box center [910, 459] width 415 height 427
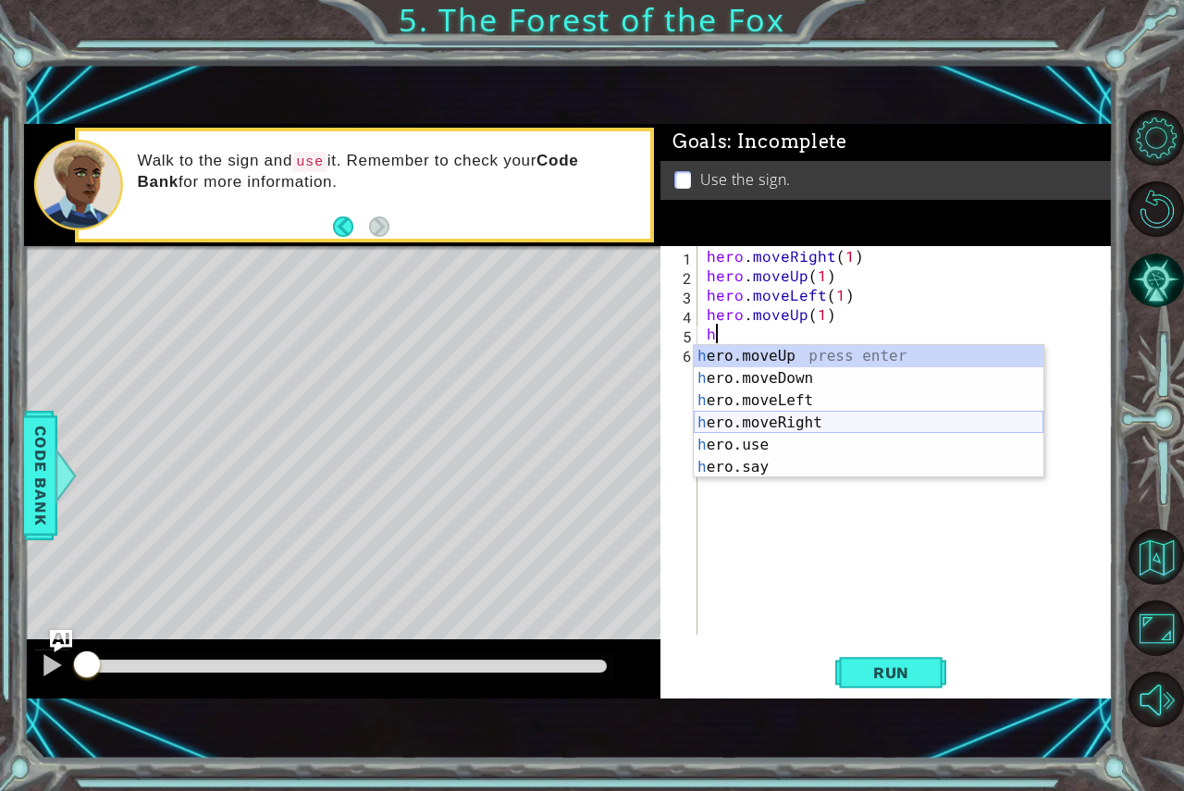
click at [794, 419] on div "h ero.moveUp press enter h ero.moveDown press enter h ero.moveLeft press enter …" at bounding box center [869, 434] width 350 height 178
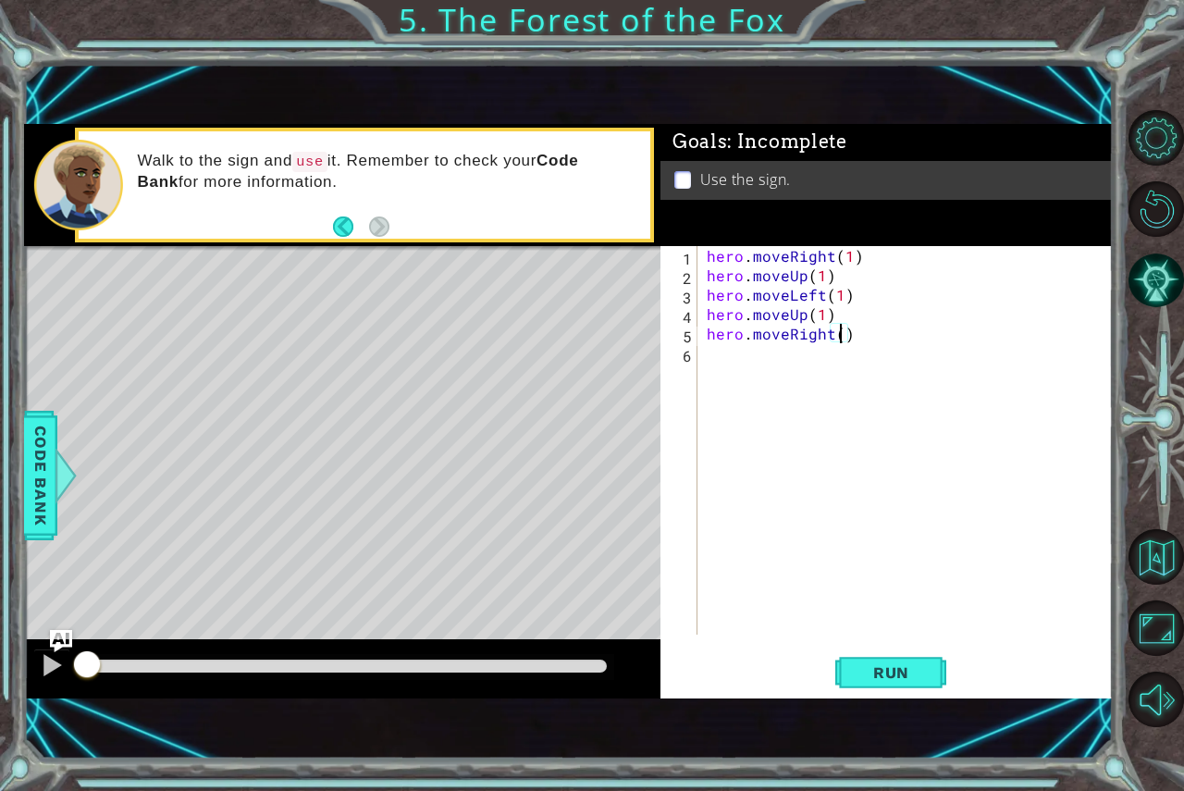
type textarea "hero.moveRight(2)"
click at [765, 369] on div "hero . moveRight ( 1 ) hero . moveUp ( 1 ) hero . moveLeft ( 1 ) hero . moveUp …" at bounding box center [910, 459] width 415 height 427
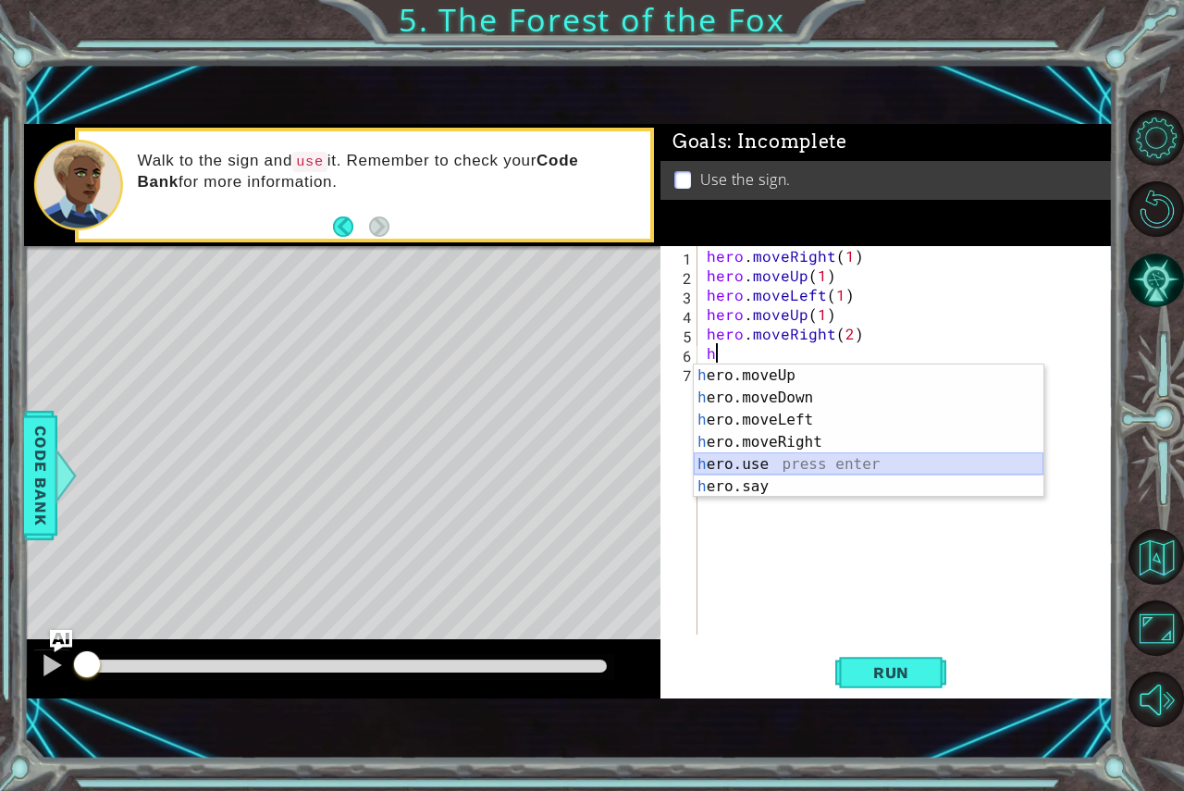
click at [814, 457] on div "h ero.moveUp press enter h ero.moveDown press enter h ero.moveLeft press enter …" at bounding box center [869, 454] width 350 height 178
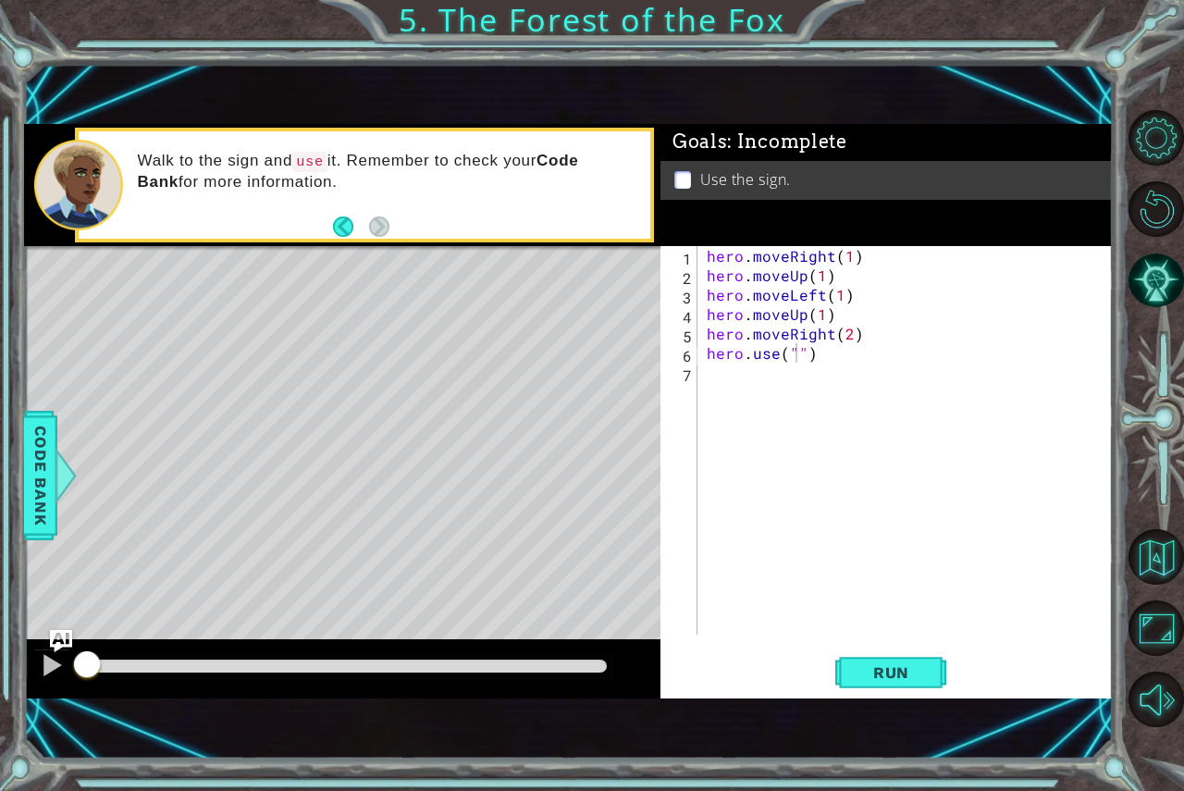
drag, startPoint x: 488, startPoint y: 416, endPoint x: 514, endPoint y: 390, distance: 37.3
click at [489, 414] on div "Level Map" at bounding box center [451, 518] width 855 height 545
click at [792, 348] on div "hero . moveRight ( 1 ) hero . moveUp ( 1 ) hero . moveLeft ( 1 ) hero . moveUp …" at bounding box center [910, 459] width 415 height 427
click at [903, 673] on span "Run" at bounding box center [891, 672] width 73 height 19
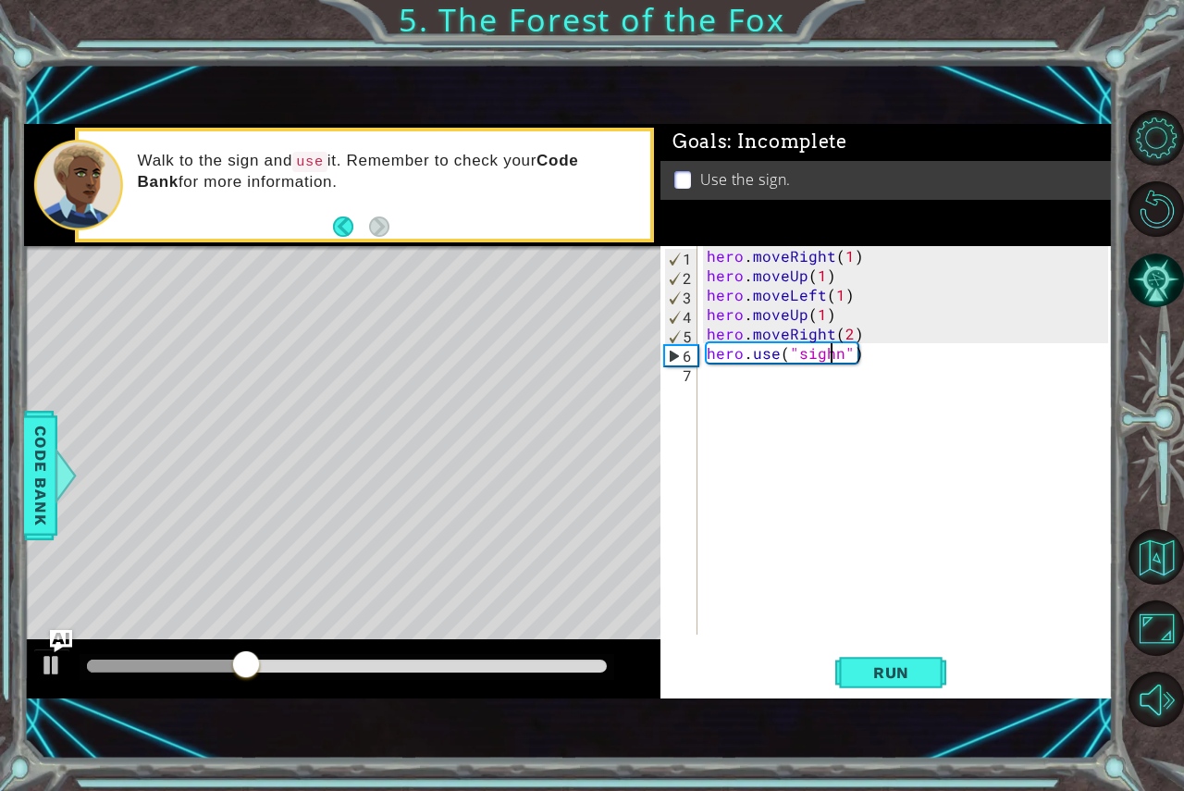
click at [832, 352] on div "hero . moveRight ( 1 ) hero . moveUp ( 1 ) hero . moveLeft ( 1 ) hero . moveUp …" at bounding box center [910, 459] width 415 height 427
click at [868, 332] on div "hero . moveRight ( 1 ) hero . moveUp ( 1 ) hero . moveLeft ( 1 ) hero . moveUp …" at bounding box center [910, 459] width 415 height 427
type textarea "hero.moveRight(2)\"
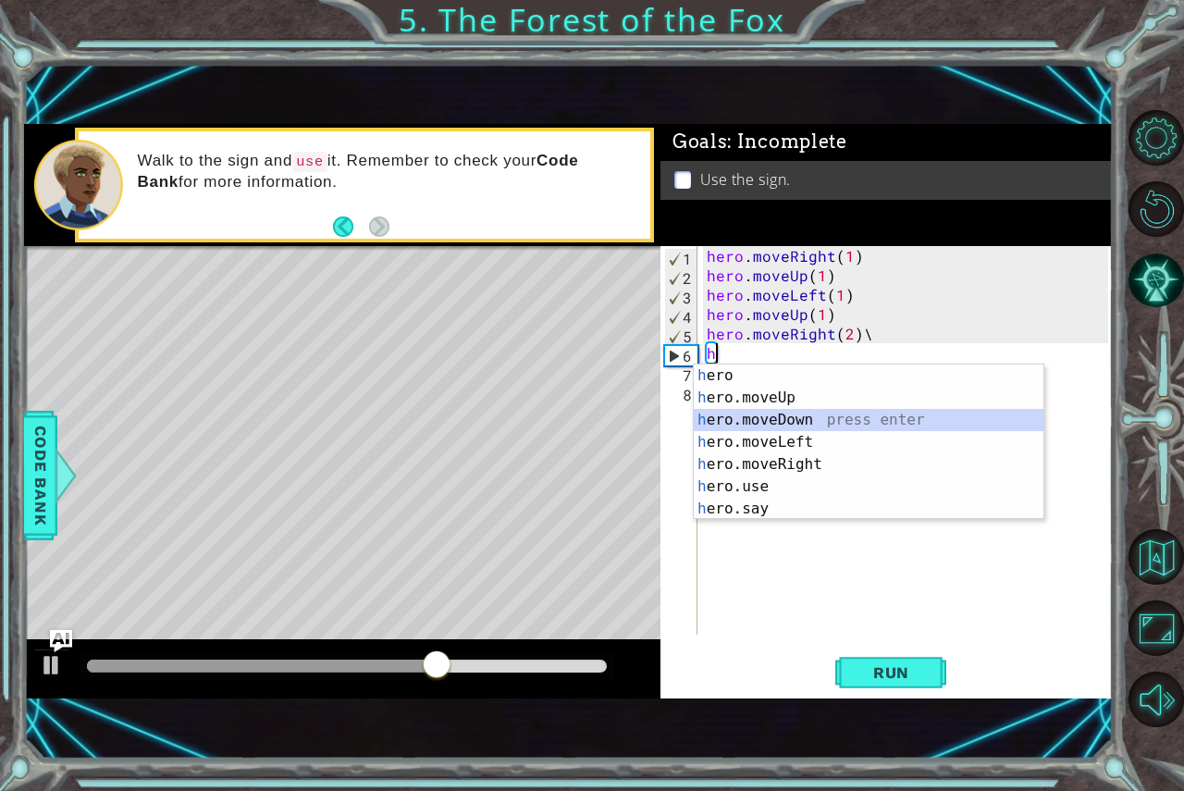
click at [773, 416] on div "h ero press enter h ero.moveUp press enter h ero.moveDown press enter h ero.mov…" at bounding box center [869, 465] width 350 height 200
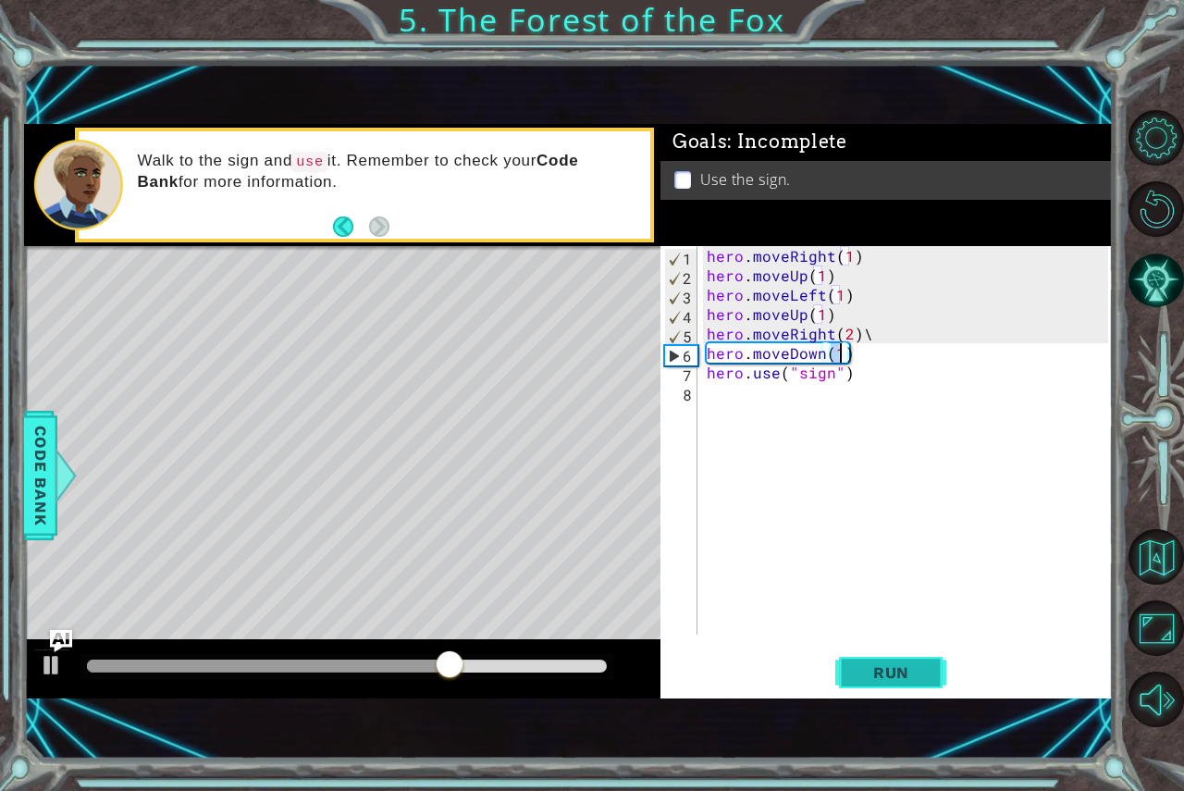
type textarea "hero.moveDown(1)"
click at [909, 663] on button "Run" at bounding box center [891, 672] width 111 height 45
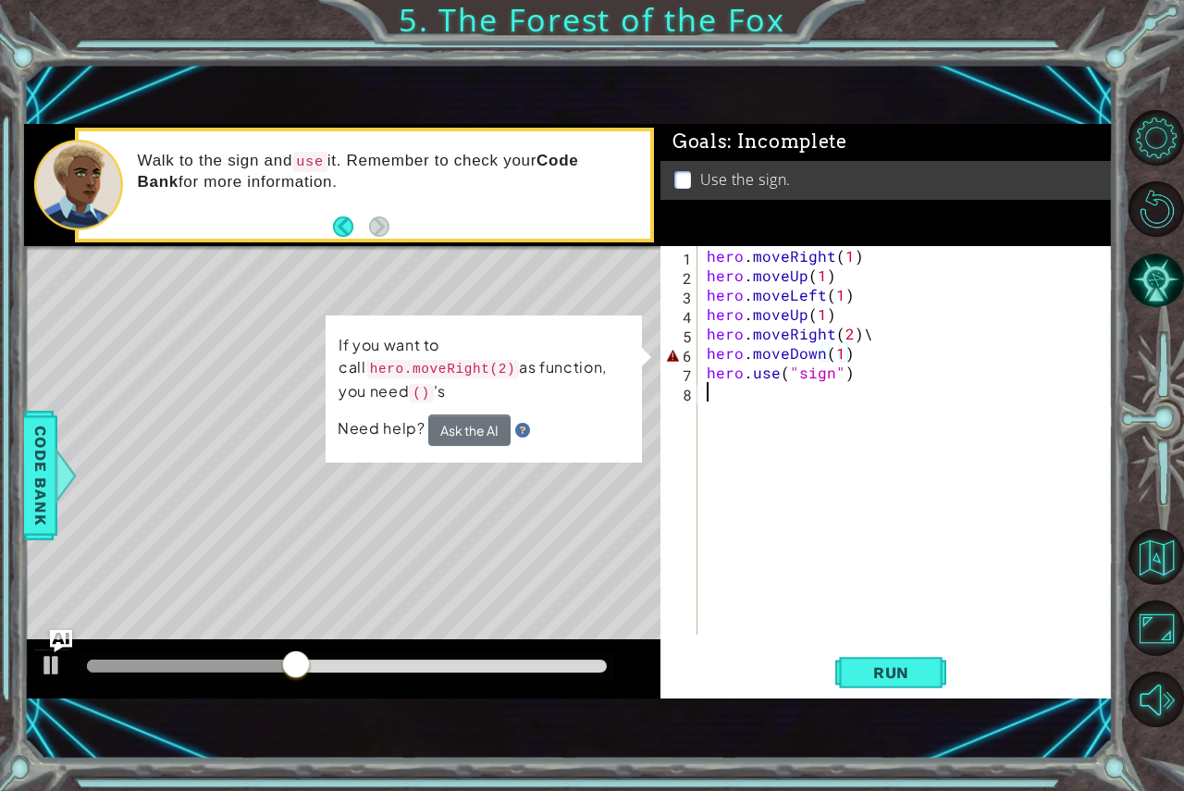
click at [783, 421] on div "hero . moveRight ( 1 ) hero . moveUp ( 1 ) hero . moveLeft ( 1 ) hero . moveUp …" at bounding box center [910, 459] width 415 height 427
click at [845, 353] on div "hero . moveRight ( 1 ) hero . moveUp ( 1 ) hero . moveLeft ( 1 ) hero . moveUp …" at bounding box center [910, 459] width 415 height 427
click at [836, 356] on div "hero . moveRight ( 1 ) hero . moveUp ( 1 ) hero . moveLeft ( 1 ) hero . moveUp …" at bounding box center [910, 459] width 415 height 427
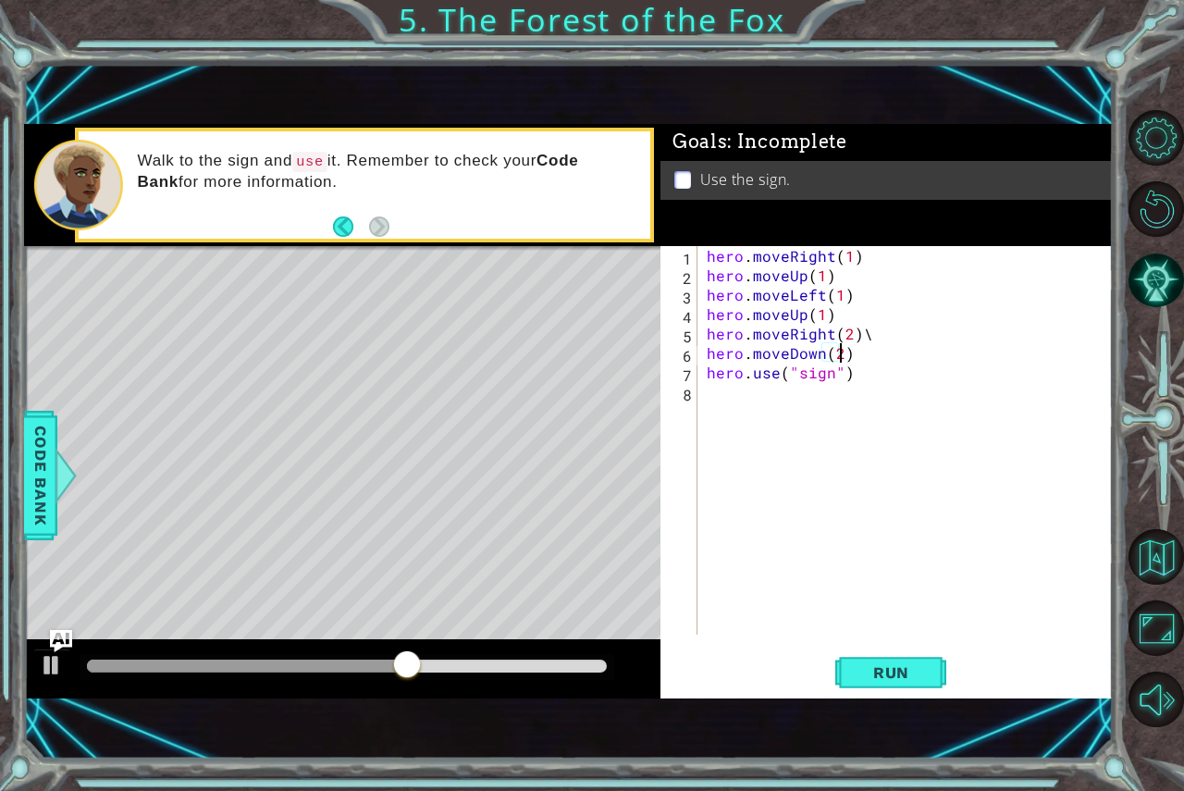
scroll to position [0, 7]
click at [883, 328] on div "hero . moveRight ( 1 ) hero . moveUp ( 1 ) hero . moveLeft ( 1 ) hero . moveUp …" at bounding box center [910, 459] width 415 height 427
click at [839, 356] on div "hero . moveRight ( 1 ) hero . moveUp ( 1 ) hero . moveLeft ( 1 ) hero . moveUp …" at bounding box center [910, 459] width 415 height 427
type textarea "hero.moveDown(1)"
click at [892, 650] on button "Run" at bounding box center [891, 672] width 111 height 45
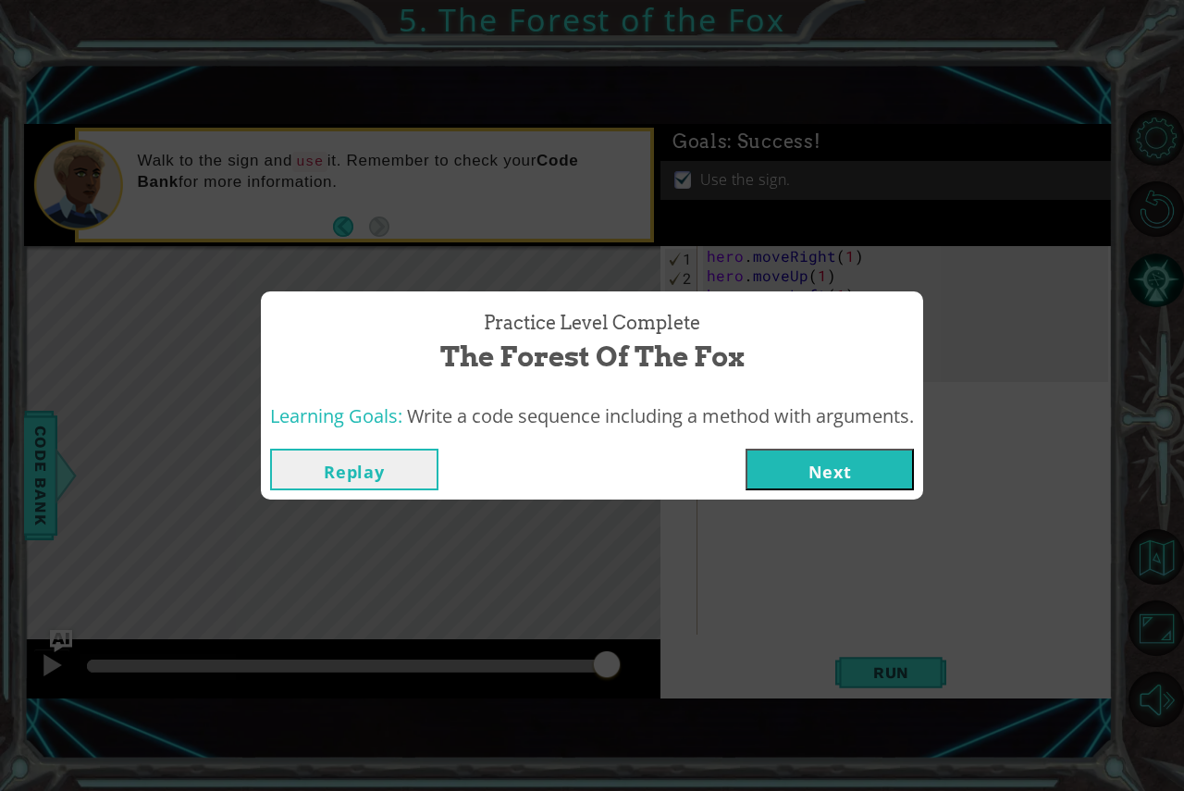
drag, startPoint x: 865, startPoint y: 453, endPoint x: 847, endPoint y: 383, distance: 72.7
click at [847, 383] on div "Practice Level Complete The Forest of the Fox Learning Goals: Write a code sequ…" at bounding box center [592, 395] width 663 height 208
click at [881, 452] on button "Next" at bounding box center [830, 470] width 168 height 42
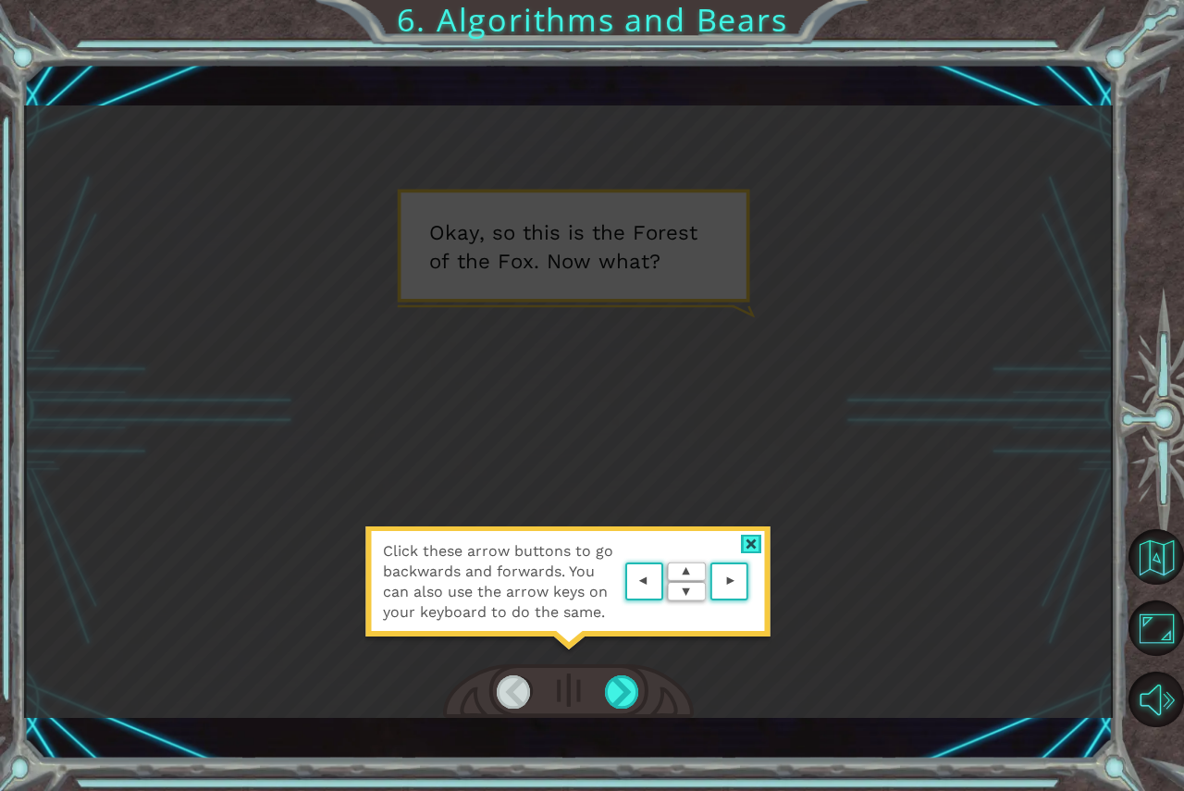
click at [753, 582] on area at bounding box center [753, 582] width 0 height 0
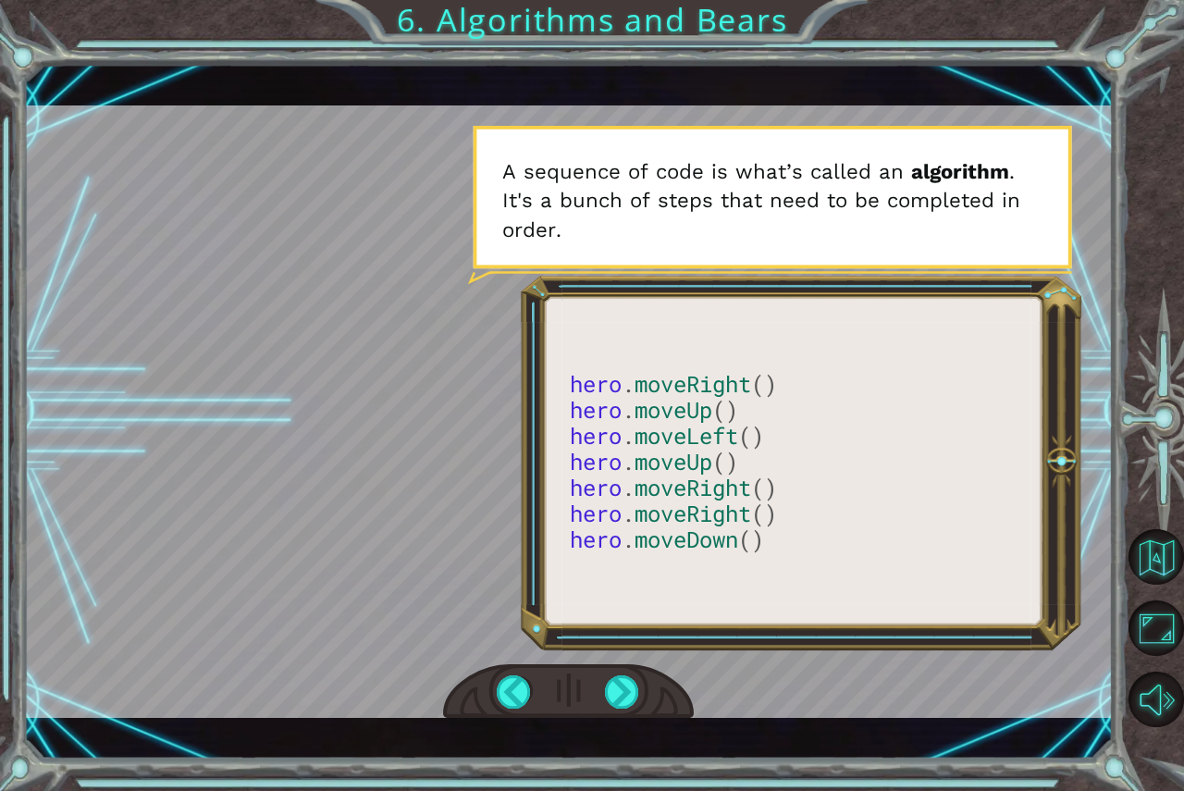
drag, startPoint x: 575, startPoint y: 383, endPoint x: 791, endPoint y: 456, distance: 228.5
click at [791, 456] on div at bounding box center [569, 411] width 1090 height 613
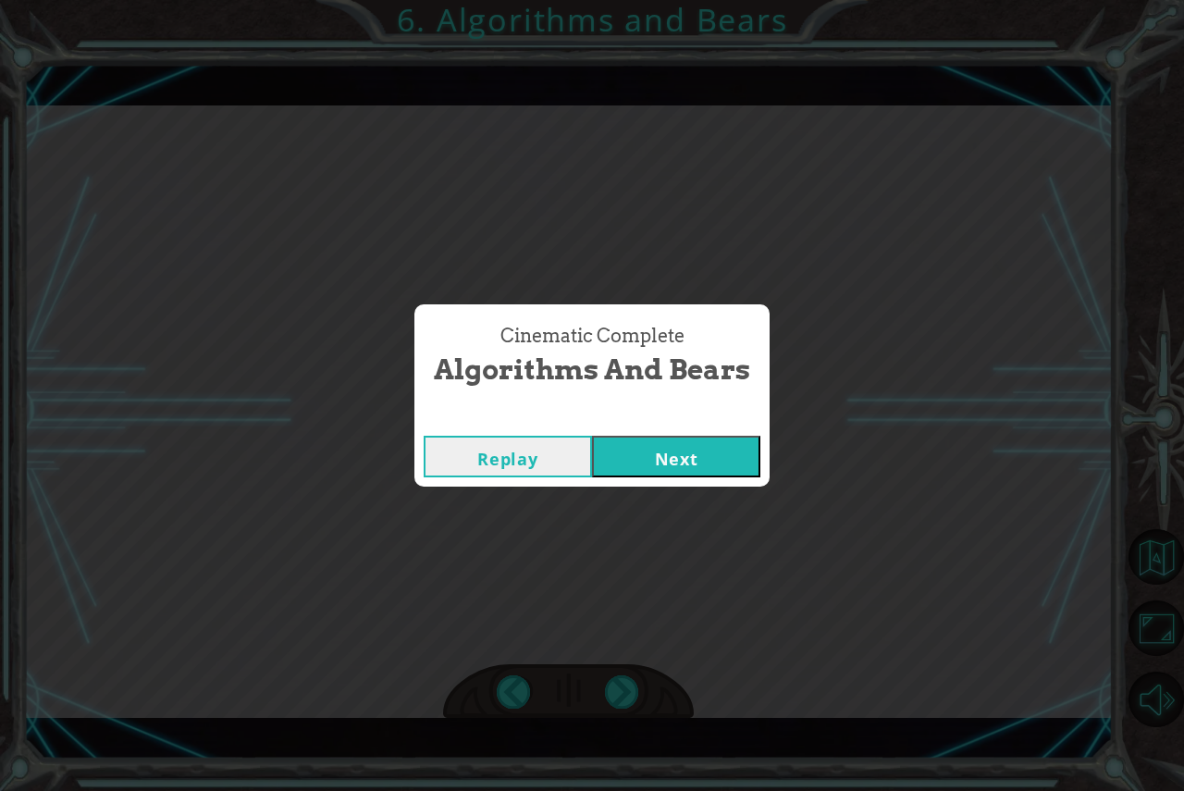
click at [675, 439] on button "Next" at bounding box center [676, 457] width 168 height 42
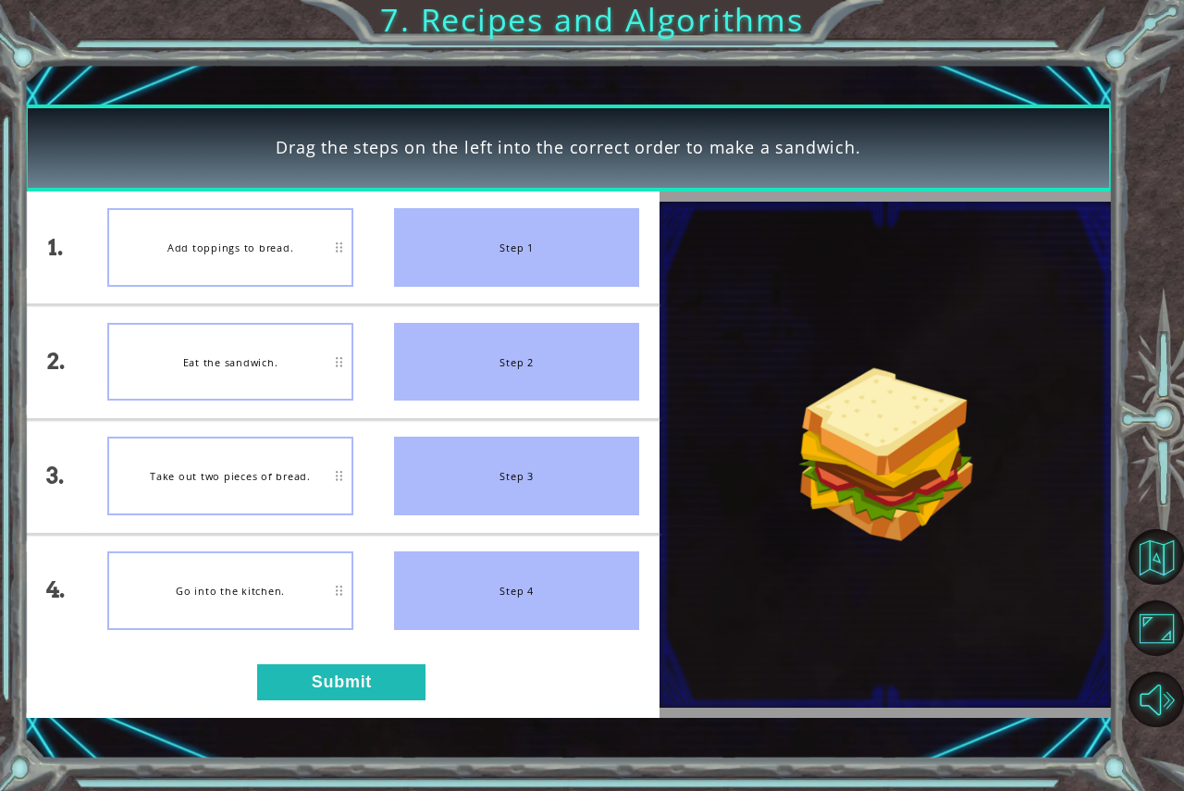
click at [231, 266] on div "Add toppings to bread." at bounding box center [229, 247] width 245 height 79
click at [307, 677] on button "Submit" at bounding box center [341, 682] width 168 height 36
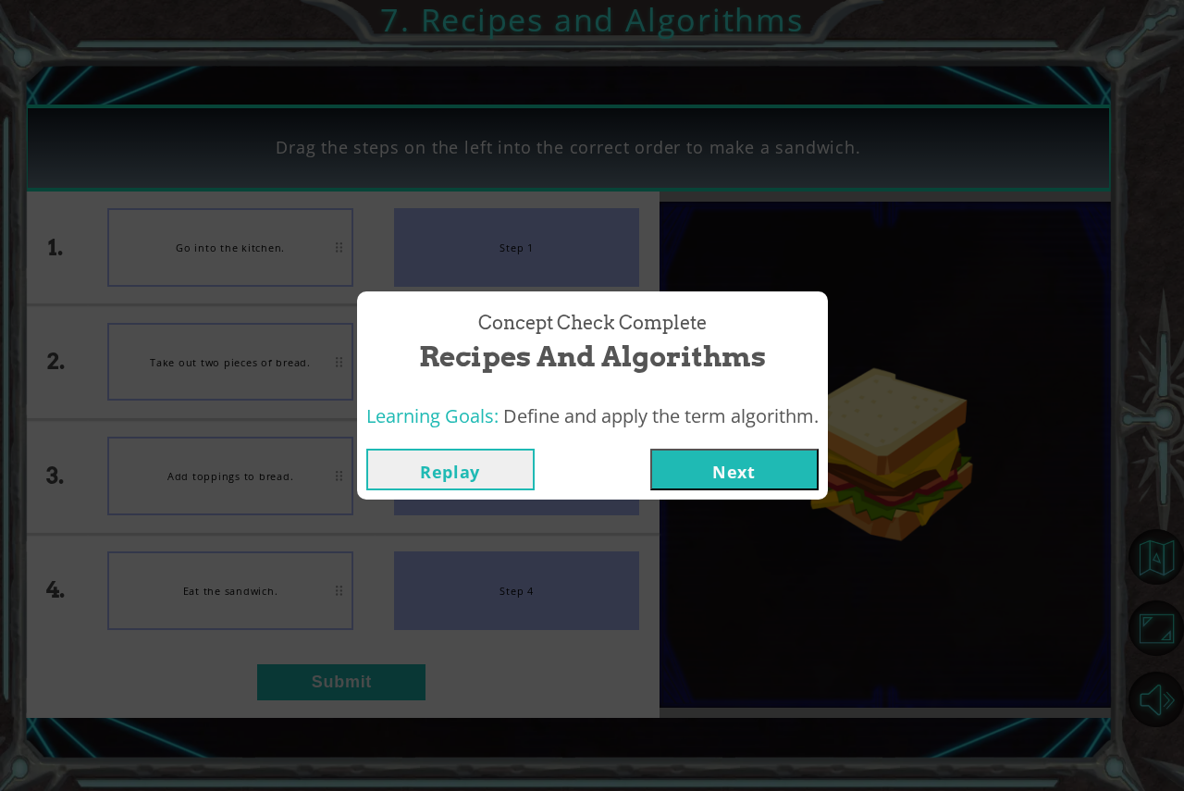
drag, startPoint x: 701, startPoint y: 460, endPoint x: 682, endPoint y: 520, distance: 63.2
click at [682, 515] on div "Concept Check Complete Recipes and Algorithms Learning Goals: Define and apply …" at bounding box center [592, 395] width 1184 height 791
drag, startPoint x: 716, startPoint y: 447, endPoint x: 676, endPoint y: 486, distance: 55.6
click at [691, 474] on div "Replay Next" at bounding box center [592, 470] width 471 height 60
click at [667, 453] on button "Next" at bounding box center [734, 470] width 168 height 42
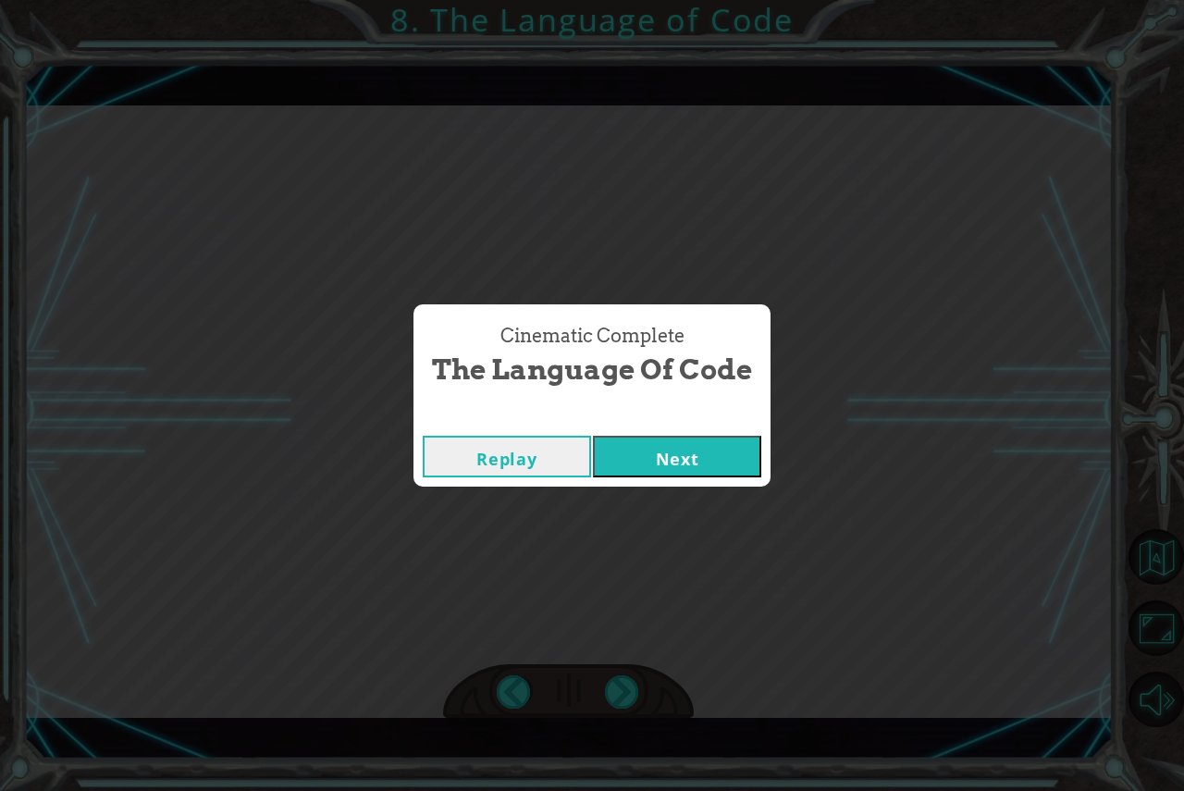
click at [709, 456] on button "Next" at bounding box center [677, 457] width 168 height 42
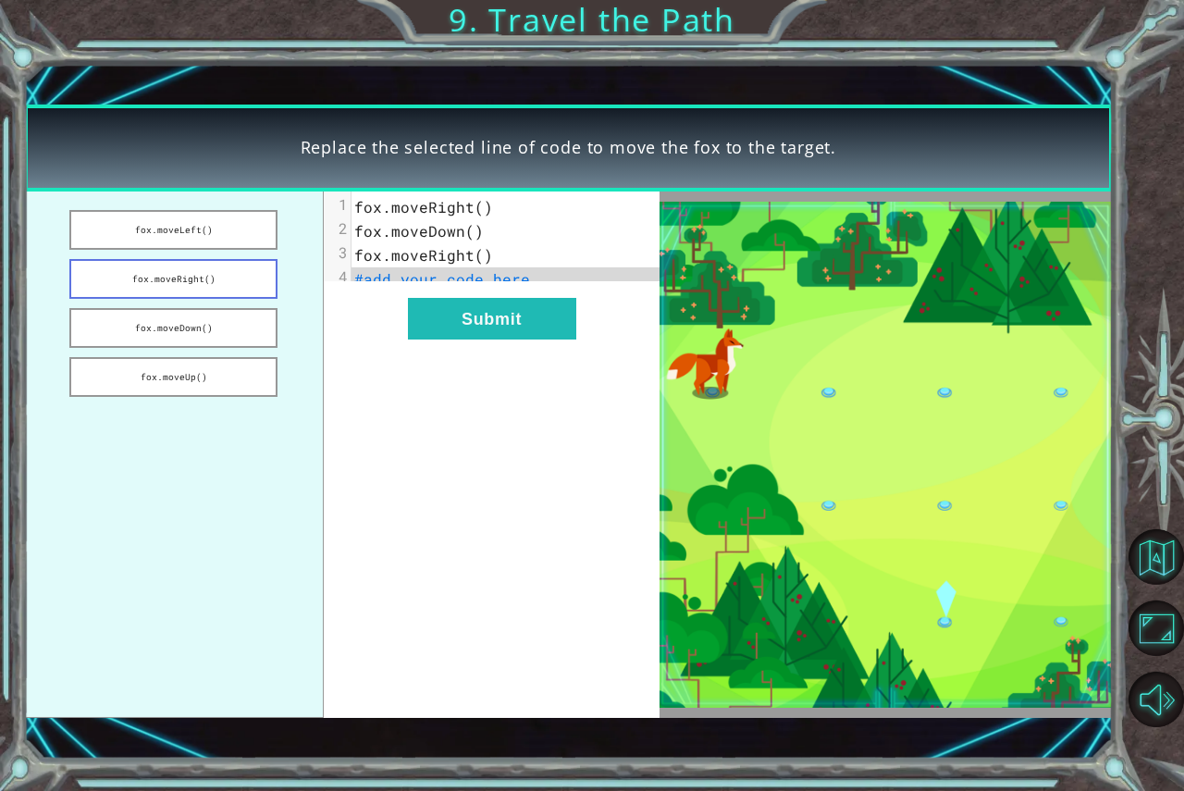
click at [244, 285] on button "fox.moveRight()" at bounding box center [173, 279] width 209 height 40
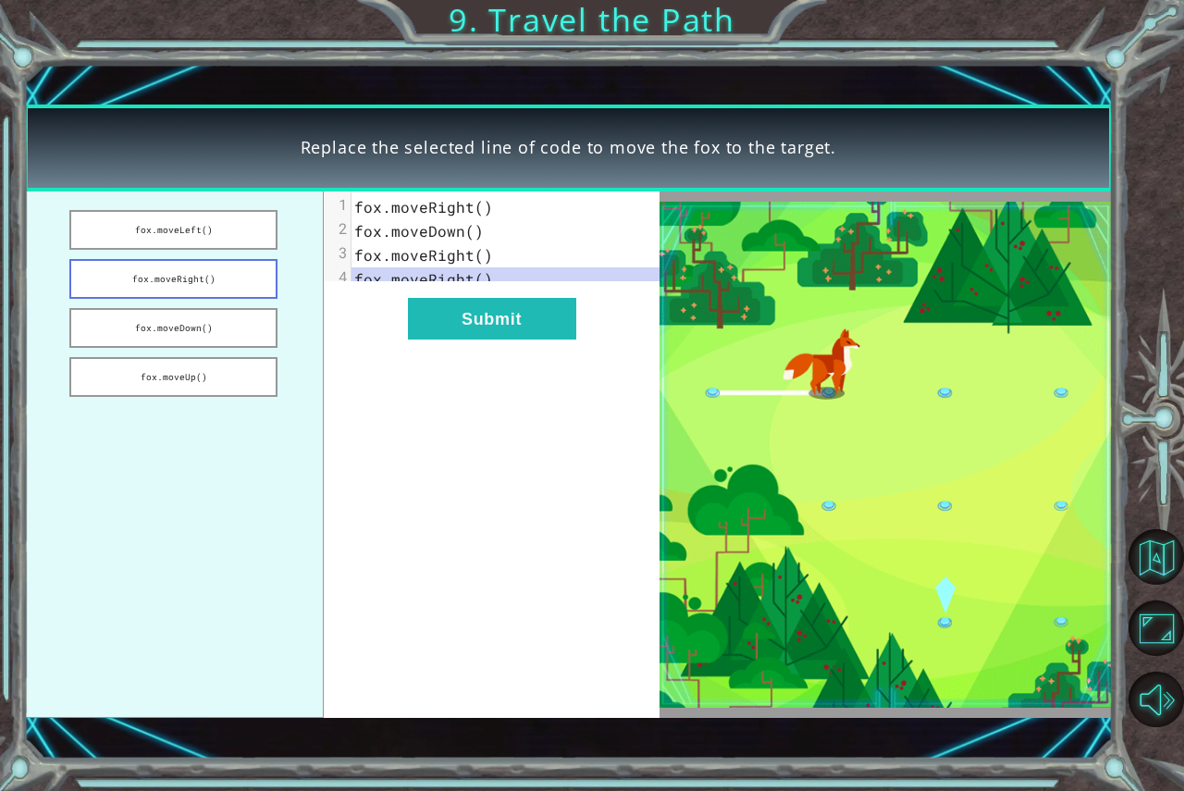
click at [244, 285] on button "fox.moveRight()" at bounding box center [173, 279] width 209 height 40
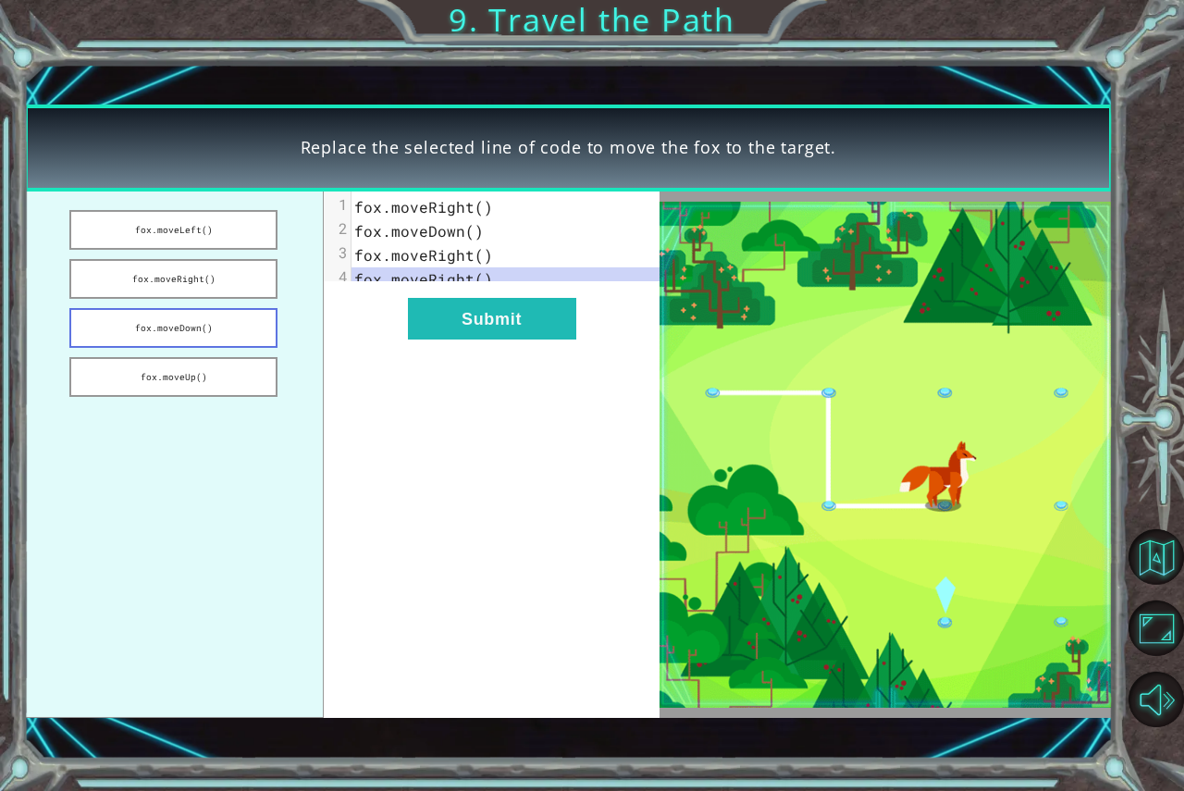
click at [235, 328] on button "fox.moveDown()" at bounding box center [173, 328] width 209 height 40
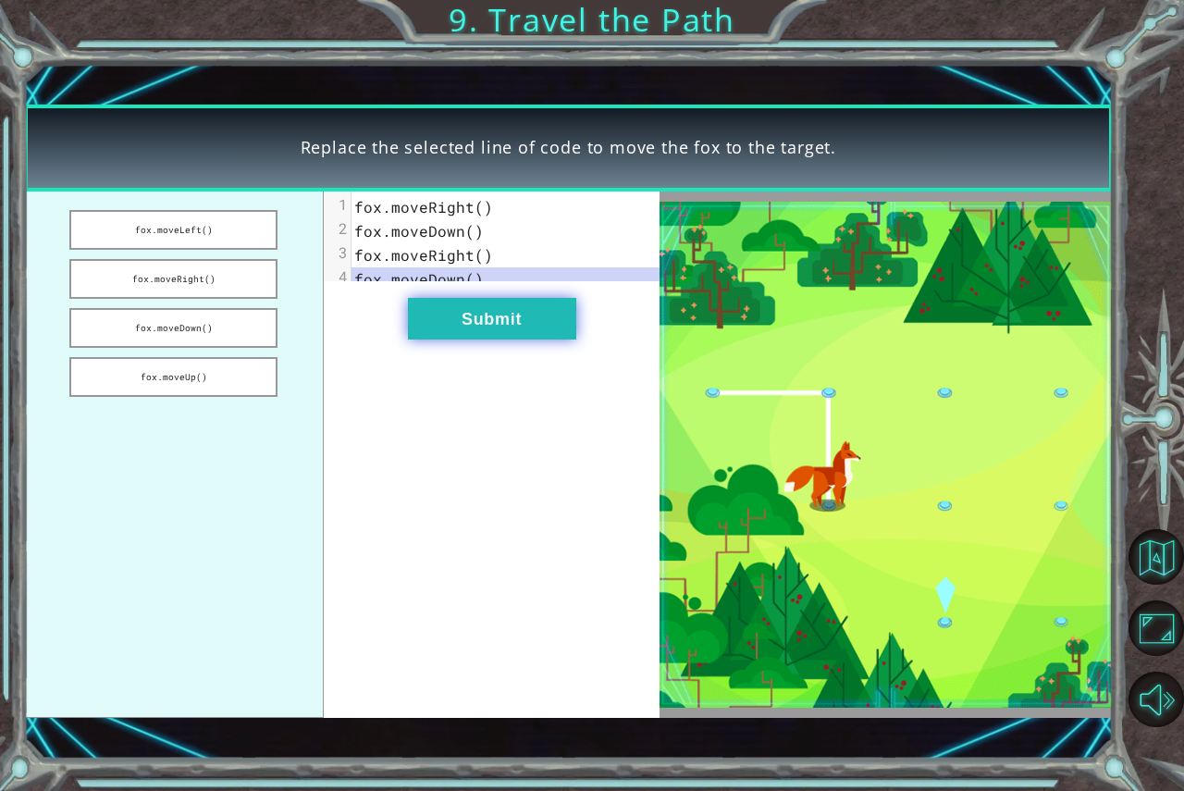
click at [493, 328] on button "Submit" at bounding box center [492, 319] width 168 height 42
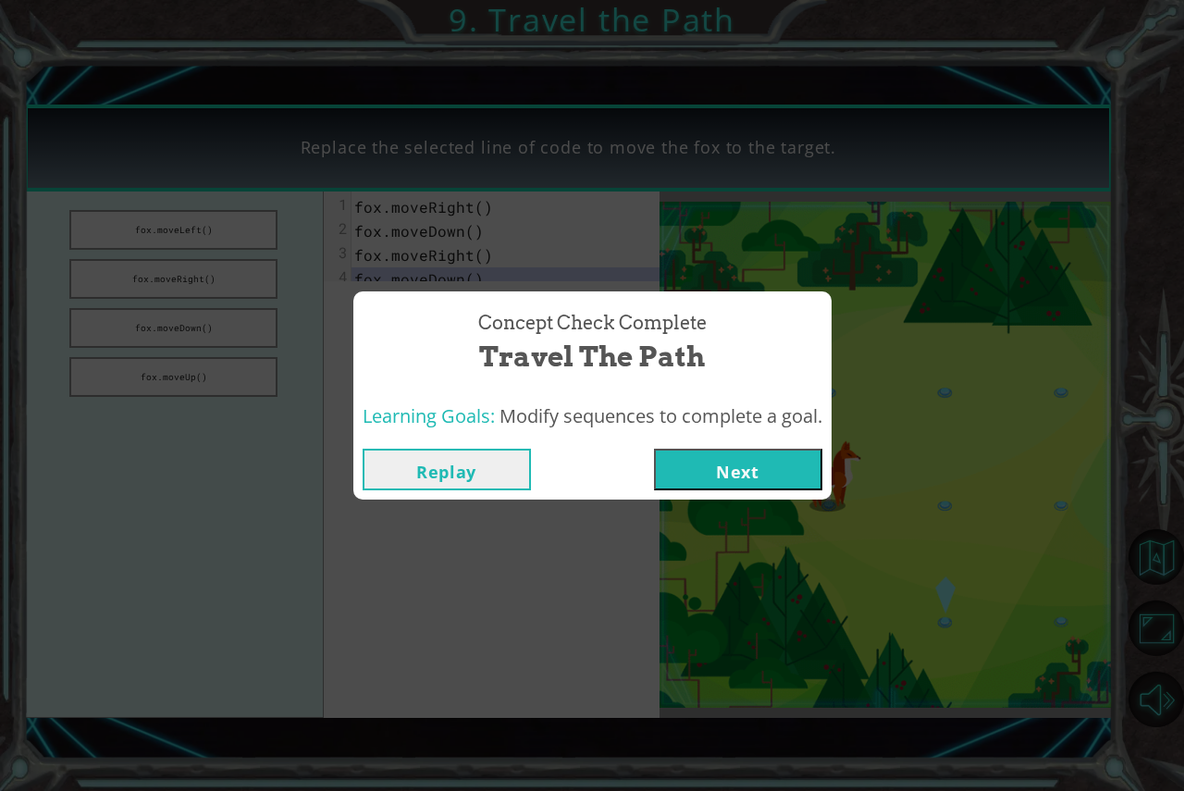
click at [747, 452] on button "Next" at bounding box center [738, 470] width 168 height 42
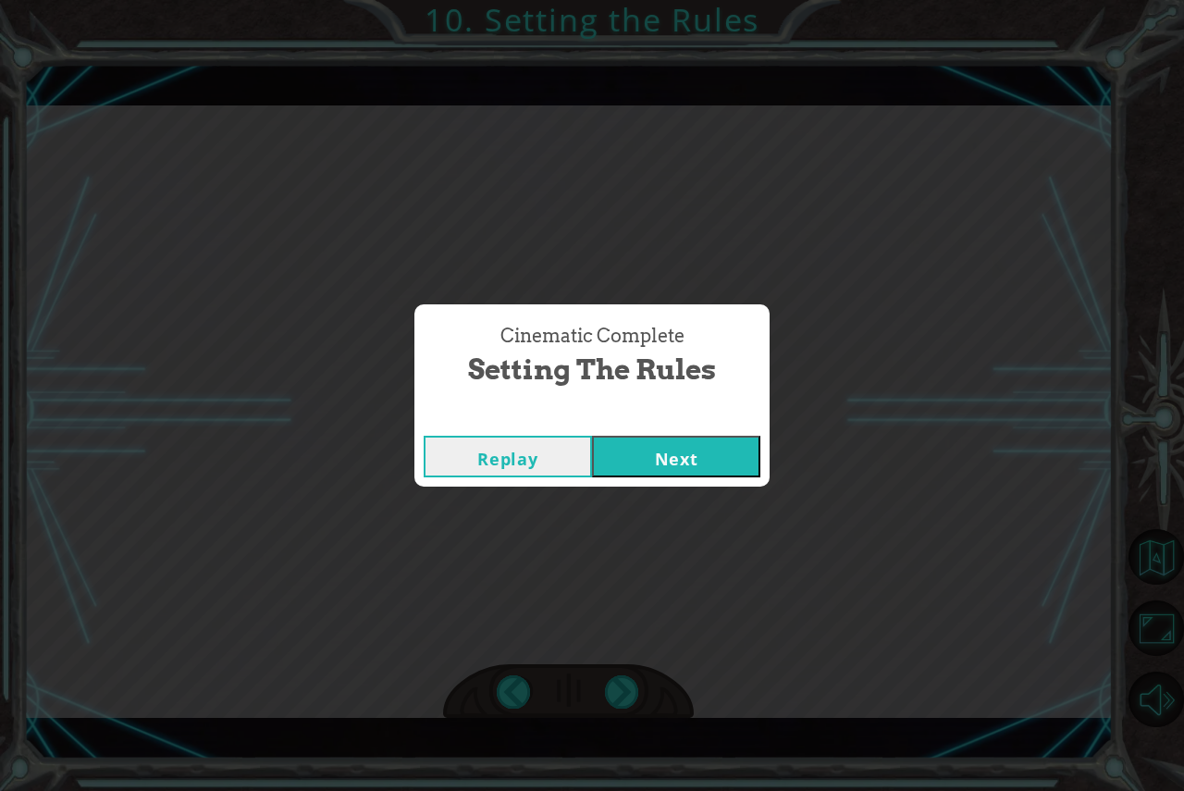
drag, startPoint x: 659, startPoint y: 473, endPoint x: 669, endPoint y: 452, distance: 22.8
click at [667, 461] on button "Next" at bounding box center [676, 457] width 168 height 42
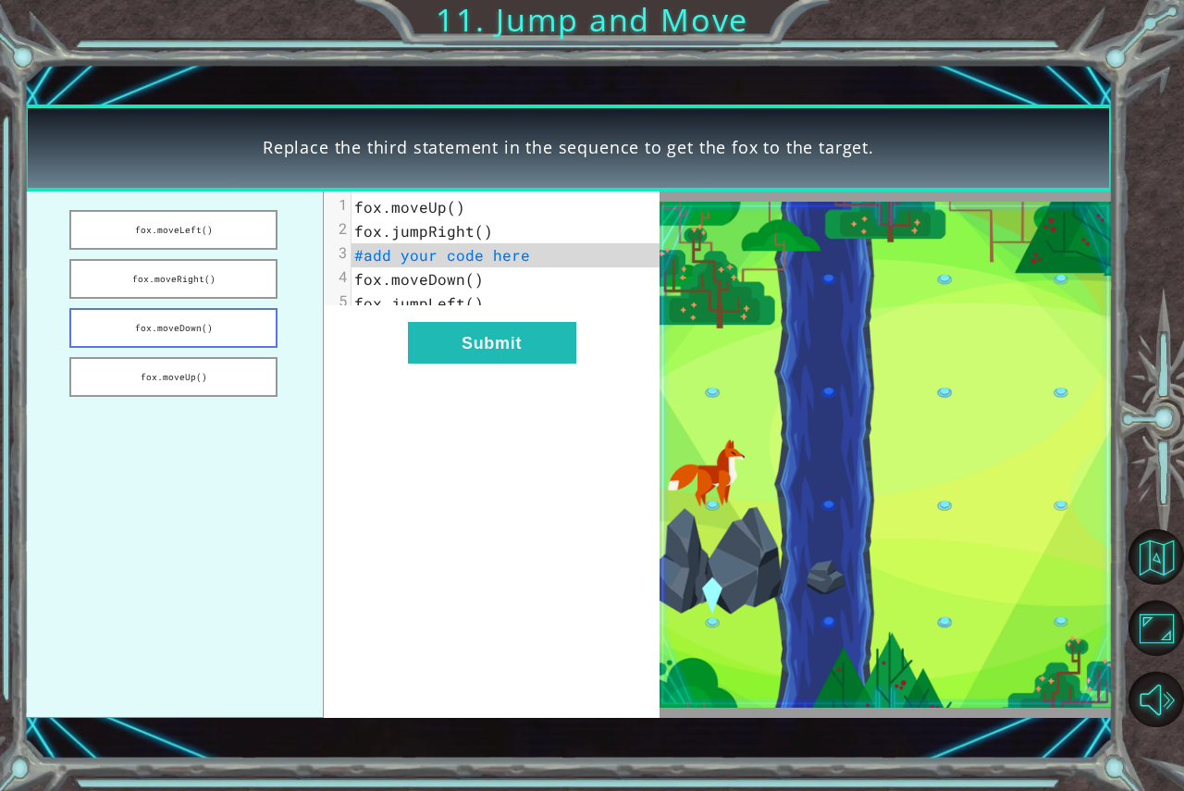
click at [223, 335] on button "fox.moveDown()" at bounding box center [173, 328] width 209 height 40
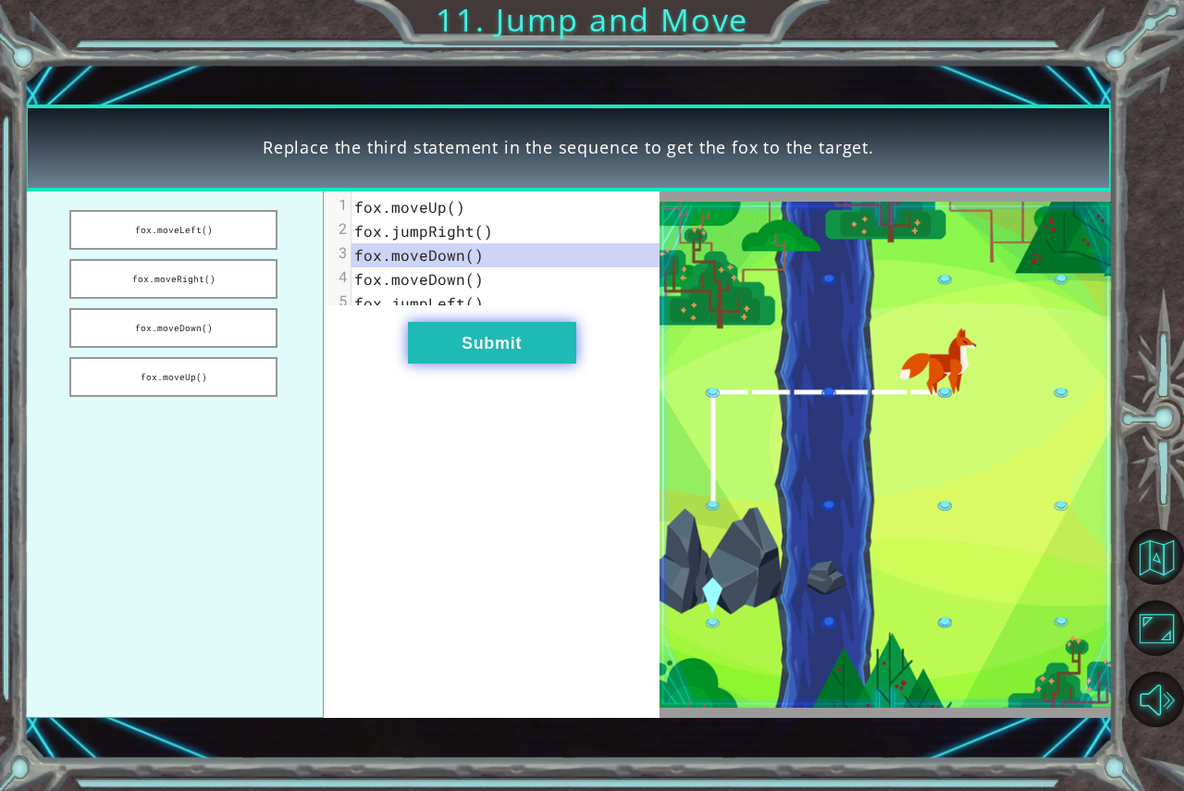
click at [464, 360] on button "Submit" at bounding box center [492, 343] width 168 height 42
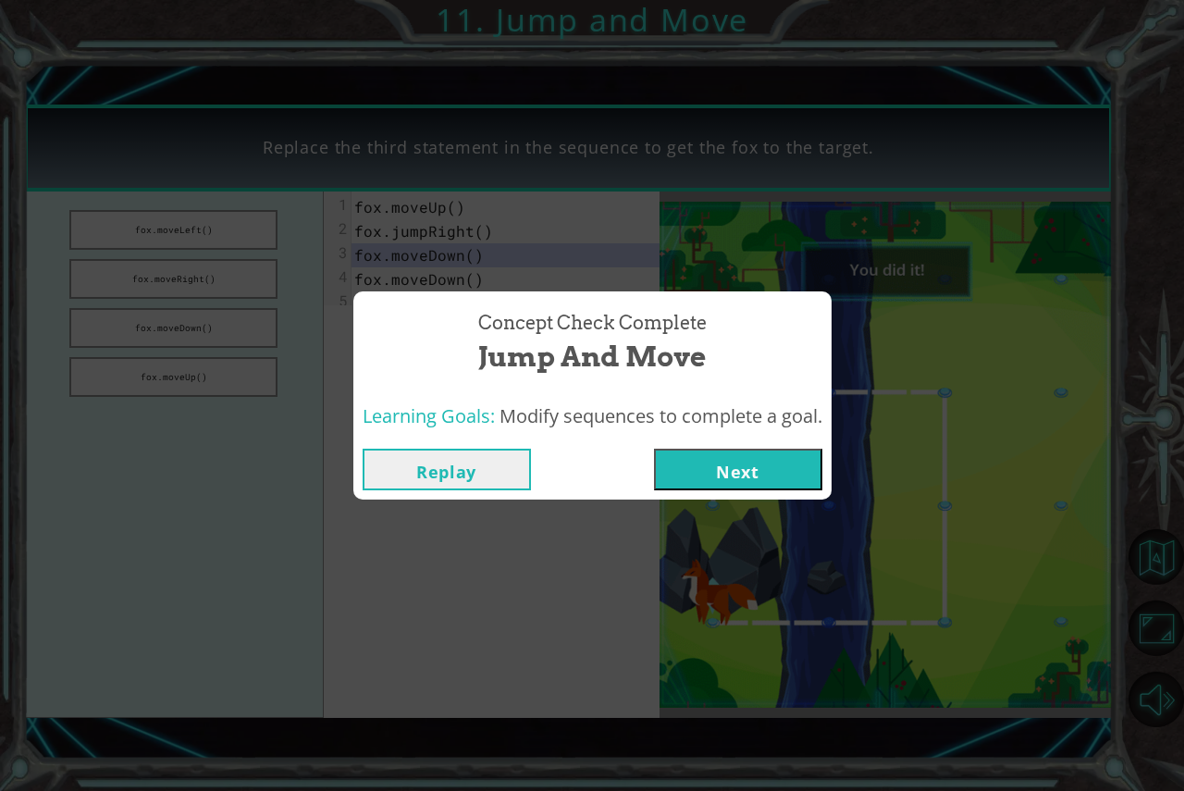
click at [759, 480] on button "Next" at bounding box center [738, 470] width 168 height 42
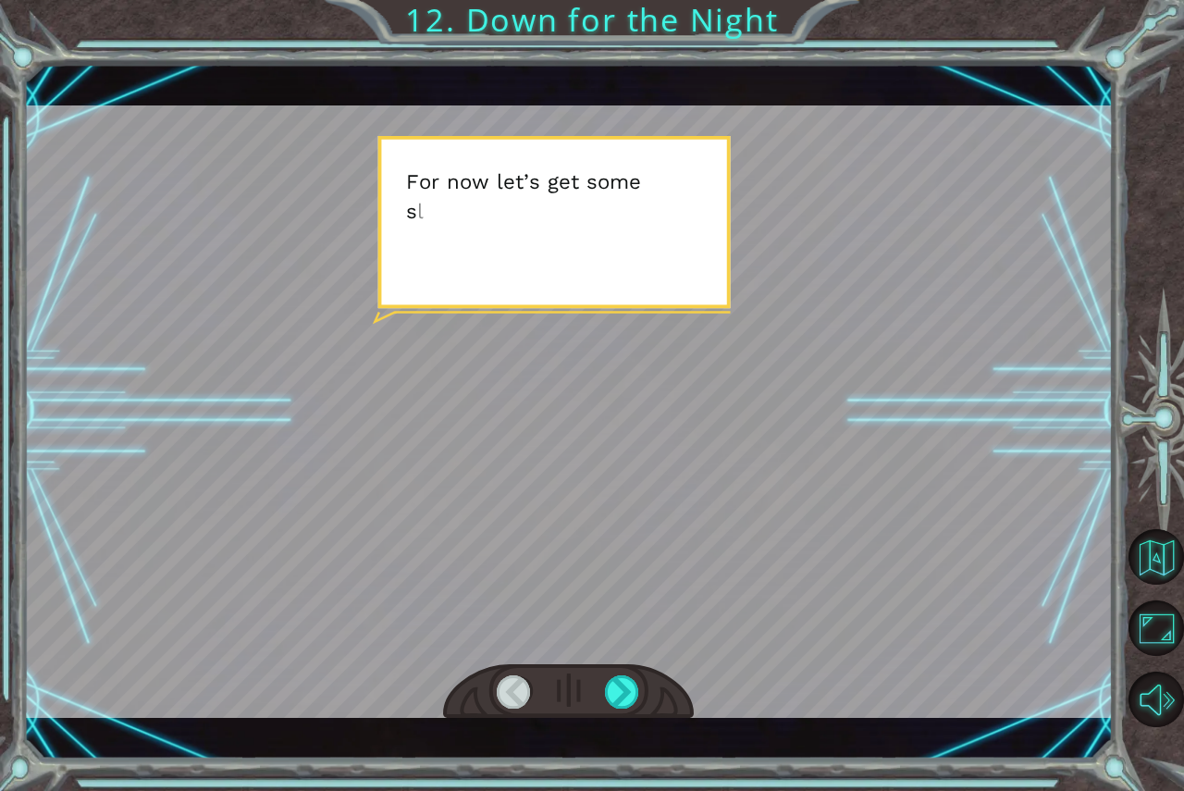
drag, startPoint x: 699, startPoint y: 515, endPoint x: 693, endPoint y: 551, distance: 36.5
click at [694, 547] on div at bounding box center [569, 411] width 1090 height 613
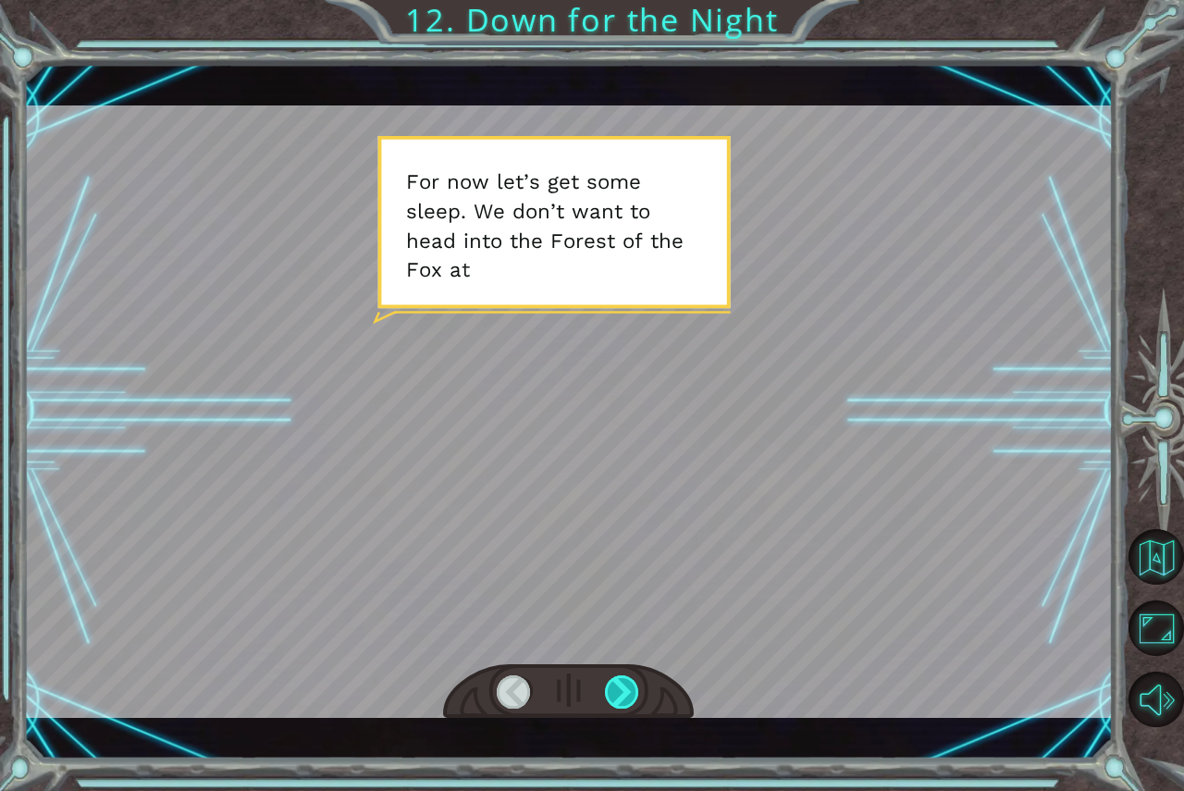
click at [628, 700] on div at bounding box center [622, 691] width 35 height 33
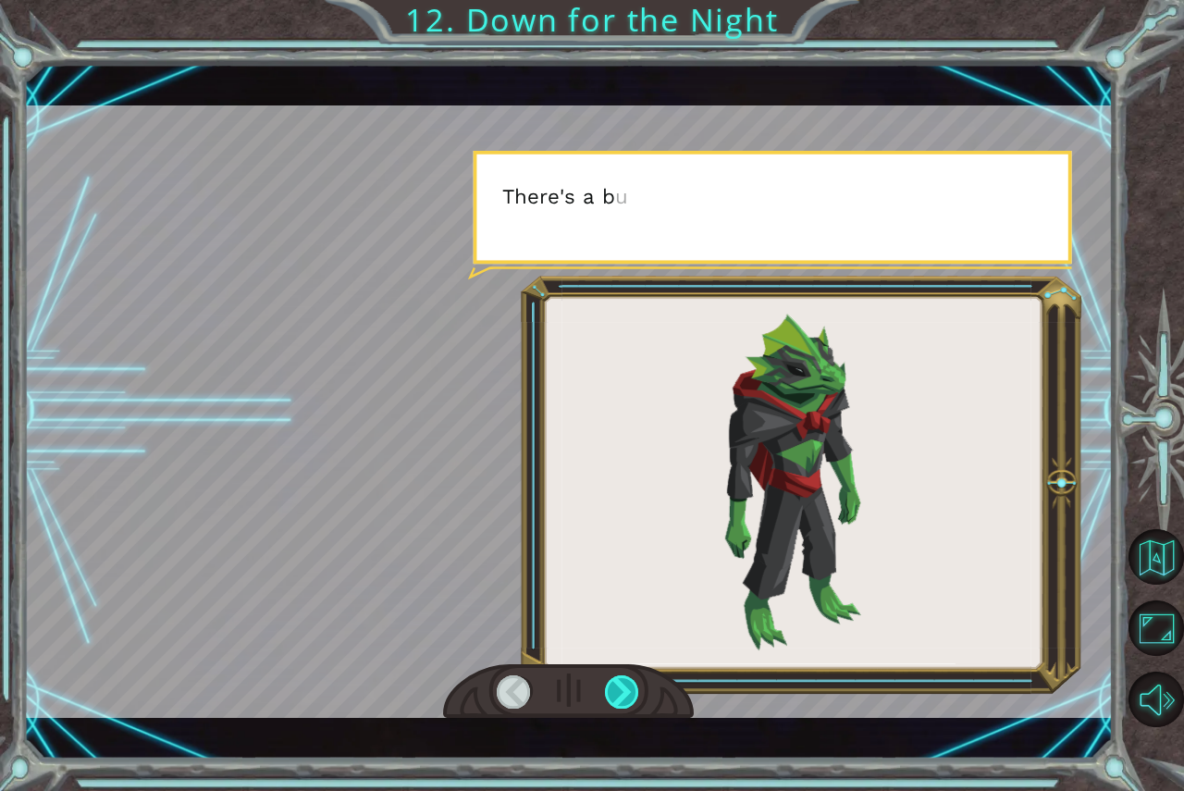
click at [625, 694] on div at bounding box center [622, 691] width 35 height 33
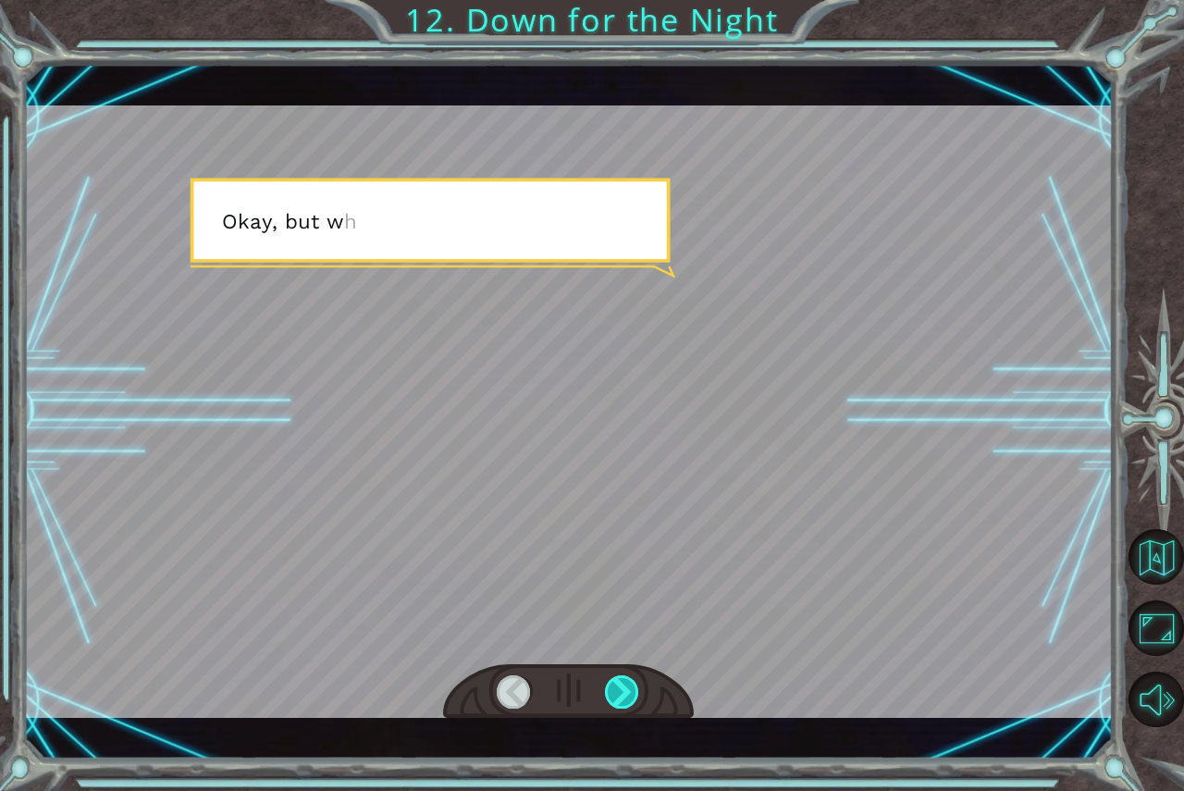
click at [625, 691] on div at bounding box center [622, 691] width 35 height 33
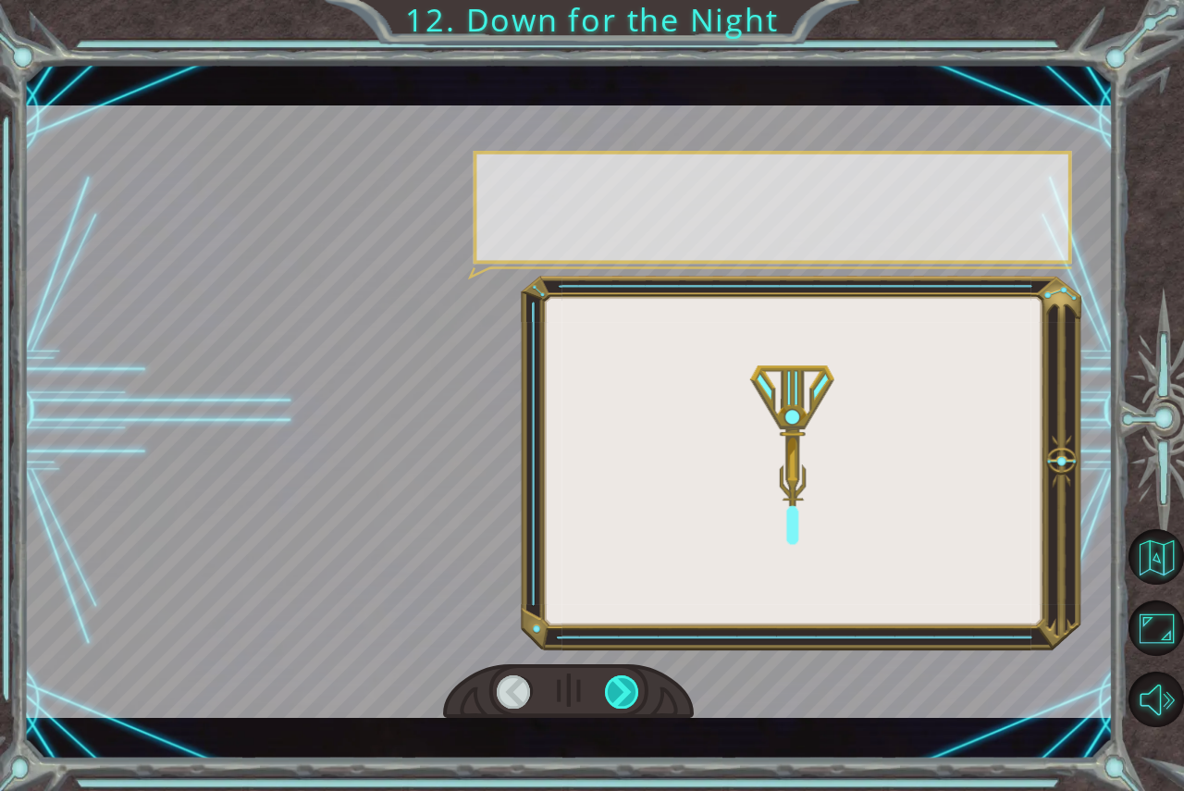
click at [625, 683] on div at bounding box center [622, 691] width 35 height 33
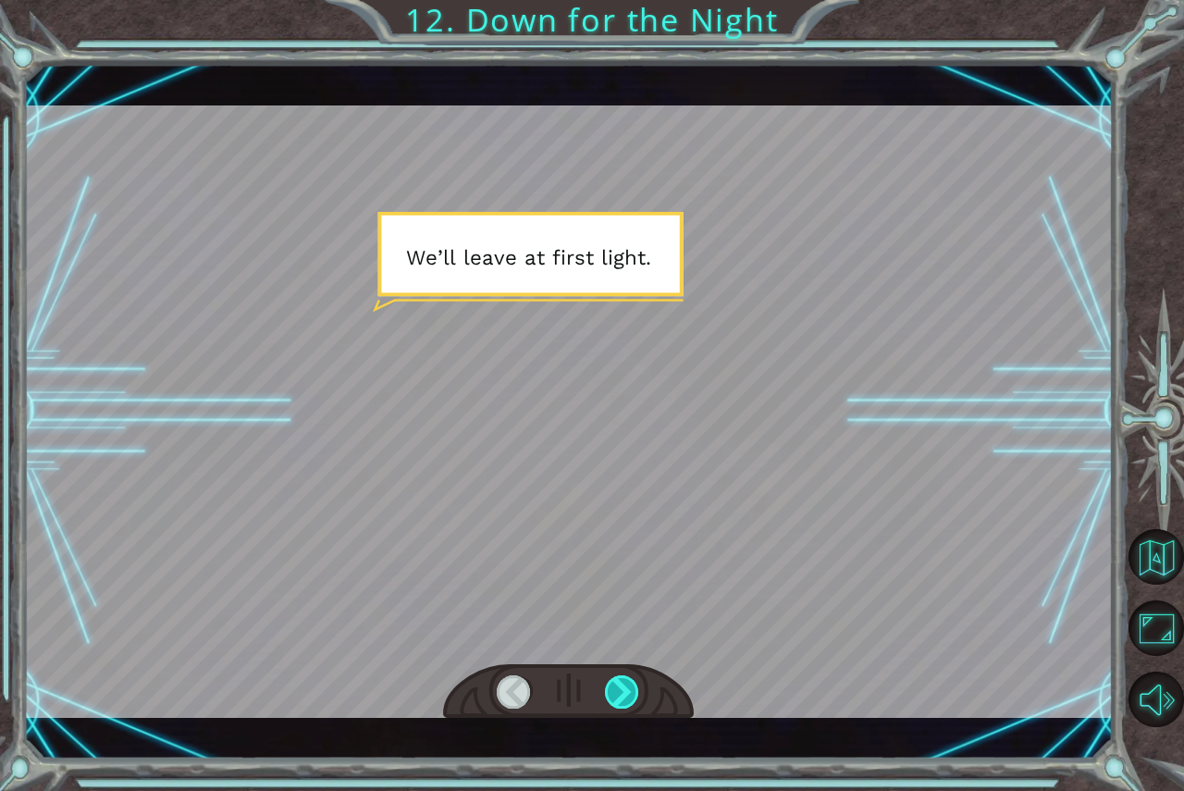
click at [625, 681] on div at bounding box center [622, 691] width 35 height 33
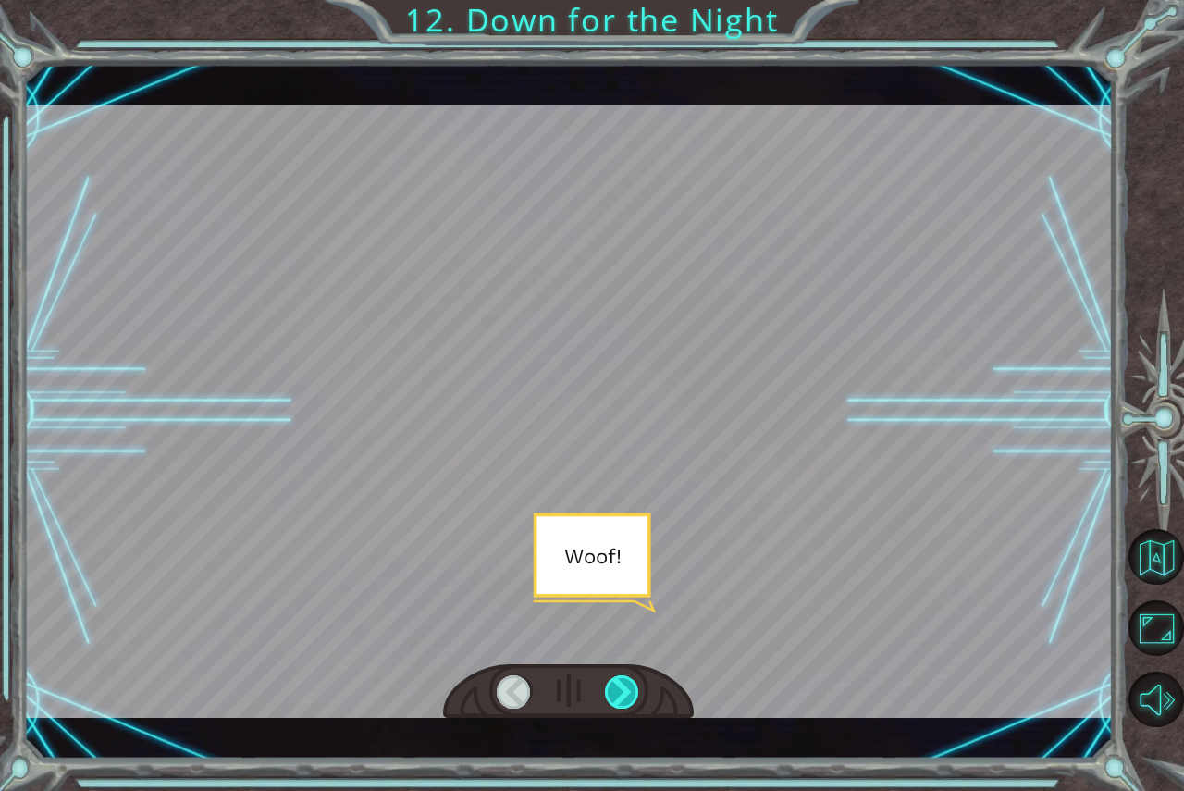
click at [625, 681] on div at bounding box center [622, 691] width 35 height 33
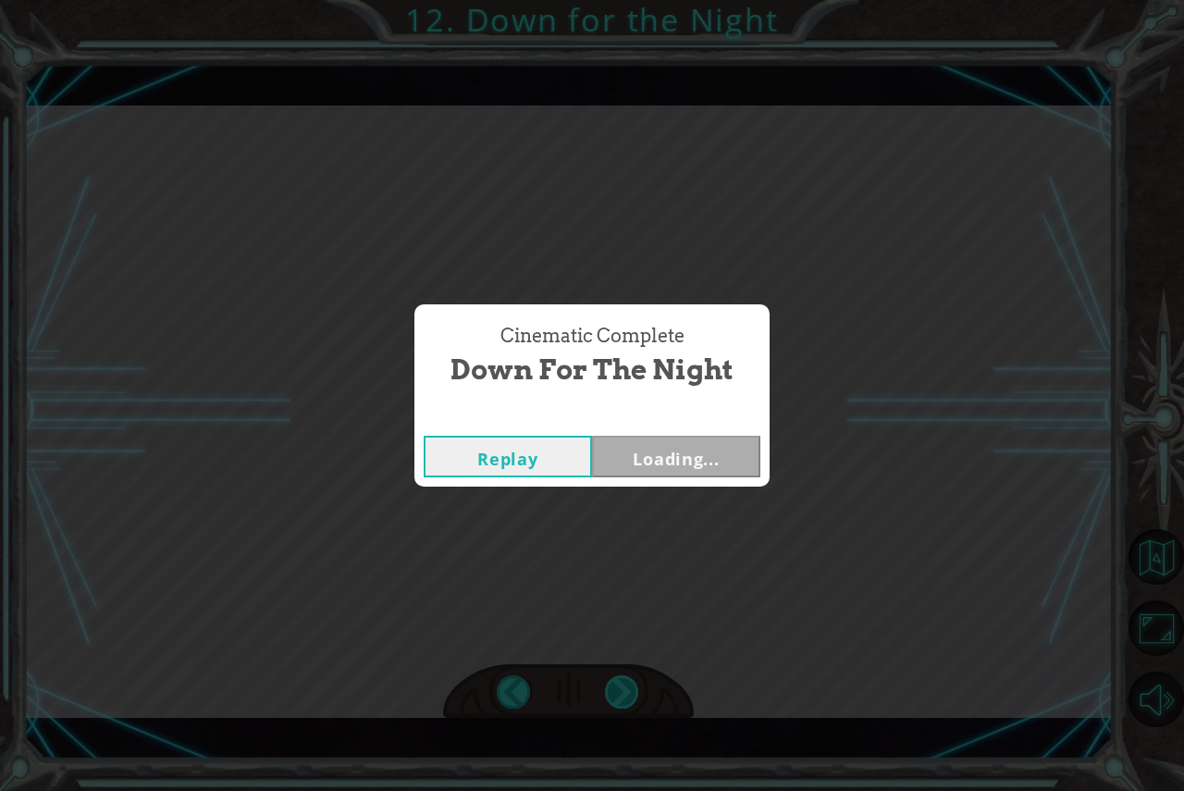
click at [625, 681] on div "Cinematic Complete Down for the Night Replay Loading..." at bounding box center [592, 395] width 1184 height 791
click at [694, 472] on button "Next" at bounding box center [676, 457] width 168 height 42
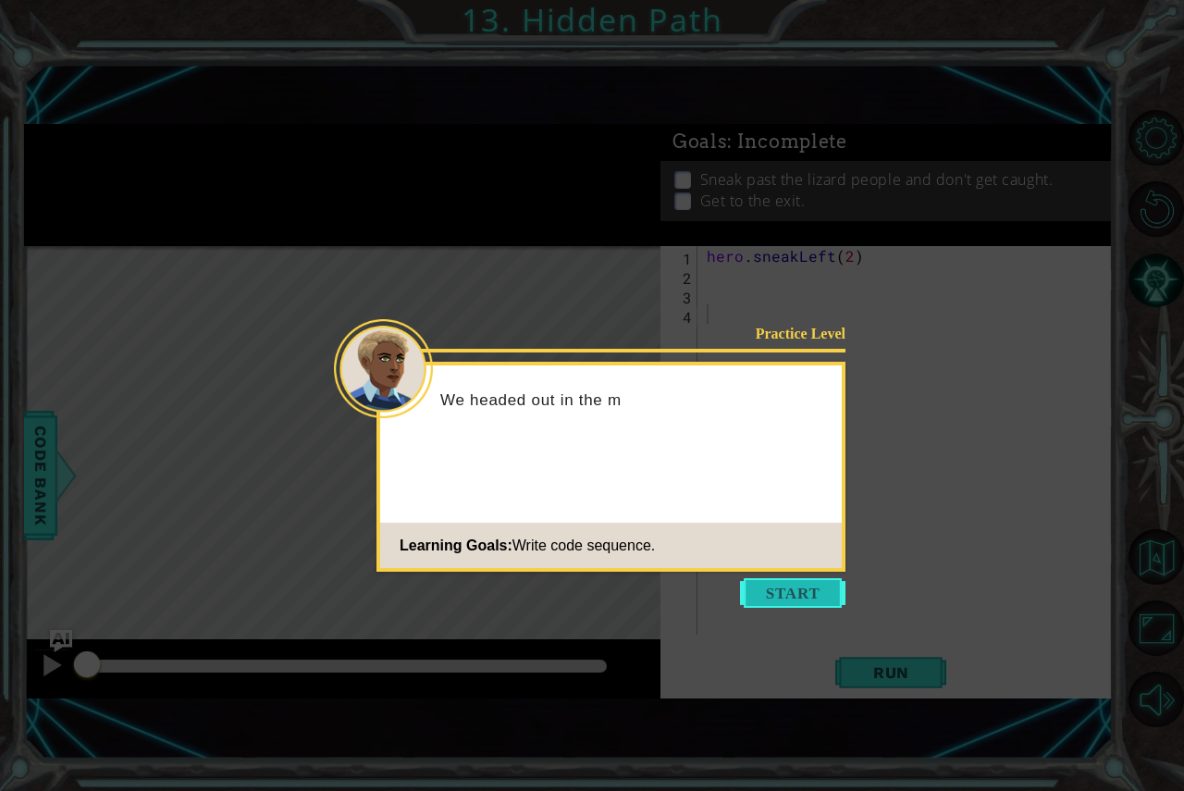
click at [793, 588] on button "Start" at bounding box center [792, 593] width 105 height 30
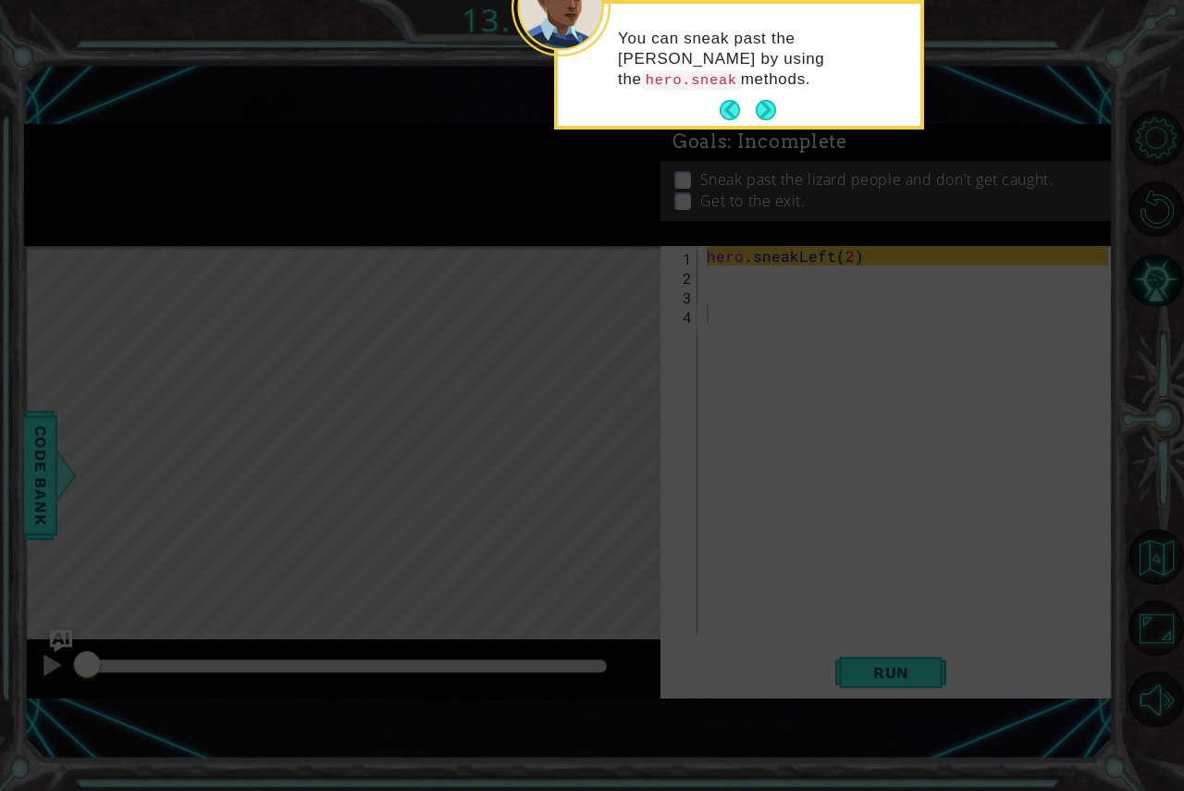
click at [774, 100] on button "Next" at bounding box center [766, 110] width 20 height 20
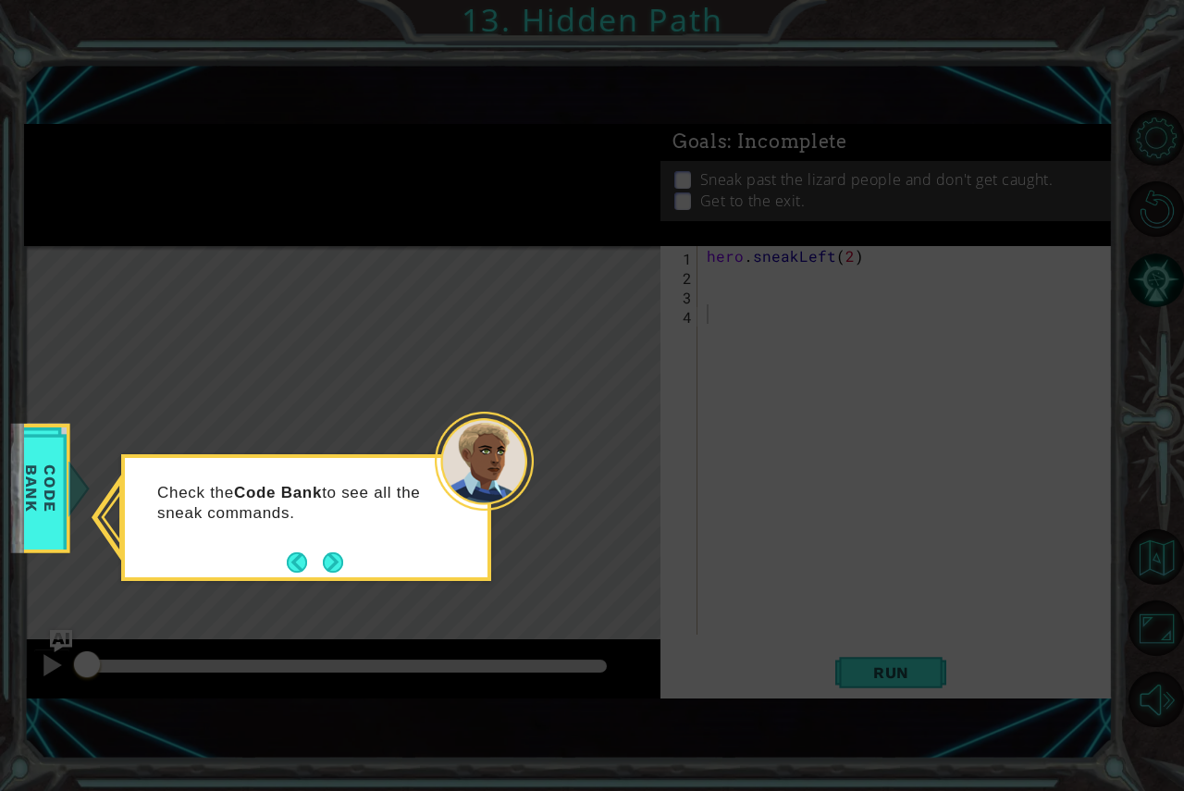
click at [345, 544] on div "Check the Code Bank to see all the sneak commands." at bounding box center [306, 511] width 363 height 93
click at [338, 561] on button "Next" at bounding box center [333, 562] width 20 height 20
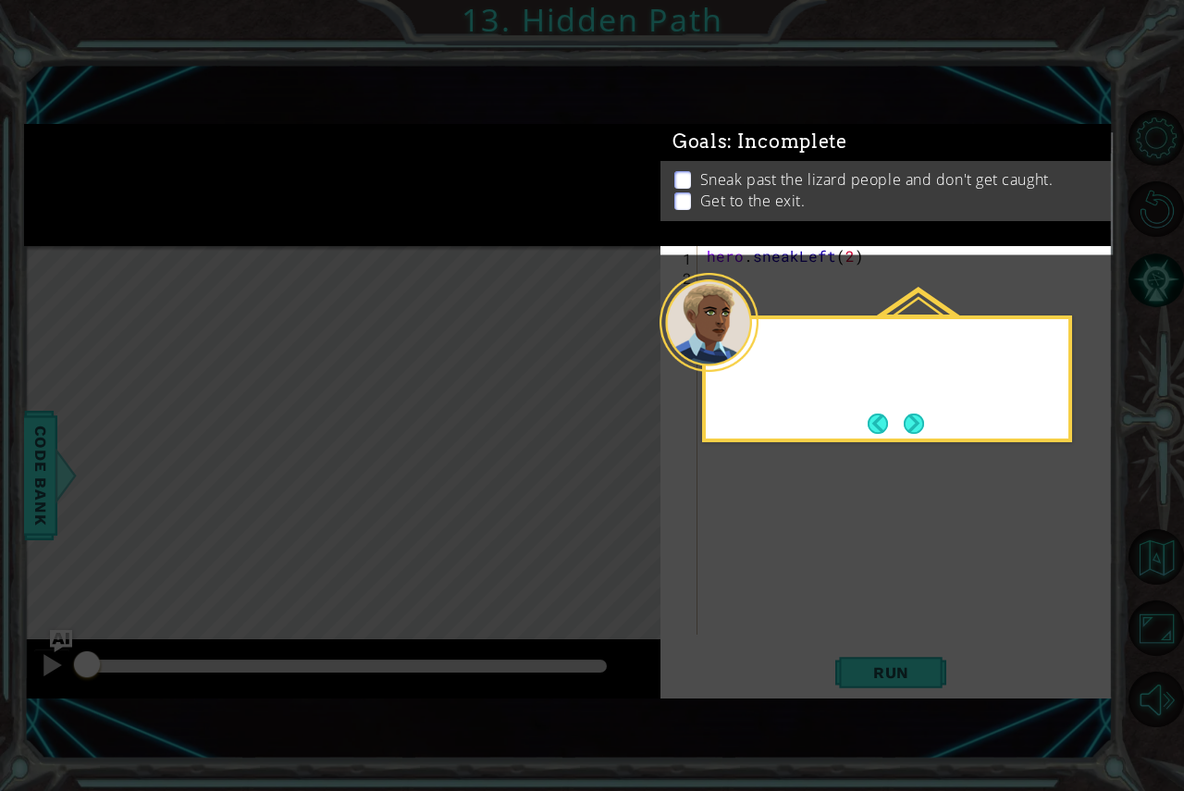
click at [338, 561] on icon at bounding box center [592, 395] width 1184 height 791
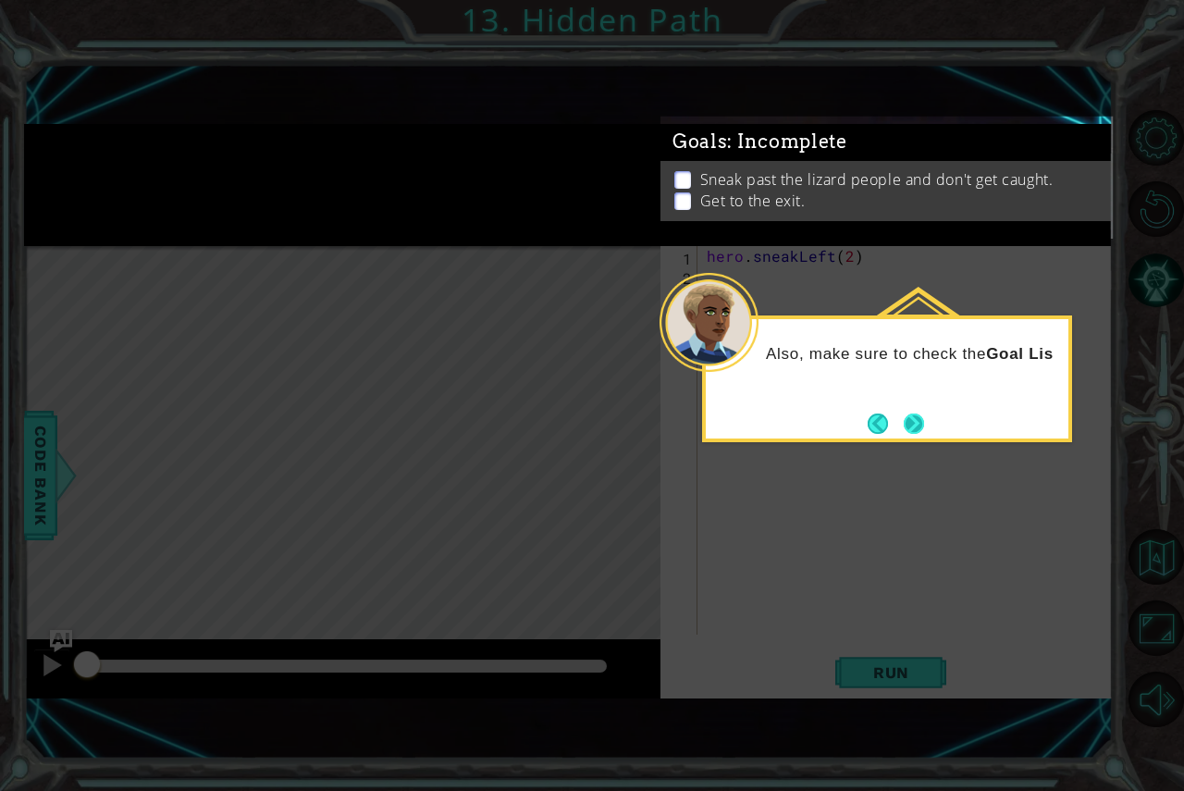
click at [906, 429] on button "Next" at bounding box center [914, 423] width 27 height 27
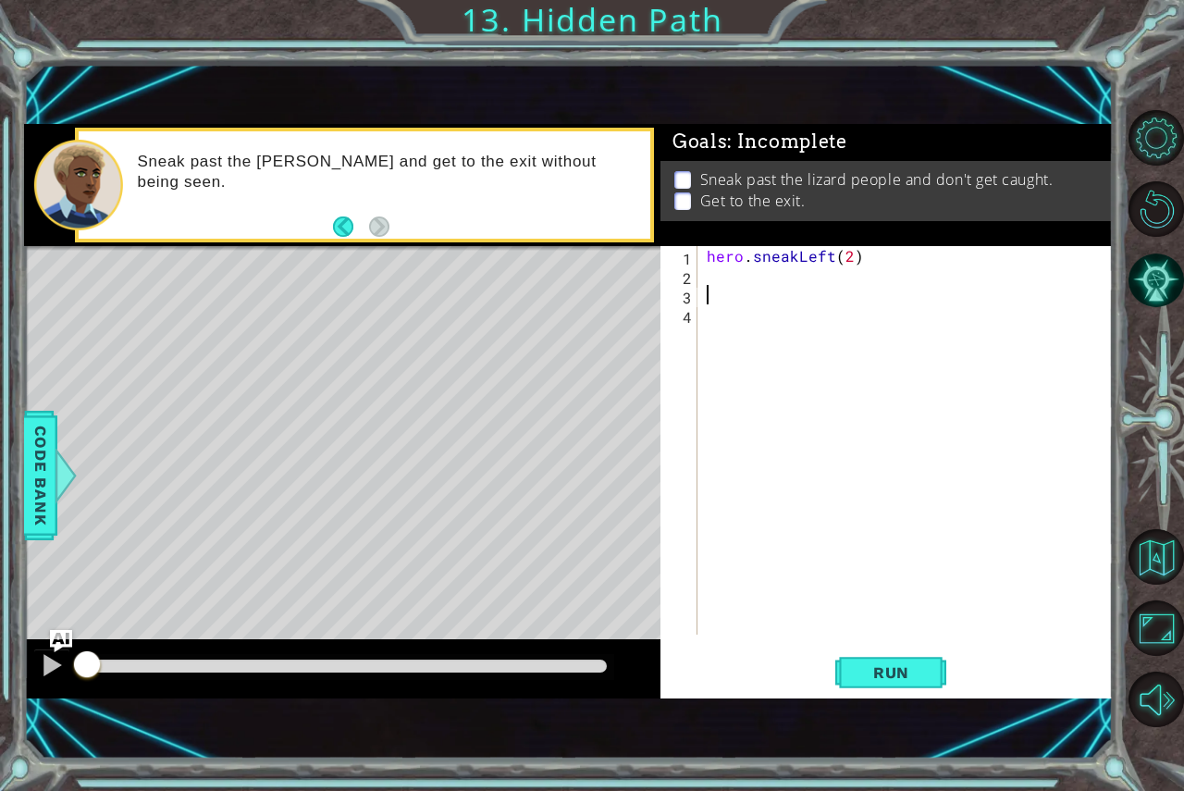
click at [747, 291] on div "hero . sneakLeft ( 2 )" at bounding box center [910, 459] width 415 height 427
drag, startPoint x: 923, startPoint y: 663, endPoint x: 908, endPoint y: 655, distance: 17.8
click at [908, 655] on button "Run" at bounding box center [891, 672] width 111 height 45
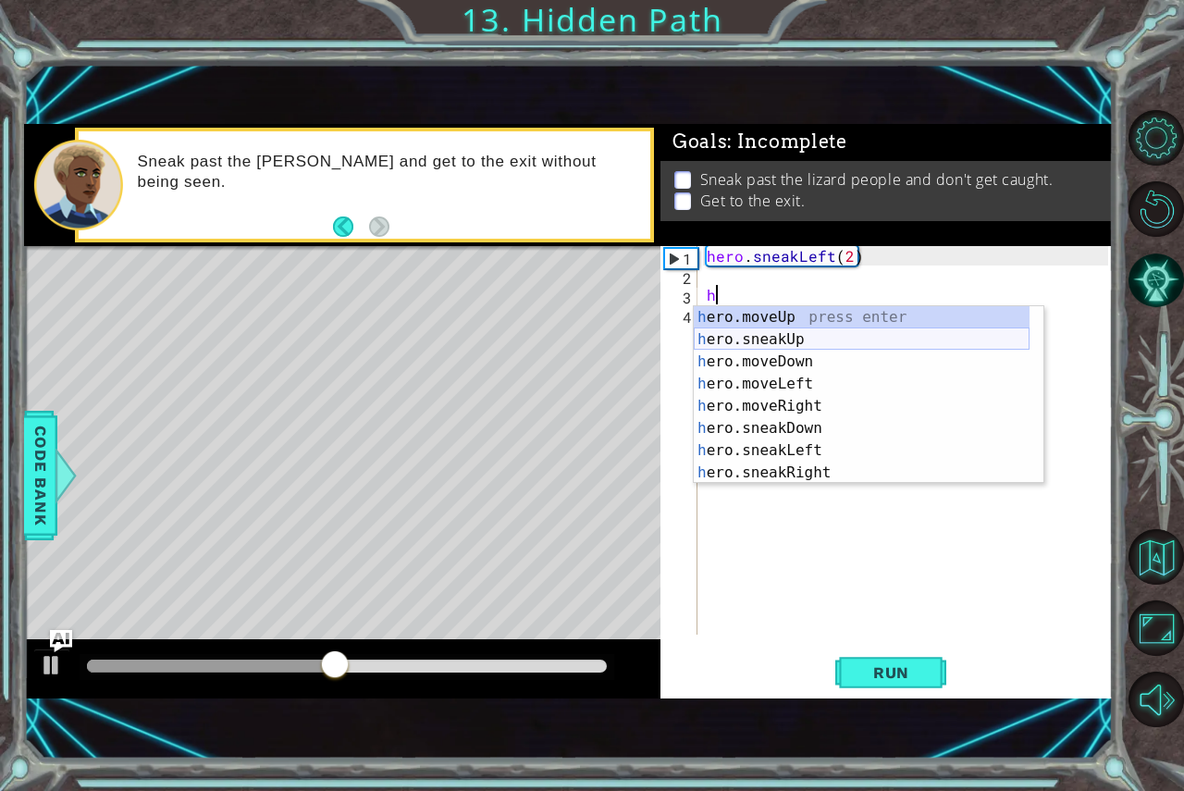
click at [792, 335] on div "h ero.moveUp press enter h ero.sneakUp press enter h ero.moveDown press enter h…" at bounding box center [862, 417] width 336 height 222
type textarea "hero.sneakUp(1)"
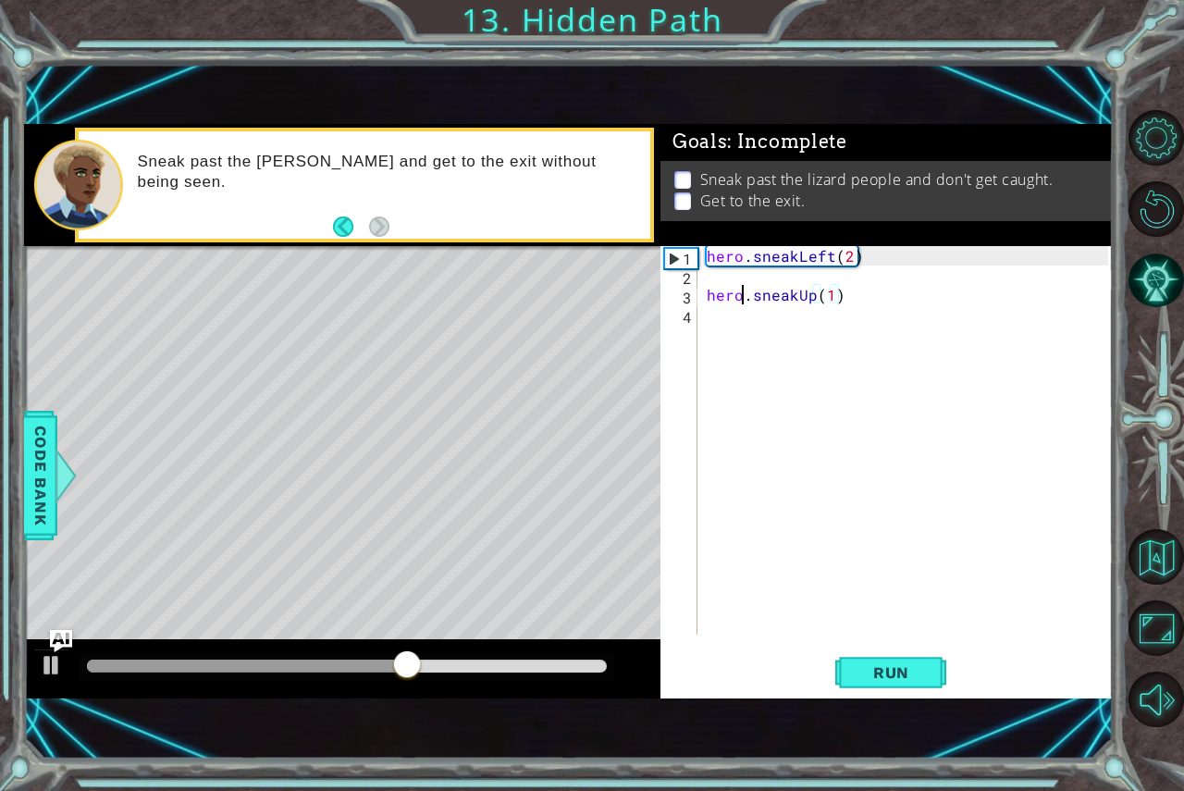
click at [745, 303] on div "hero . sneakLeft ( 2 ) hero . sneakUp ( 1 )" at bounding box center [910, 459] width 415 height 427
click at [717, 280] on div "hero . sneakLeft ( 2 ) hero . sneakUp ( 1 )" at bounding box center [910, 459] width 415 height 427
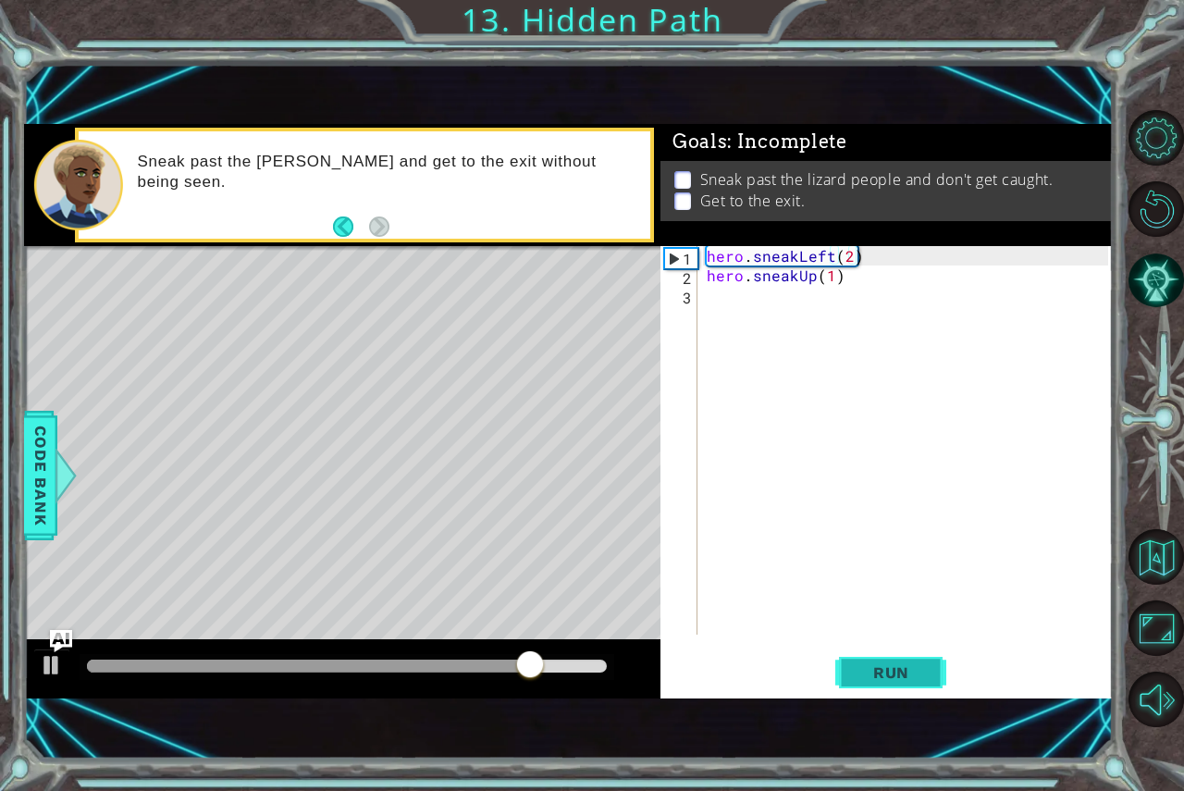
click at [897, 672] on span "Run" at bounding box center [891, 672] width 73 height 19
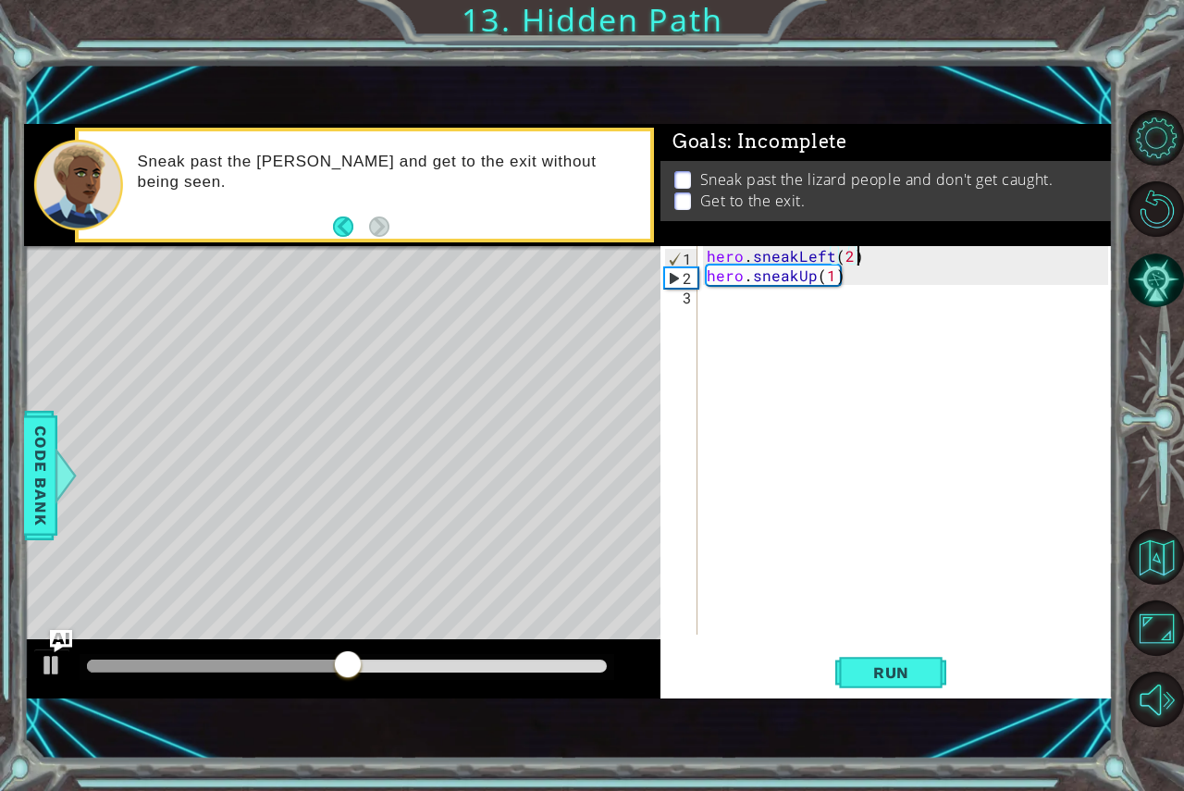
click at [820, 279] on div "hero . sneakLeft ( 2 ) hero . sneakUp ( 1 )" at bounding box center [910, 459] width 415 height 427
type textarea "hero.sneakUp(2)"
click at [763, 306] on div "hero . sneakLeft ( 2 ) hero . sneakUp ( 2 )" at bounding box center [910, 459] width 415 height 427
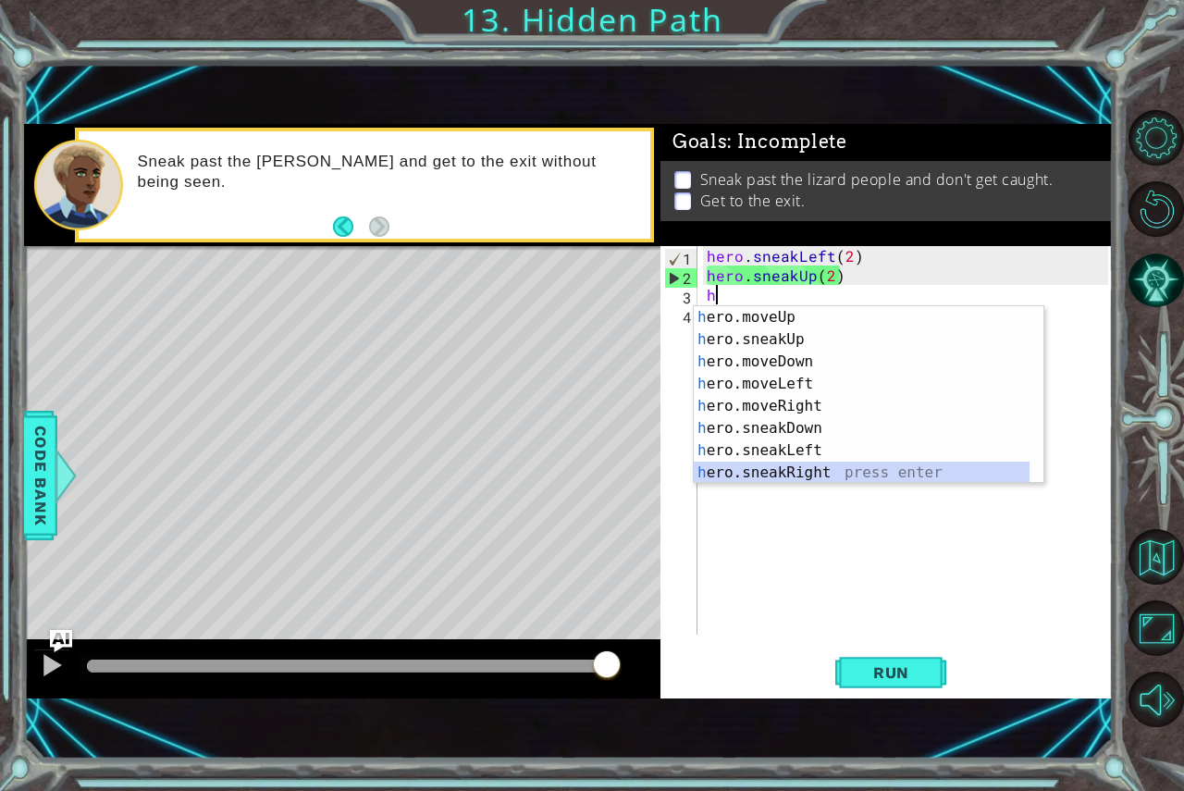
click at [879, 473] on div "h ero.moveUp press enter h ero.sneakUp press enter h ero.moveDown press enter h…" at bounding box center [862, 417] width 336 height 222
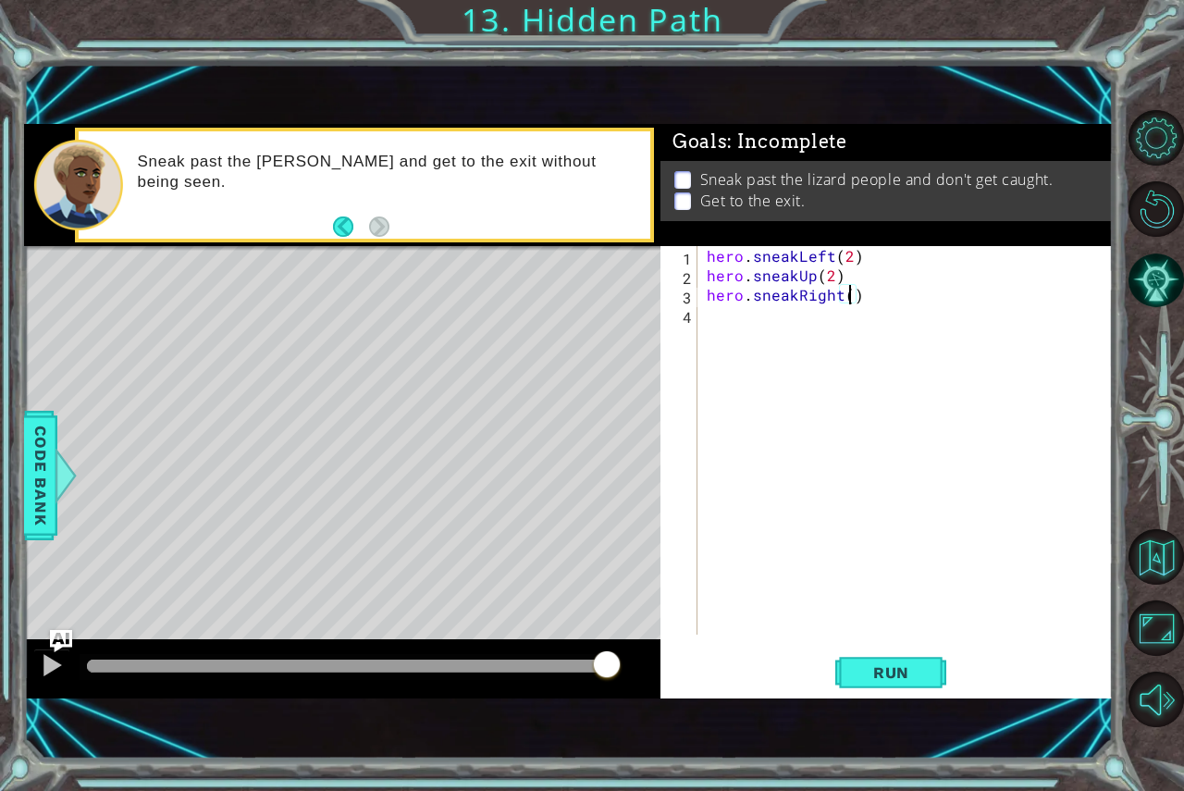
scroll to position [0, 8]
type textarea "hero.sneakRight(2)"
click at [881, 668] on span "Run" at bounding box center [891, 672] width 73 height 19
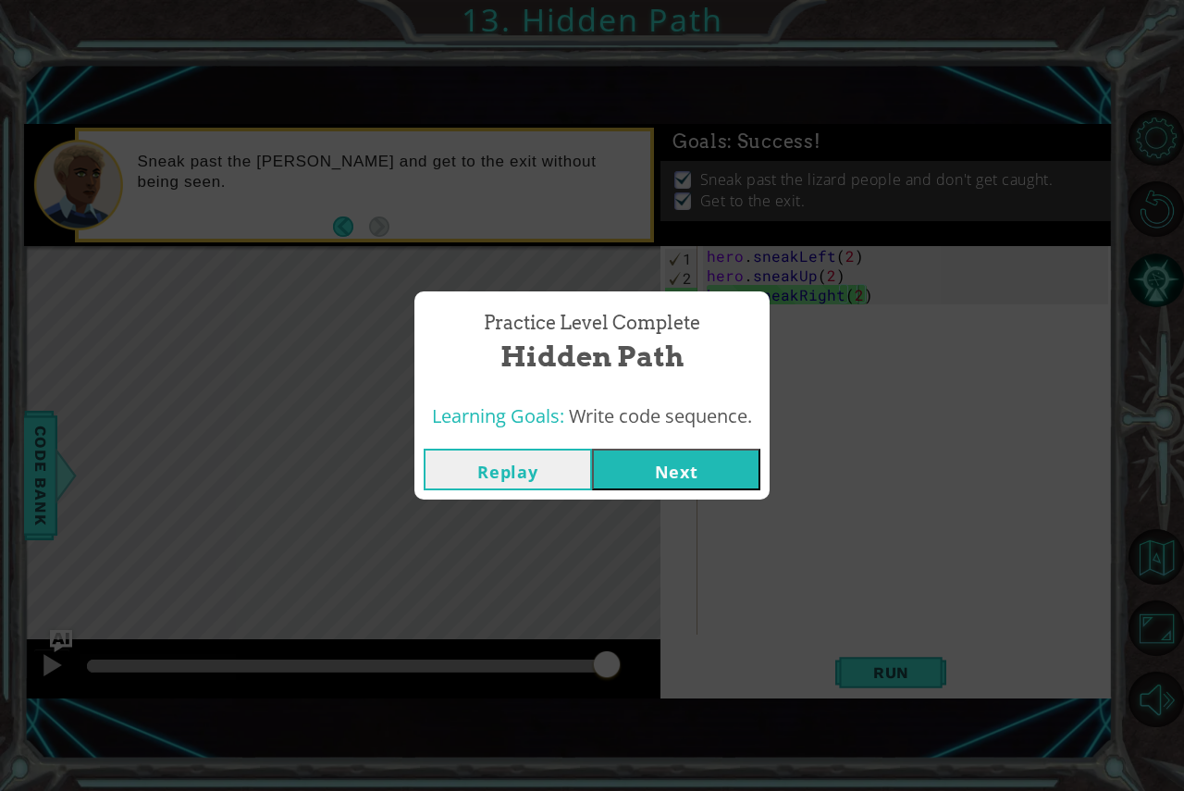
click at [671, 462] on button "Next" at bounding box center [676, 470] width 168 height 42
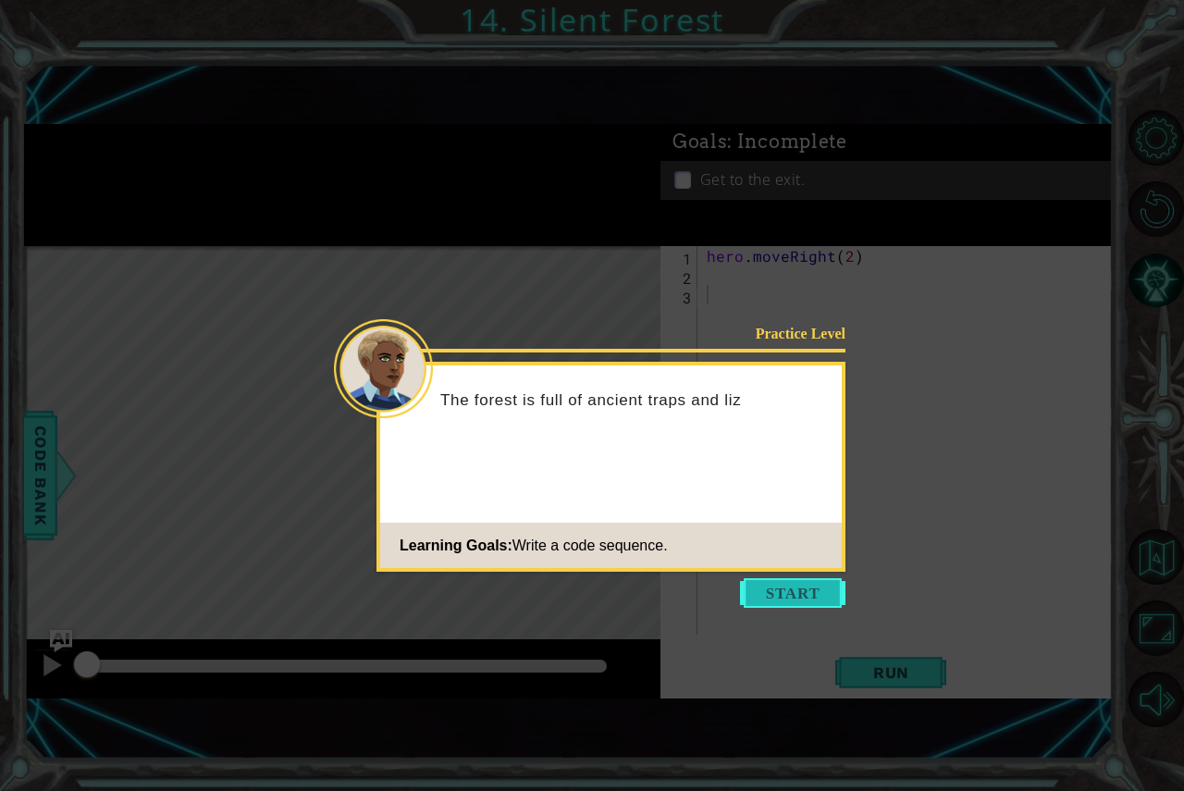
click at [830, 606] on button "Start" at bounding box center [792, 593] width 105 height 30
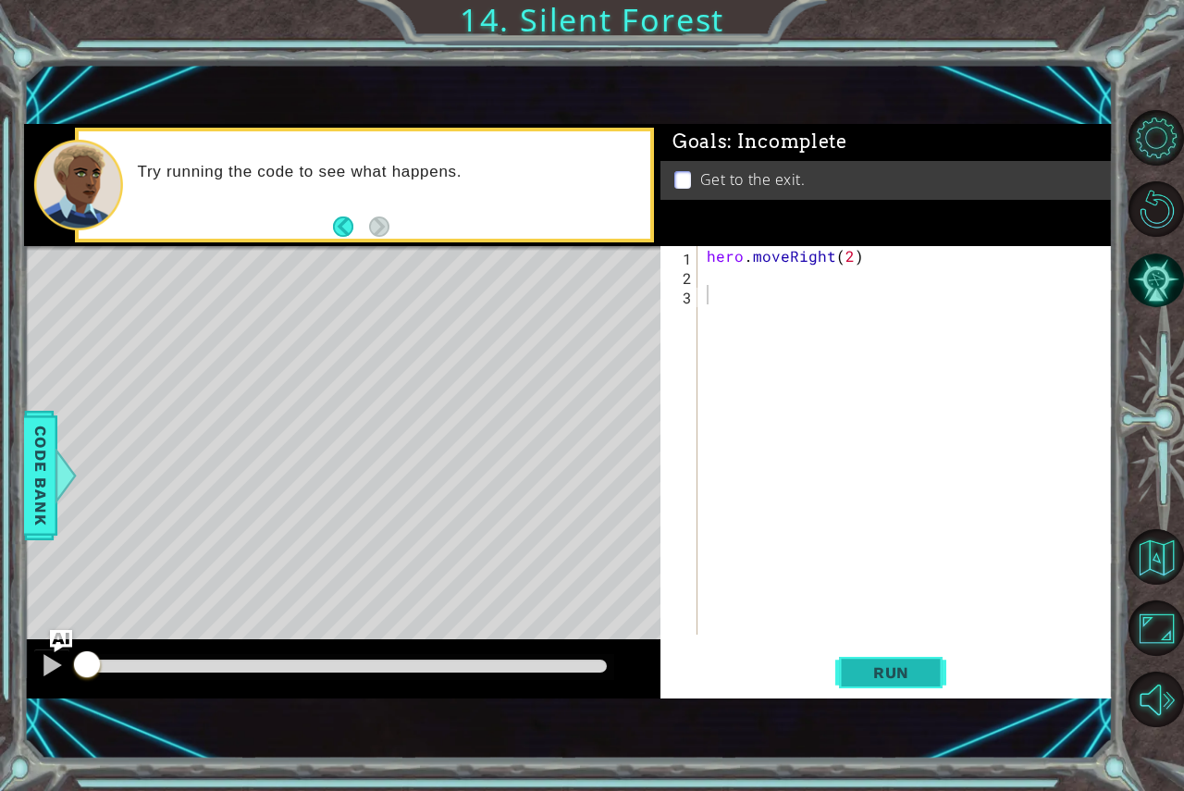
click at [921, 683] on button "Run" at bounding box center [891, 672] width 111 height 45
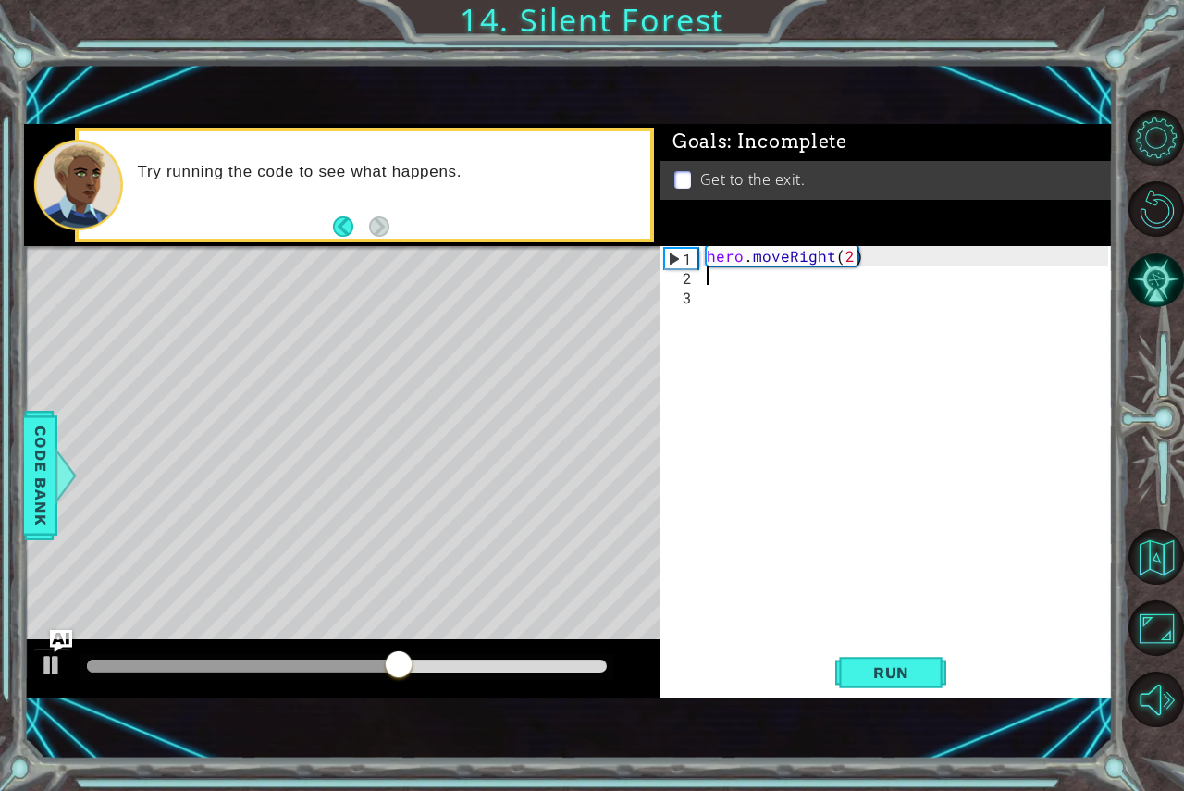
click at [824, 275] on div "hero . moveRight ( 2 )" at bounding box center [910, 459] width 415 height 427
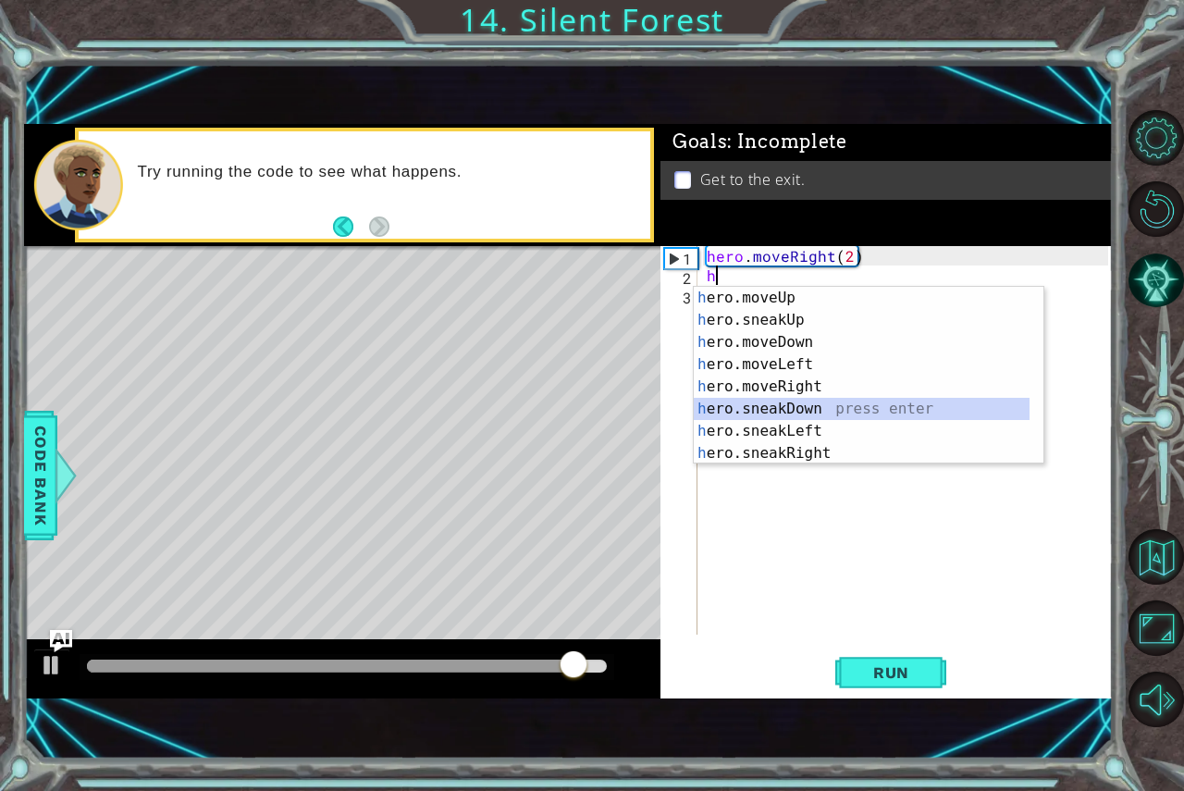
click at [808, 399] on div "h ero.moveUp press enter h ero.sneakUp press enter h ero.moveDown press enter h…" at bounding box center [862, 398] width 336 height 222
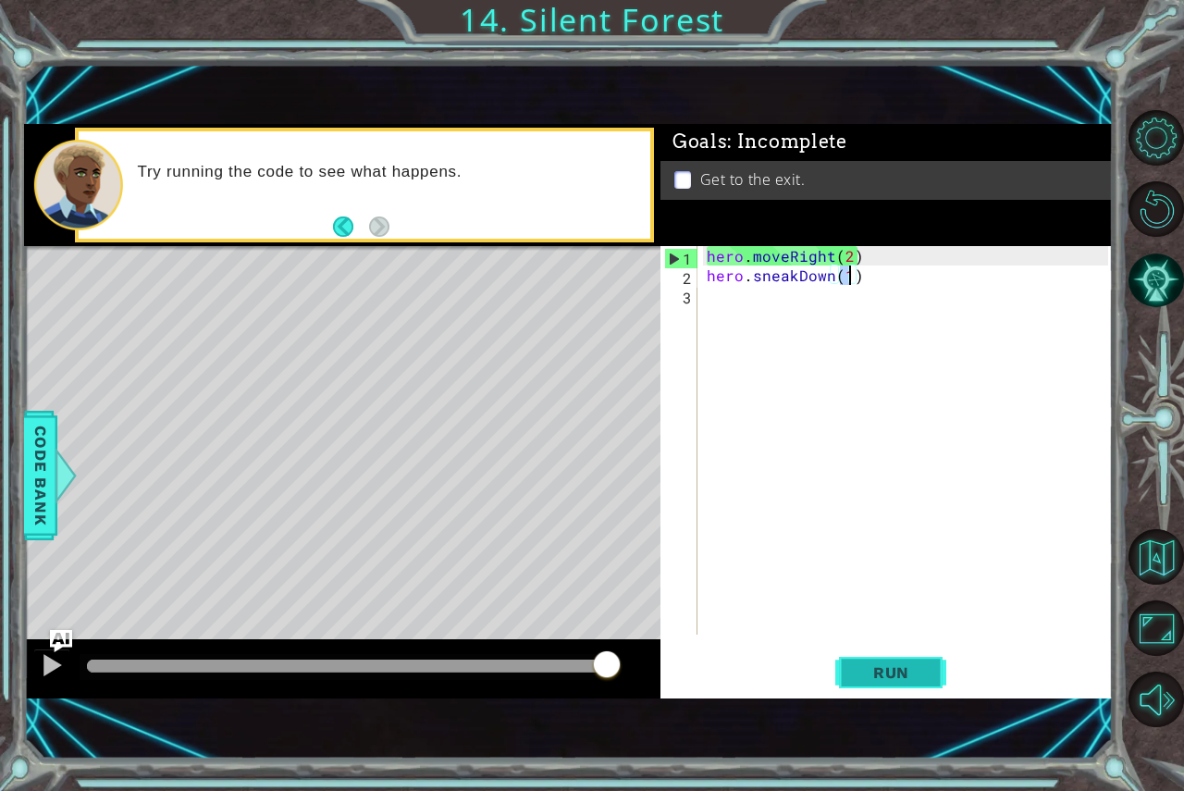
type textarea "hero.sneakDown(1)"
drag, startPoint x: 916, startPoint y: 680, endPoint x: 876, endPoint y: 595, distance: 94.0
click at [889, 624] on div "hero.sneakDown(1) 1 2 3 hero . moveRight ( 2 ) hero . sneakDown ( 1 ) ההההההההה…" at bounding box center [887, 472] width 452 height 452
drag, startPoint x: 910, startPoint y: 663, endPoint x: 898, endPoint y: 643, distance: 23.6
click at [901, 651] on button "Run" at bounding box center [891, 672] width 111 height 45
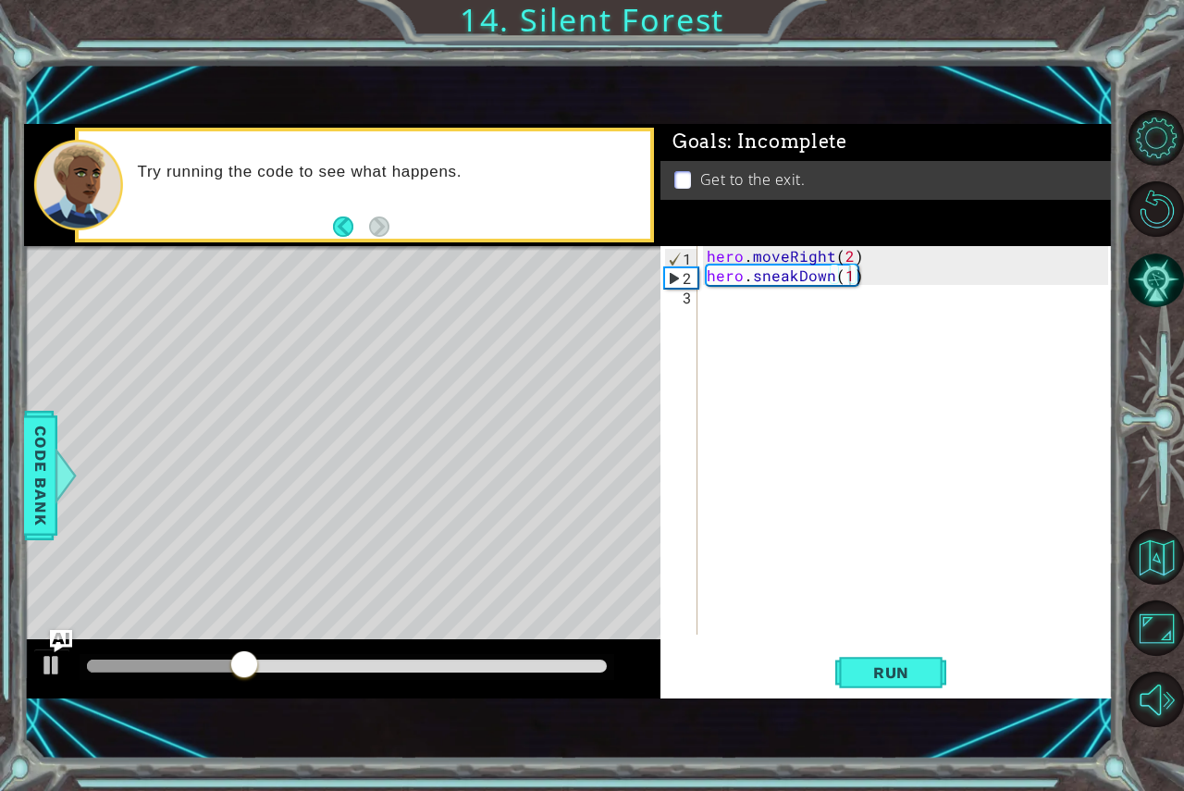
click at [897, 638] on div "hero.sneakDown(1) 1 2 3 hero . moveRight ( 2 ) hero . sneakDown ( 1 ) ההההההההה…" at bounding box center [887, 472] width 452 height 452
drag, startPoint x: 890, startPoint y: 374, endPoint x: 886, endPoint y: 361, distance: 13.5
click at [886, 361] on div "hero . moveRight ( 2 ) hero . sneakDown ( 1 )" at bounding box center [910, 459] width 415 height 427
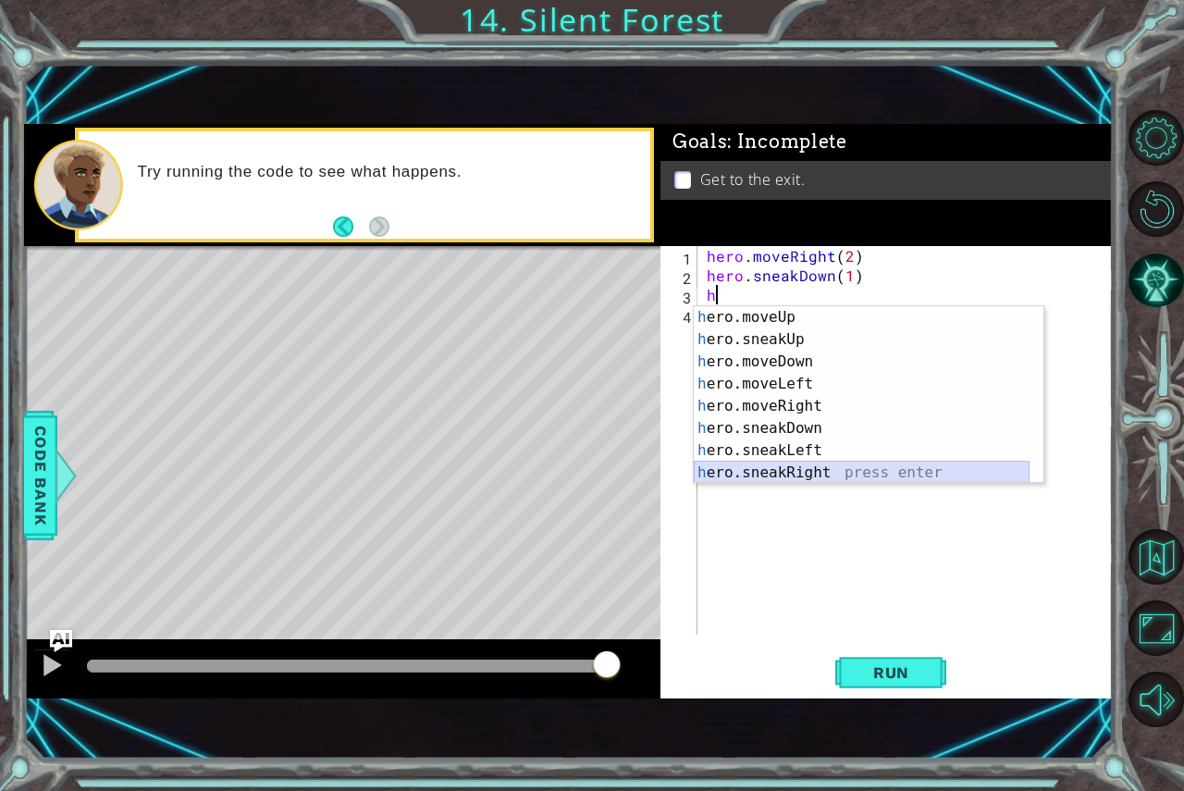
click at [740, 472] on div "h ero.moveUp press enter h ero.sneakUp press enter h ero.moveDown press enter h…" at bounding box center [862, 417] width 336 height 222
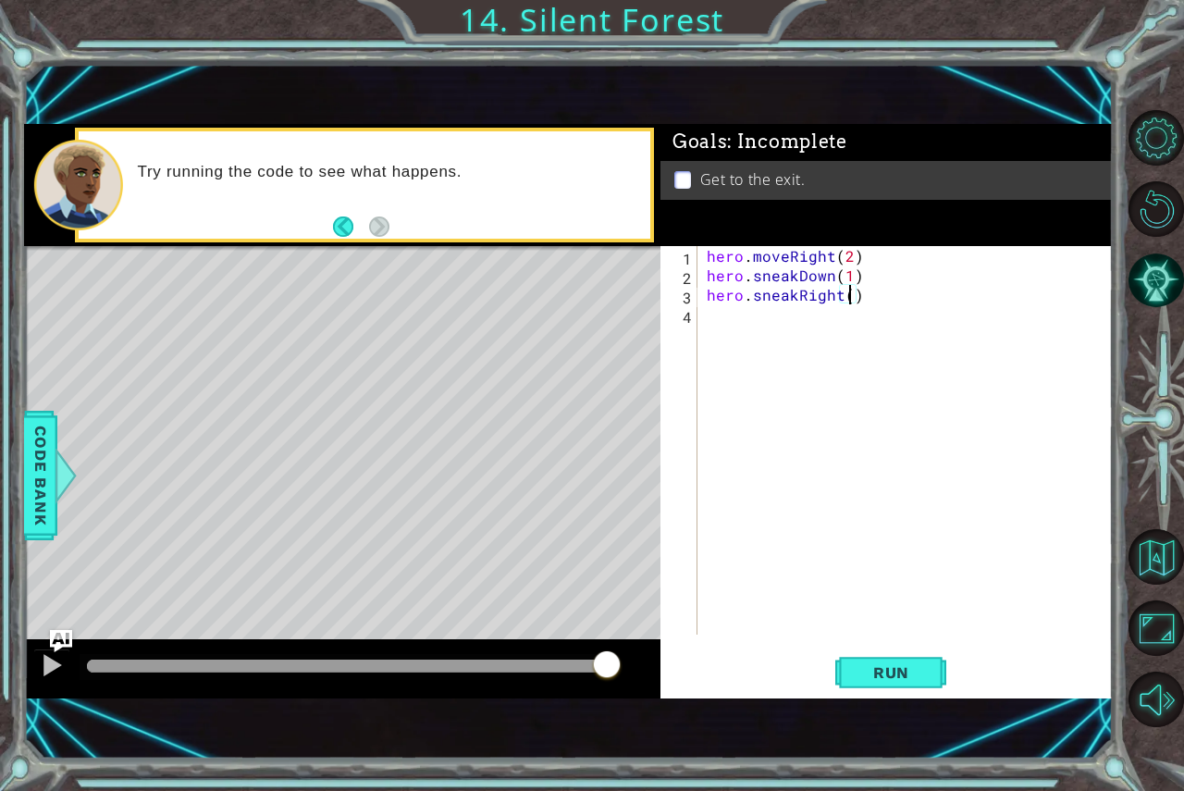
type textarea "hero.sneakRight(2)"
click at [853, 336] on div "hero . moveRight ( 2 ) hero . sneakDown ( 1 ) hero . sneakRight ( 2 )" at bounding box center [910, 459] width 415 height 427
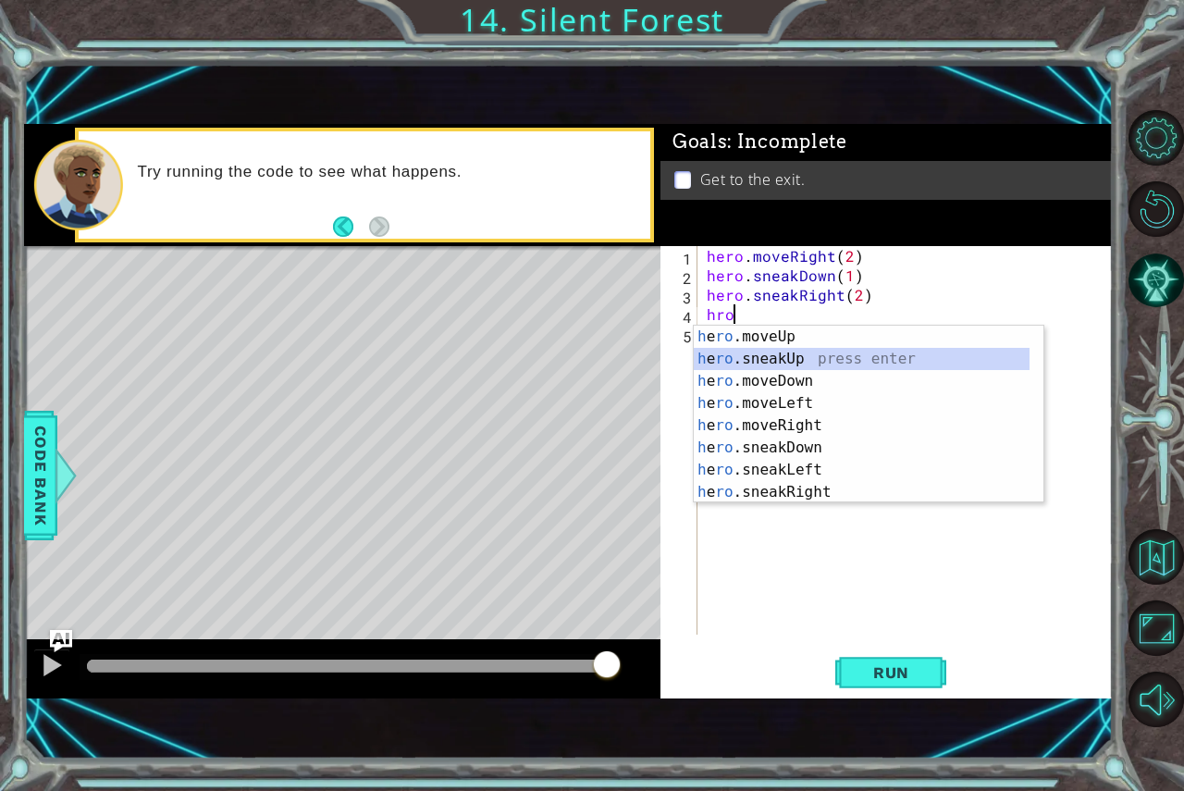
click at [808, 359] on div "h e ro .moveUp press enter h e ro .sneakUp press enter h e ro .moveDown press e…" at bounding box center [862, 437] width 336 height 222
type textarea "hero.sneakUp(1)"
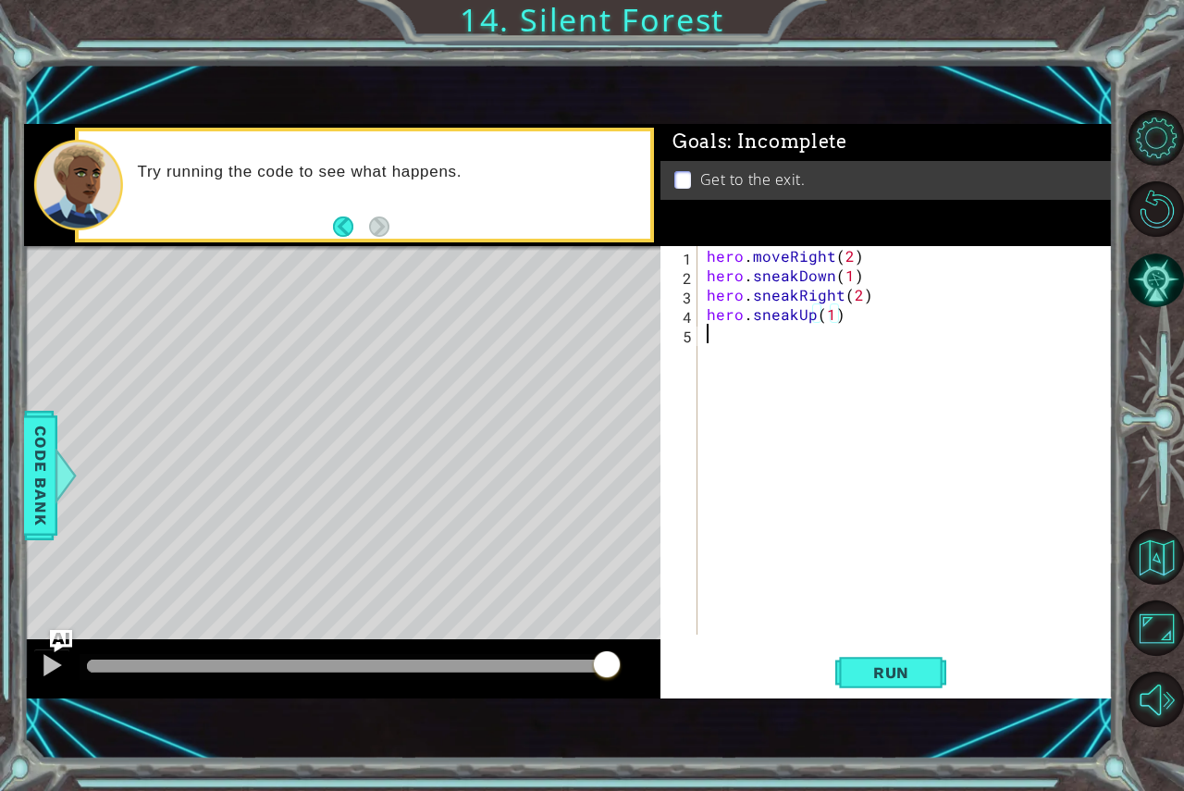
click at [805, 343] on div "hero . moveRight ( 2 ) hero . sneakDown ( 1 ) hero . sneakRight ( 2 ) hero . sn…" at bounding box center [910, 459] width 415 height 427
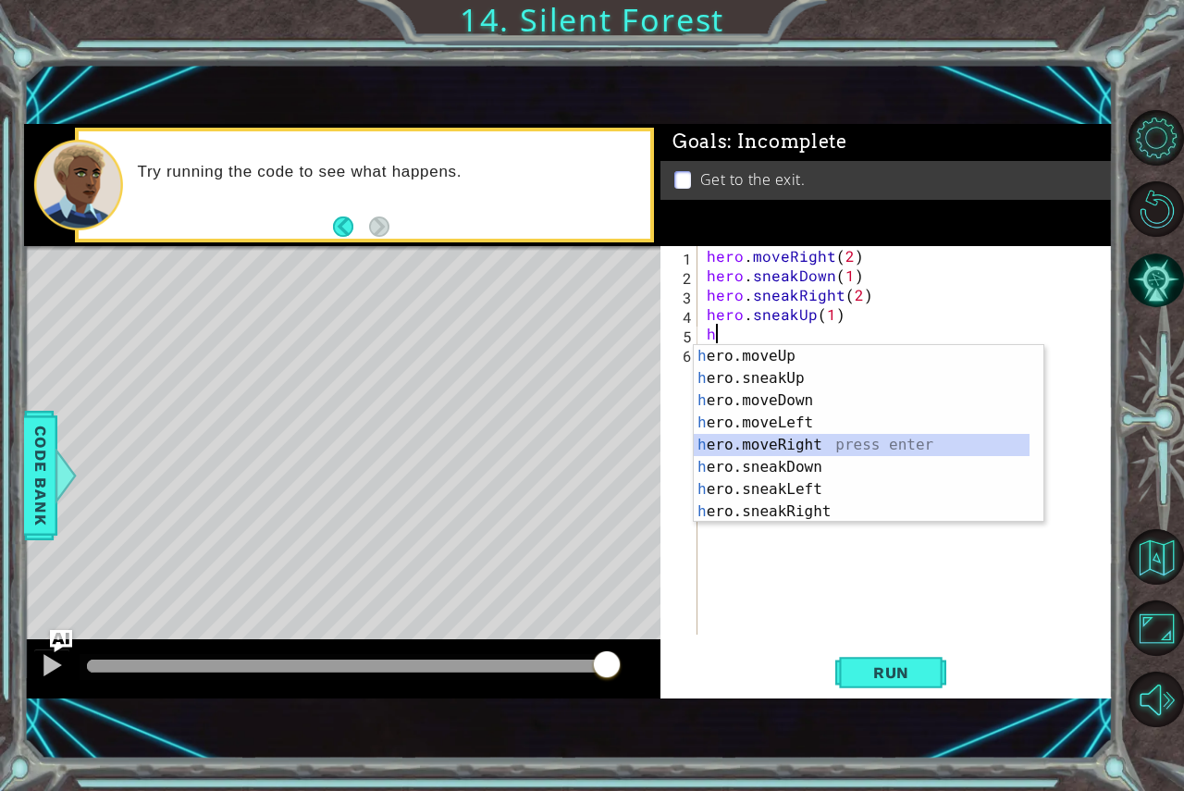
click at [788, 454] on div "h ero.moveUp press enter h ero.sneakUp press enter h ero.moveDown press enter h…" at bounding box center [862, 456] width 336 height 222
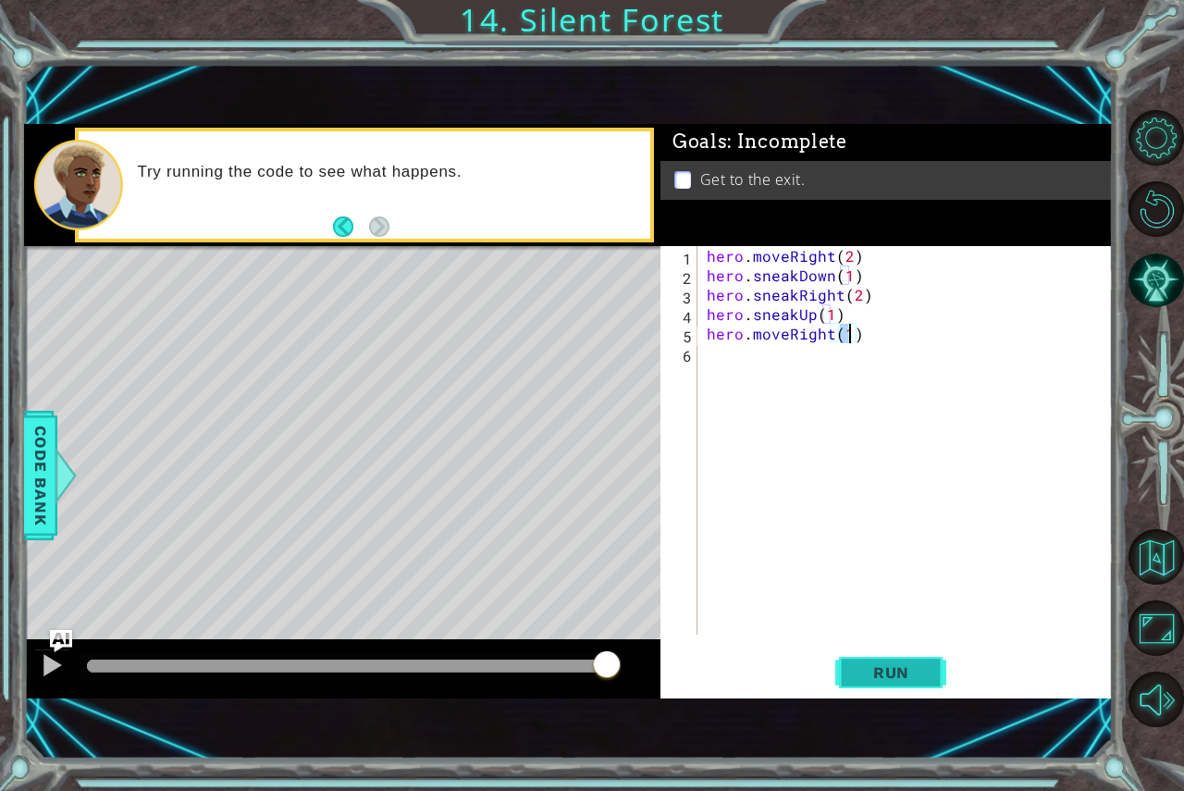
type textarea "hero.moveRight(1)"
click at [927, 650] on button "Run" at bounding box center [891, 672] width 111 height 45
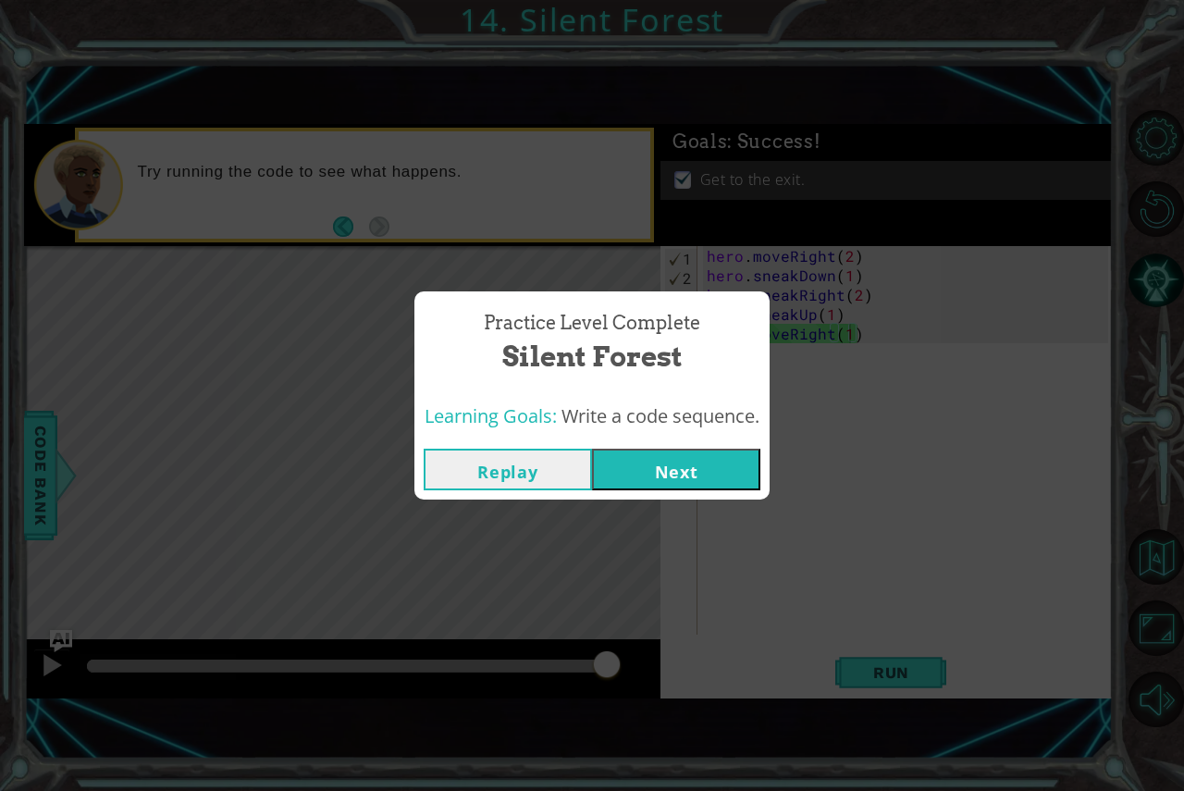
click at [725, 452] on button "Next" at bounding box center [676, 470] width 168 height 42
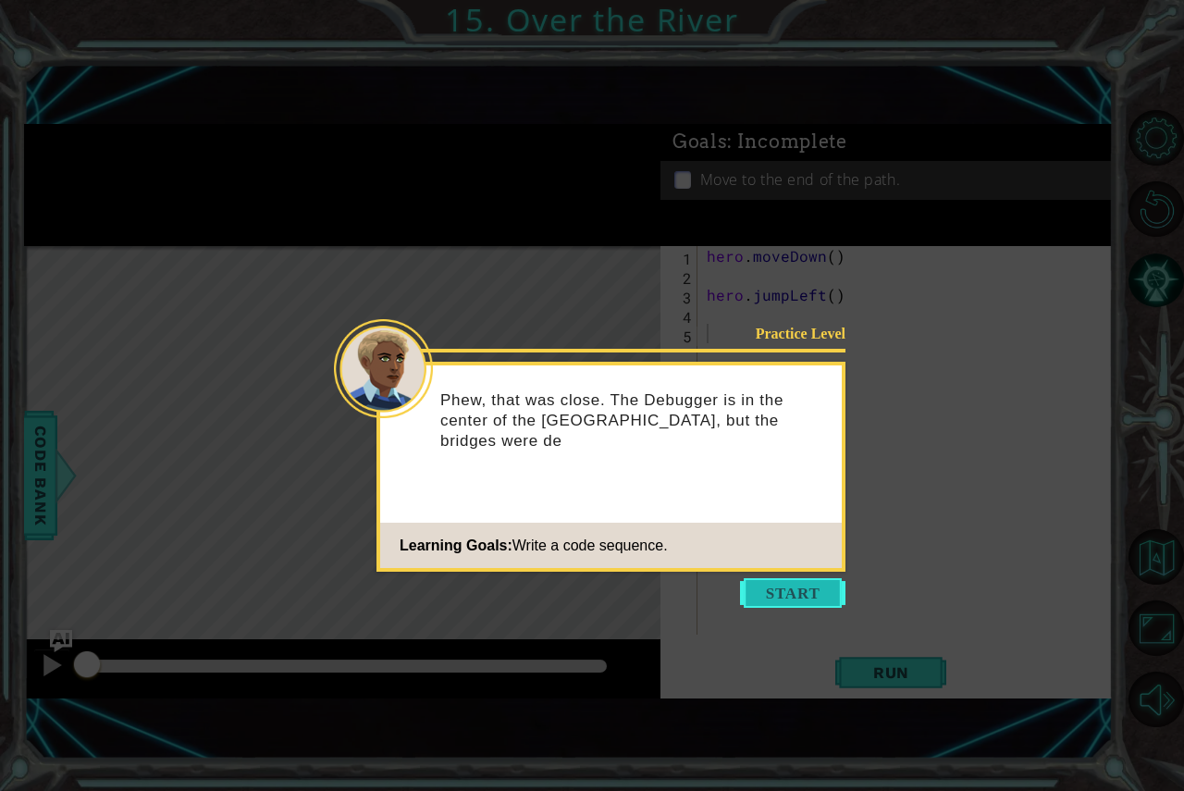
click at [798, 603] on button "Start" at bounding box center [792, 593] width 105 height 30
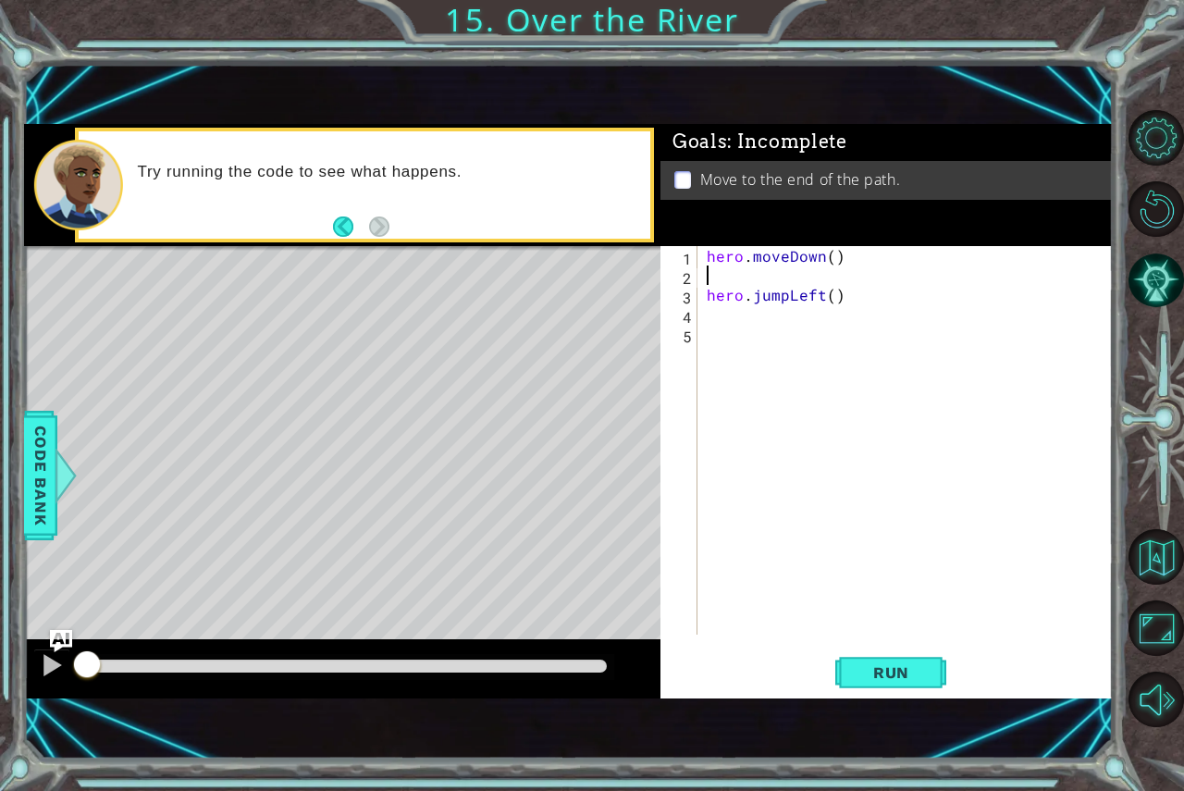
click at [782, 279] on div "hero . moveDown ( ) hero . jumpLeft ( )" at bounding box center [910, 459] width 415 height 427
type textarea "hero.moveDown()"
click at [827, 328] on div "hero . moveDown ( ) hero . jumpLeft ( )" at bounding box center [910, 459] width 415 height 427
click at [781, 304] on div "hero . moveDown ( ) hero . jumpLeft ( )" at bounding box center [910, 459] width 415 height 427
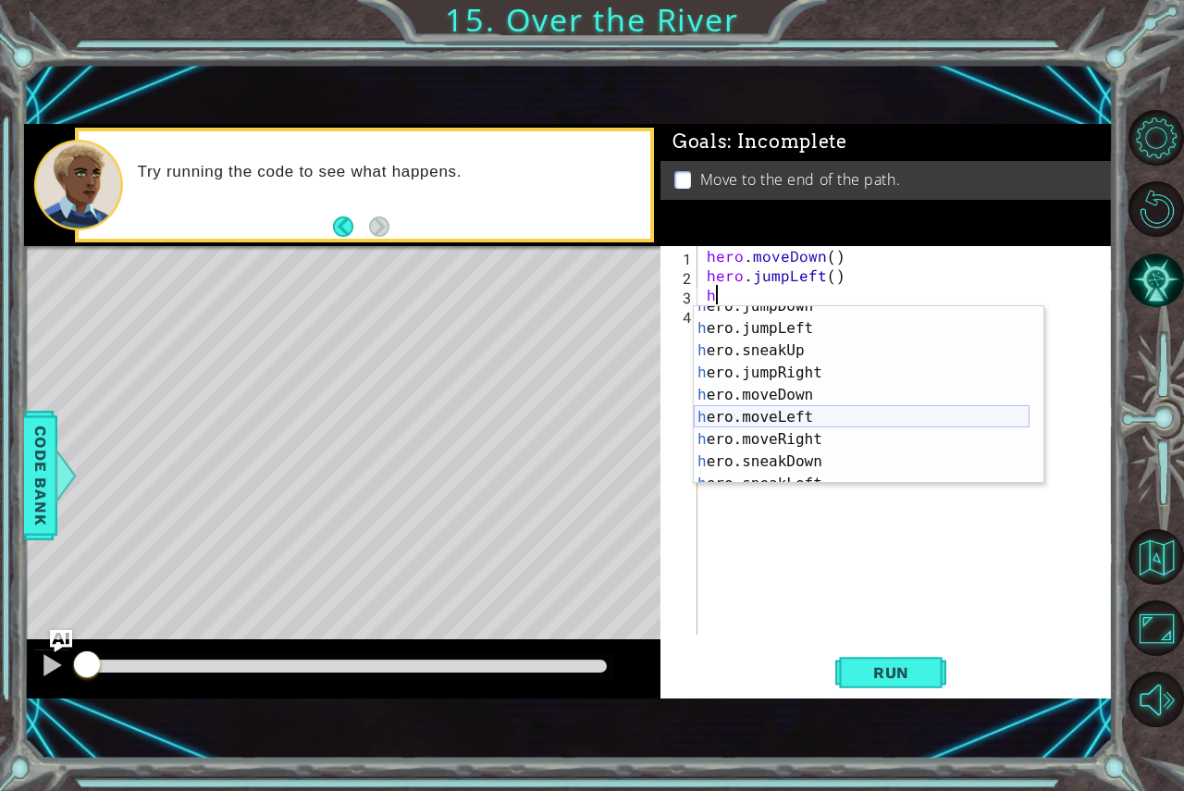
scroll to position [56, 0]
click at [829, 415] on div "h ero.jumpDown press enter h ero.jumpLeft press enter h ero.sneakUp press enter…" at bounding box center [862, 406] width 336 height 222
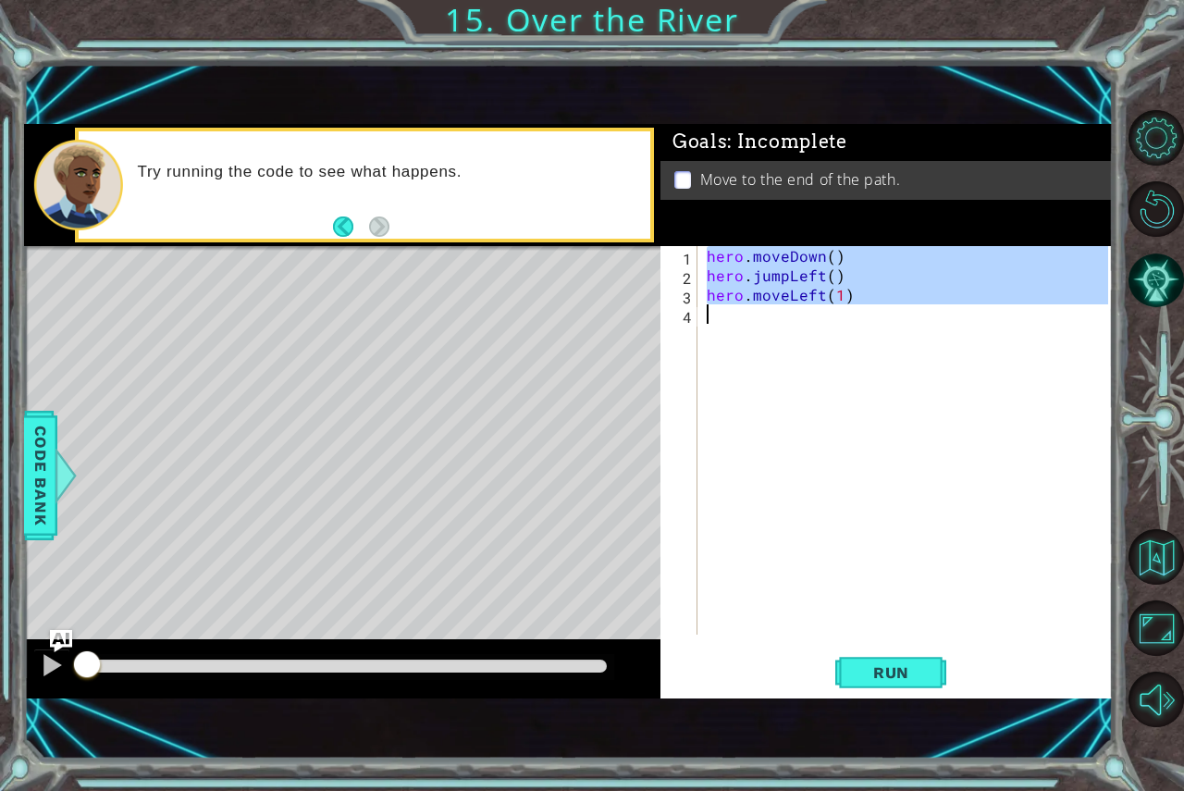
click at [819, 378] on div "hero . moveDown ( ) hero . jumpLeft ( ) hero . moveLeft ( 1 )" at bounding box center [910, 459] width 415 height 427
type textarea "hero.moveLeft(1)"
click at [819, 366] on div "hero . moveDown ( ) hero . jumpLeft ( ) hero . moveLeft ( 1 )" at bounding box center [905, 440] width 405 height 389
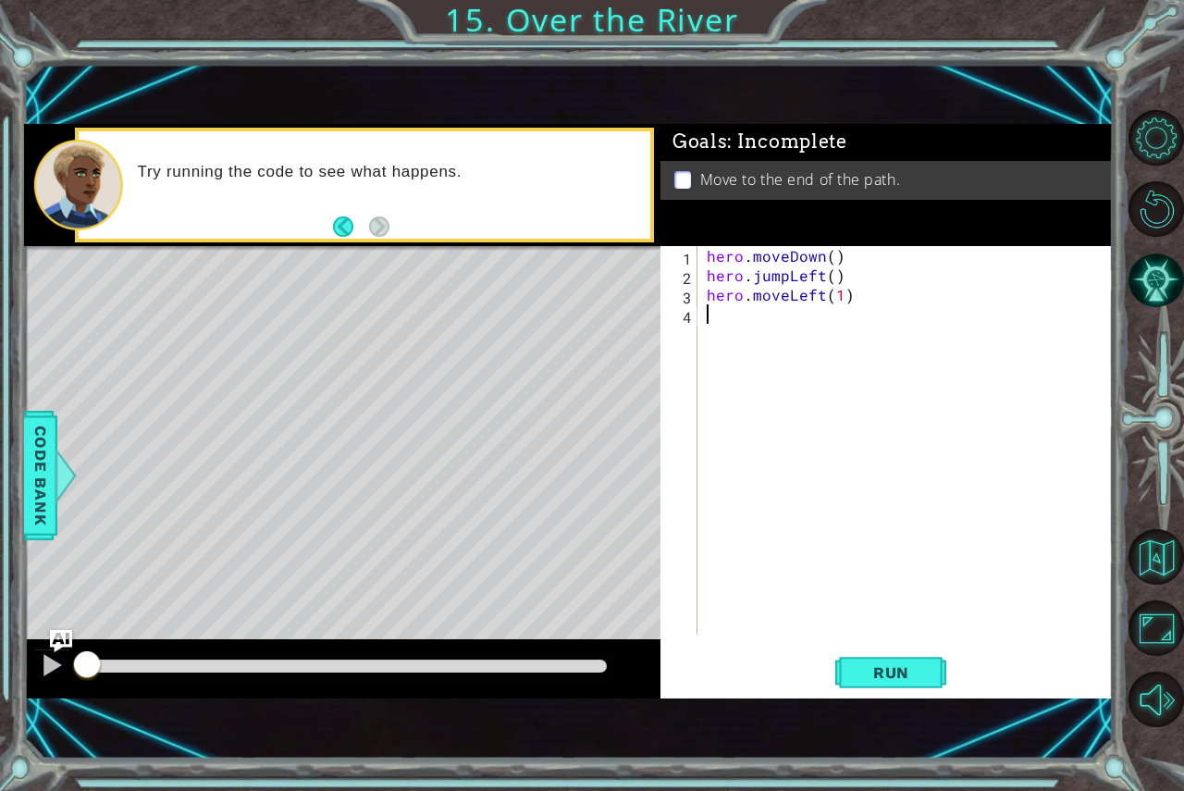
type textarea "h"
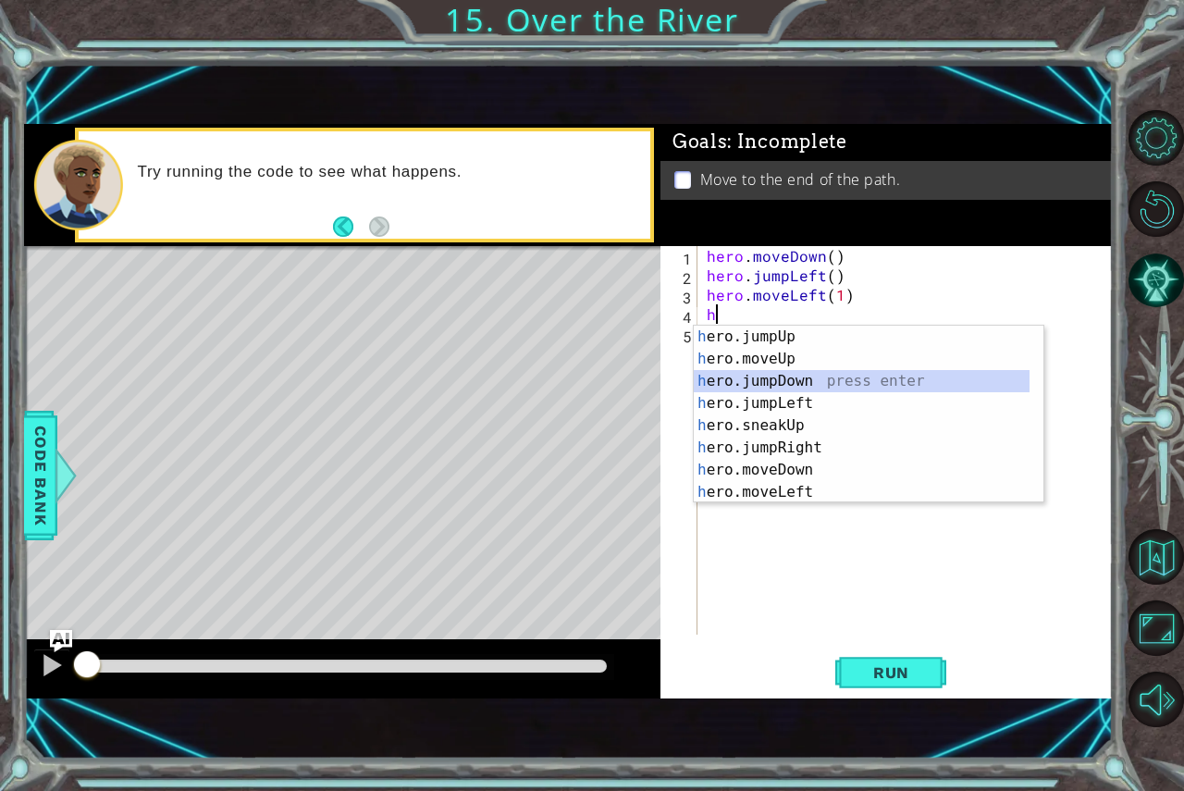
click at [831, 382] on div "h ero.jumpUp press enter h ero.moveUp press enter h ero.jumpDown press enter h …" at bounding box center [862, 437] width 336 height 222
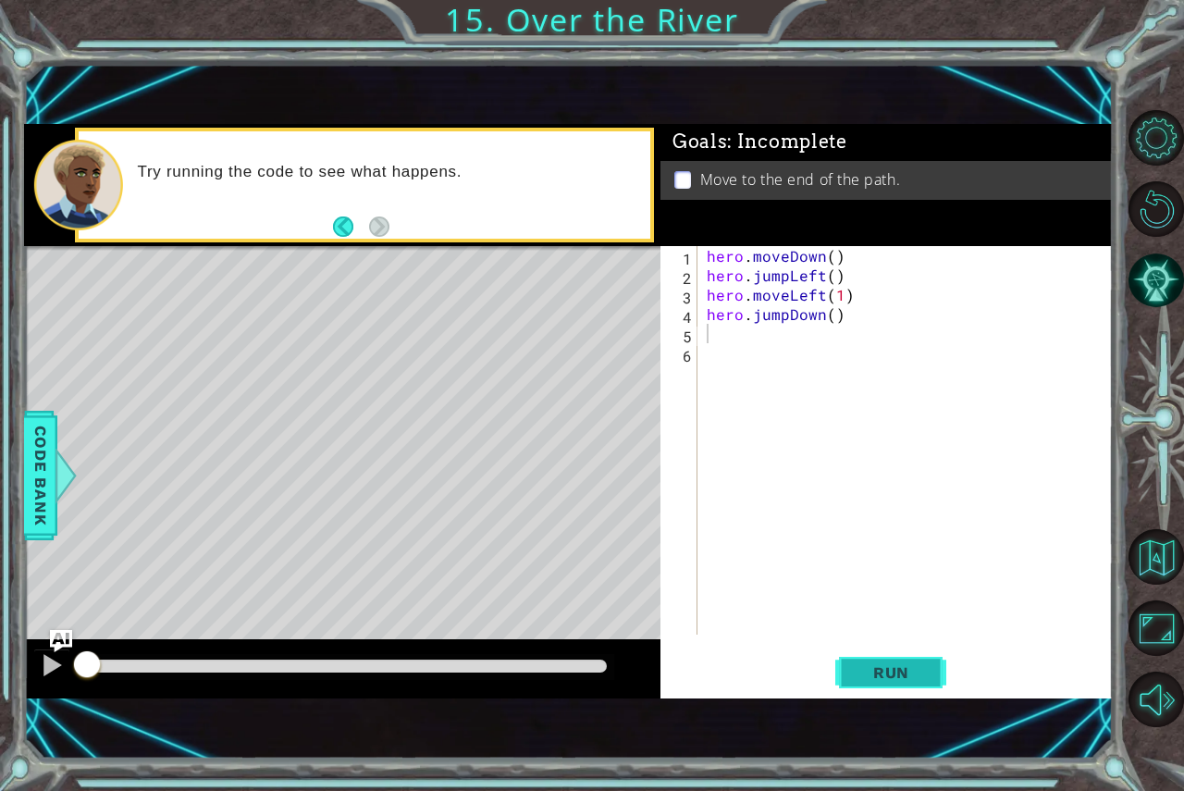
click at [926, 673] on span "Run" at bounding box center [891, 672] width 73 height 19
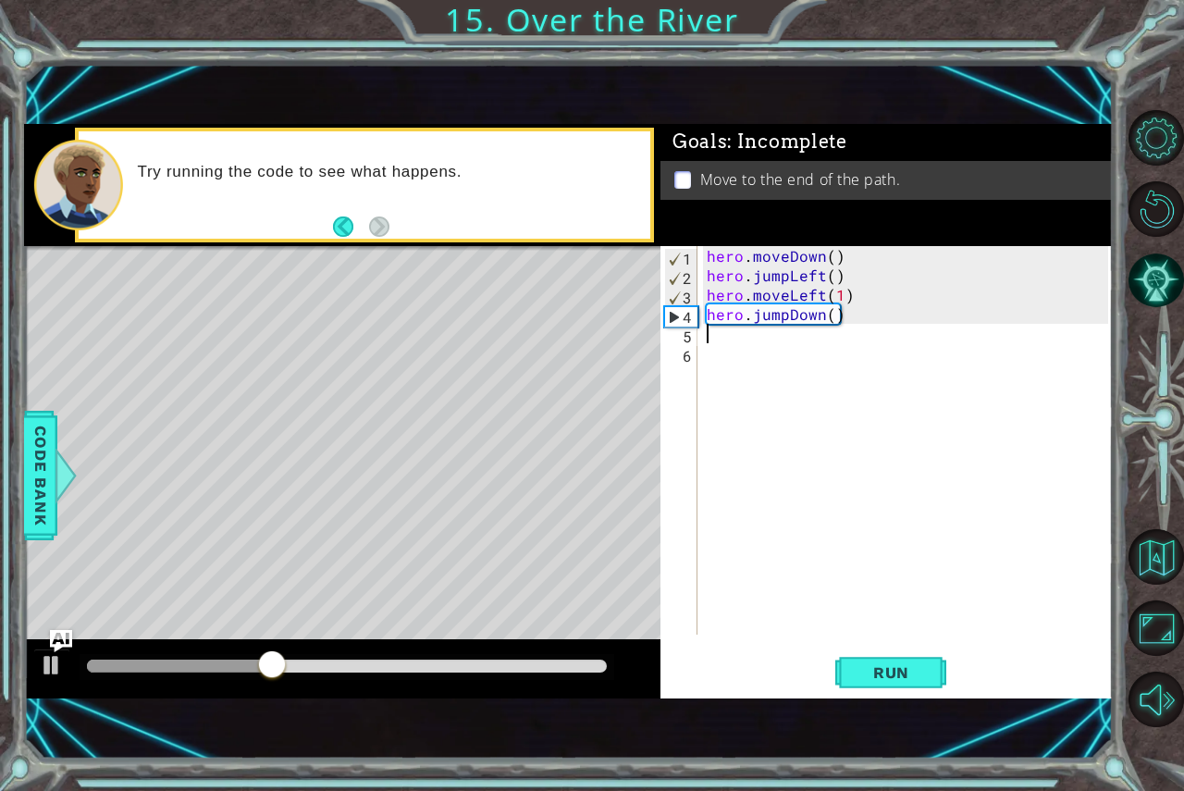
type textarea "h"
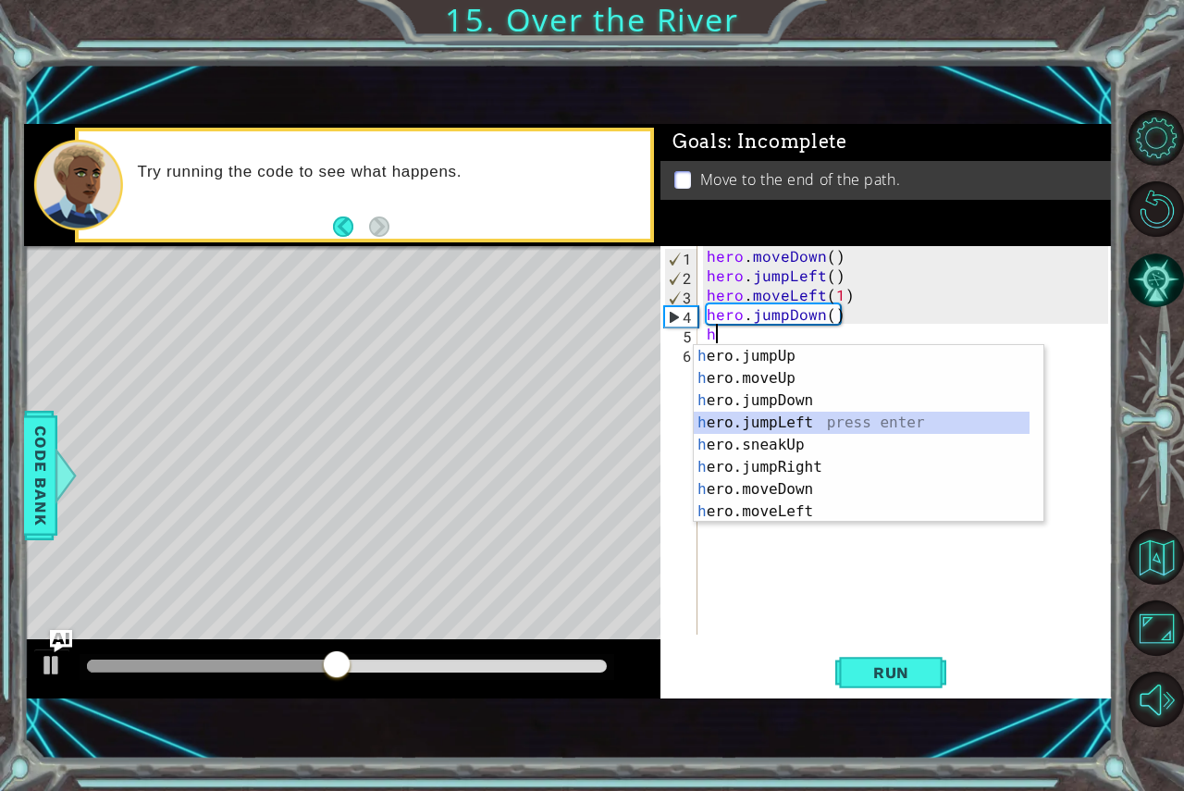
click at [770, 424] on div "h ero.jumpUp press enter h ero.moveUp press enter h ero.jumpDown press enter h …" at bounding box center [862, 456] width 336 height 222
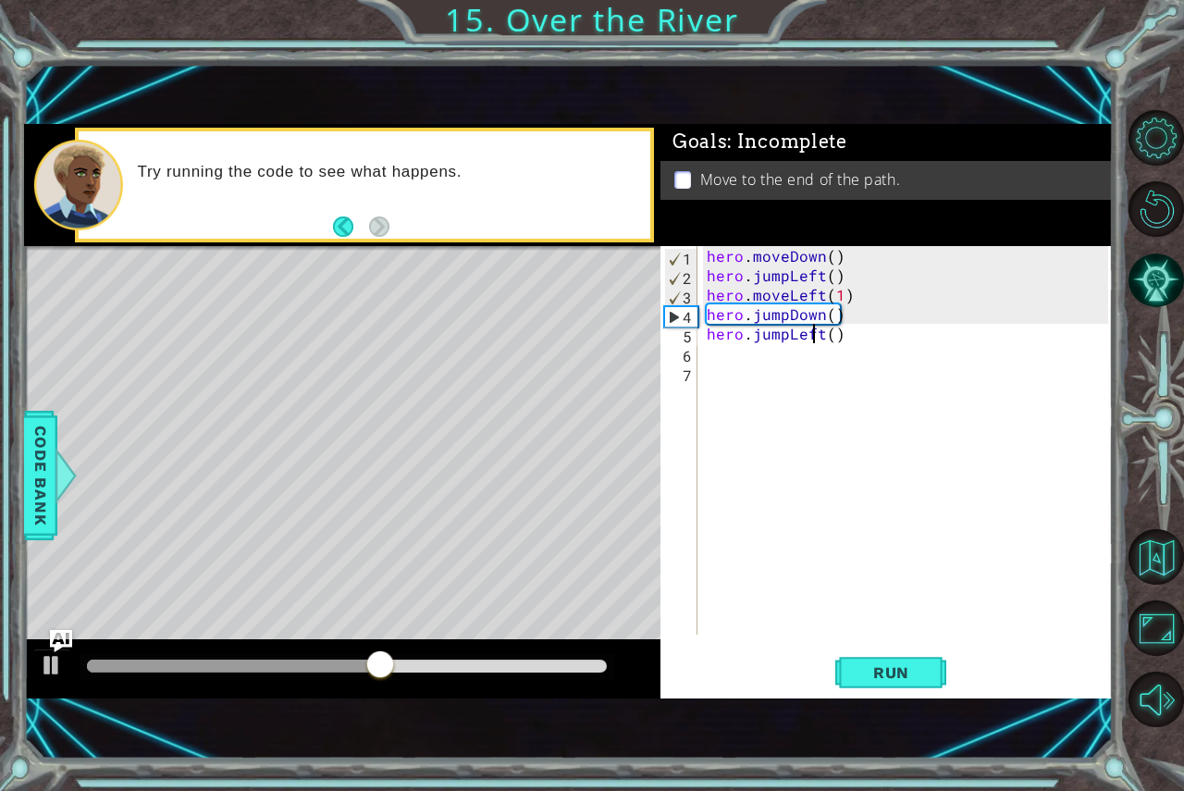
click at [813, 340] on div "hero . moveDown ( ) hero . jumpLeft ( ) hero . moveLeft ( 1 ) hero . jumpDown (…" at bounding box center [910, 459] width 415 height 427
click at [818, 334] on div "hero . moveDown ( ) hero . jumpLeft ( ) hero . moveLeft ( 1 ) hero . jumpDown (…" at bounding box center [910, 459] width 415 height 427
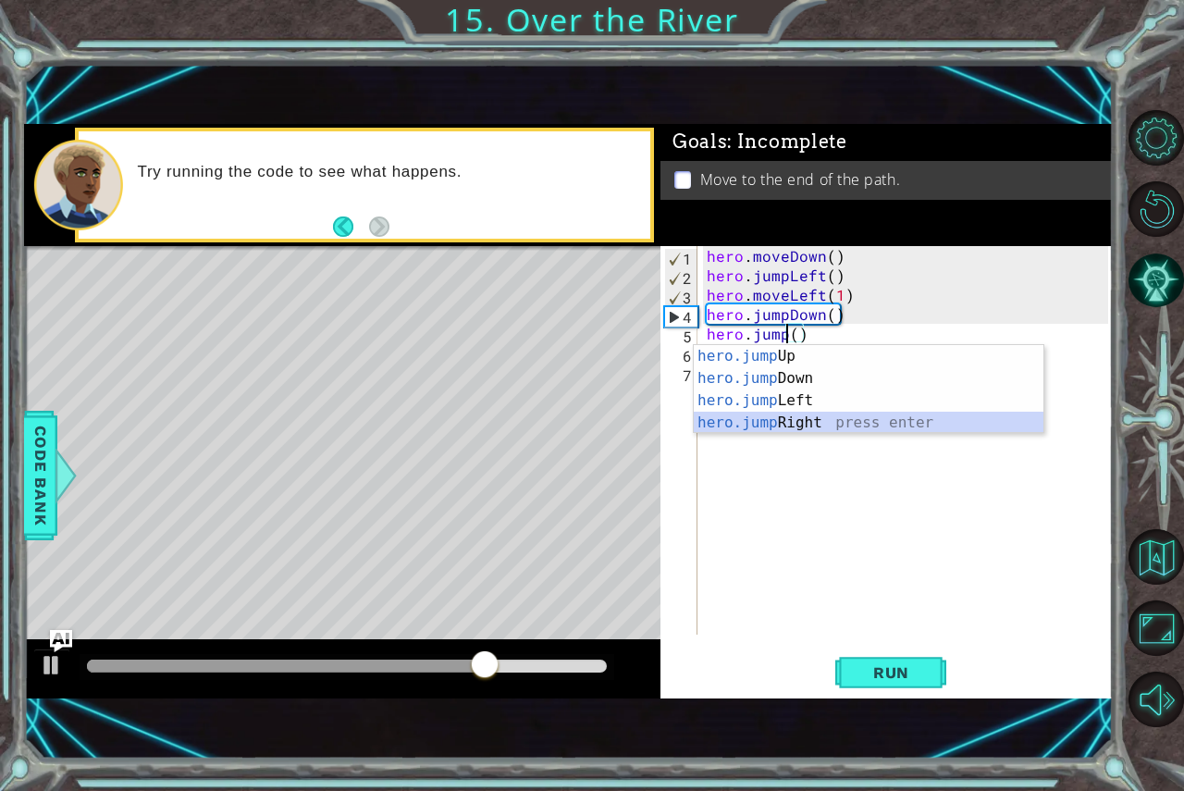
click at [834, 429] on div "hero.jump Up press enter hero.jump Down press enter hero.jump Left press enter …" at bounding box center [869, 411] width 350 height 133
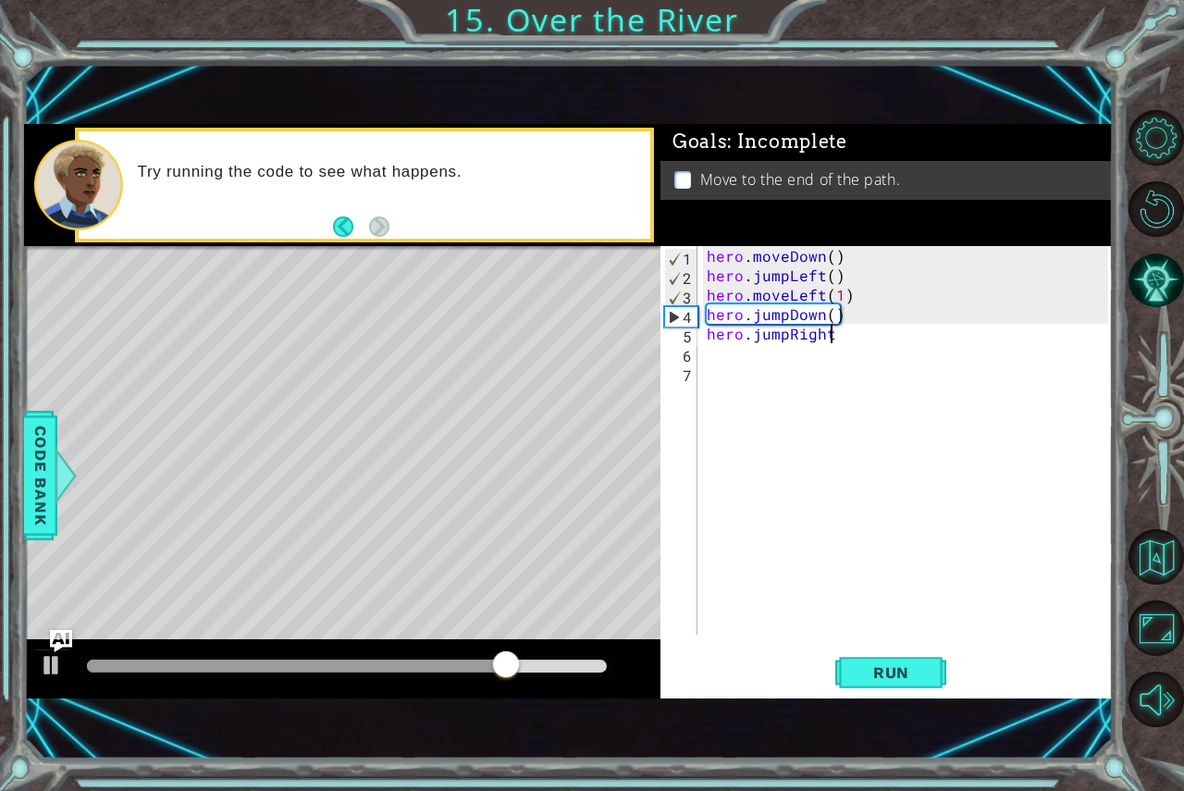
type textarea "hero.jumpRight"
drag, startPoint x: 698, startPoint y: 339, endPoint x: 732, endPoint y: 440, distance: 106.5
click at [710, 405] on div "hero.jumpRight 1 2 3 4 5 6 7 hero . moveDown ( ) hero . jumpLeft ( ) hero . mov…" at bounding box center [885, 440] width 448 height 389
click at [736, 378] on div "hero . moveDown ( ) hero . jumpLeft ( ) hero . moveLeft ( 1 ) hero . jumpDown (…" at bounding box center [910, 459] width 415 height 427
click at [723, 359] on div "hero . moveDown ( ) hero . jumpLeft ( ) hero . moveLeft ( 1 ) hero . jumpDown (…" at bounding box center [910, 459] width 415 height 427
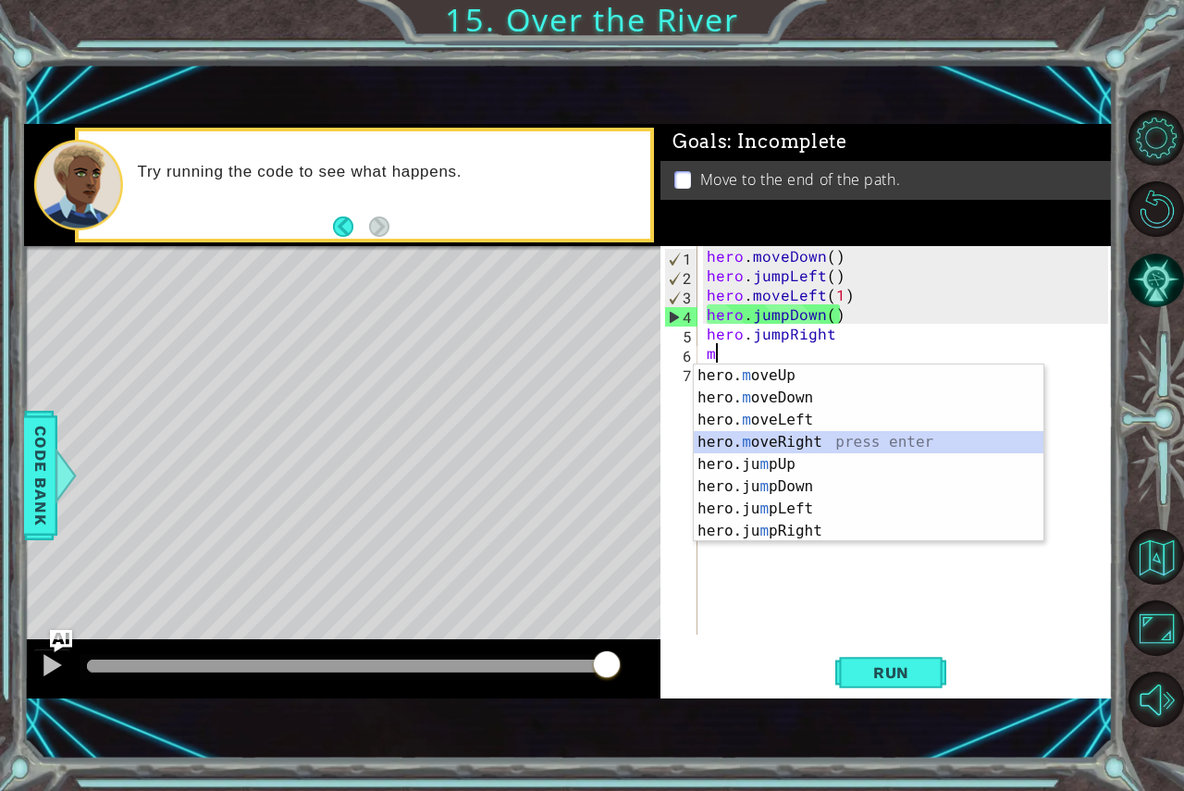
click at [814, 439] on div "hero. m oveUp press enter hero. m oveDown press enter hero. m oveLeft press ent…" at bounding box center [869, 476] width 350 height 222
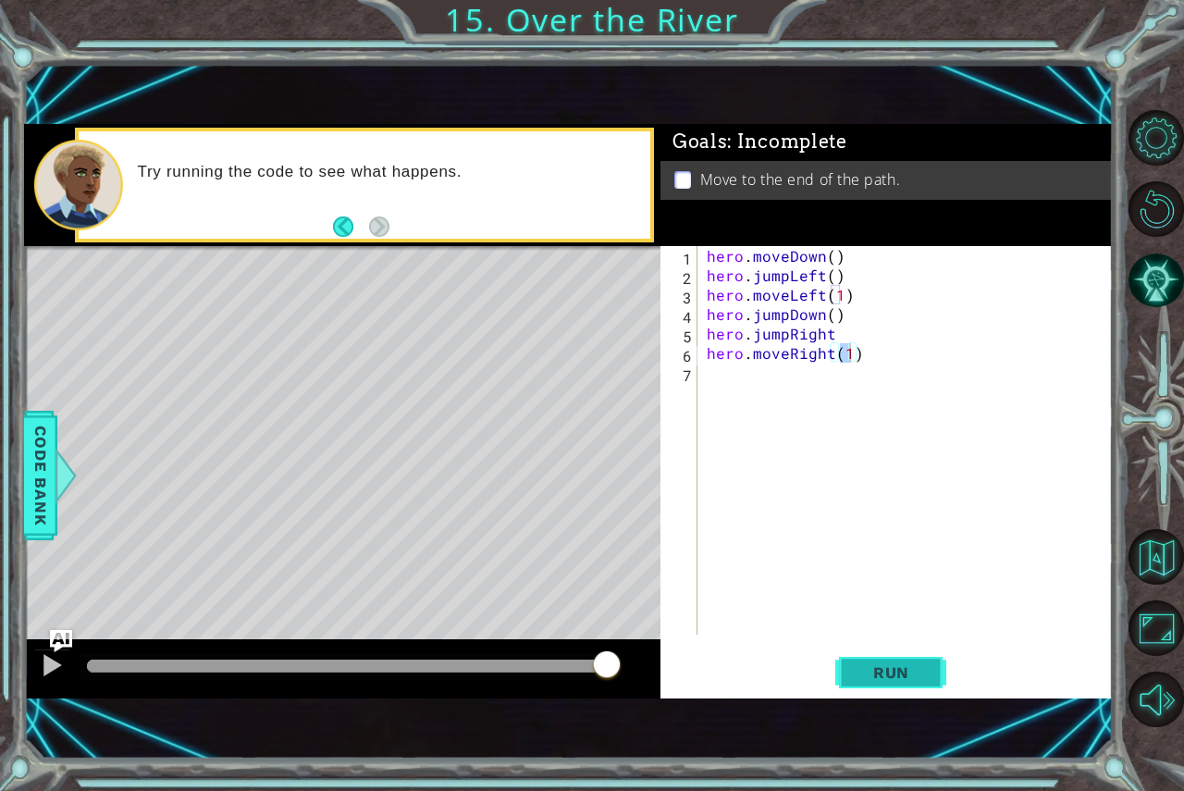
click at [912, 661] on button "Run" at bounding box center [891, 672] width 111 height 45
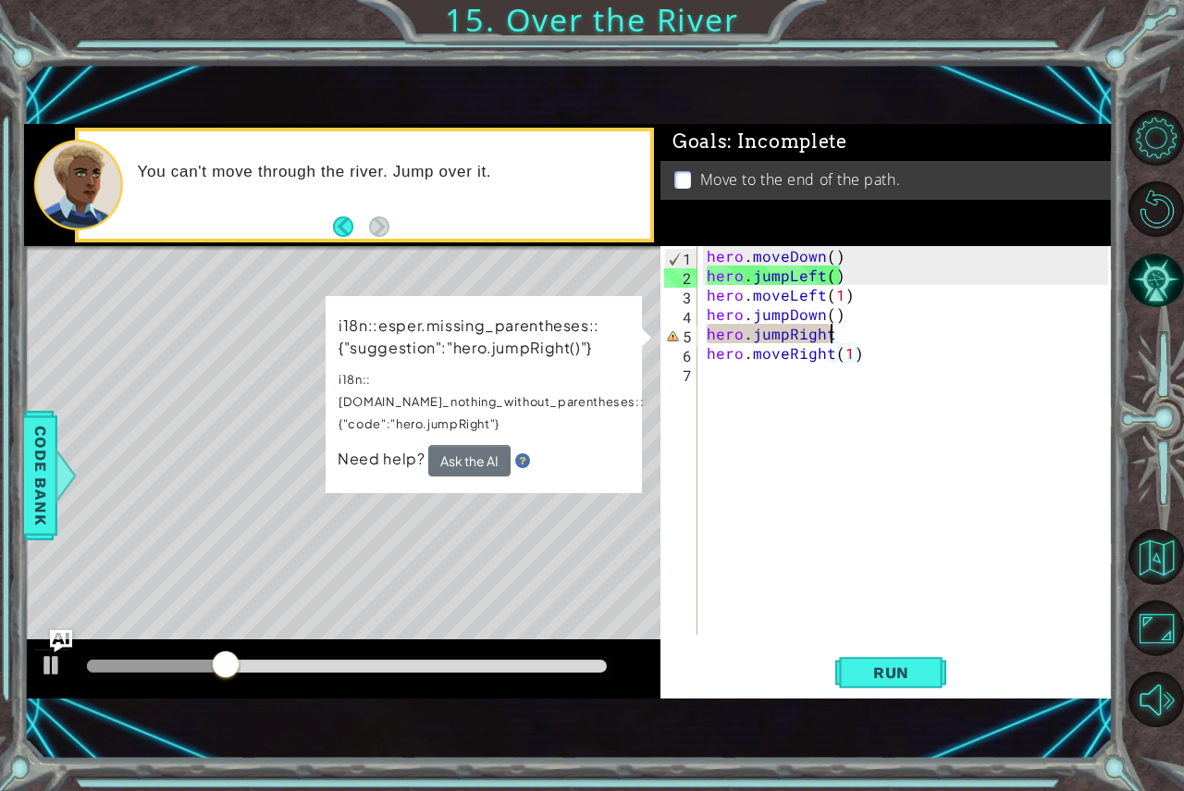
click at [836, 329] on div "hero . moveDown ( ) hero . jumpLeft ( ) hero . moveLeft ( 1 ) hero . jumpDown (…" at bounding box center [910, 459] width 415 height 427
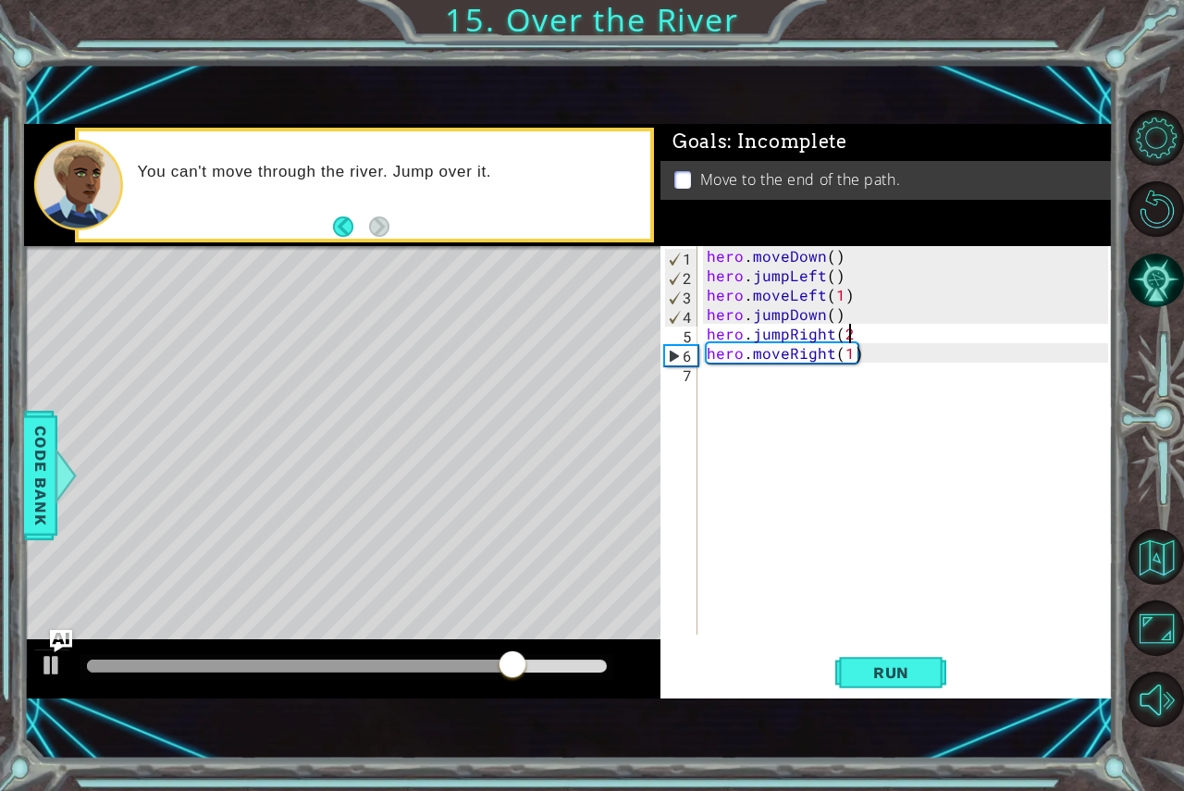
scroll to position [0, 8]
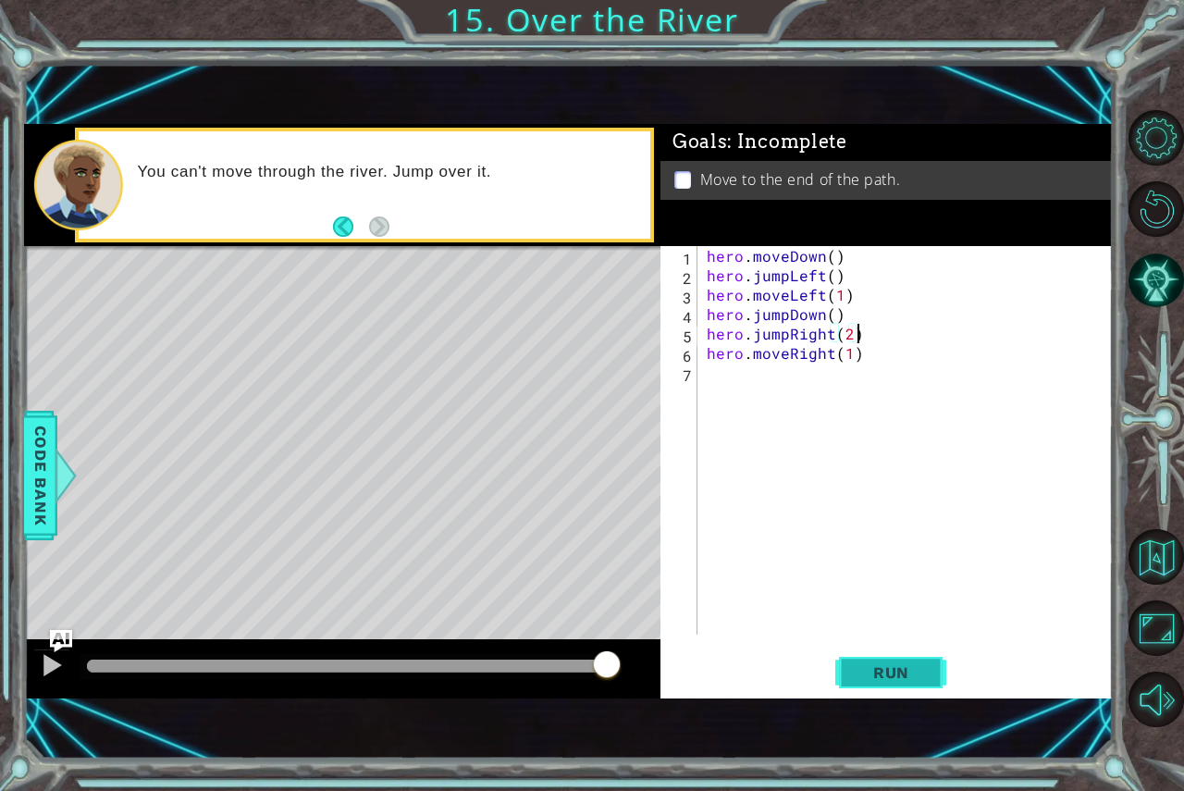
type textarea "hero.jumpRight(2)"
click at [896, 664] on span "Run" at bounding box center [891, 672] width 73 height 19
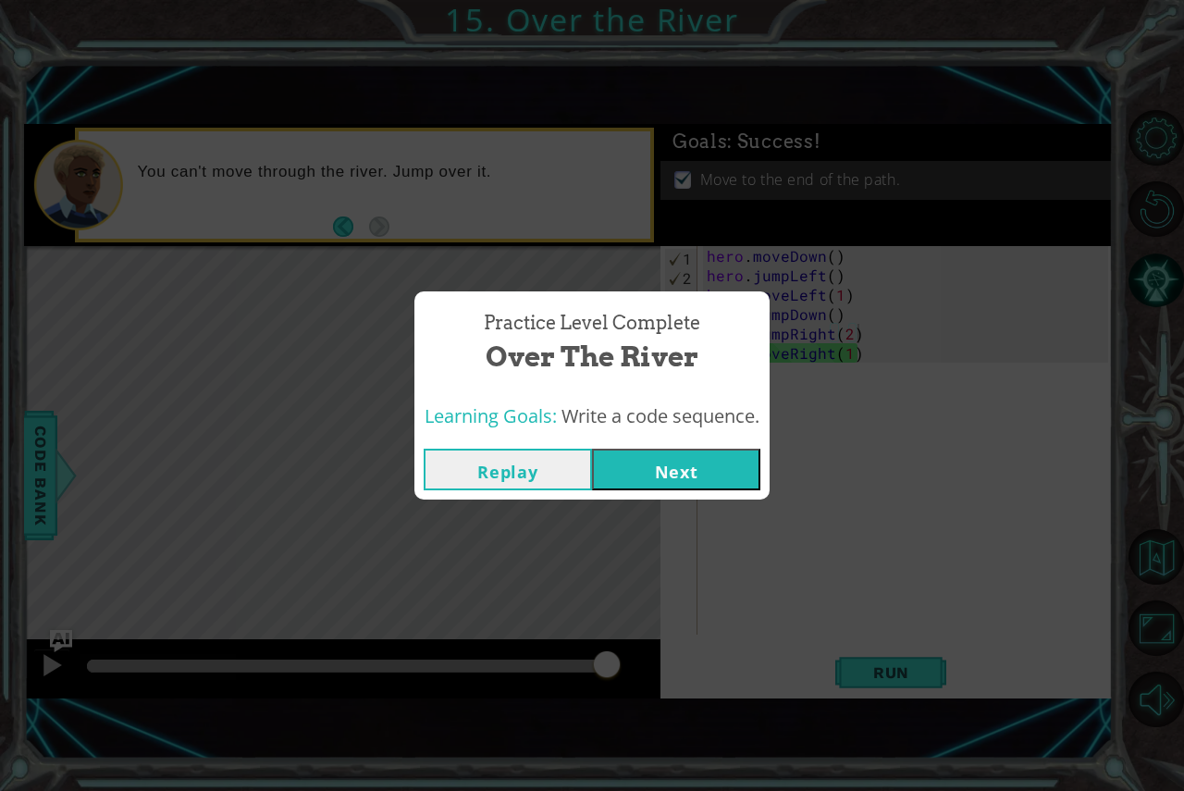
click at [732, 444] on div "Replay Next" at bounding box center [592, 470] width 355 height 60
click at [722, 482] on button "Next" at bounding box center [676, 470] width 168 height 42
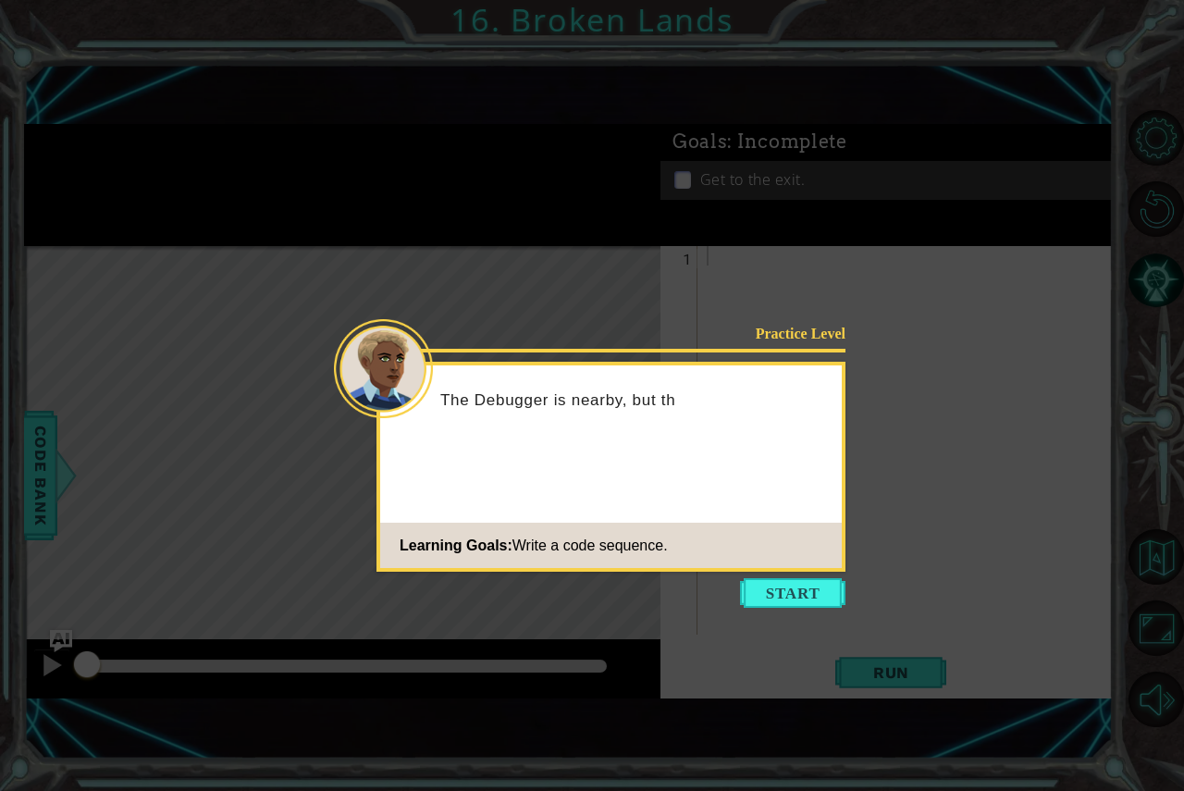
click at [811, 601] on button "Start" at bounding box center [792, 593] width 105 height 30
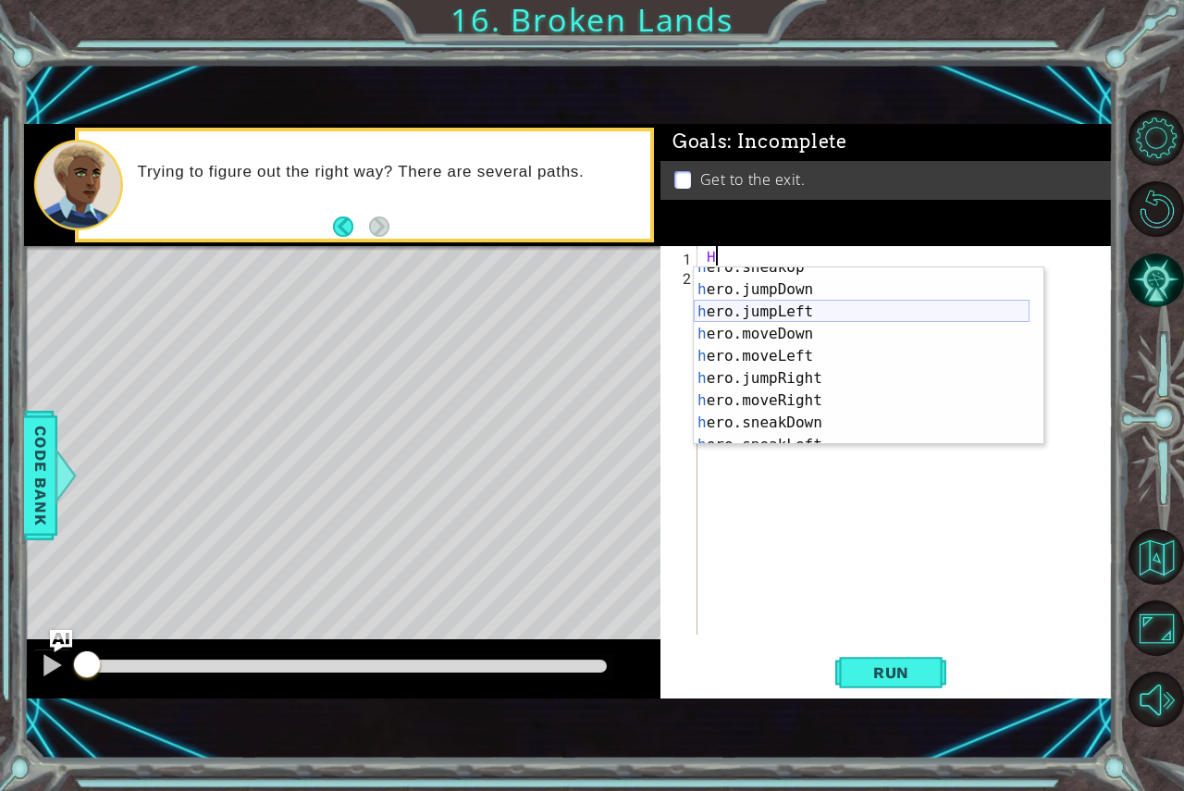
scroll to position [56, 0]
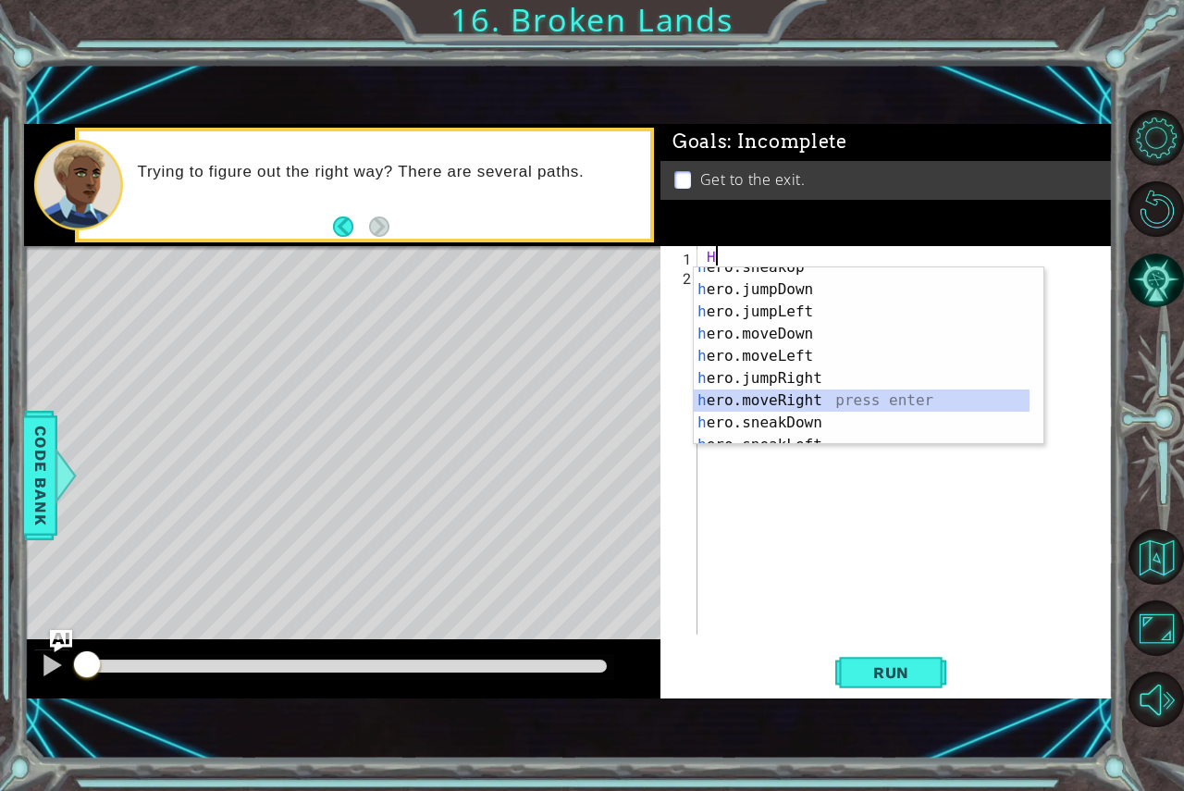
click at [889, 393] on div "h ero.sneakUp press enter h ero.jumpDown press enter h ero.jumpLeft press enter…" at bounding box center [862, 367] width 336 height 222
type textarea "hero.moveRight(1)"
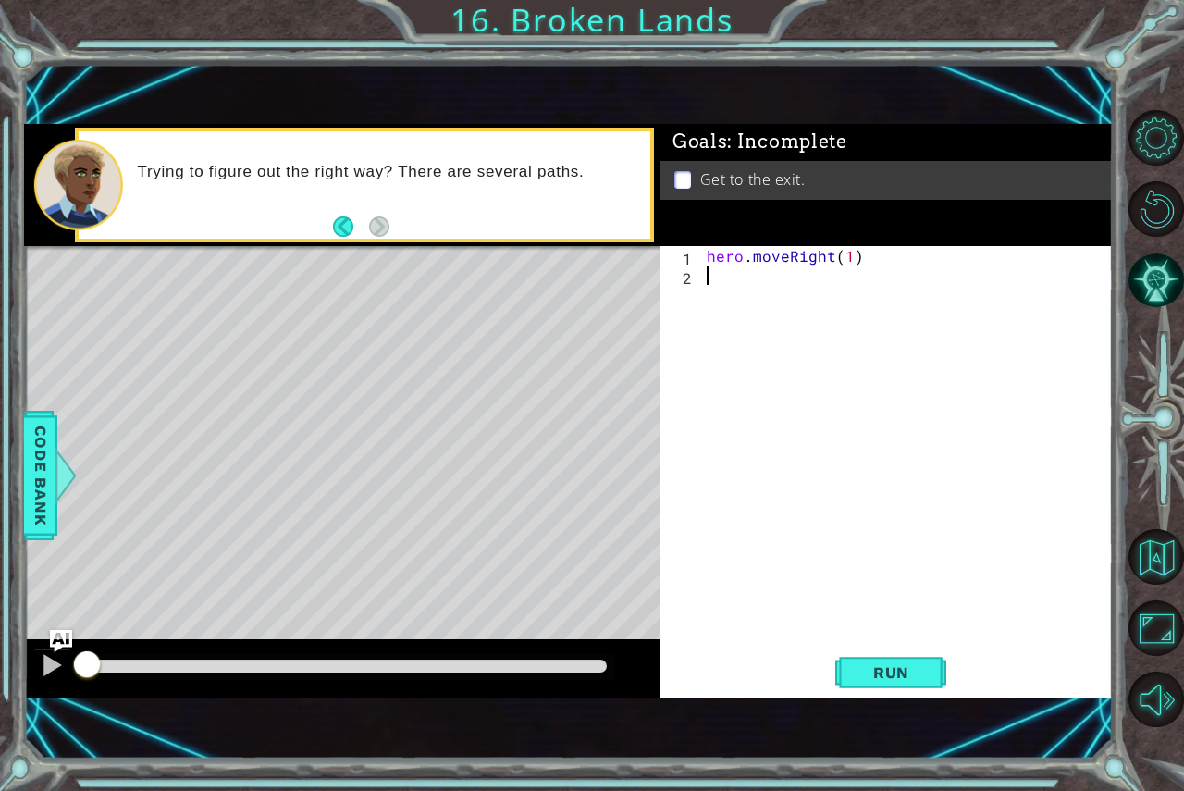
click at [841, 320] on div "hero . moveRight ( 1 )" at bounding box center [910, 459] width 415 height 427
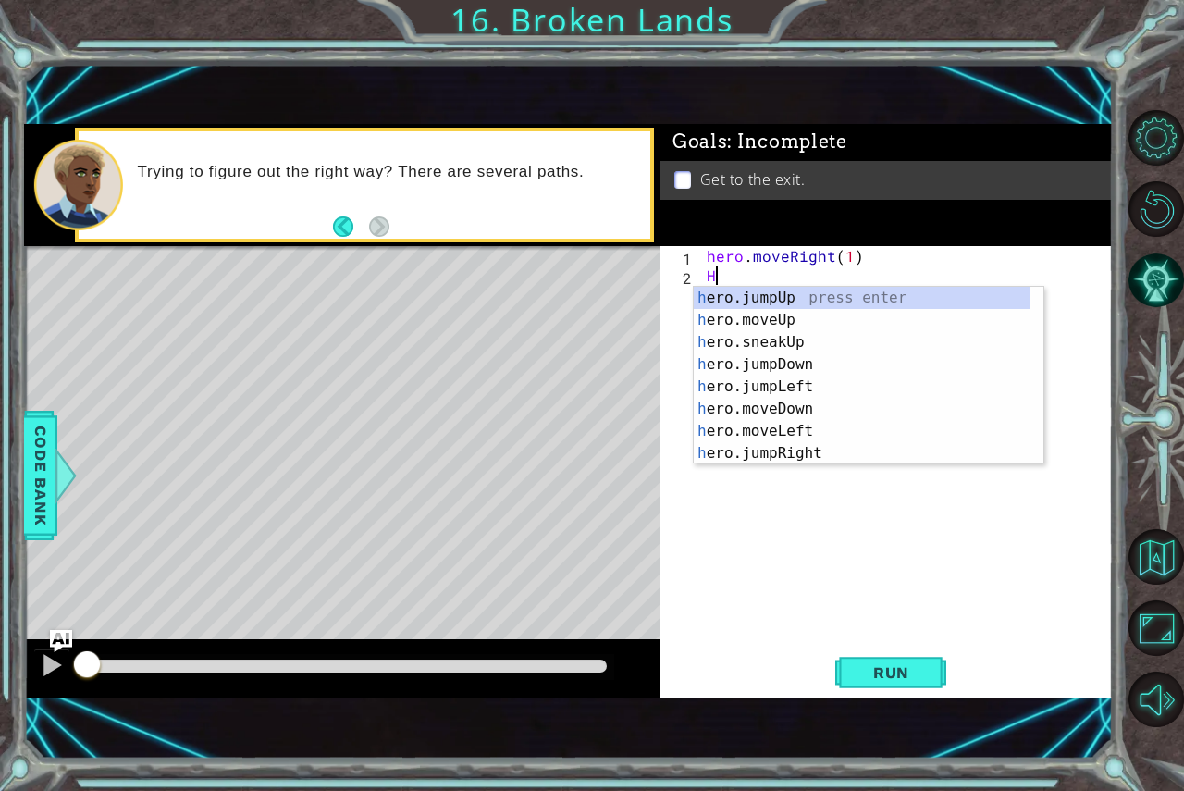
scroll to position [0, 0]
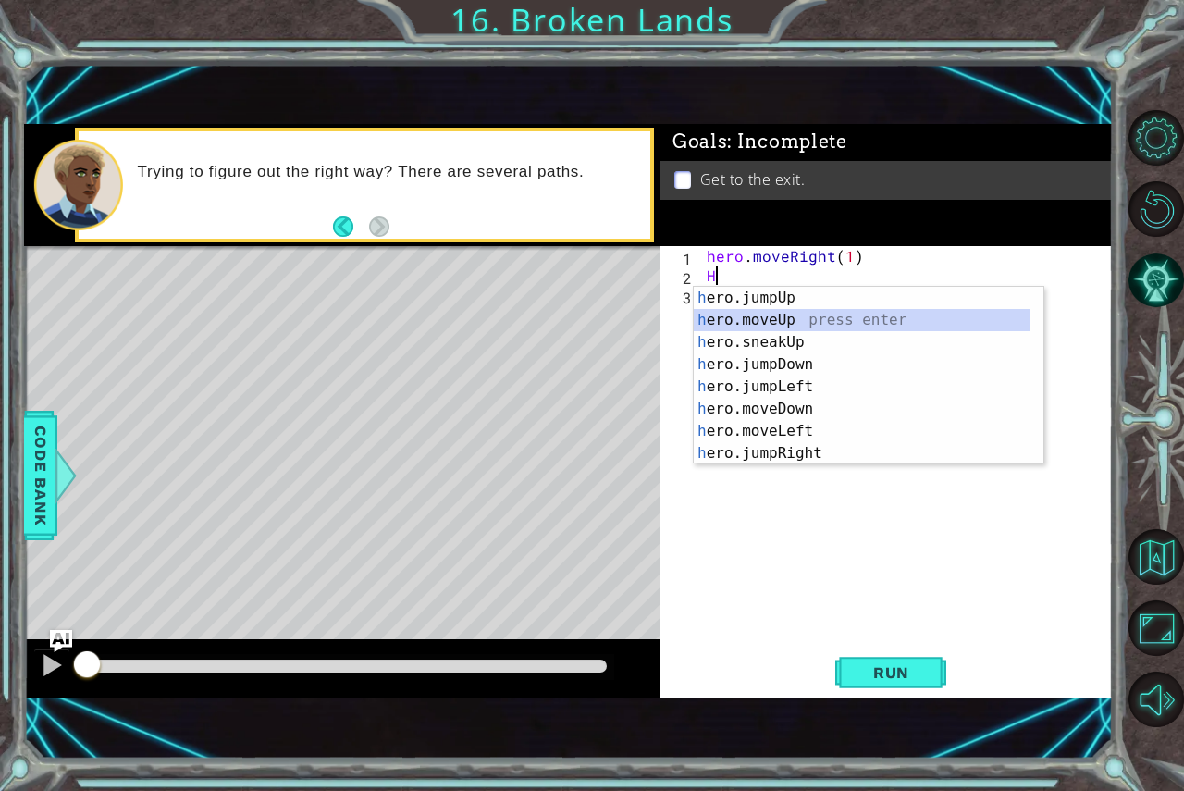
click at [838, 326] on div "h ero.jumpUp press enter h ero.moveUp press enter h ero.sneakUp press enter h e…" at bounding box center [862, 398] width 336 height 222
type textarea "hero.moveUp(1)"
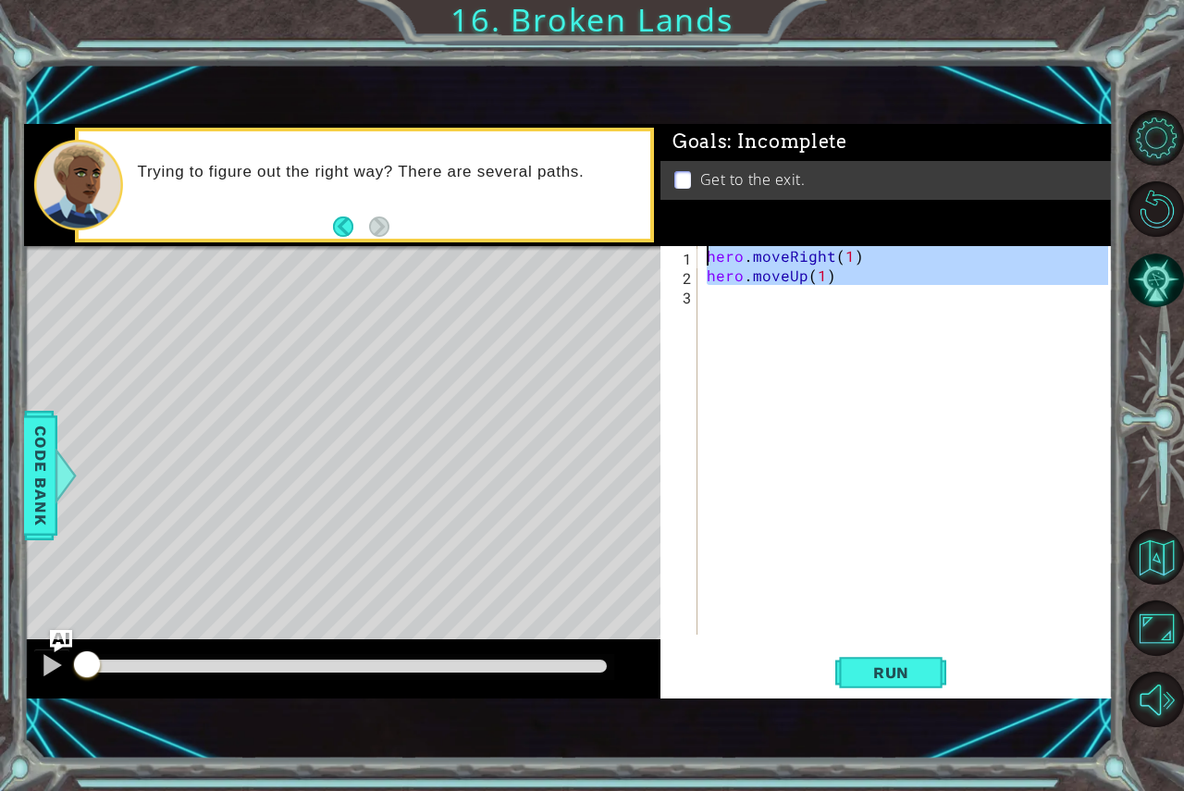
click at [838, 326] on div "hero . moveRight ( 1 ) hero . moveUp ( 1 )" at bounding box center [910, 459] width 415 height 427
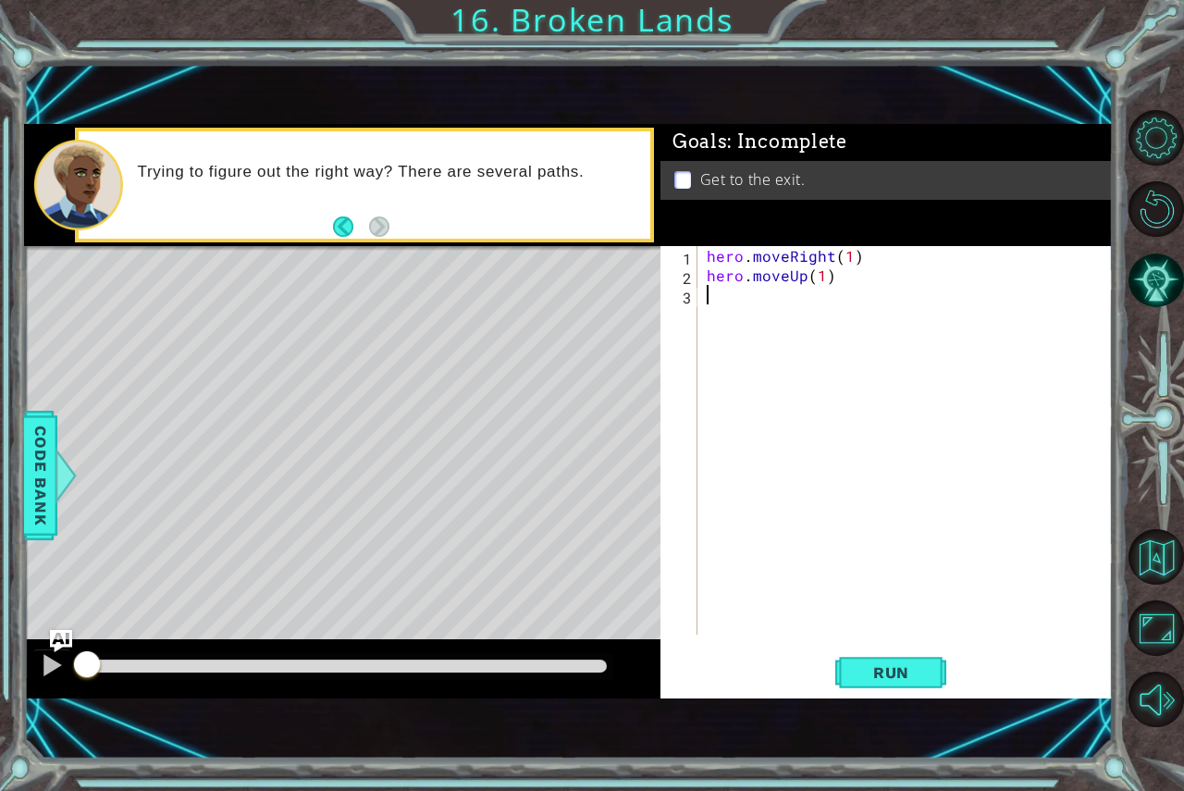
type textarea "H"
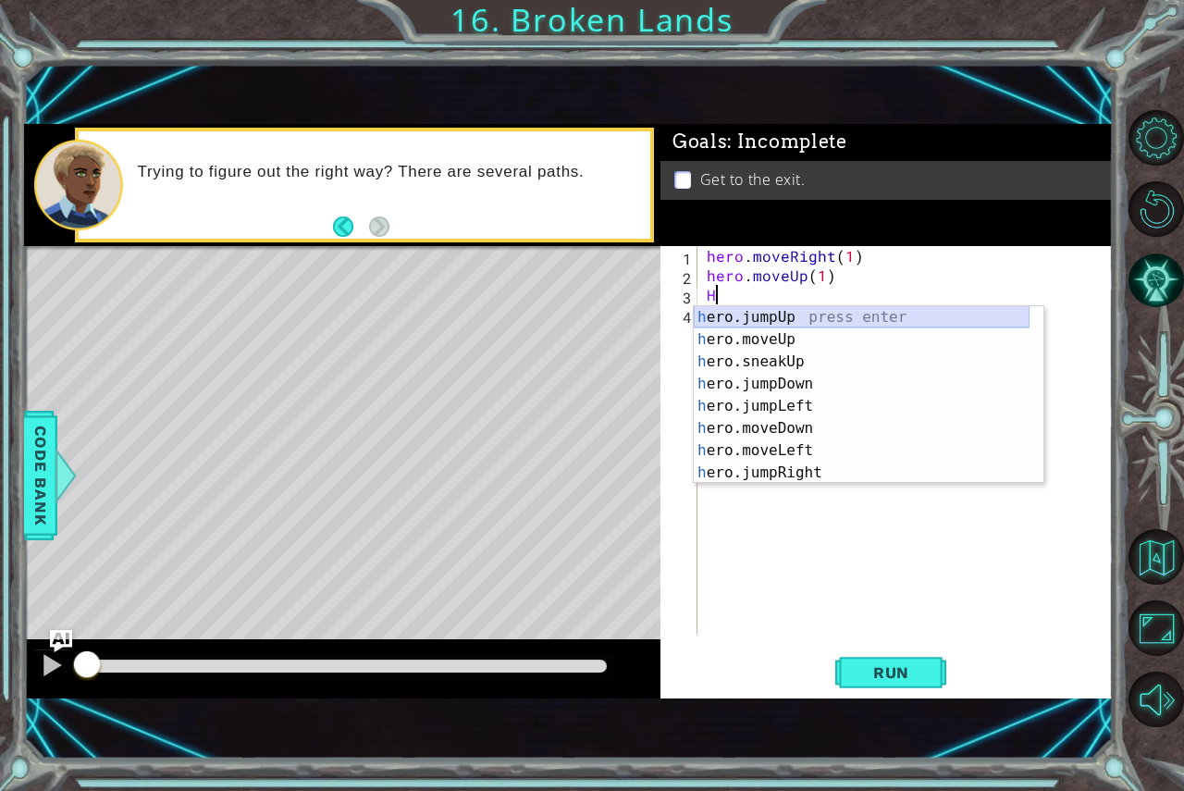
click at [848, 321] on div "h ero.jumpUp press enter h ero.moveUp press enter h ero.sneakUp press enter h e…" at bounding box center [862, 417] width 336 height 222
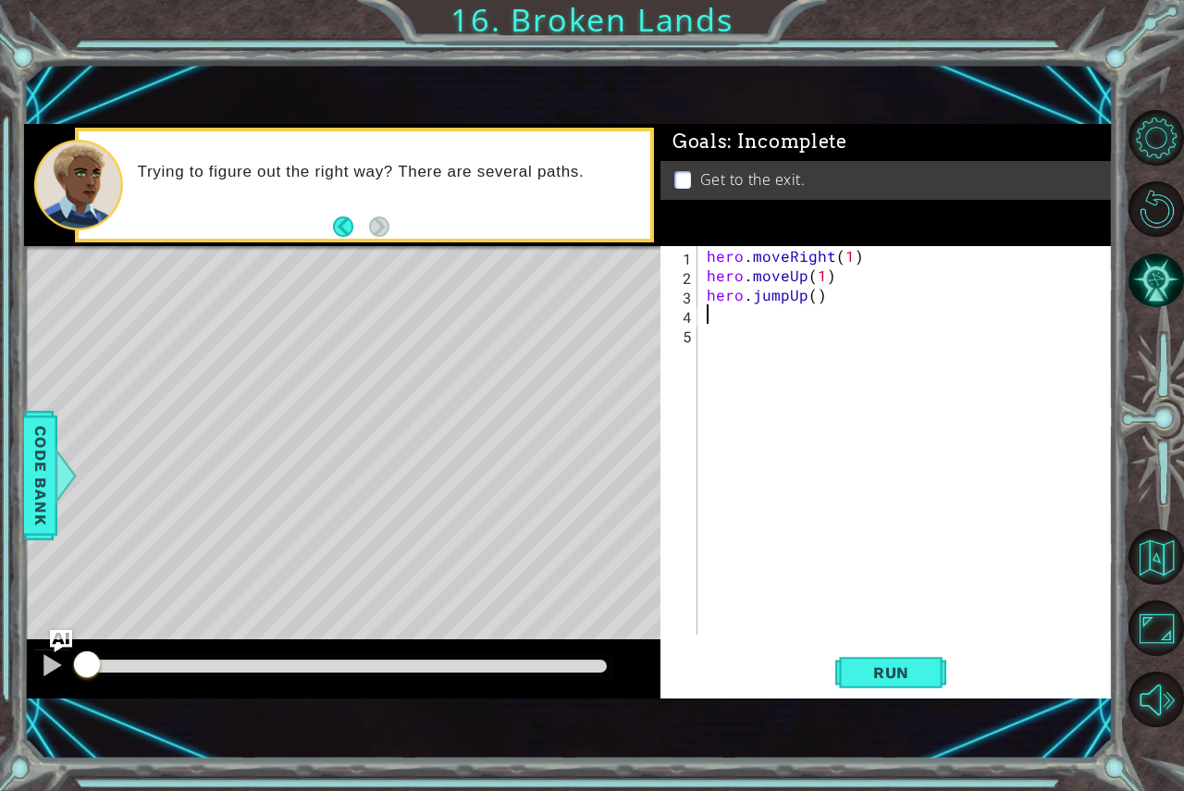
click at [848, 321] on div "hero . moveRight ( 1 ) hero . moveUp ( 1 ) hero . jumpUp ( )" at bounding box center [910, 459] width 415 height 427
type textarea "H"
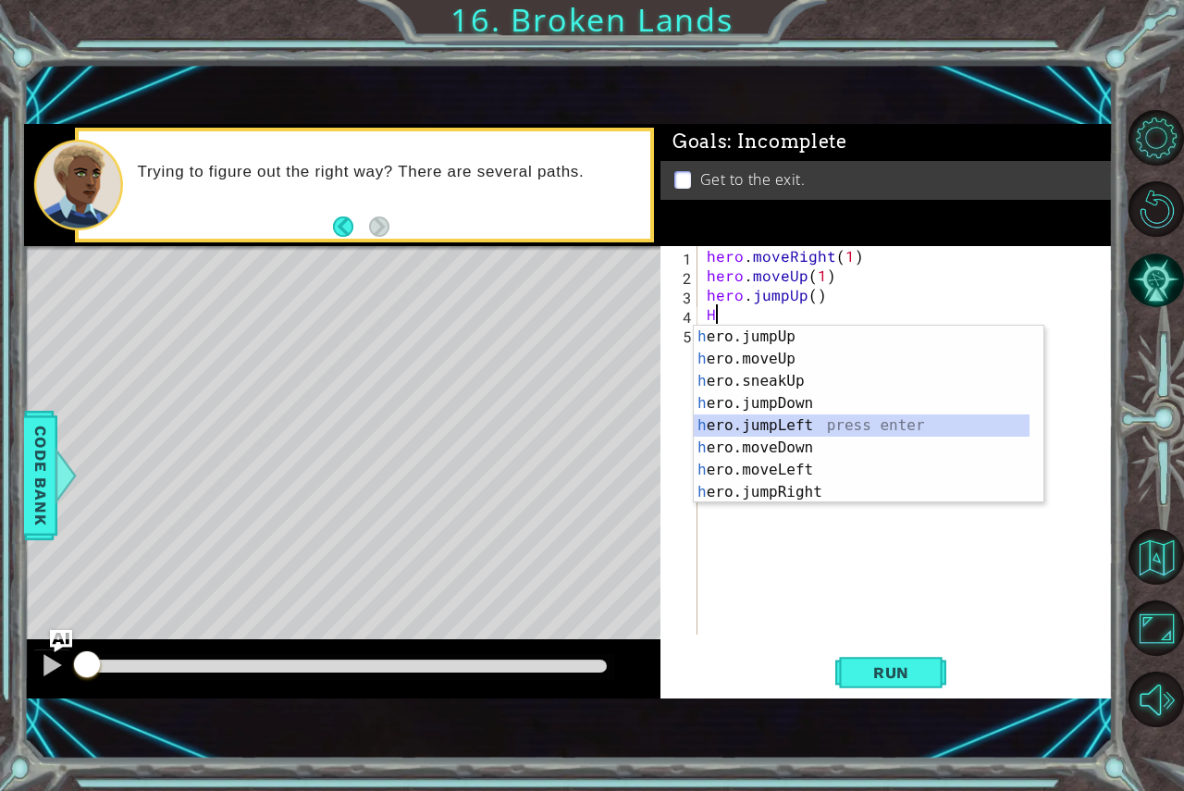
click at [798, 415] on div "h ero.jumpUp press enter h ero.moveUp press enter h ero.sneakUp press enter h e…" at bounding box center [862, 437] width 336 height 222
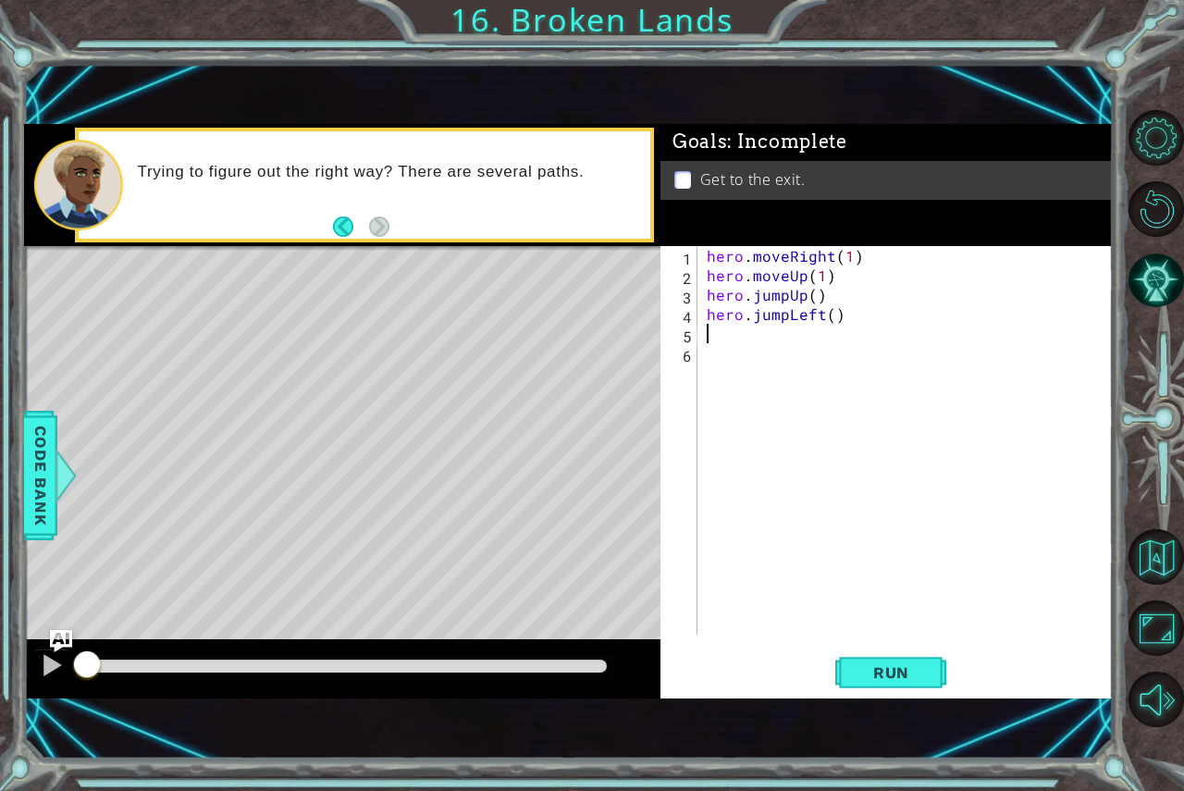
type textarea "H"
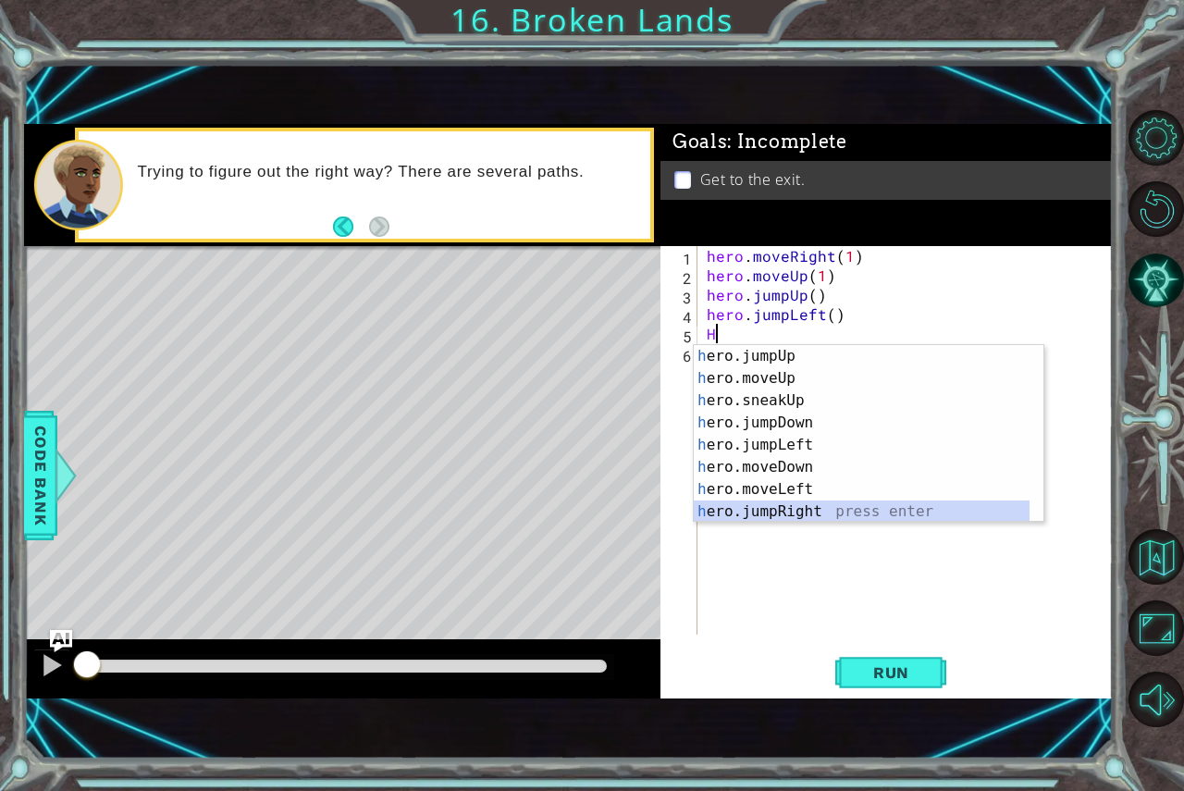
click at [836, 502] on div "h ero.jumpUp press enter h ero.moveUp press enter h ero.sneakUp press enter h e…" at bounding box center [862, 456] width 336 height 222
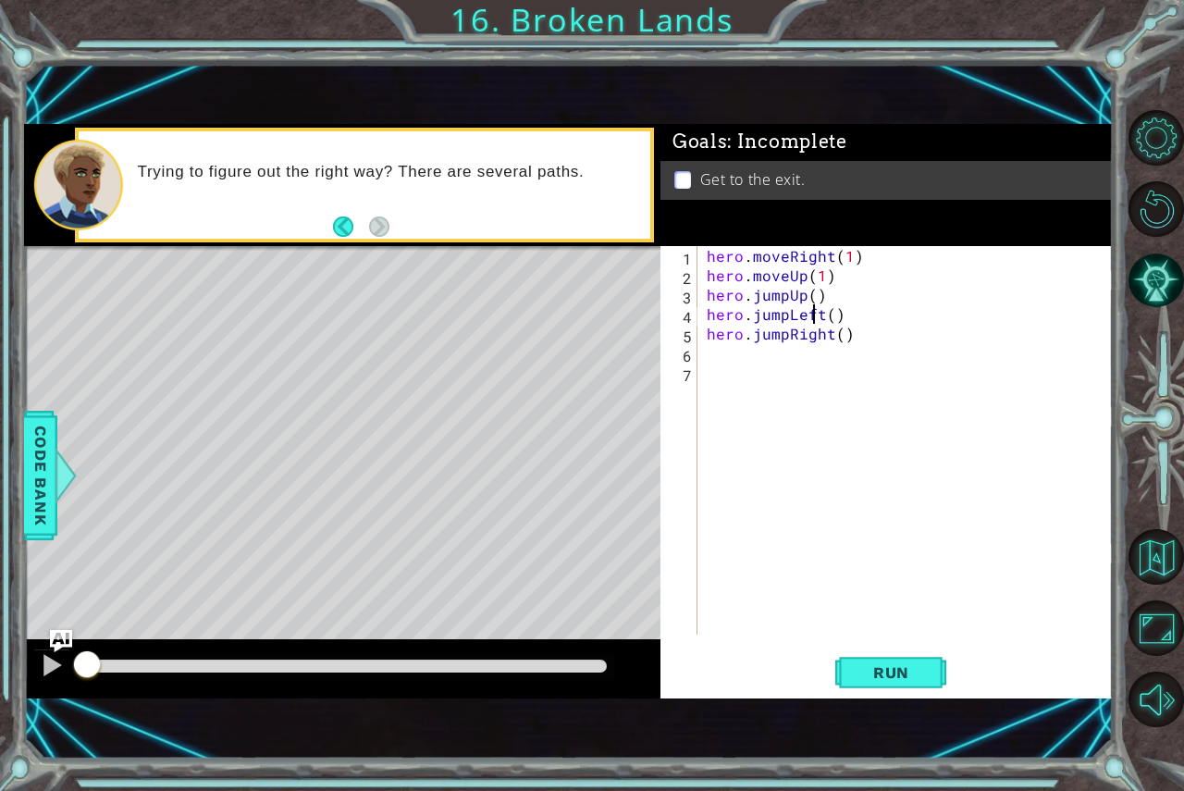
click at [817, 316] on div "hero . moveRight ( 1 ) hero . moveUp ( 1 ) hero . jumpUp ( ) hero . jumpLeft ( …" at bounding box center [910, 459] width 415 height 427
click at [818, 315] on div "hero . moveRight ( 1 ) hero . moveUp ( 1 ) hero . jumpUp ( ) hero . jumpLeft ( …" at bounding box center [910, 459] width 415 height 427
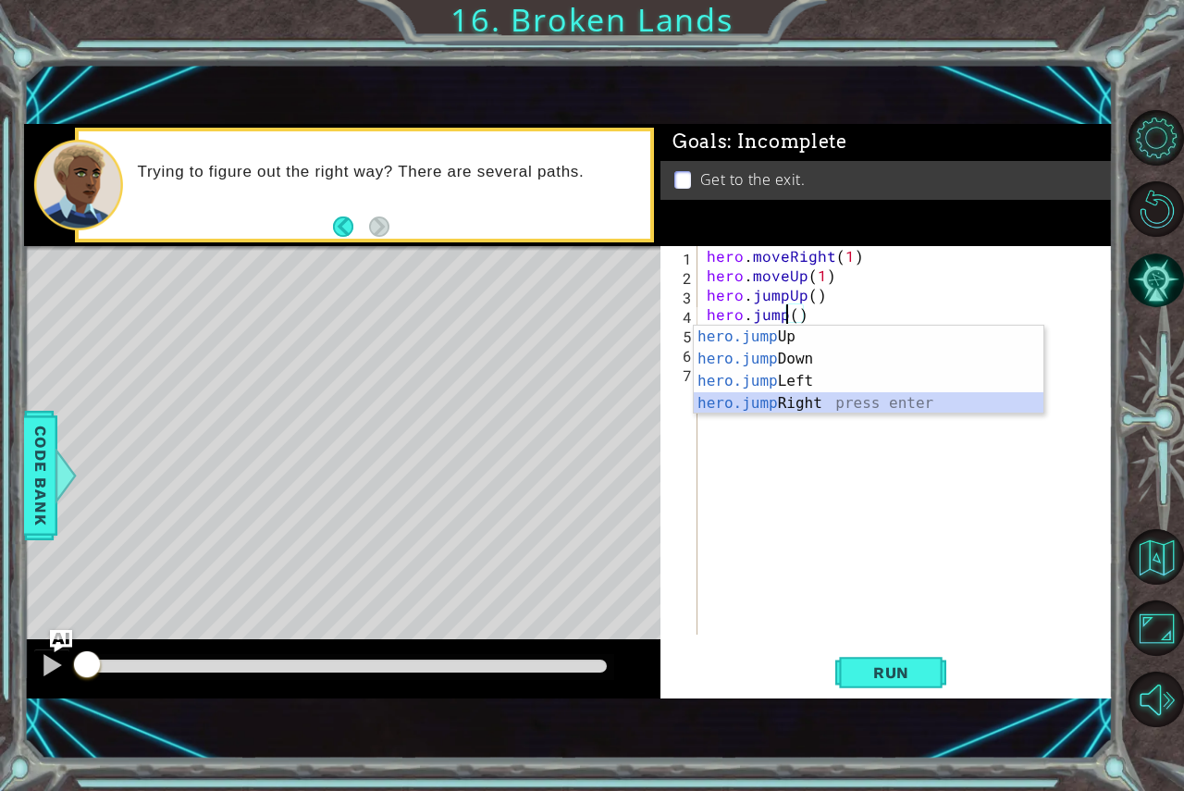
click at [784, 402] on div "hero.jump Up press enter hero.jump Down press enter hero.jump Left press enter …" at bounding box center [869, 392] width 350 height 133
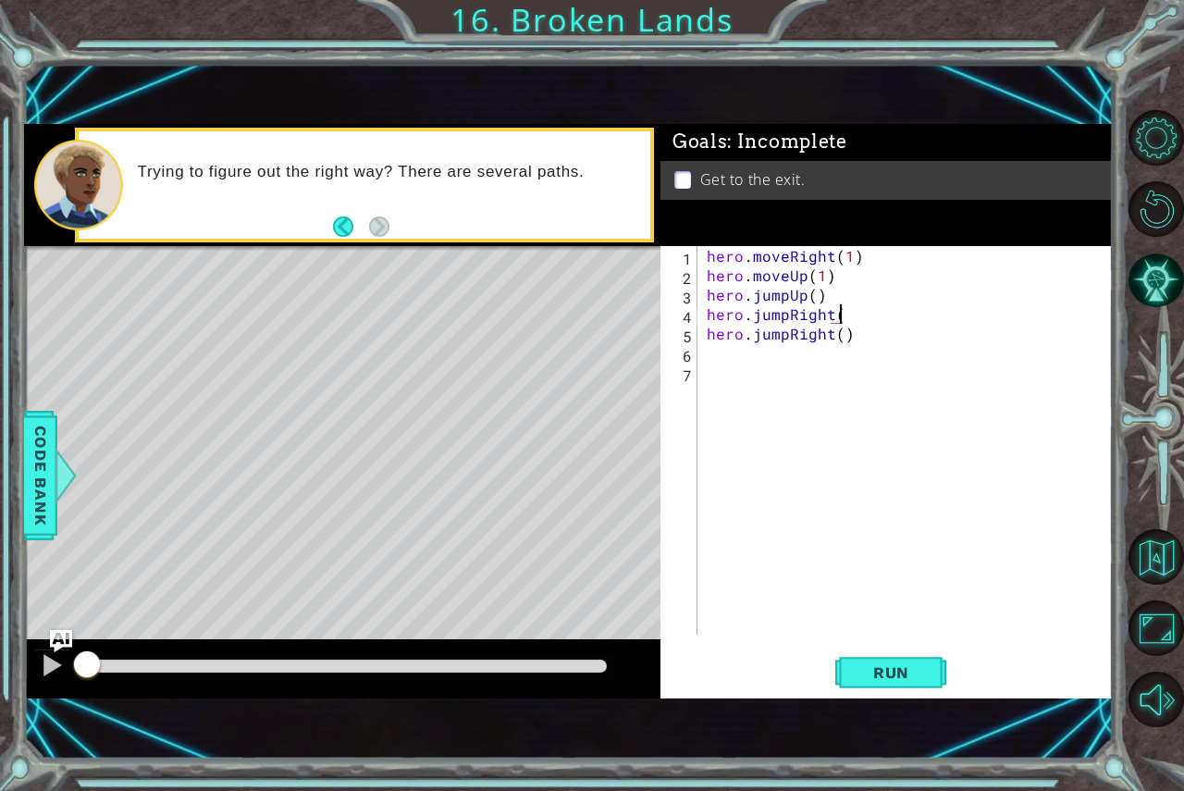
scroll to position [0, 7]
type textarea "hero.jumpRight()"
click at [887, 652] on button "Run" at bounding box center [891, 672] width 111 height 45
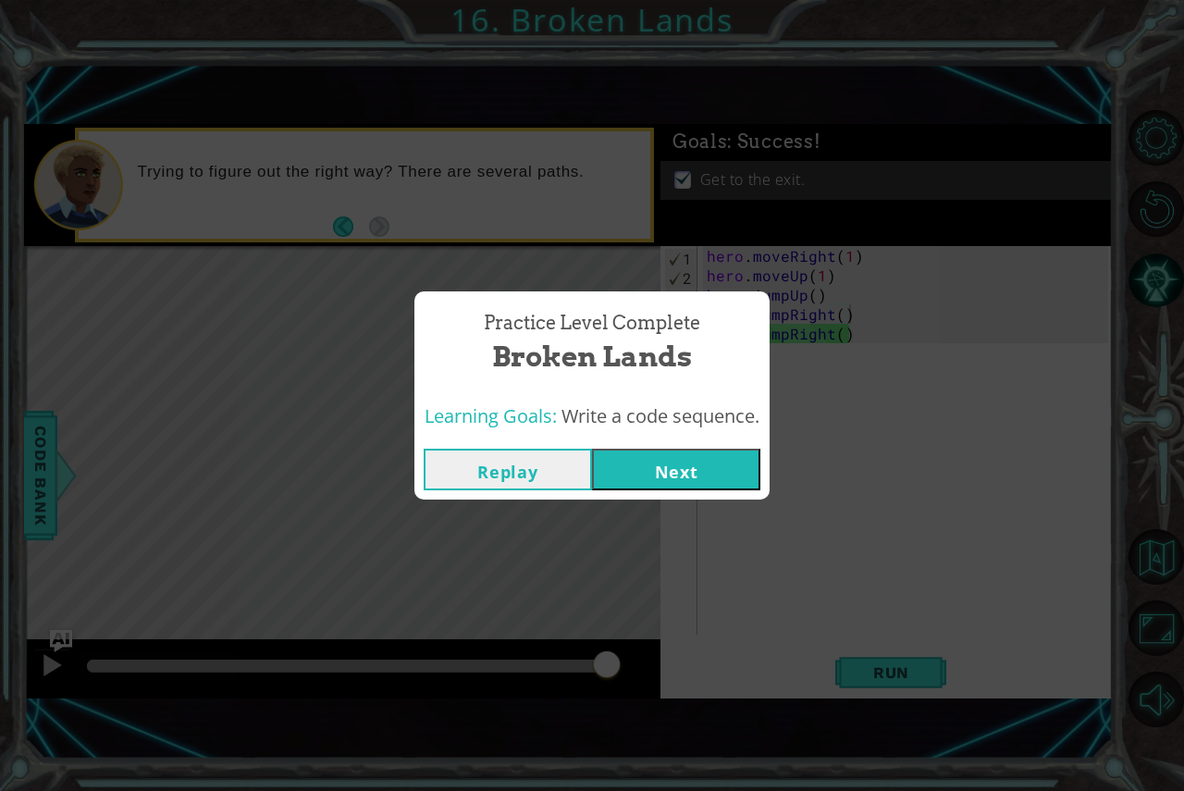
click at [612, 478] on button "Next" at bounding box center [676, 470] width 168 height 42
